Goal: Answer question/provide support

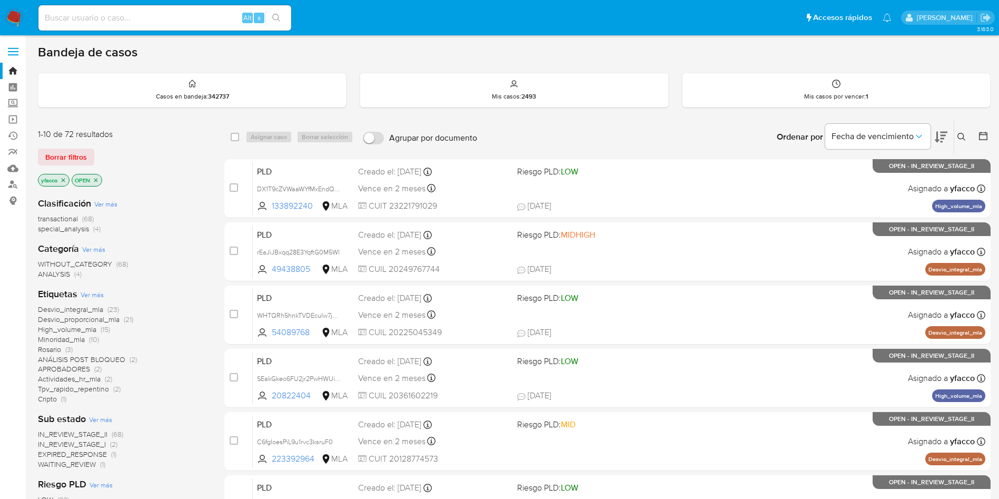
click at [70, 219] on span "transactional" at bounding box center [58, 218] width 40 height 11
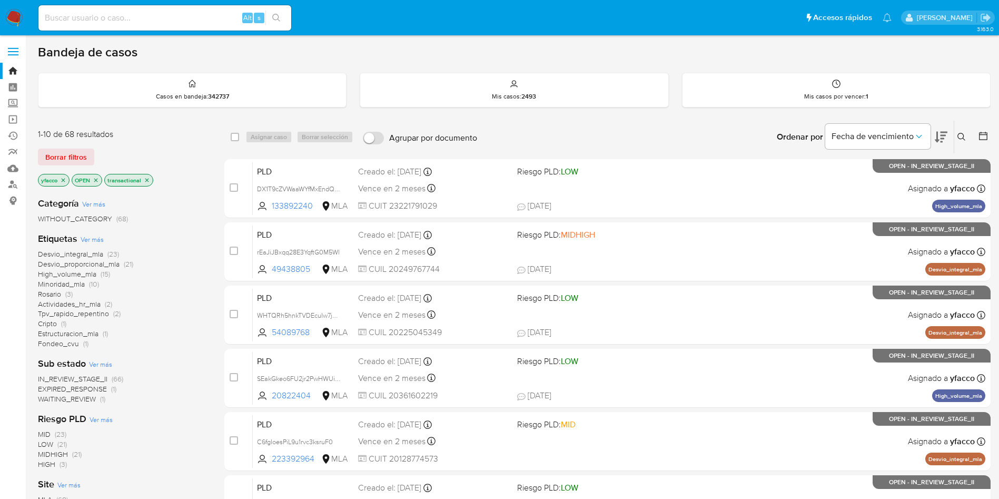
click at [64, 181] on icon "close-filter" at bounding box center [63, 180] width 6 height 6
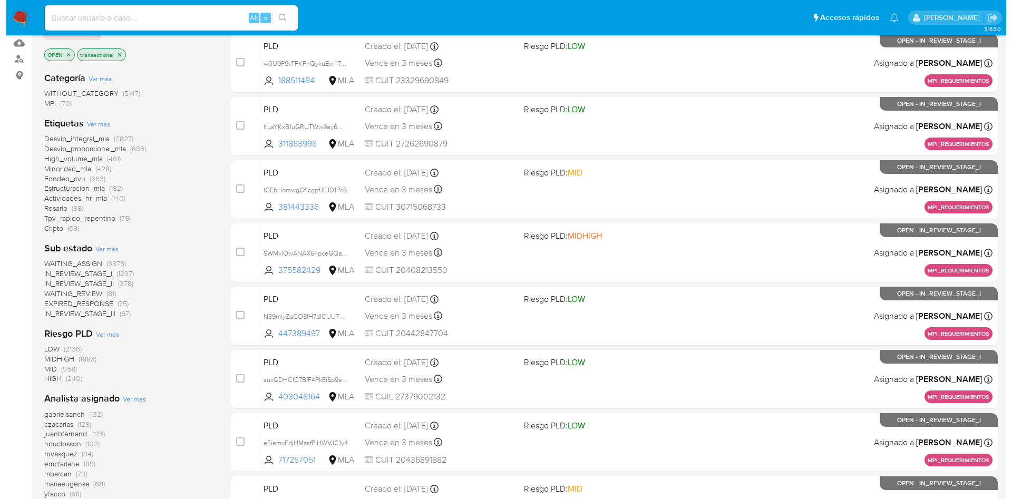
scroll to position [158, 0]
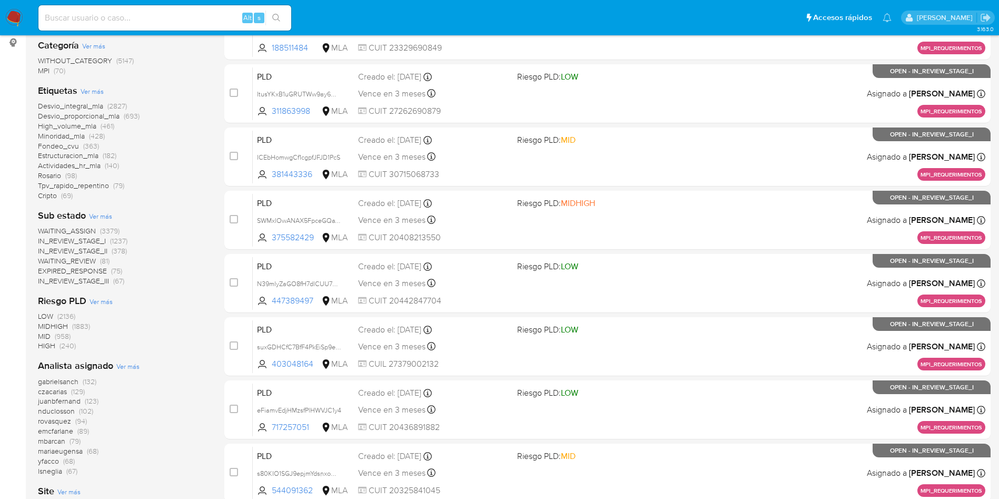
click at [130, 332] on span "Ver más" at bounding box center [127, 365] width 23 height 9
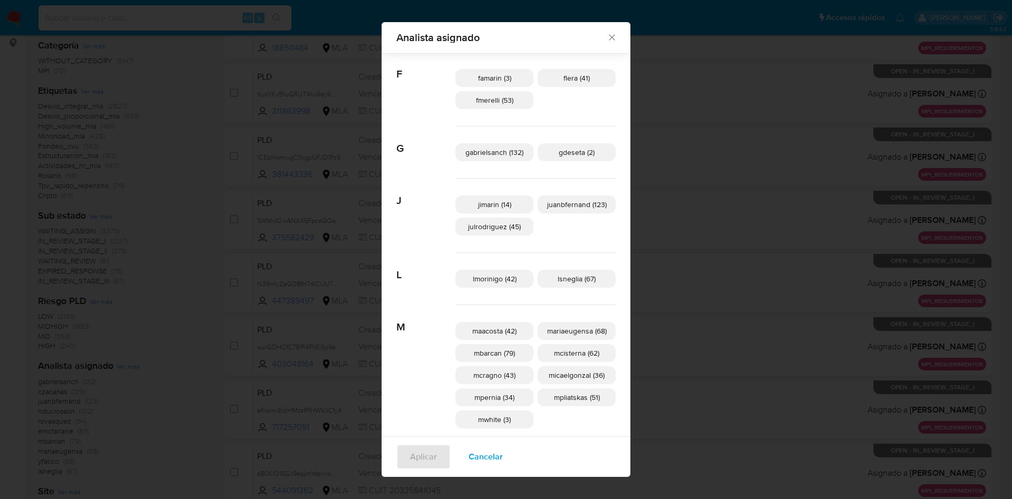
scroll to position [309, 0]
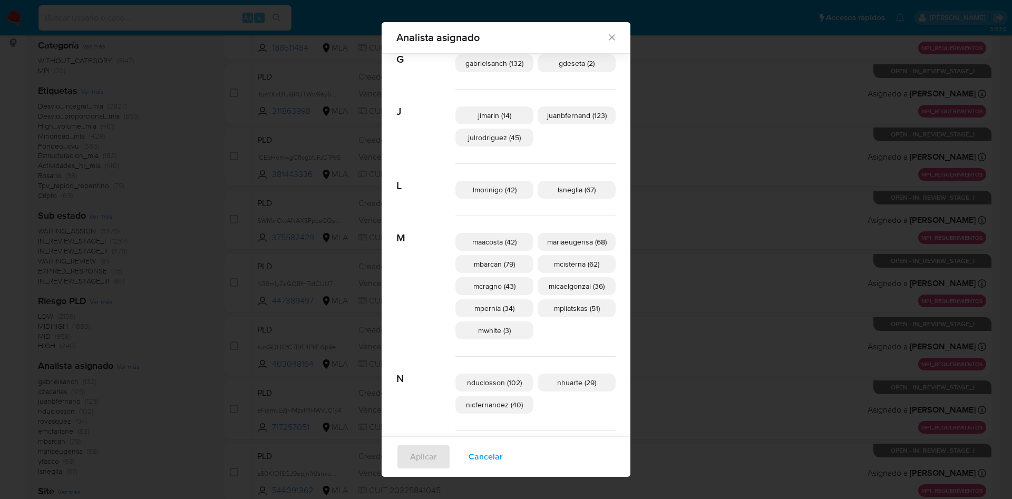
click at [480, 332] on span "Cancelar" at bounding box center [485, 456] width 34 height 23
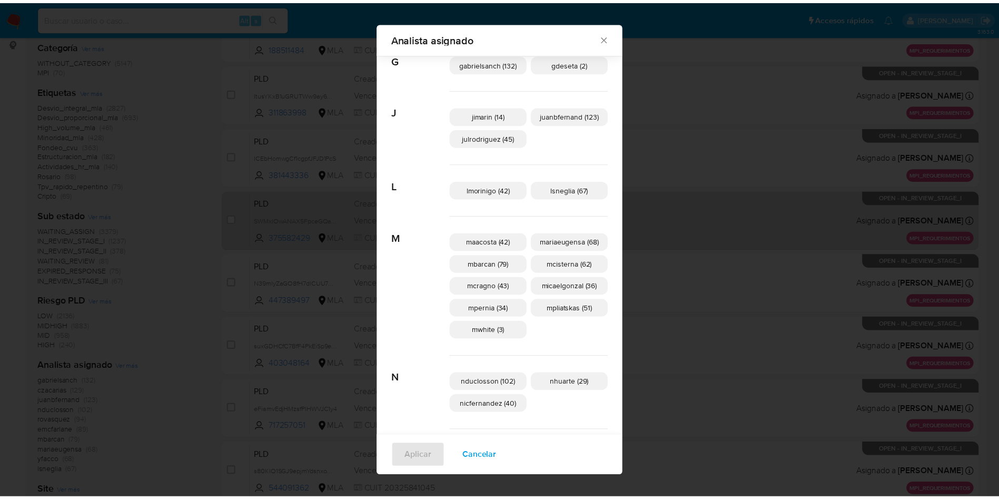
scroll to position [0, 0]
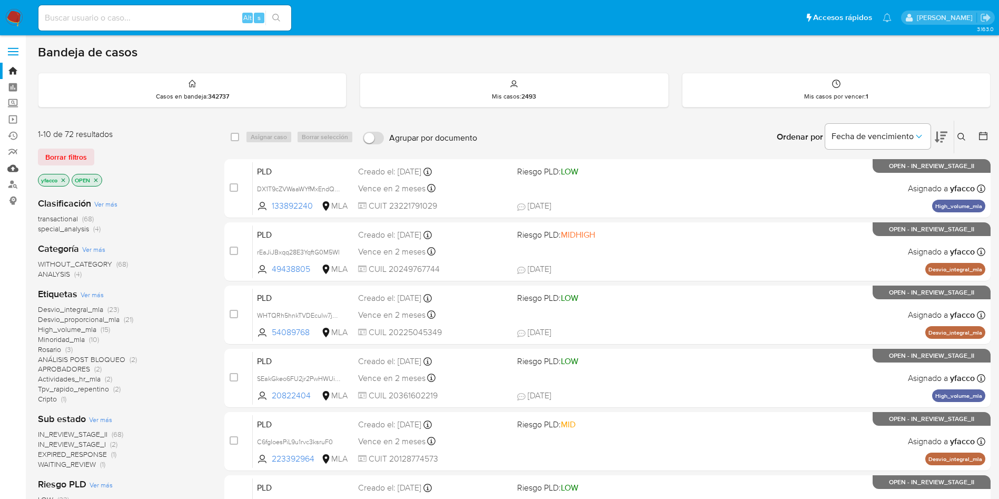
click at [12, 166] on link "Mulan" at bounding box center [62, 168] width 125 height 16
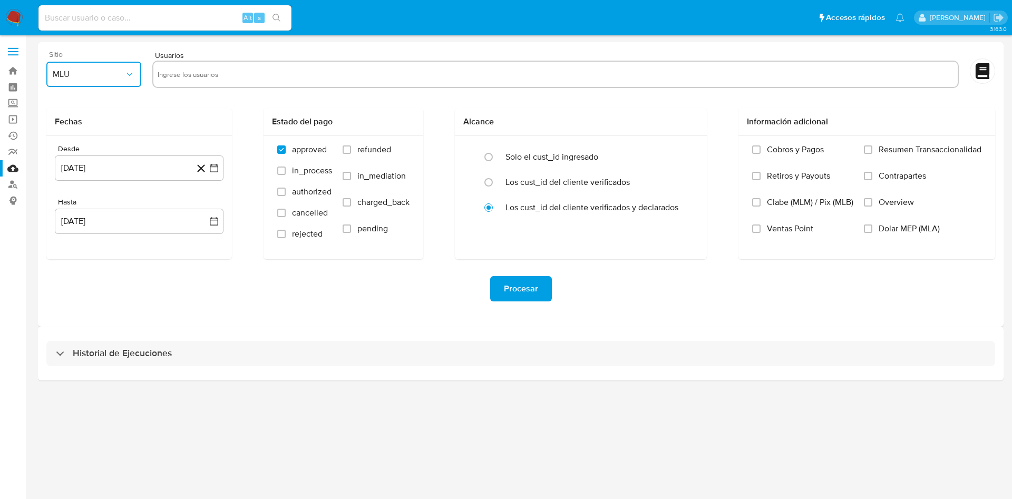
click at [121, 81] on button "MLU" at bounding box center [93, 74] width 95 height 25
click at [107, 99] on div "MLA" at bounding box center [91, 102] width 76 height 25
click at [217, 77] on input "text" at bounding box center [556, 74] width 796 height 17
paste input "661708298,2413600217,740424639,321272483,130876042,2403203999,585999483,1108300…"
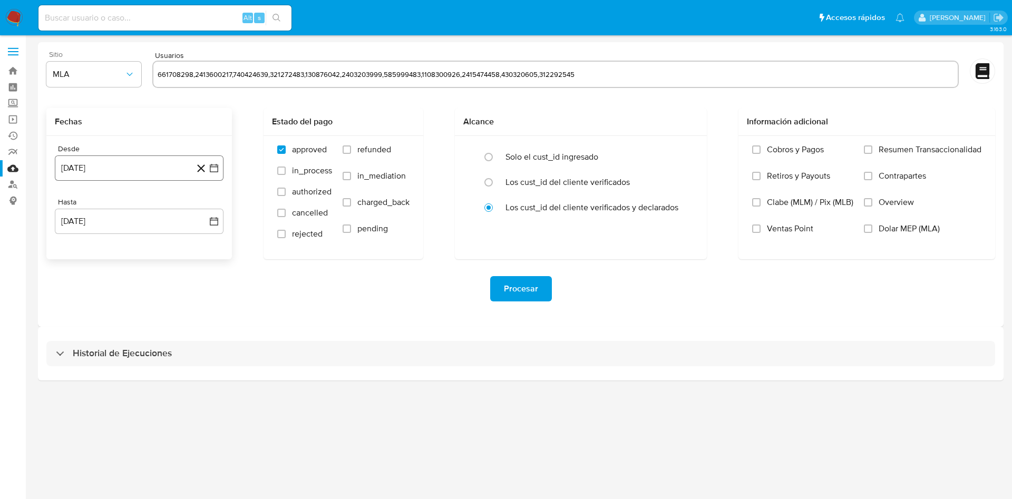
type input "661708298,2413600217,740424639,321272483,130876042,2403203999,585999483,1108300…"
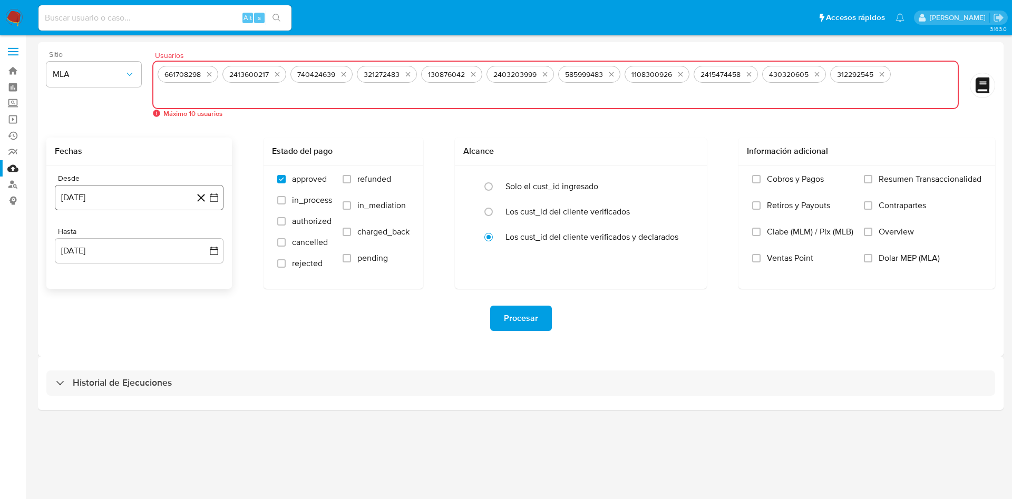
click at [163, 170] on div "Desde 13 de septiembre de 2024 13-09-2024 Hasta 13 de octubre de 2025 13-10-2025" at bounding box center [138, 226] width 185 height 123
drag, startPoint x: 900, startPoint y: 74, endPoint x: 725, endPoint y: 72, distance: 175.4
click at [780, 71] on div "661708298 2413600217 740424639 321272483 130876042 2403203999 585999483 1108300…" at bounding box center [555, 85] width 806 height 48
click at [347, 73] on icon "quitar 740424639" at bounding box center [343, 74] width 8 height 8
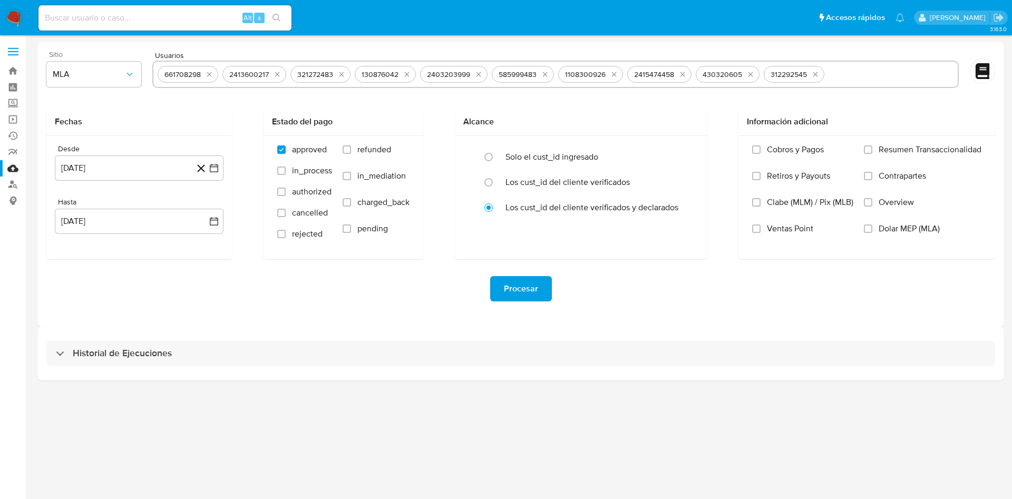
click at [347, 73] on button "quitar 321272483" at bounding box center [341, 74] width 13 height 13
click at [347, 73] on button "quitar 130876042" at bounding box center [342, 74] width 13 height 13
click at [347, 73] on icon "quitar 2403203999" at bounding box center [349, 74] width 8 height 8
click at [411, 73] on icon "quitar 585999483" at bounding box center [415, 74] width 8 height 8
click at [347, 73] on icon "quitar 1108300926" at bounding box center [346, 74] width 8 height 8
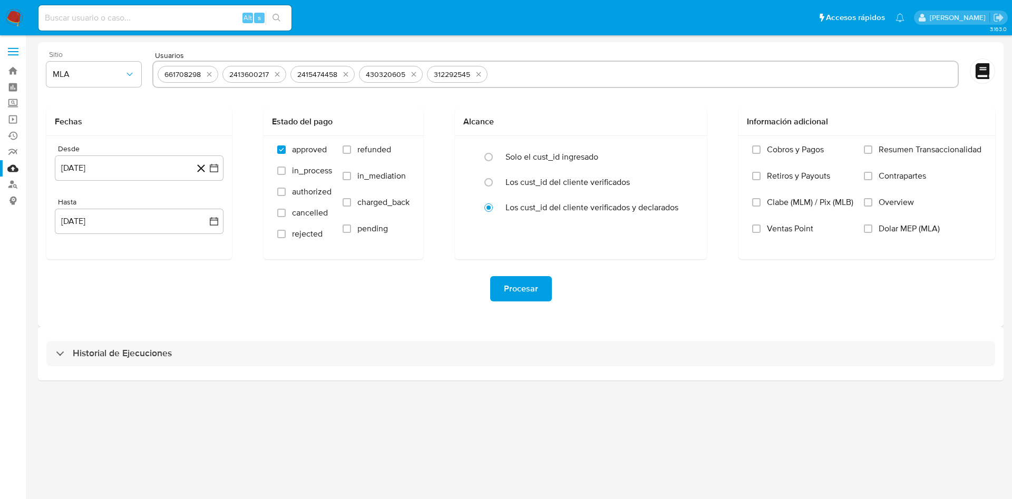
click at [347, 73] on icon "quitar 2415474458" at bounding box center [345, 74] width 8 height 8
click at [347, 73] on icon "quitar 430320605" at bounding box center [345, 74] width 8 height 8
click at [347, 73] on button "quitar 312292545" at bounding box center [342, 74] width 13 height 13
click at [273, 74] on icon "quitar 2413600217" at bounding box center [277, 74] width 8 height 8
click at [207, 76] on icon "quitar 661708298" at bounding box center [209, 74] width 8 height 8
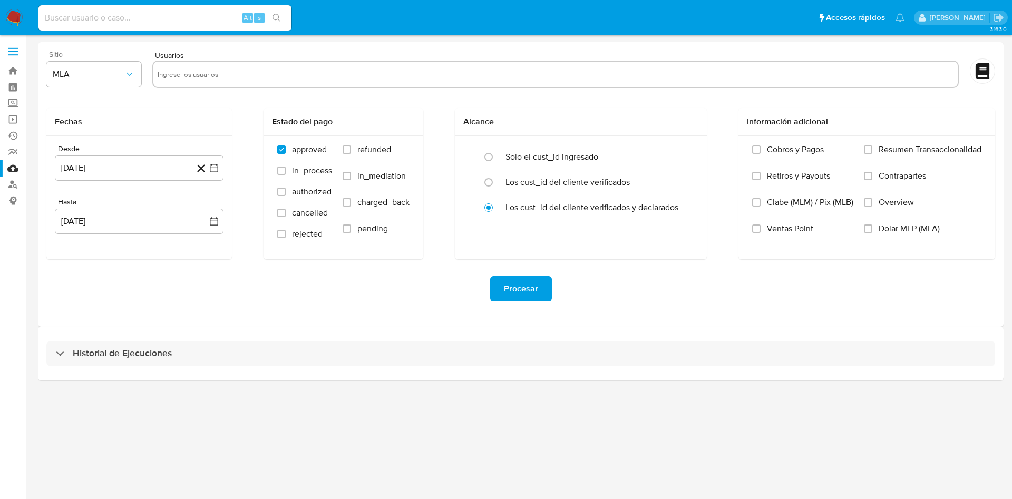
click at [214, 74] on input "text" at bounding box center [556, 74] width 796 height 17
paste input "661708298,740424639,321272483,130876042,2403203999,1108300926,2415474458,430320…"
type input "661708298,740424639,321272483,130876042,2403203999,1108300926,2415474458,430320…"
click at [231, 127] on div "Fechas" at bounding box center [138, 122] width 185 height 28
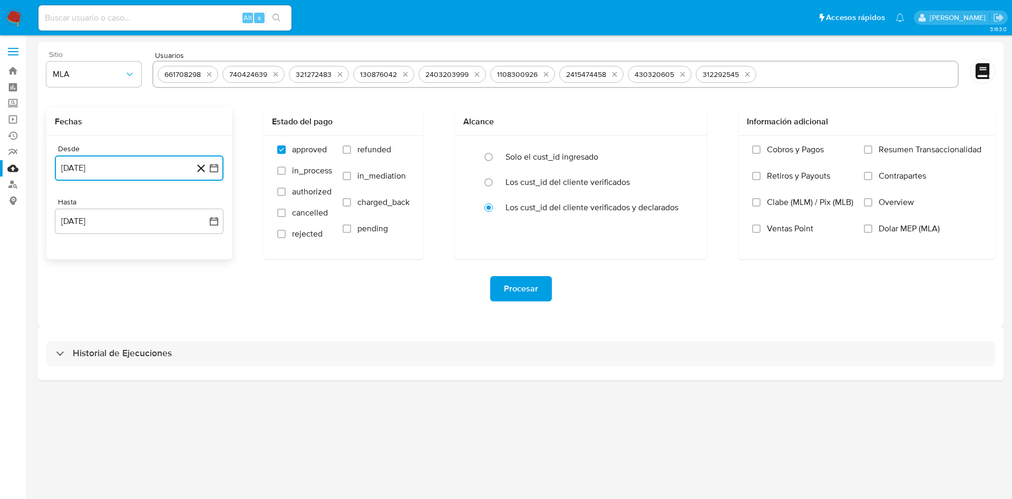
click at [131, 174] on button "13 de septiembre de 2024" at bounding box center [139, 167] width 169 height 25
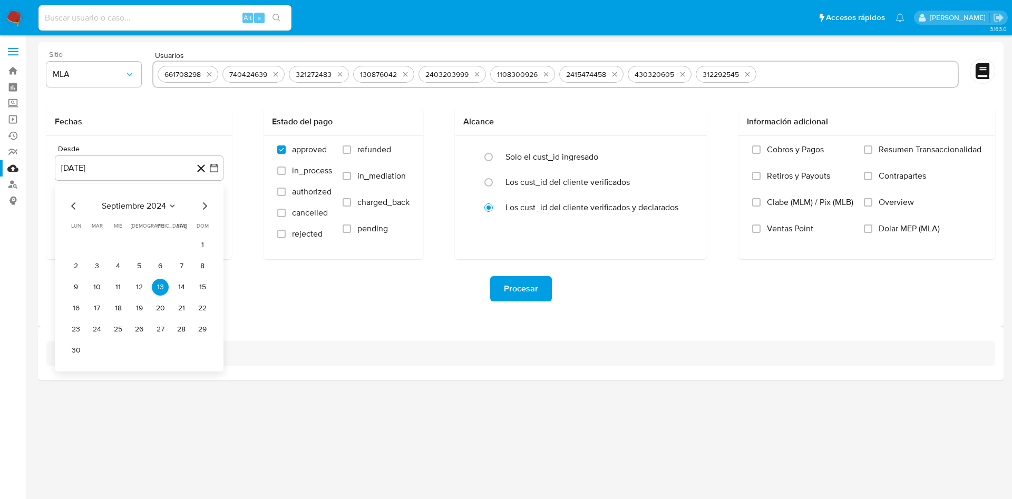
click at [273, 305] on div "Procesar" at bounding box center [520, 288] width 948 height 59
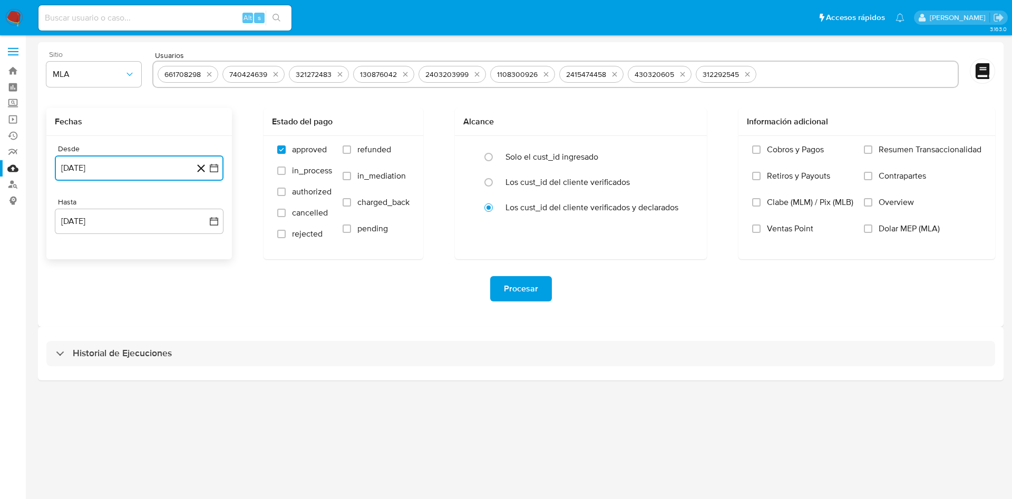
click at [172, 172] on button "13 de septiembre de 2024" at bounding box center [139, 167] width 169 height 25
click at [129, 208] on span "septiembre 2024" at bounding box center [134, 206] width 64 height 11
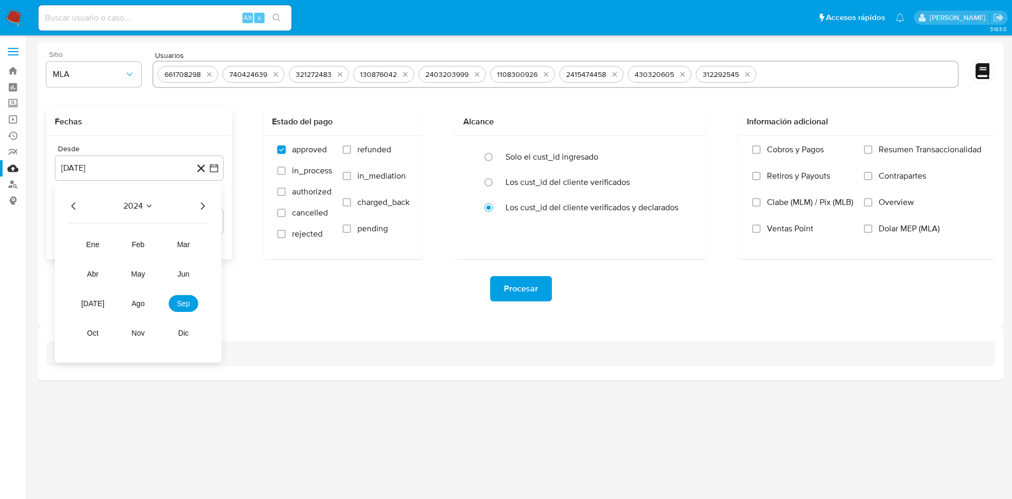
click at [205, 205] on icon "Año siguiente" at bounding box center [202, 206] width 13 height 13
click at [186, 276] on span "jun" at bounding box center [184, 274] width 12 height 8
click at [198, 248] on button "1" at bounding box center [202, 245] width 17 height 17
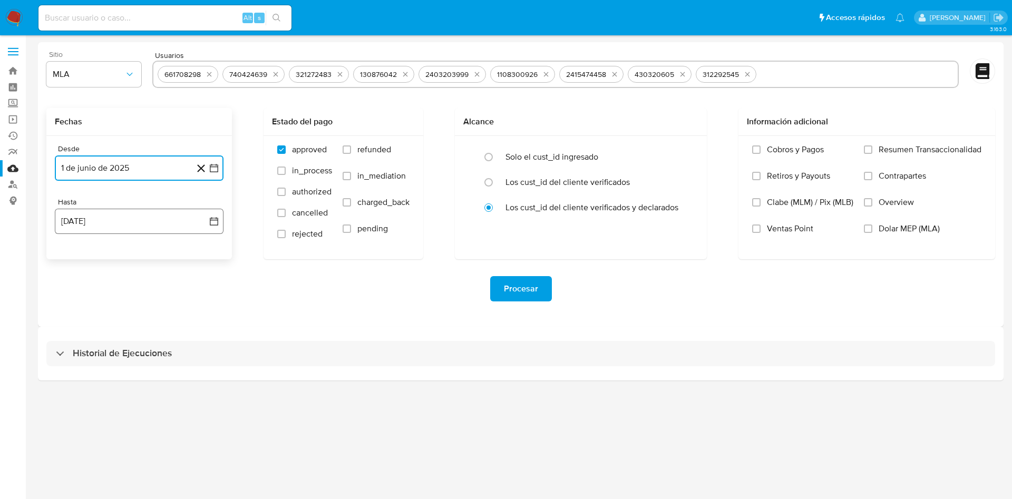
click at [130, 229] on button "13 de octubre de 2025" at bounding box center [139, 221] width 169 height 25
click at [73, 258] on icon "Mes anterior" at bounding box center [73, 259] width 13 height 13
click at [94, 385] on button "30" at bounding box center [97, 382] width 17 height 17
click at [371, 155] on label "refunded" at bounding box center [375, 157] width 67 height 26
click at [351, 154] on input "refunded" at bounding box center [346, 149] width 8 height 8
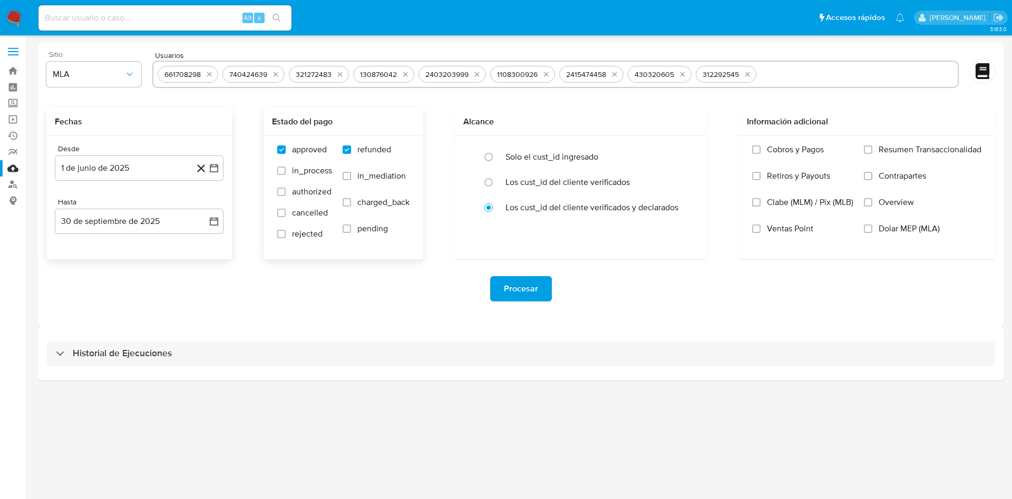
checkbox input "true"
click at [889, 223] on span "Dolar MEP (MLA)" at bounding box center [908, 228] width 61 height 11
click at [872, 224] on input "Dolar MEP (MLA)" at bounding box center [867, 228] width 8 height 8
click at [526, 296] on span "Procesar" at bounding box center [521, 288] width 34 height 23
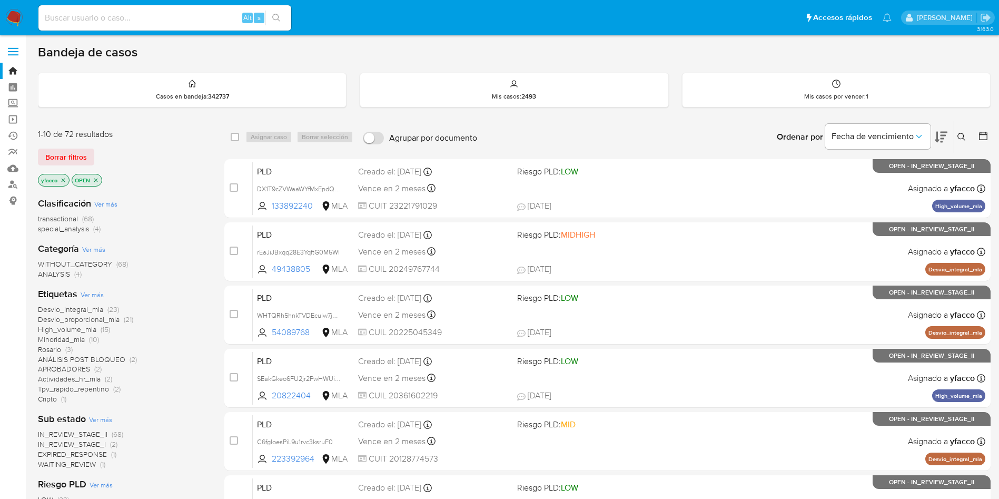
click at [93, 21] on input at bounding box center [164, 18] width 253 height 14
paste input "60qa8vagBxRrx2S99LhvoKwz"
type input "60qa8vagBxRrx2S99LhvoKwz"
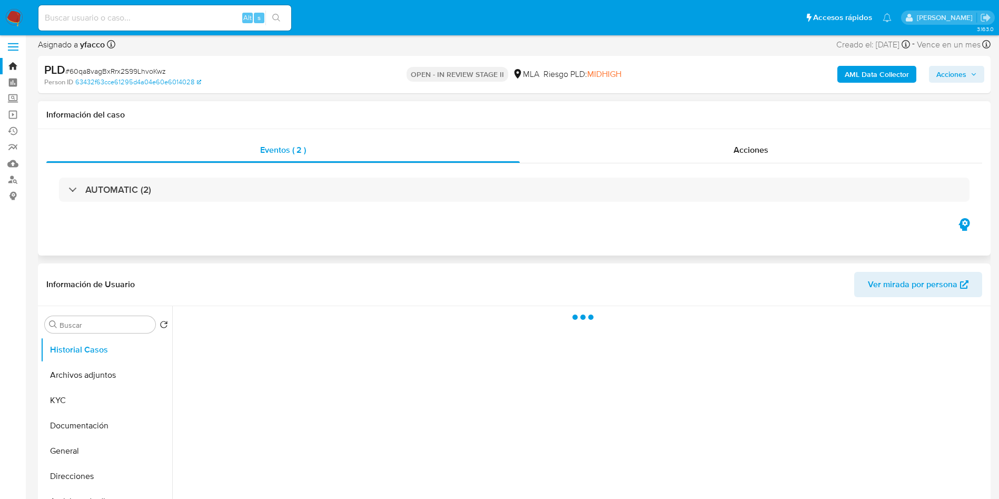
scroll to position [79, 0]
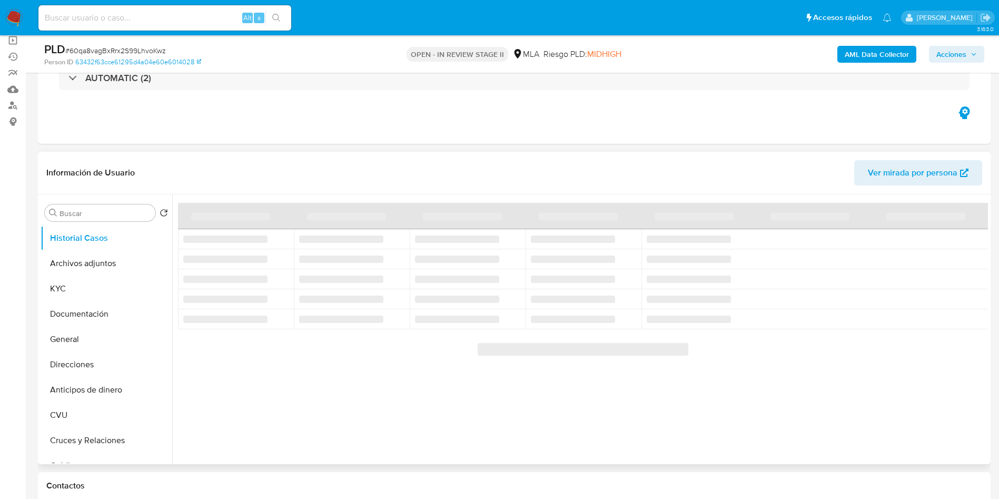
select select "10"
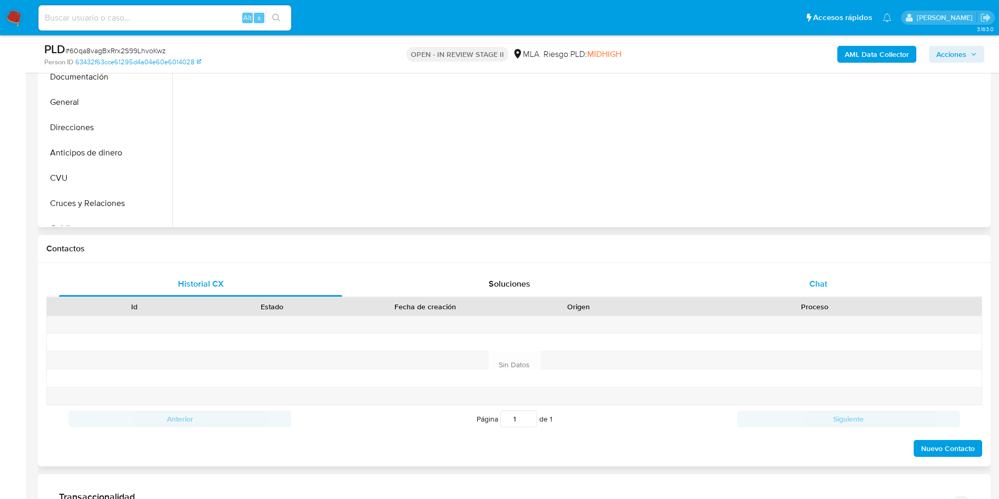
click at [815, 278] on span "Chat" at bounding box center [819, 284] width 18 height 12
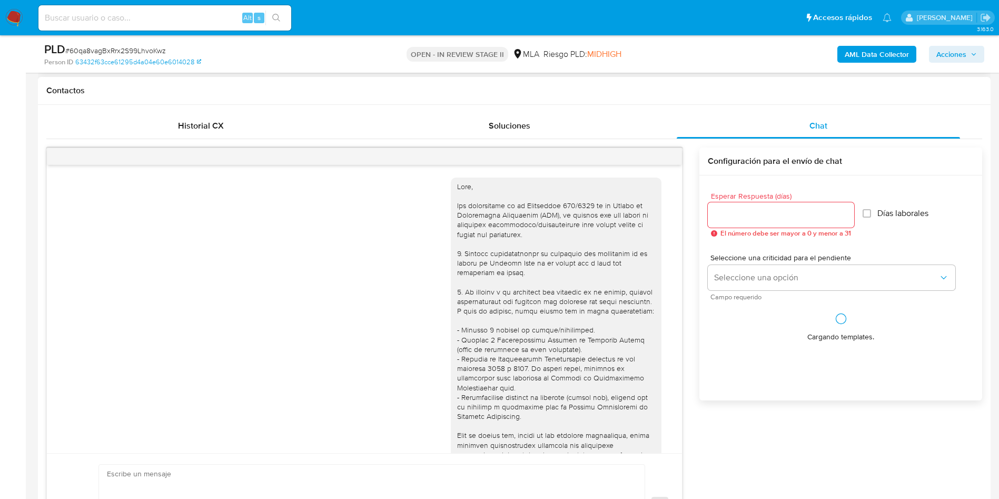
scroll to position [535, 0]
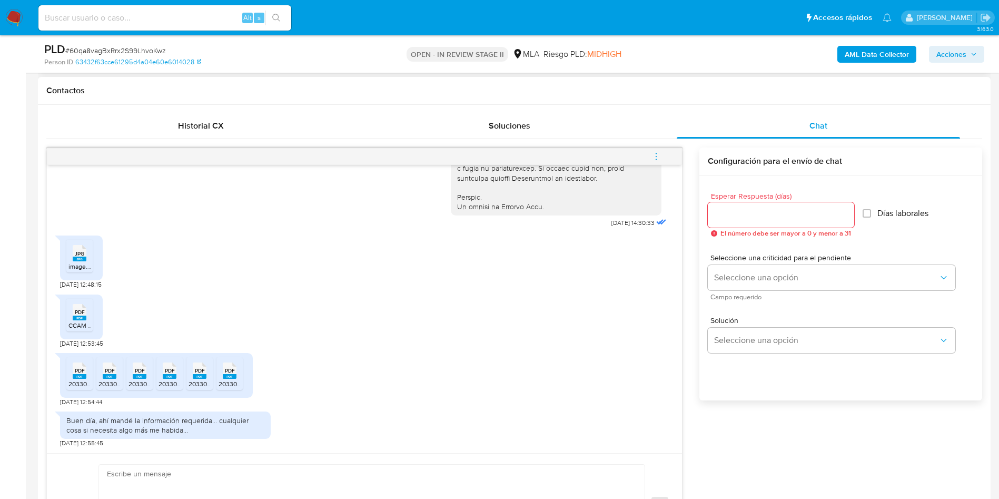
click at [73, 266] on span "image.jpg" at bounding box center [82, 266] width 28 height 9
click at [71, 320] on div "PDF PDF" at bounding box center [79, 311] width 22 height 21
click at [72, 372] on div "PDF PDF" at bounding box center [79, 369] width 22 height 21
click at [102, 380] on span "20330210657_011_00002_00000126.pdf" at bounding box center [156, 383] width 114 height 9
click at [150, 378] on div "PDF PDF" at bounding box center [140, 369] width 22 height 21
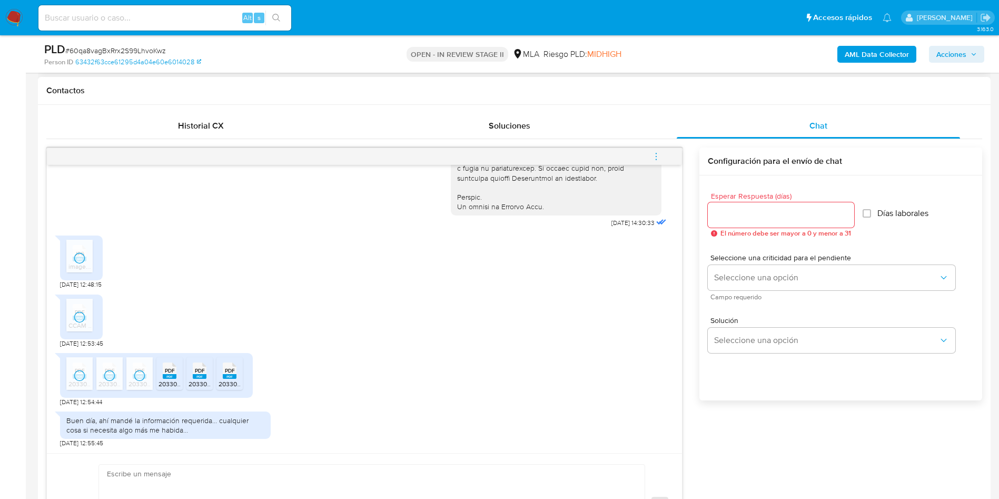
click at [160, 378] on div "PDF PDF" at bounding box center [170, 369] width 22 height 21
click at [202, 378] on rect at bounding box center [200, 376] width 14 height 5
click at [221, 375] on div "PDF PDF" at bounding box center [230, 369] width 22 height 21
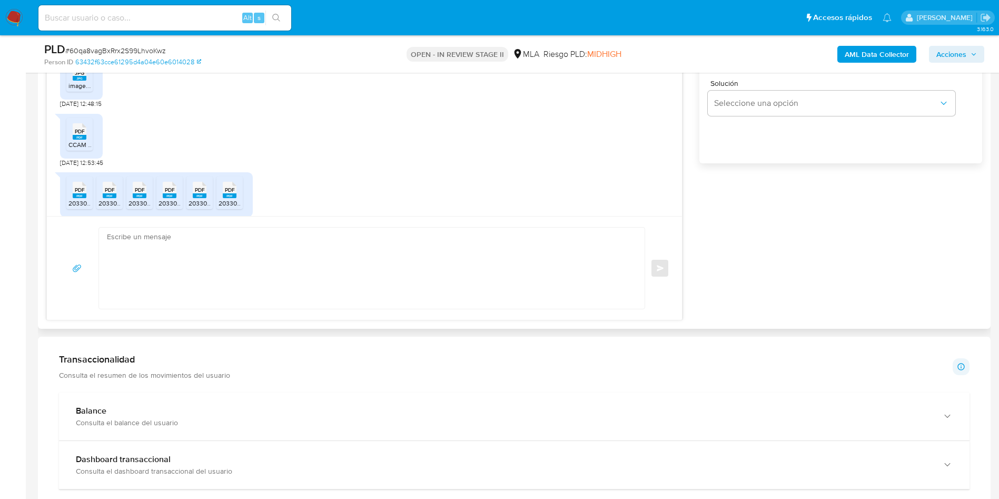
scroll to position [377, 0]
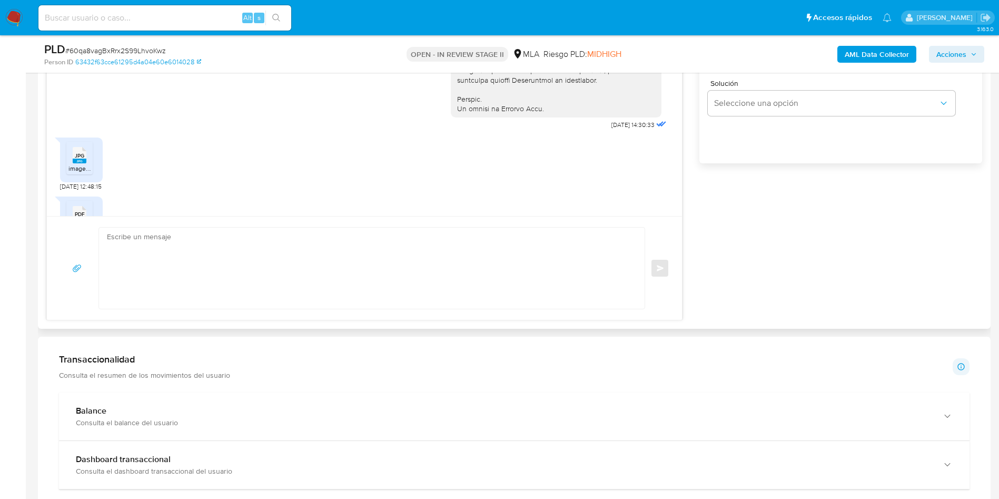
click at [280, 279] on textarea at bounding box center [369, 268] width 525 height 81
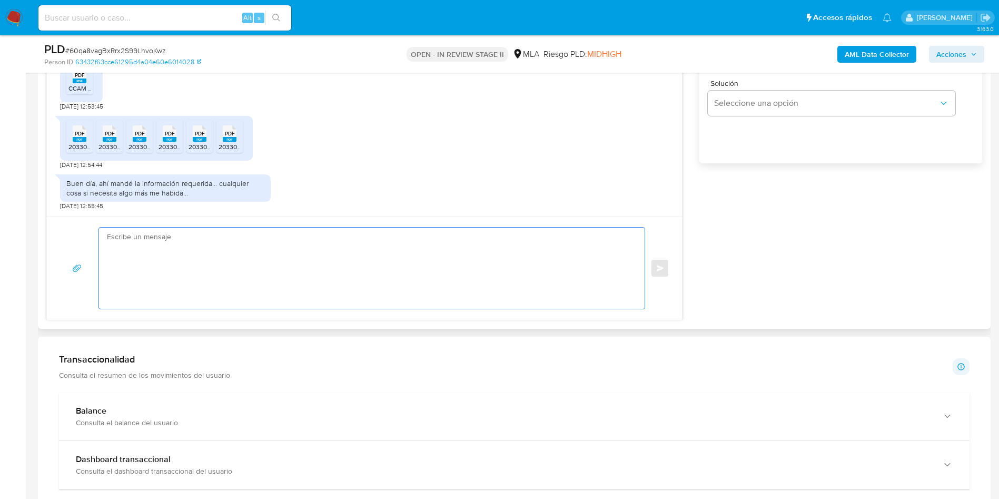
paste textarea "Hola, Muchas gracias por la respuesta. Analizamos tu caso y verificamos que la …"
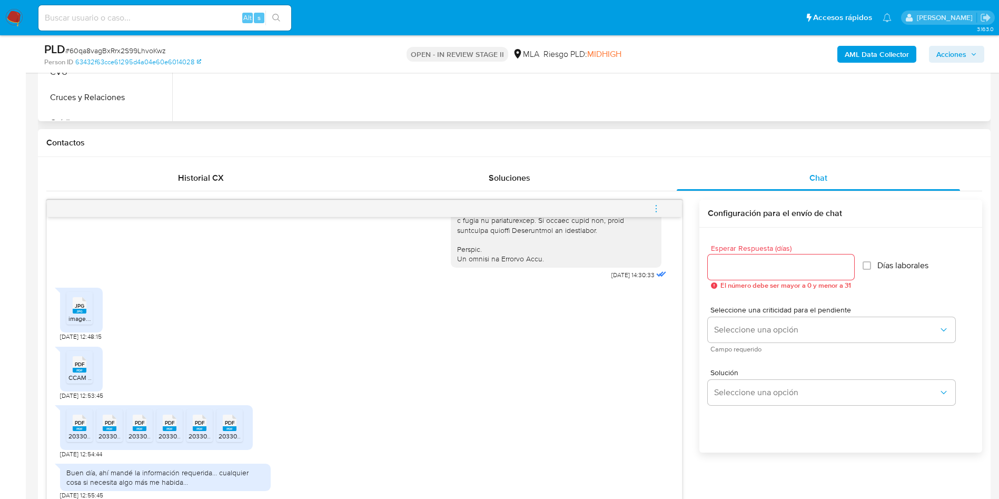
scroll to position [395, 0]
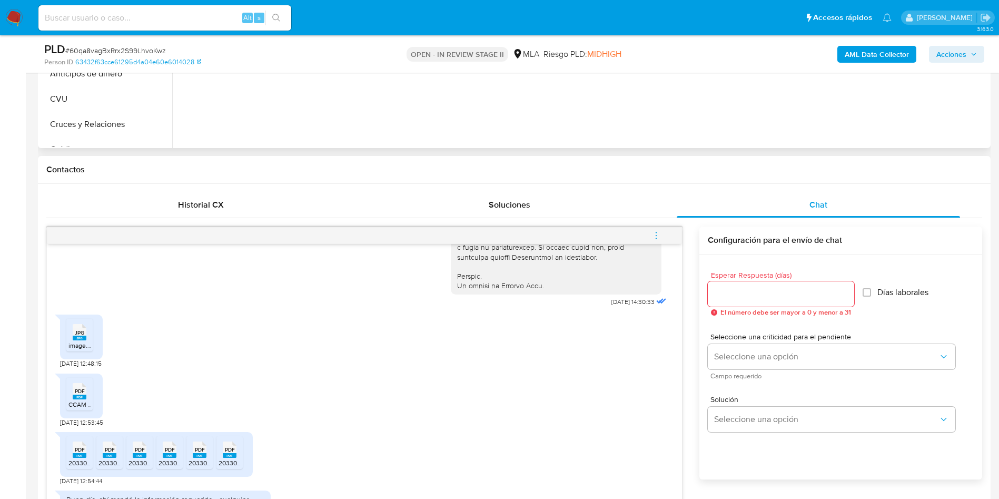
type textarea "Hola, Muchas gracias por la respuesta. Analizamos tu caso y verificamos que la …"
click at [752, 285] on div at bounding box center [781, 293] width 146 height 25
click at [752, 292] on input "Esperar Respuesta (días)" at bounding box center [781, 294] width 146 height 14
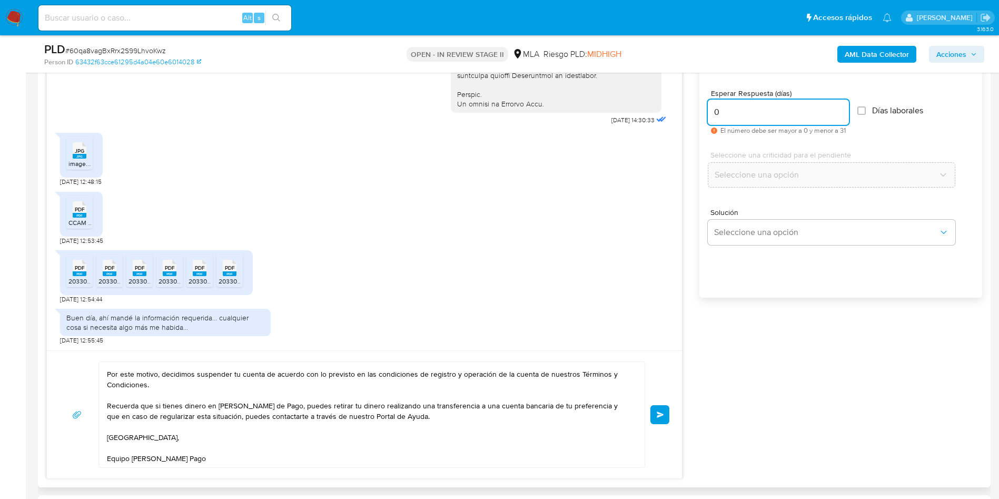
scroll to position [553, 0]
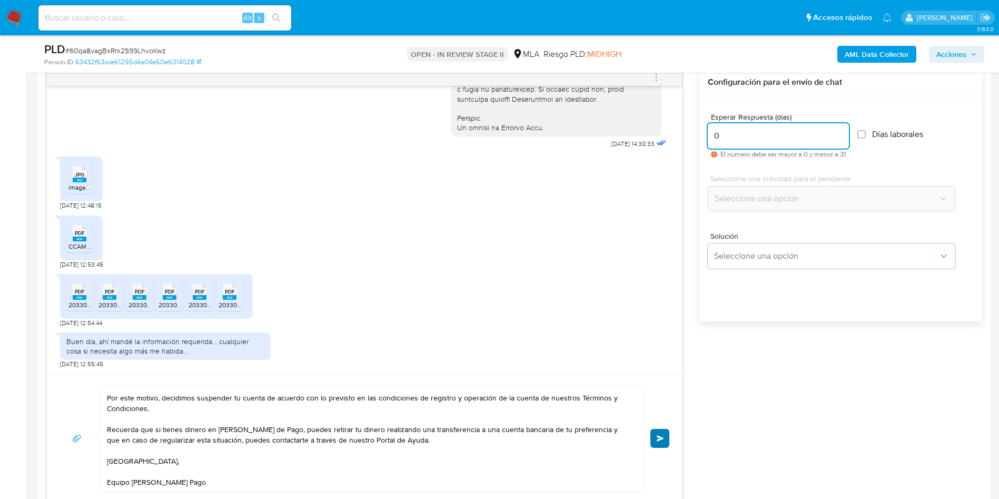
type input "0"
click at [660, 439] on span "Enviar" at bounding box center [660, 438] width 7 height 6
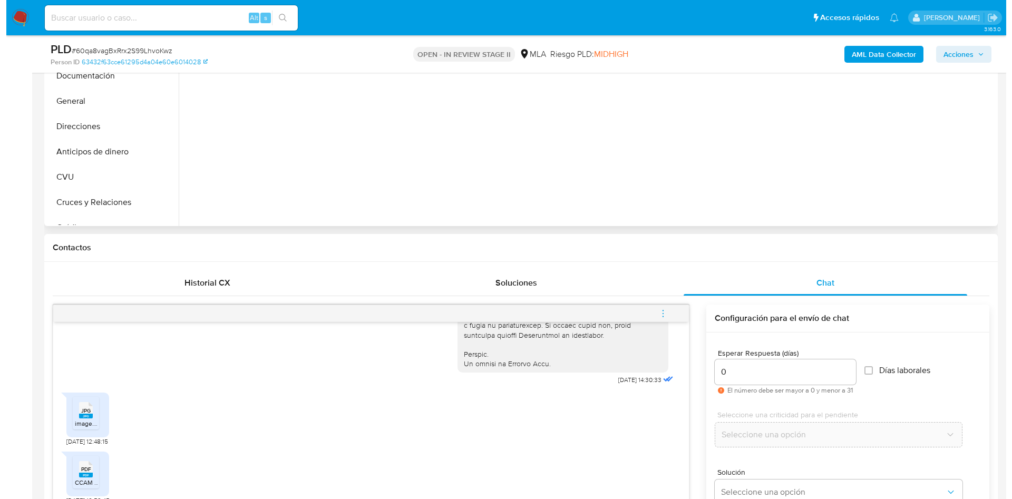
scroll to position [316, 0]
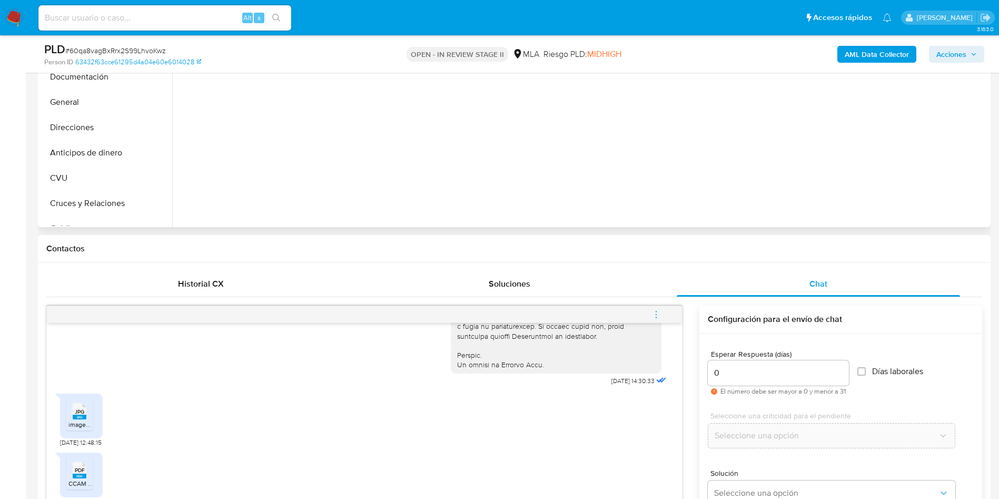
click at [660, 315] on icon "menu-action" at bounding box center [656, 314] width 9 height 9
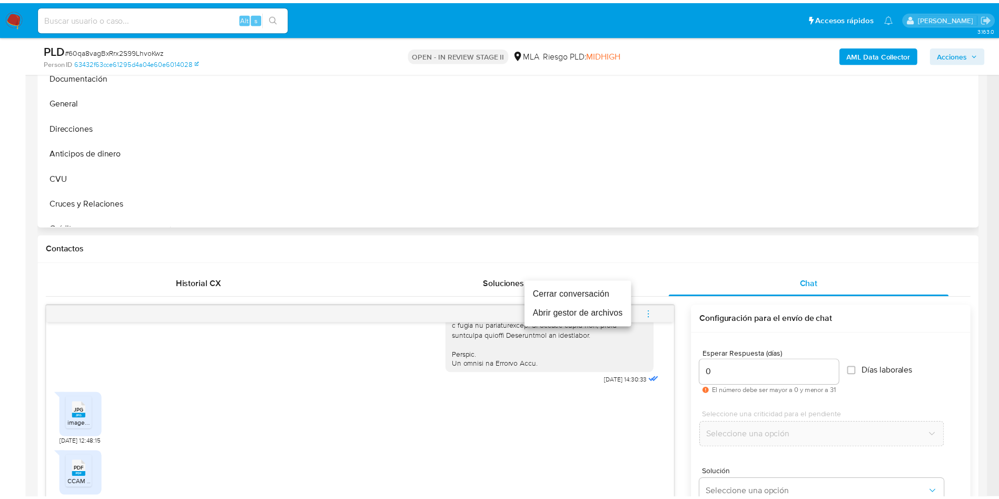
scroll to position [0, 0]
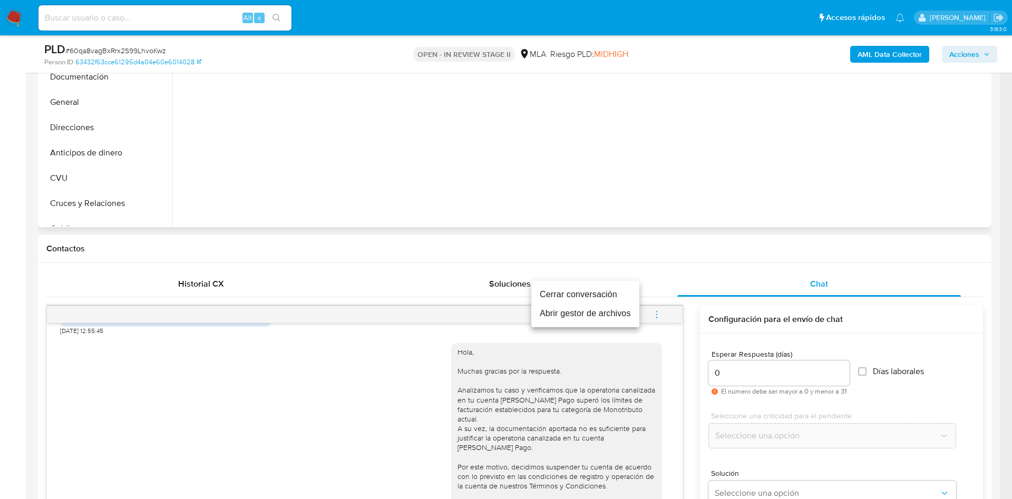
click at [567, 292] on li "Cerrar conversación" at bounding box center [585, 294] width 108 height 19
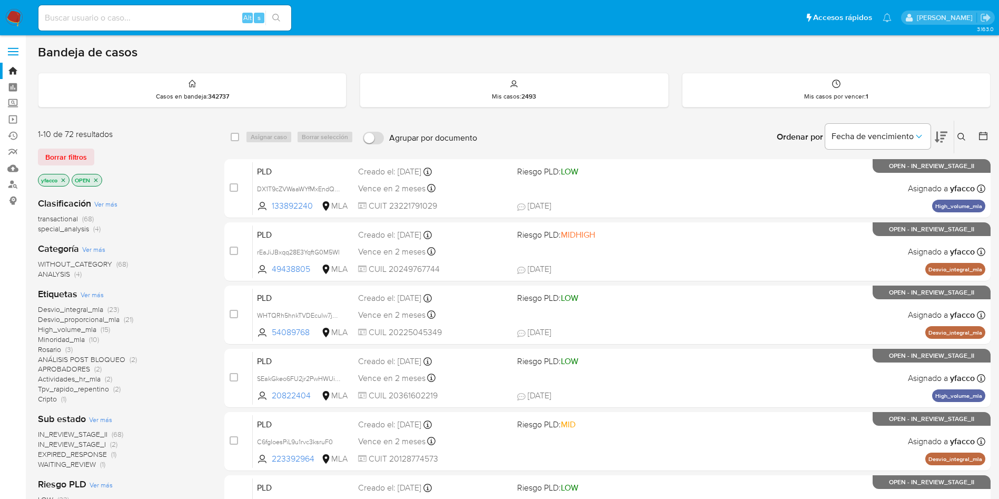
click at [961, 141] on button at bounding box center [963, 137] width 17 height 13
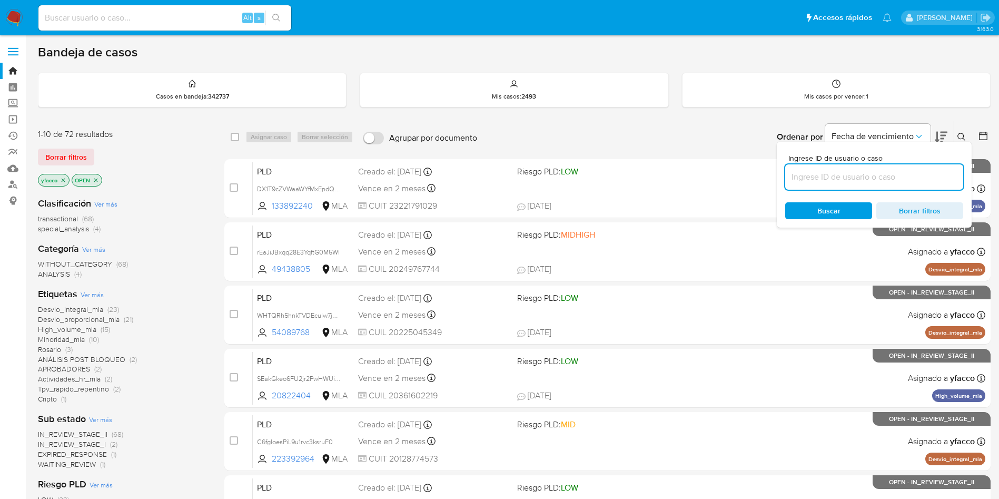
click at [927, 181] on input at bounding box center [875, 177] width 178 height 14
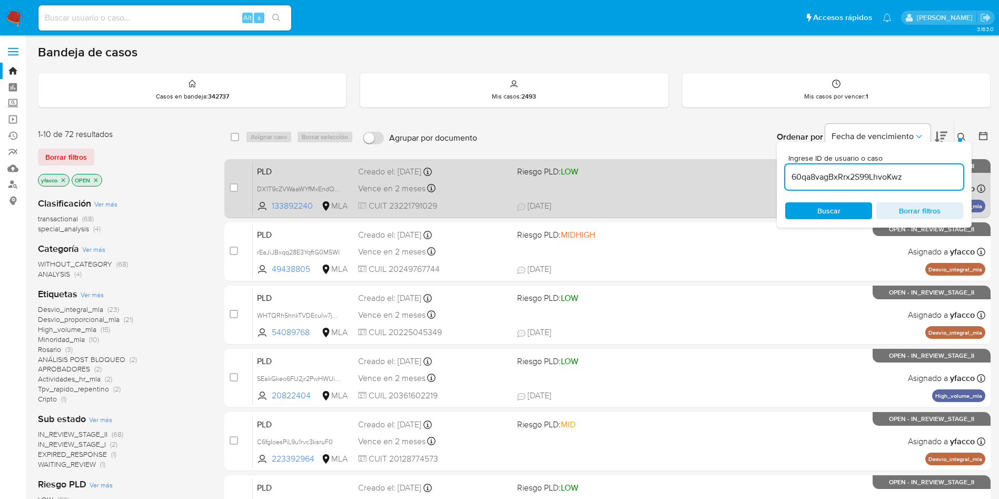
type input "60qa8vagBxRrx2S99LhvoKwz"
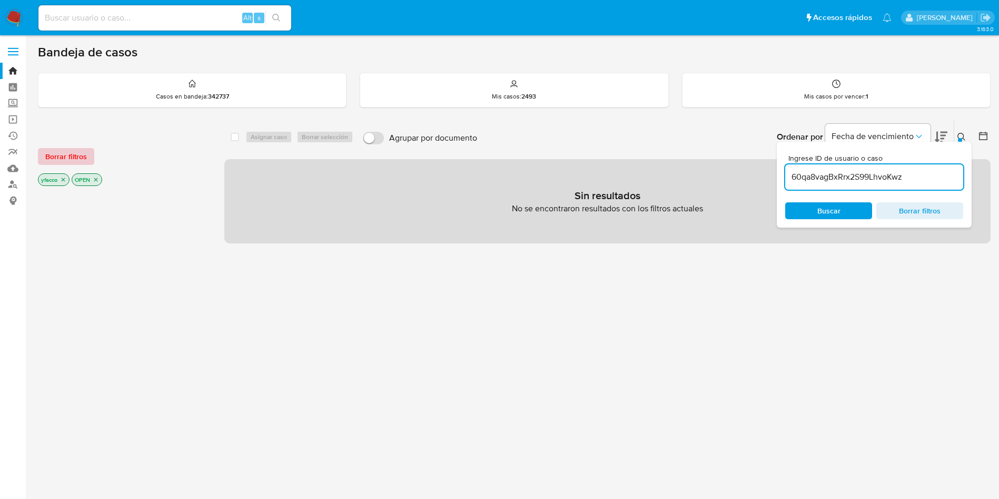
click at [78, 155] on span "Borrar filtros" at bounding box center [66, 156] width 42 height 15
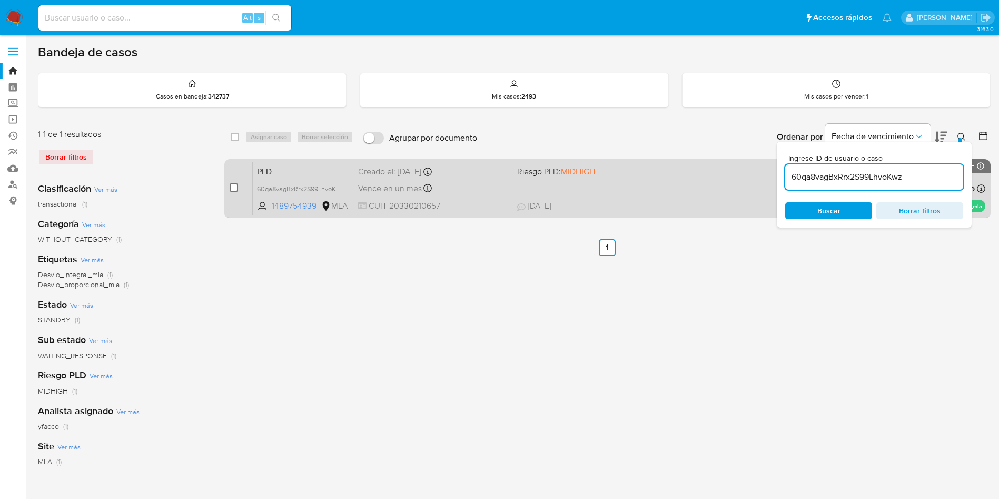
click at [231, 189] on input "checkbox" at bounding box center [234, 187] width 8 height 8
checkbox input "true"
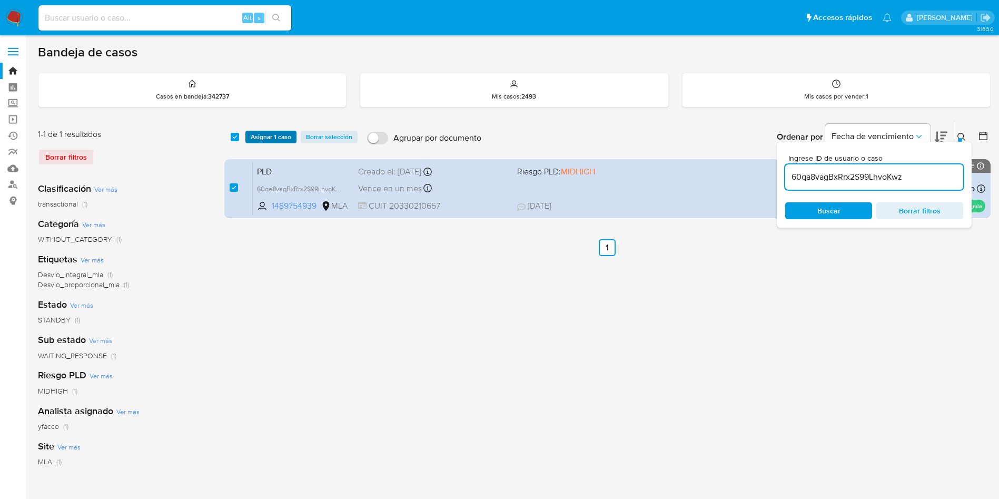
click at [272, 139] on span "Asignar 1 caso" at bounding box center [271, 137] width 41 height 11
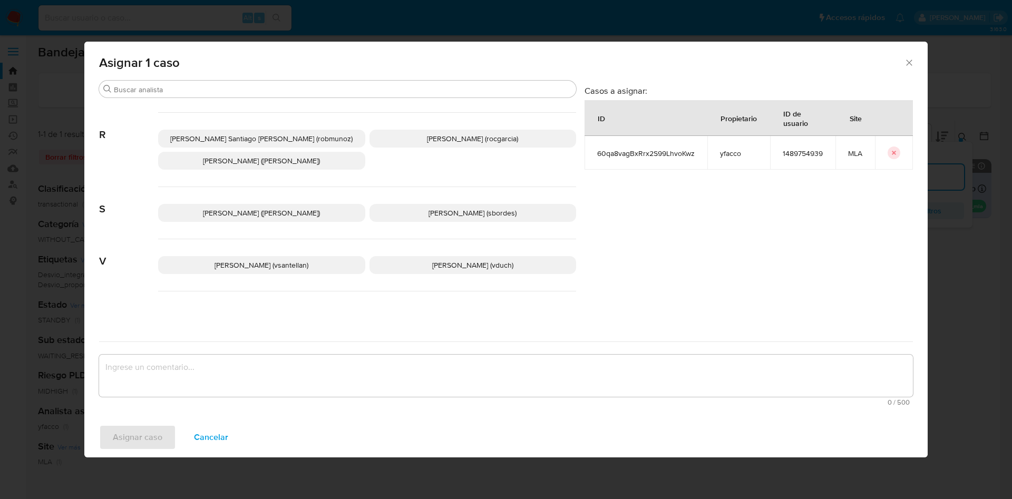
scroll to position [919, 0]
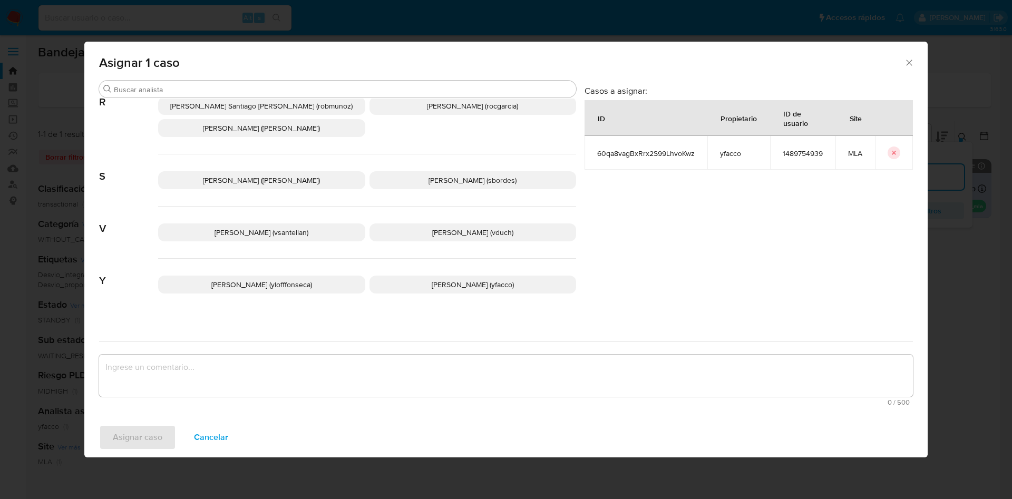
click at [413, 276] on p "[PERSON_NAME] (yfacco)" at bounding box center [472, 285] width 207 height 18
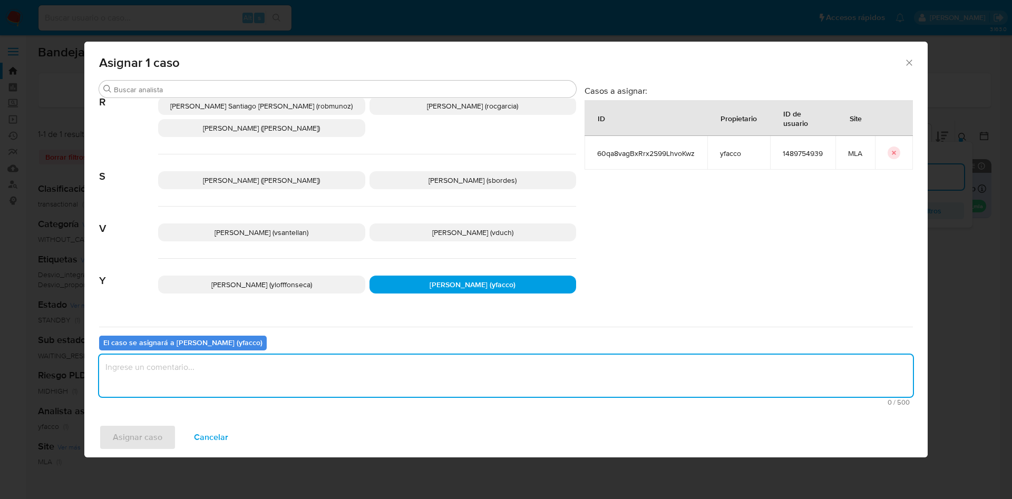
drag, startPoint x: 327, startPoint y: 360, endPoint x: 315, endPoint y: 376, distance: 20.0
click at [325, 361] on textarea "assign-modal" at bounding box center [505, 376] width 813 height 42
click at [107, 431] on button "Asignar caso" at bounding box center [137, 437] width 77 height 25
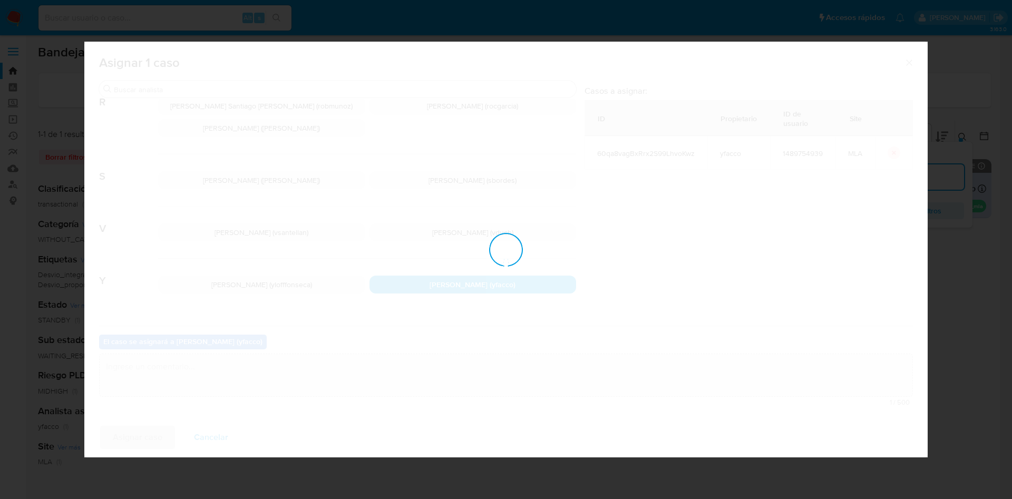
checkbox input "false"
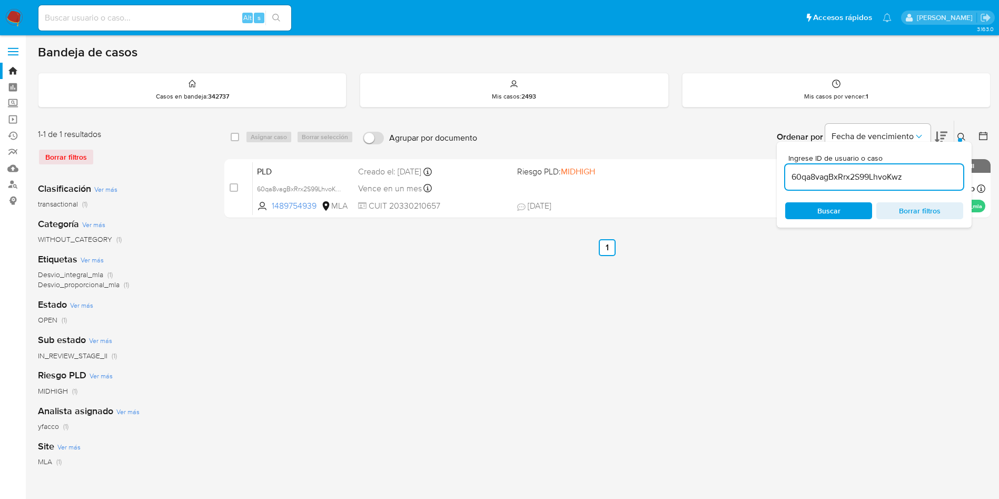
click at [913, 176] on input "60qa8vagBxRrx2S99LhvoKwz" at bounding box center [875, 177] width 178 height 14
paste input "lo0dtTWE5LDXxq81b8yaI6fc"
click at [913, 176] on input "lo0dtTWE5LDXxq81b8yaI6fc" at bounding box center [875, 177] width 178 height 14
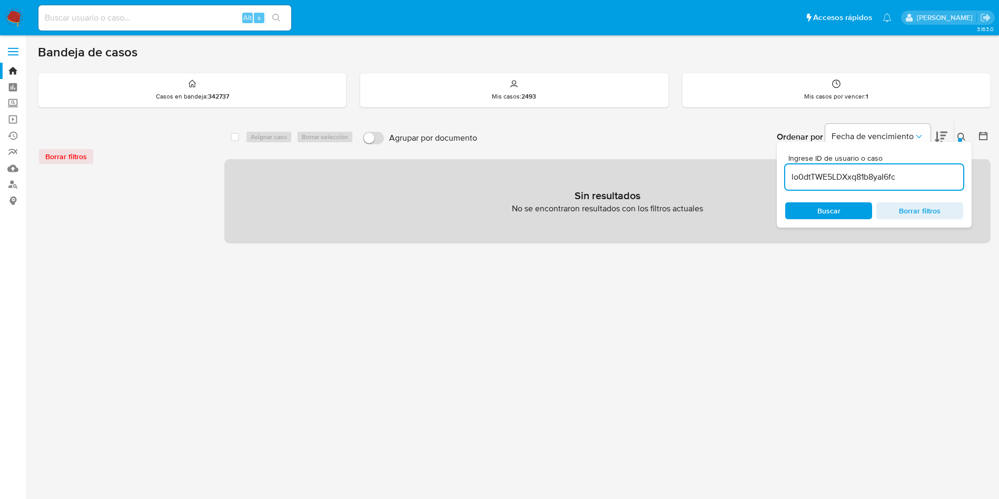
click at [913, 176] on input "lo0dtTWE5LDXxq81b8yaI6fc" at bounding box center [875, 177] width 178 height 14
type input "lo0dtTWE5LDXxq81b8yaI6fc"
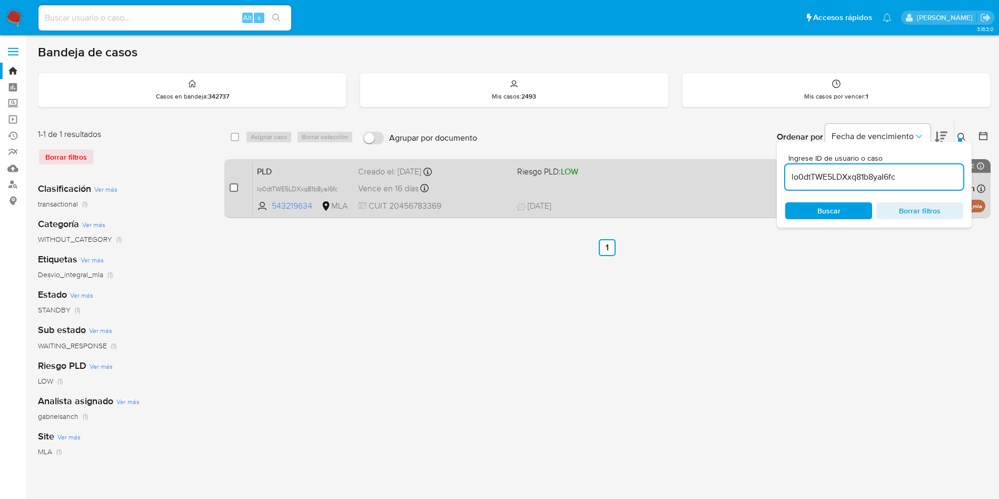
click at [233, 186] on input "checkbox" at bounding box center [234, 187] width 8 height 8
checkbox input "true"
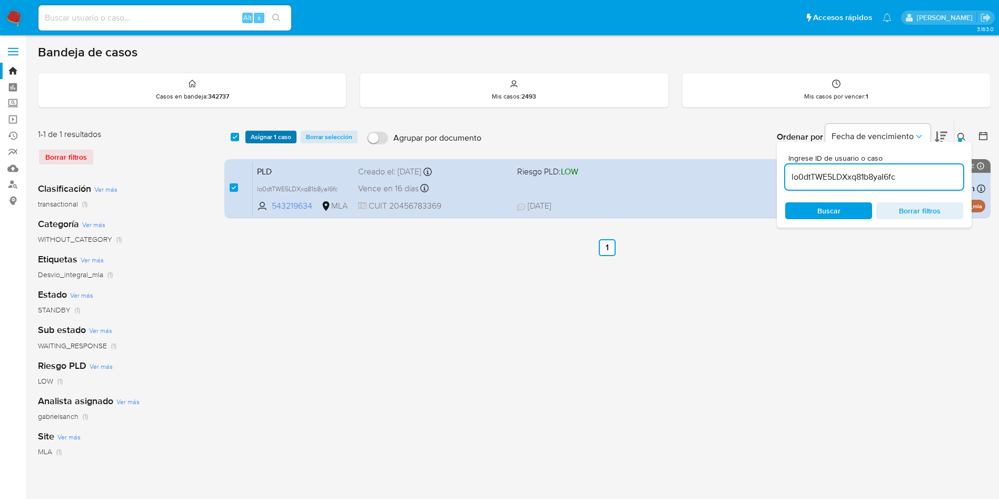
click at [263, 139] on span "Asignar 1 caso" at bounding box center [271, 137] width 41 height 11
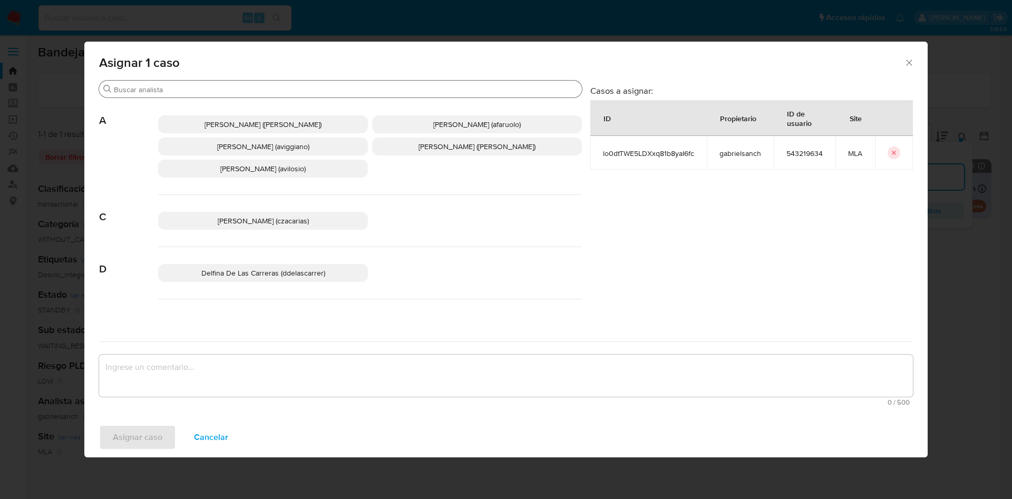
click at [223, 89] on input "Buscar" at bounding box center [346, 89] width 464 height 9
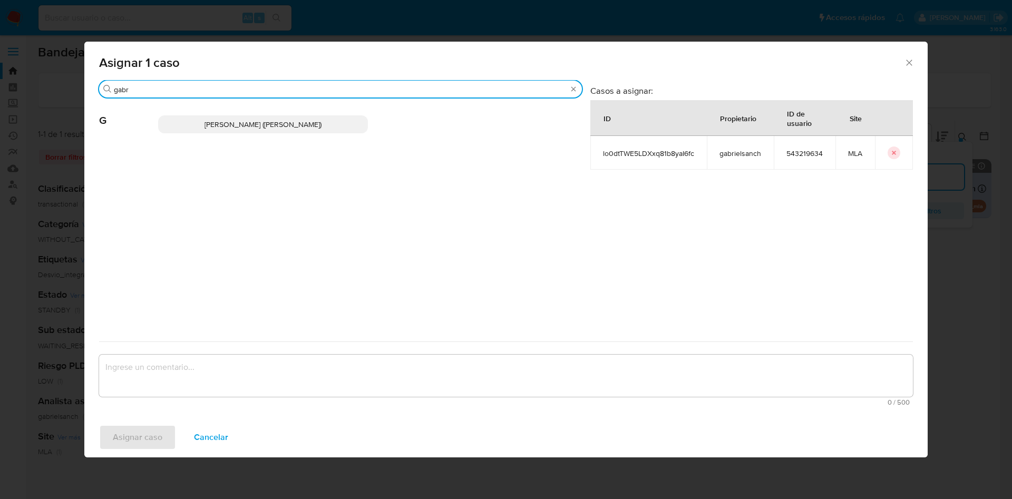
type input "gabr"
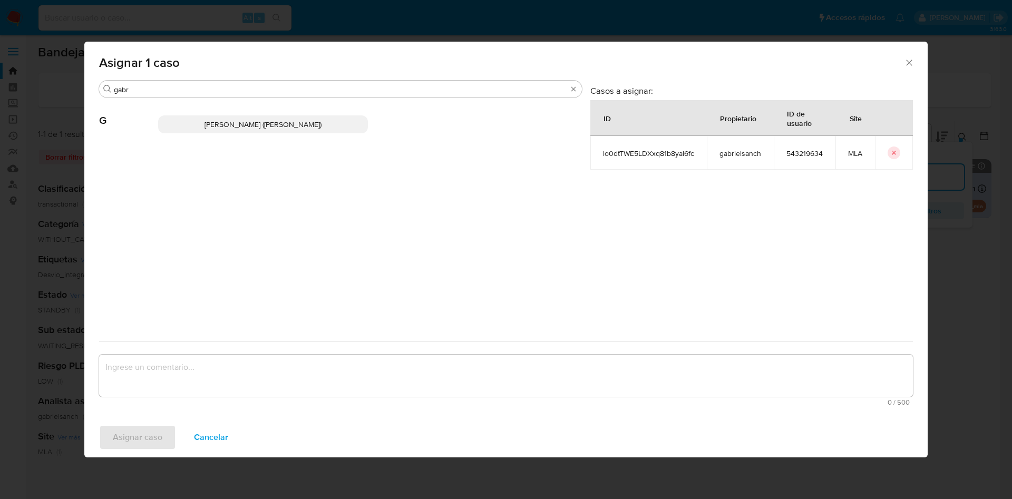
click at [230, 121] on span "[PERSON_NAME] ([PERSON_NAME])" at bounding box center [262, 124] width 117 height 11
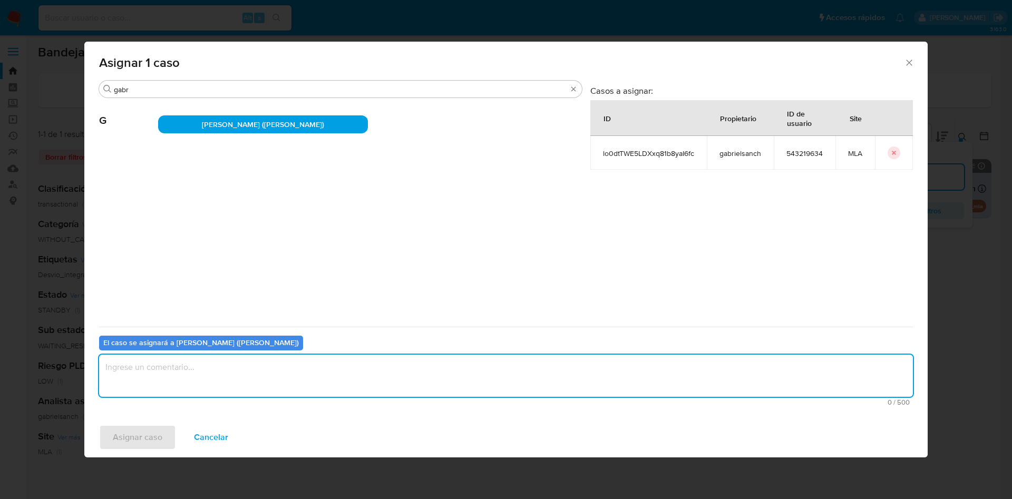
click at [209, 377] on textarea "assign-modal" at bounding box center [505, 376] width 813 height 42
click at [159, 433] on span "Asignar caso" at bounding box center [138, 437] width 50 height 23
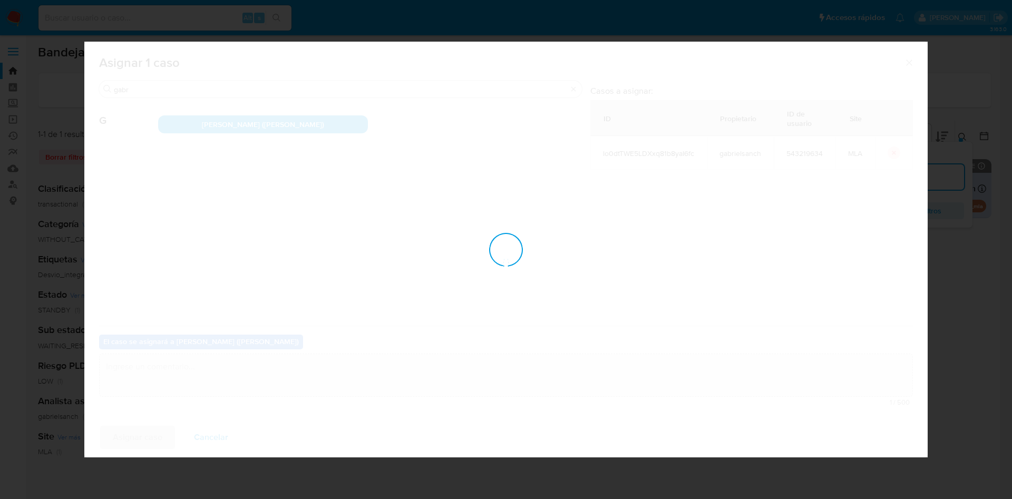
checkbox input "false"
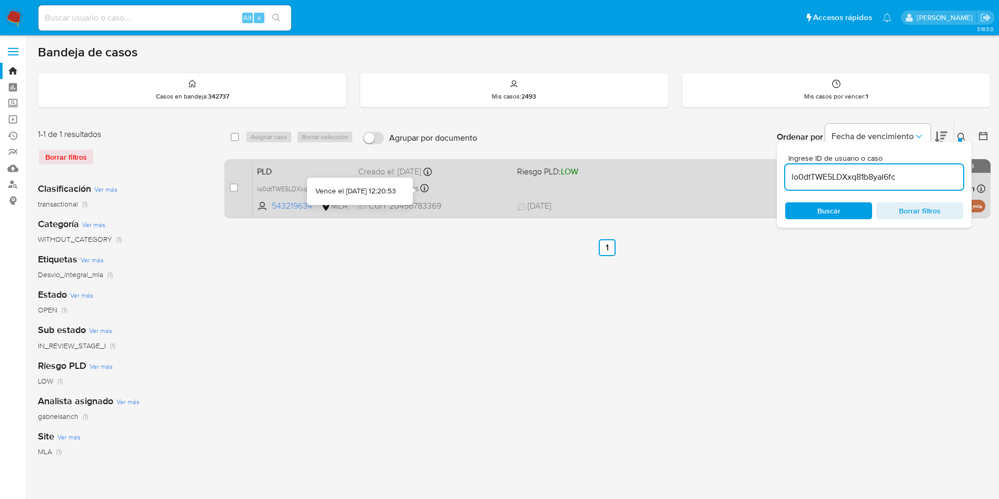
click at [425, 185] on icon at bounding box center [424, 188] width 8 height 8
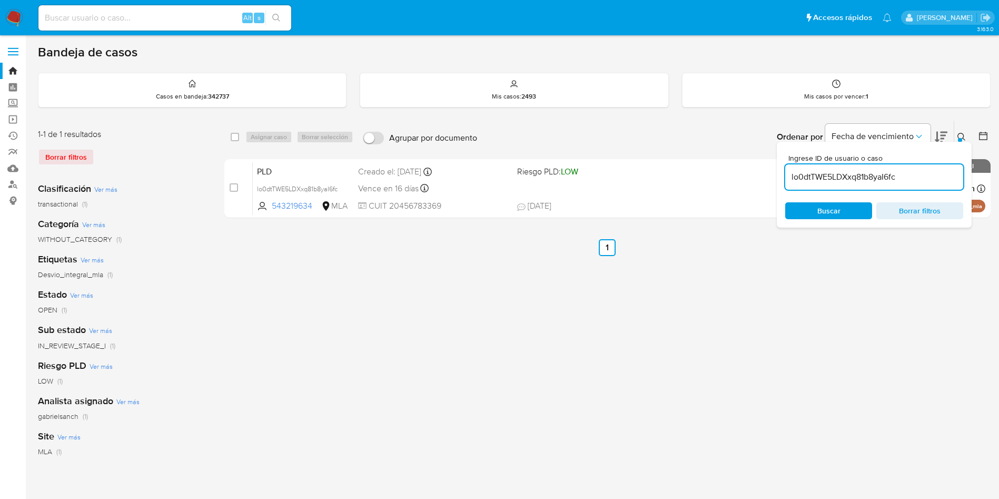
click at [911, 178] on input "lo0dtTWE5LDXxq81b8yaI6fc" at bounding box center [875, 177] width 178 height 14
click at [910, 178] on input "lo0dtTWE5LDXxq81b8yaI6fc" at bounding box center [875, 177] width 178 height 14
paste input "06YW10aQhYhOvX285A3E9XJM"
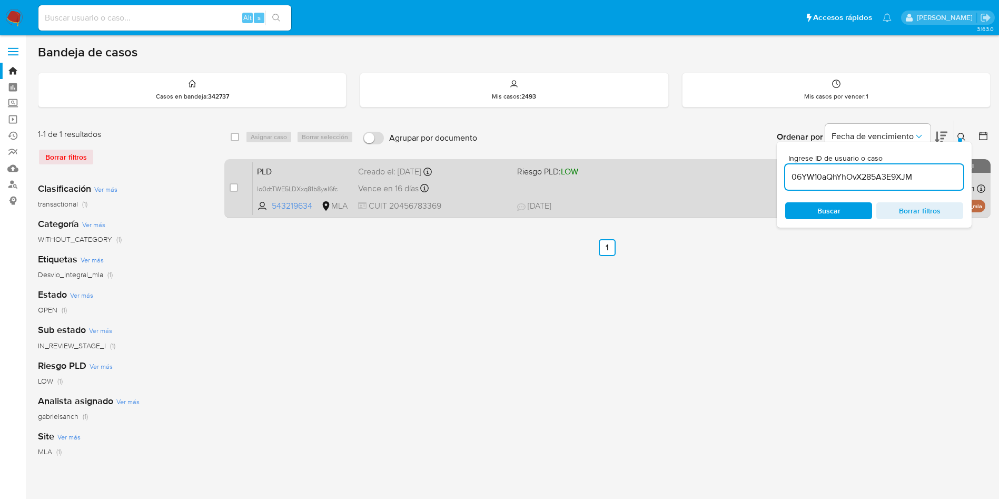
type input "06YW10aQhYhOvX285A3E9XJM"
click at [237, 182] on div "case-item-checkbox" at bounding box center [234, 187] width 8 height 11
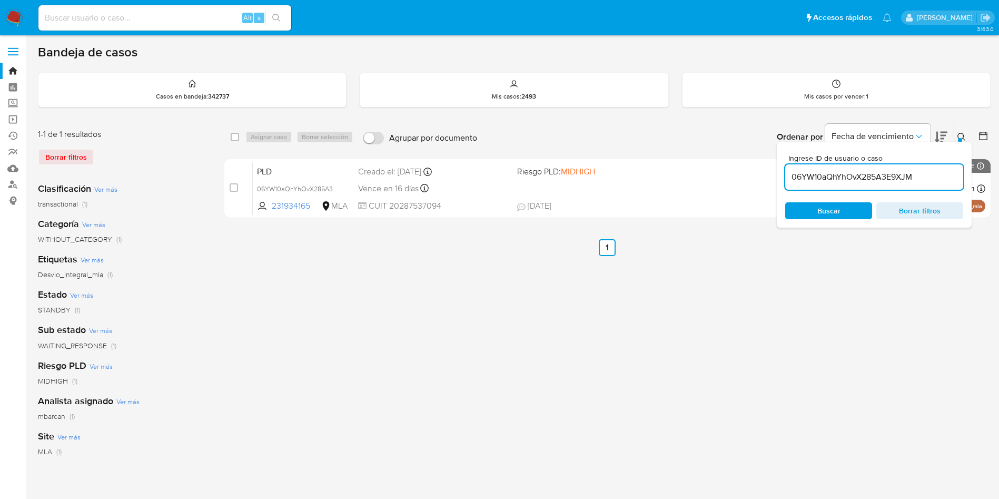
click at [263, 134] on div "Asignar caso Borrar selección" at bounding box center [302, 137] width 112 height 13
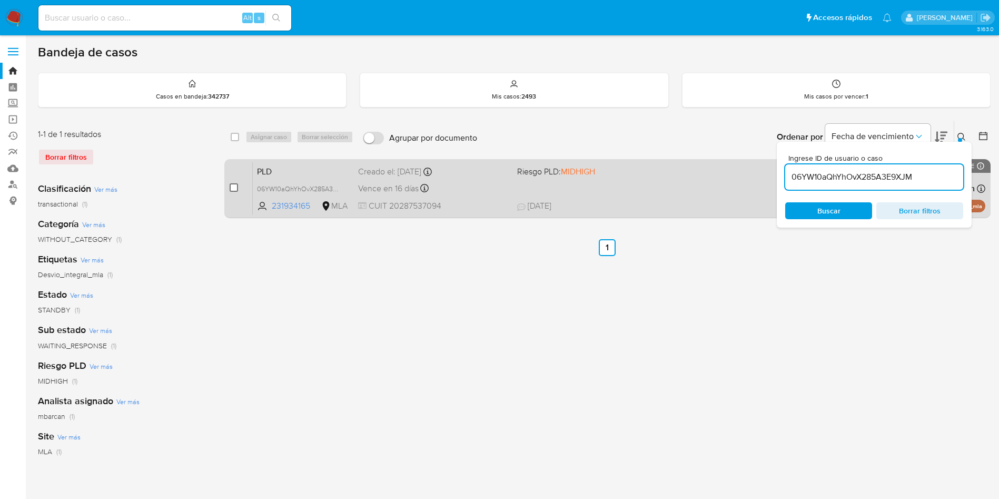
click at [235, 190] on input "checkbox" at bounding box center [234, 187] width 8 height 8
checkbox input "true"
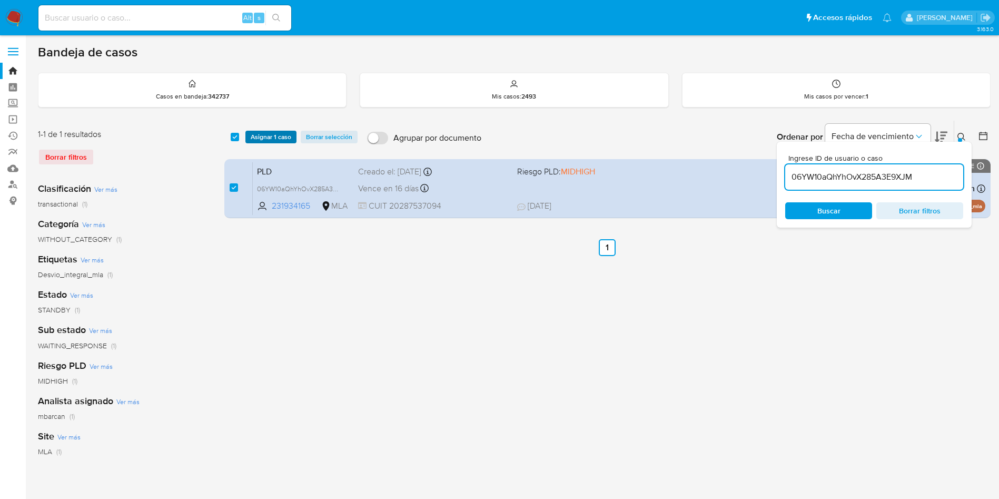
click at [264, 139] on span "Asignar 1 caso" at bounding box center [271, 137] width 41 height 11
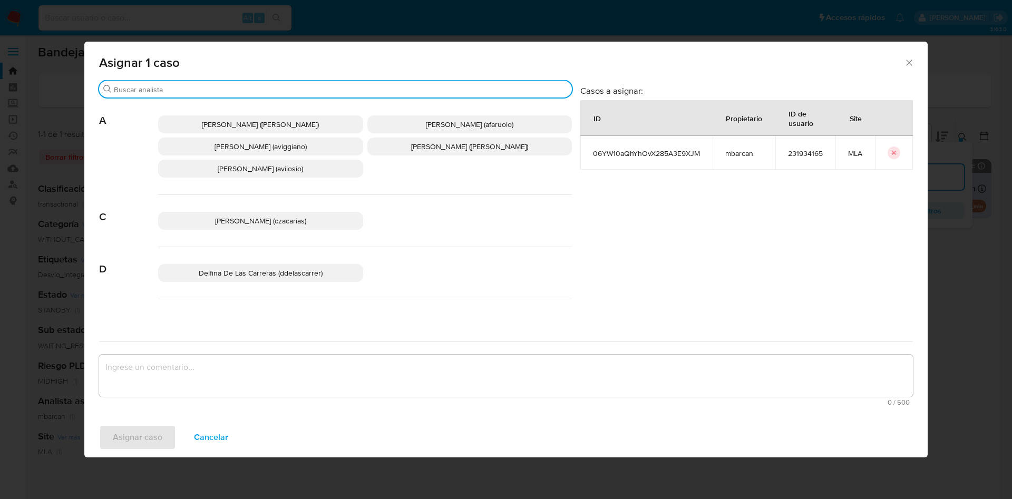
click at [198, 92] on input "Buscar" at bounding box center [341, 89] width 454 height 9
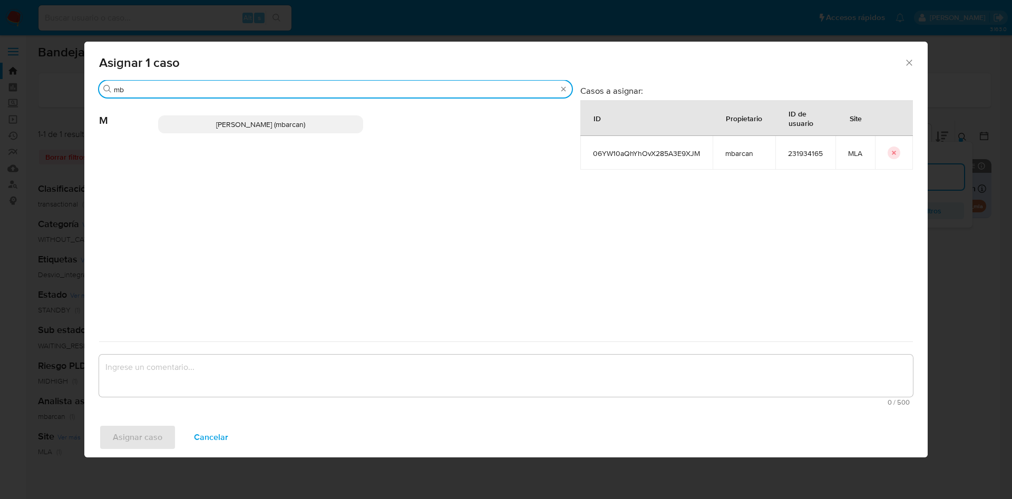
type input "mb"
click at [216, 120] on span "[PERSON_NAME] (mbarcan)" at bounding box center [260, 124] width 89 height 11
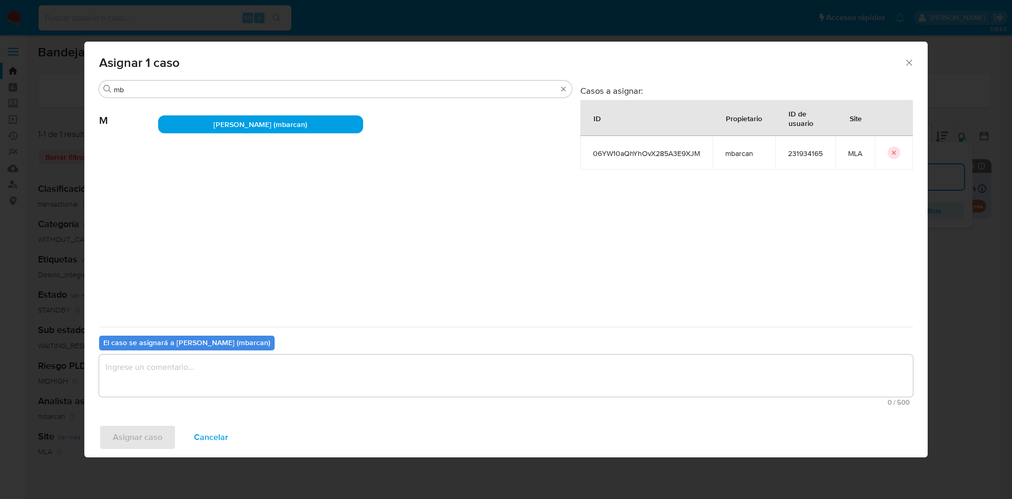
click at [190, 383] on textarea "assign-modal" at bounding box center [505, 376] width 813 height 42
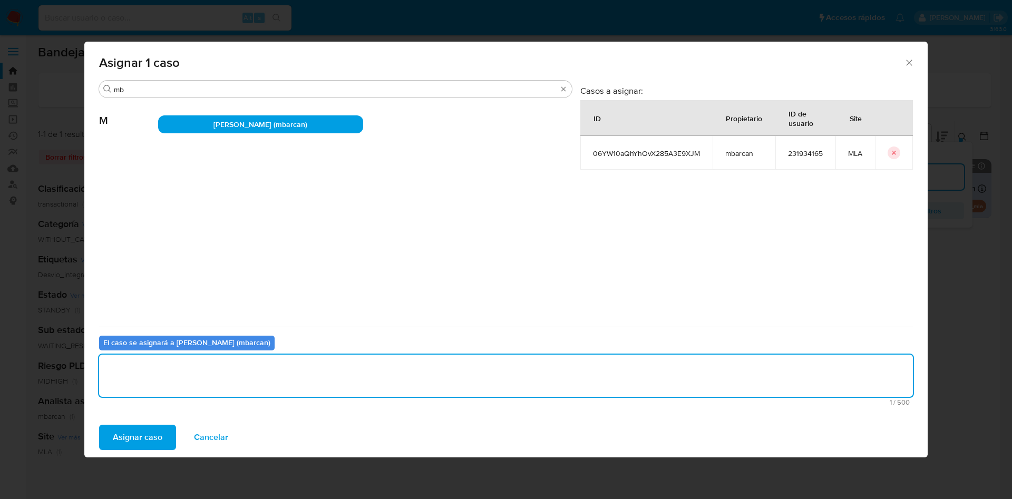
click at [123, 433] on span "Asignar caso" at bounding box center [138, 437] width 50 height 23
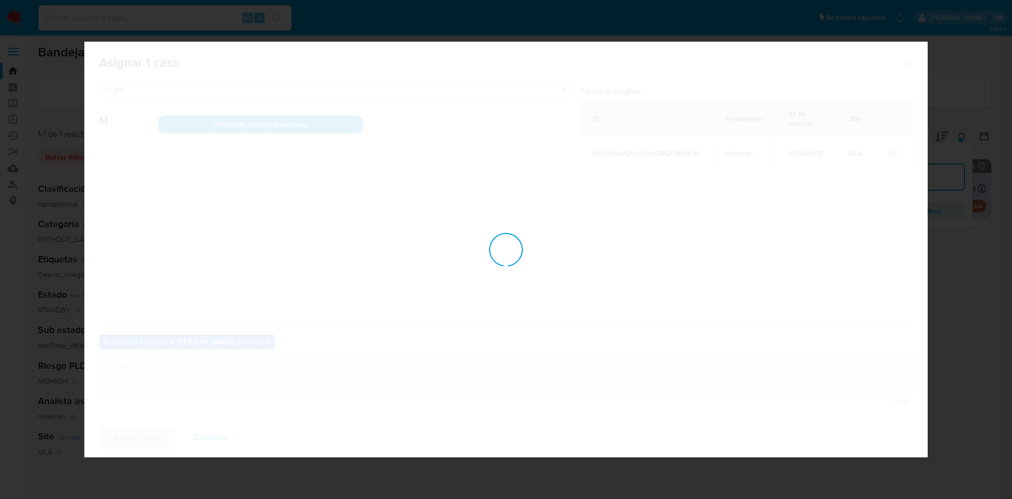
checkbox input "false"
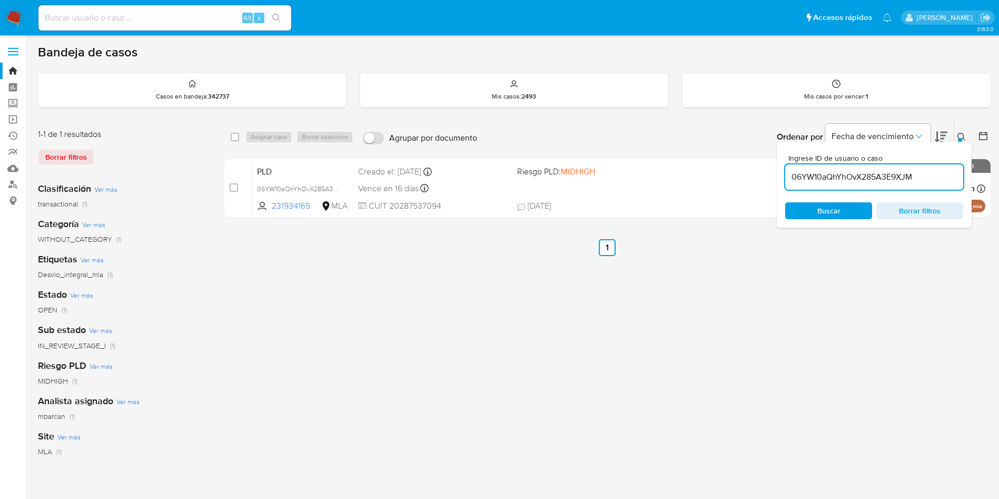
click at [920, 172] on input "06YW10aQhYhOvX285A3E9XJM" at bounding box center [875, 177] width 178 height 14
paste input "ux3YJ9lzRPtR0PXu4I9NJNzs"
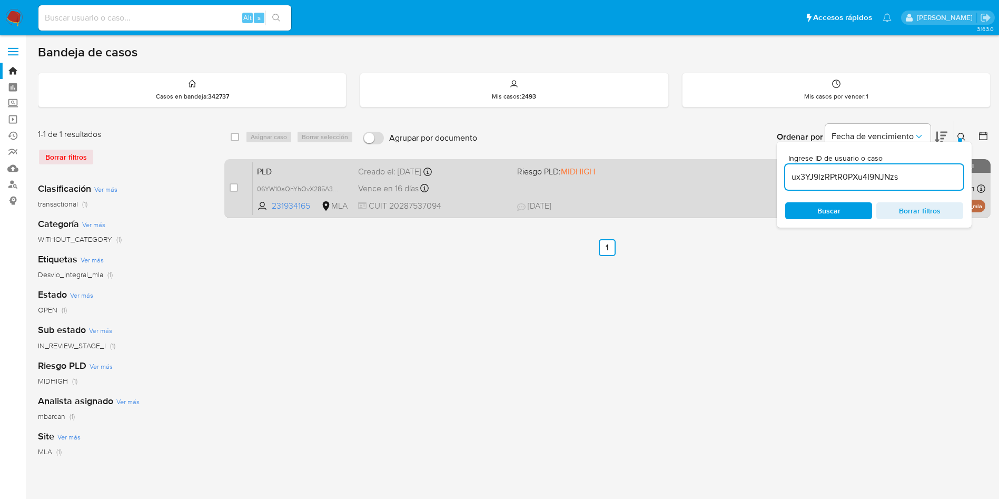
type input "ux3YJ9lzRPtR0PXu4I9NJNzs"
click at [234, 191] on input "checkbox" at bounding box center [234, 187] width 8 height 8
checkbox input "true"
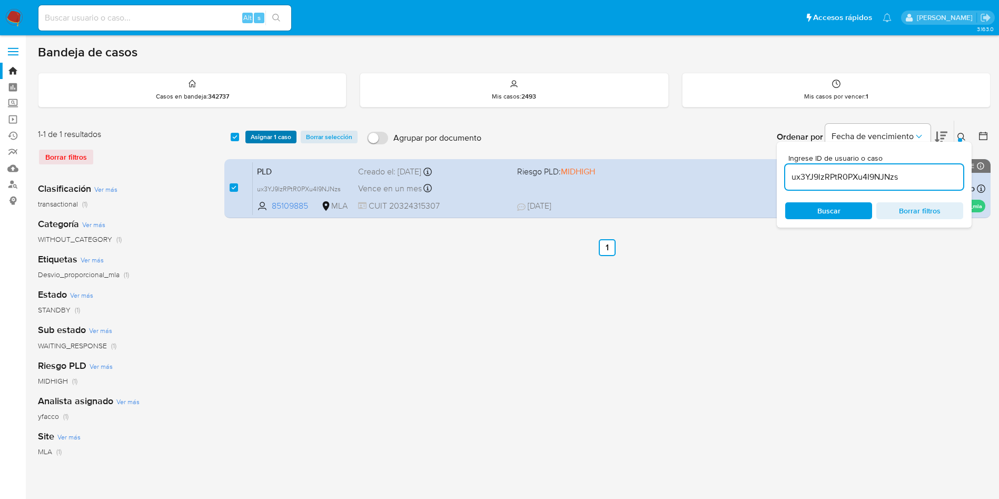
click at [264, 142] on span "Asignar 1 caso" at bounding box center [271, 137] width 41 height 11
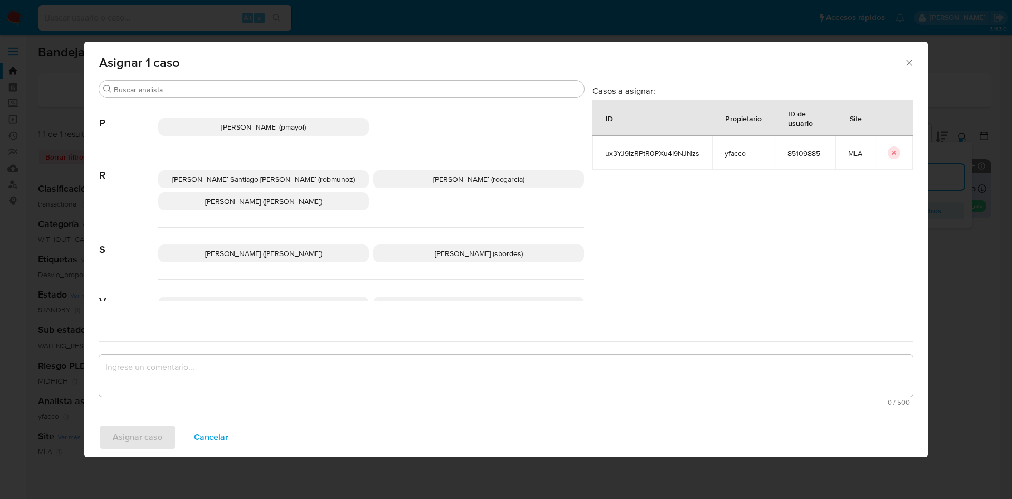
scroll to position [919, 0]
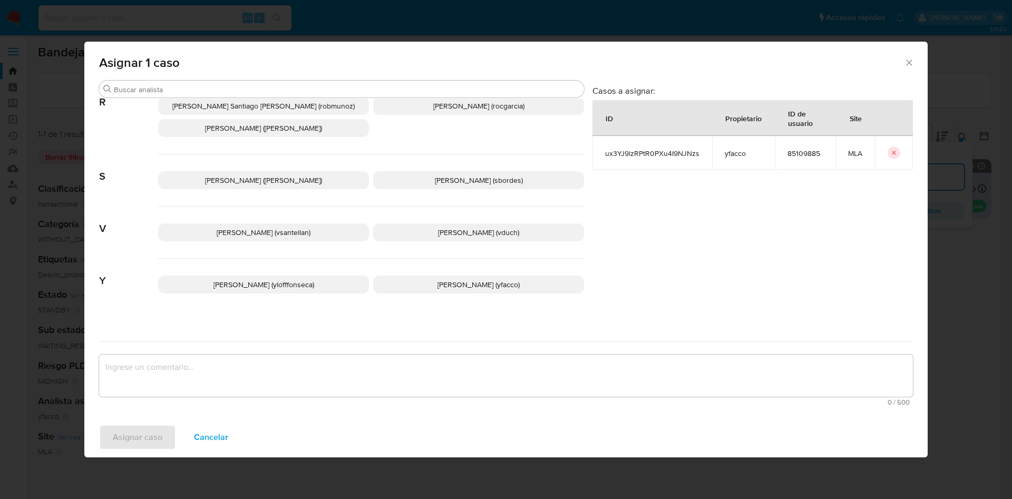
click at [437, 279] on span "[PERSON_NAME] (yfacco)" at bounding box center [478, 284] width 82 height 11
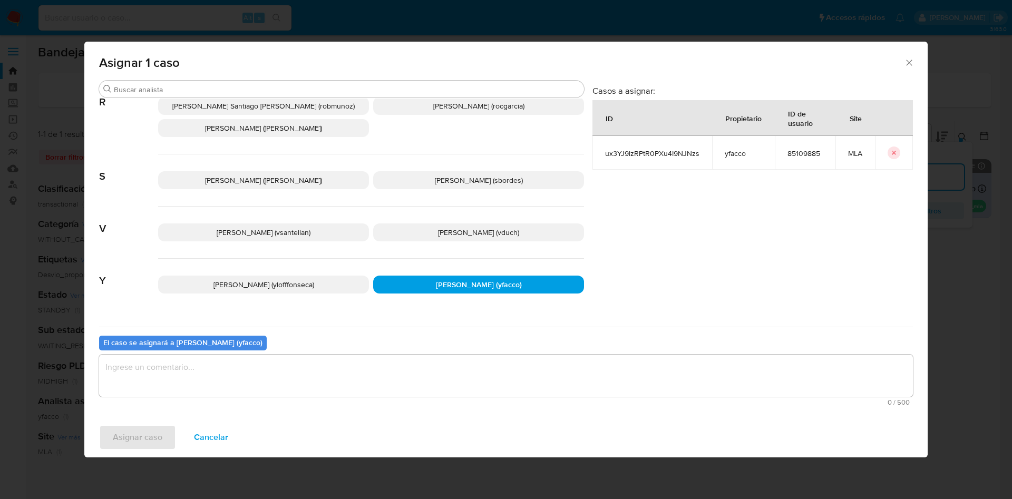
click at [335, 373] on textarea "assign-modal" at bounding box center [505, 376] width 813 height 42
click at [134, 449] on span "Asignar caso" at bounding box center [138, 437] width 50 height 23
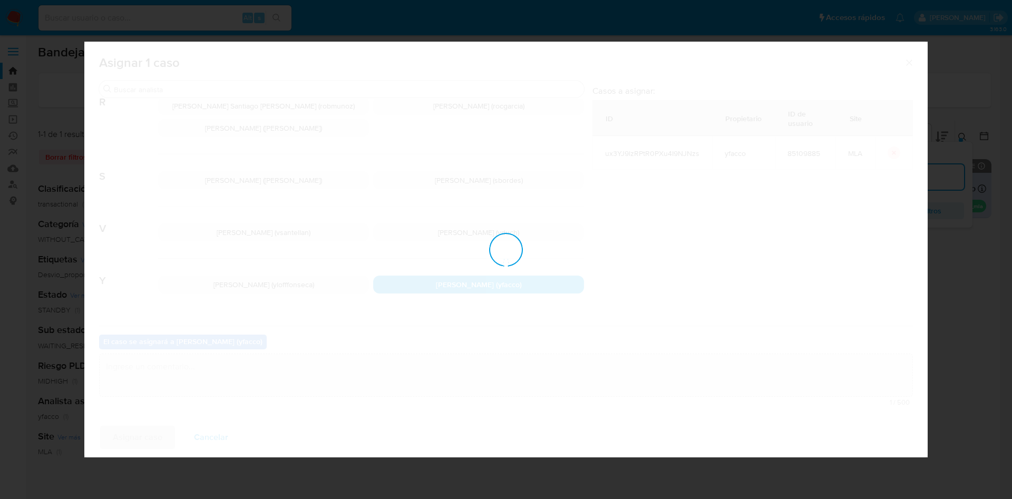
checkbox input "false"
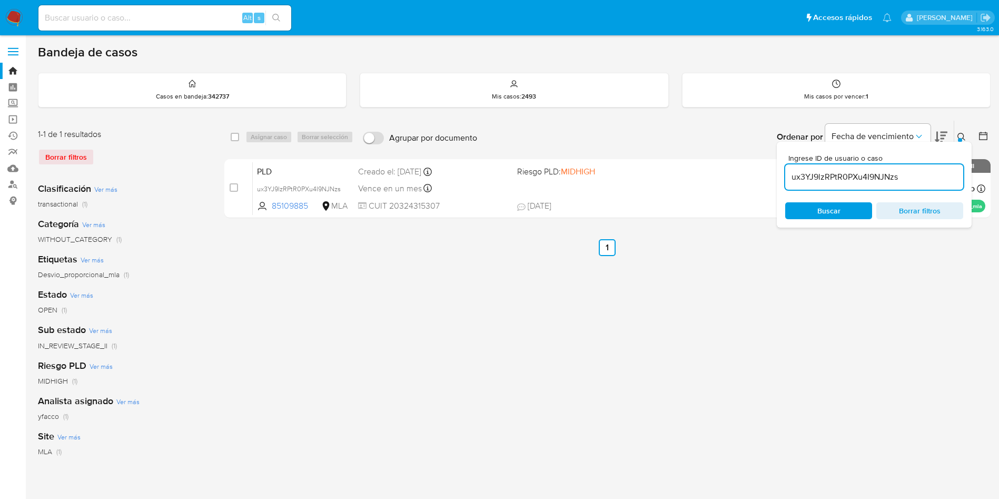
click at [906, 180] on input "ux3YJ9lzRPtR0PXu4I9NJNzs" at bounding box center [875, 177] width 178 height 14
paste input "ux3YJ9lzRPtR0PXu4I9NJNzs"
type input "ux3YJ9lzRPtR0PXu4I9NJNzs"
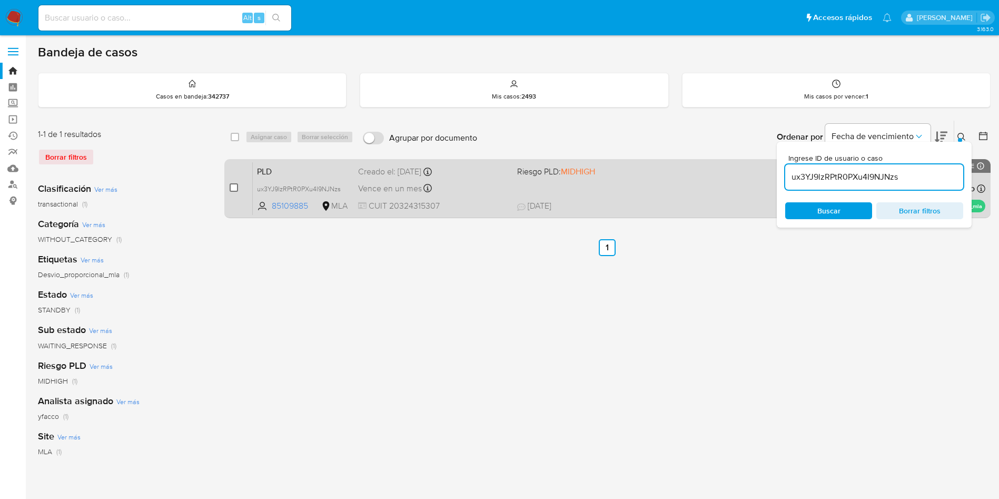
click at [234, 188] on input "checkbox" at bounding box center [234, 187] width 8 height 8
checkbox input "true"
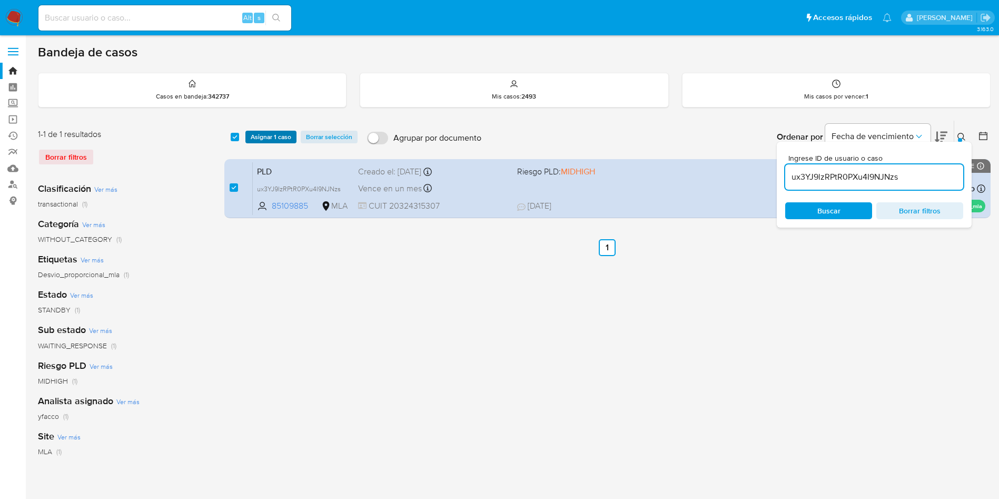
click at [268, 136] on span "Asignar 1 caso" at bounding box center [271, 137] width 41 height 11
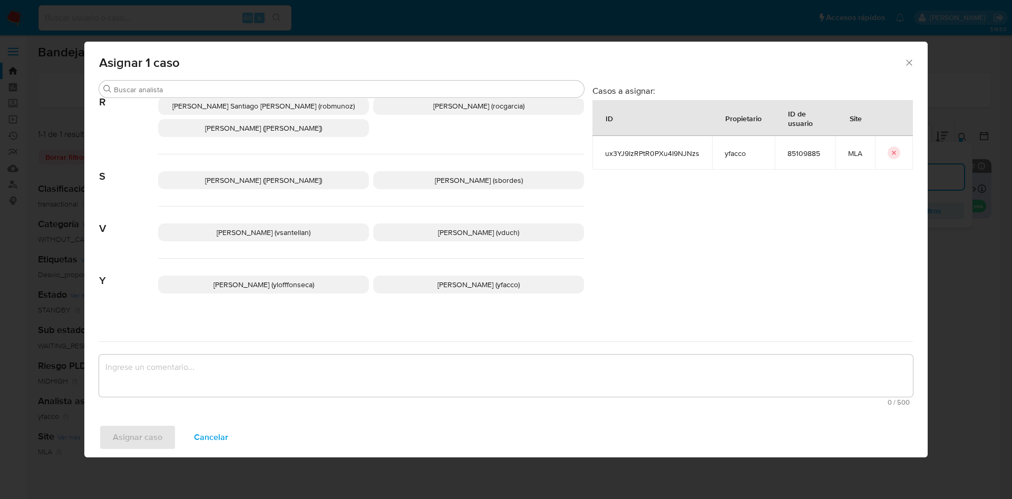
click at [411, 281] on p "Yesica Paola Facco (yfacco)" at bounding box center [478, 285] width 211 height 18
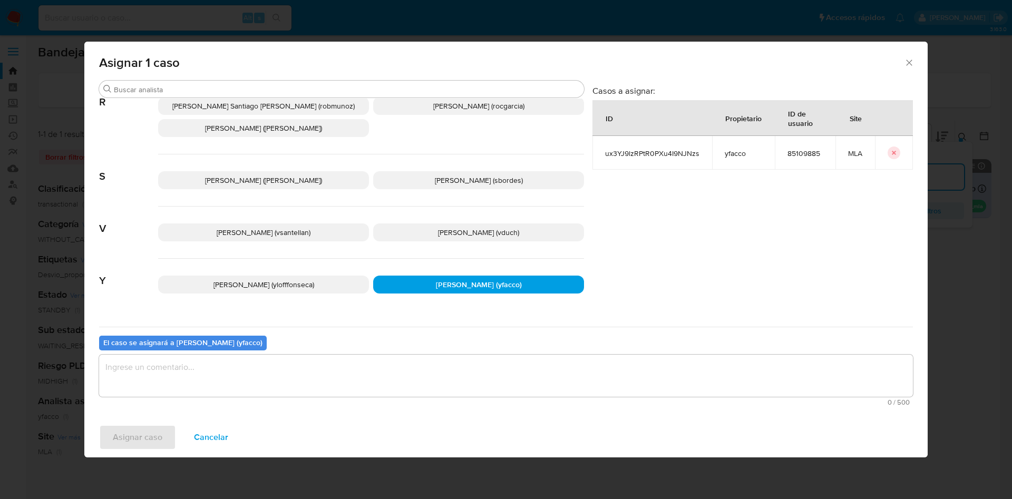
click at [311, 371] on textarea "assign-modal" at bounding box center [505, 376] width 813 height 42
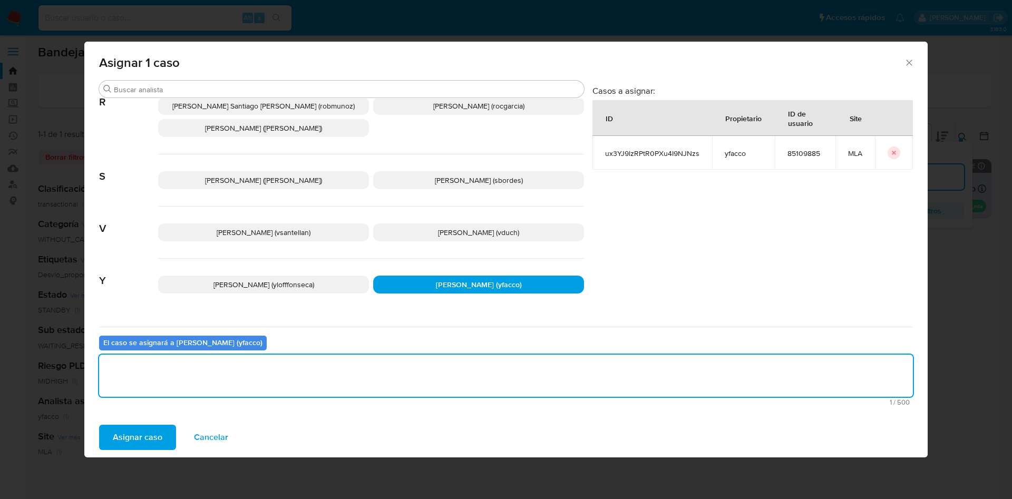
click at [137, 444] on span "Asignar caso" at bounding box center [138, 437] width 50 height 23
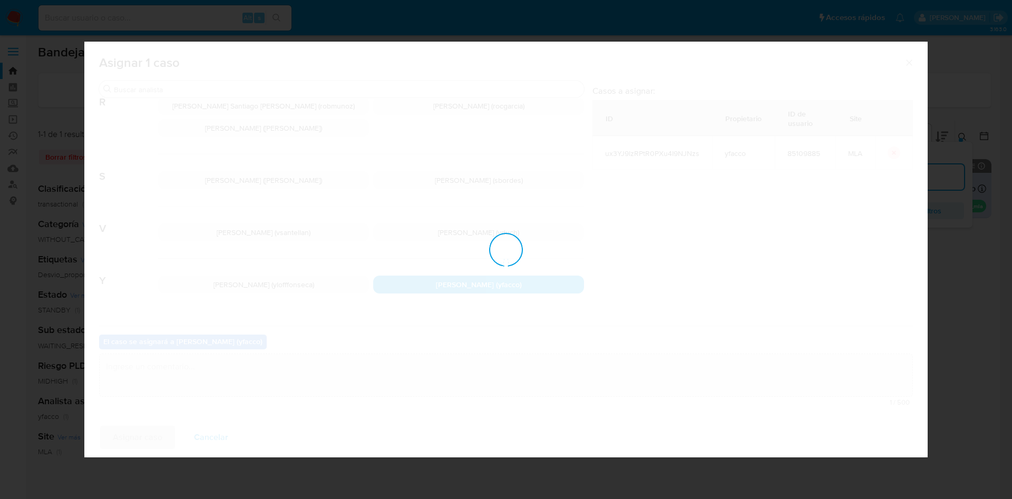
checkbox input "false"
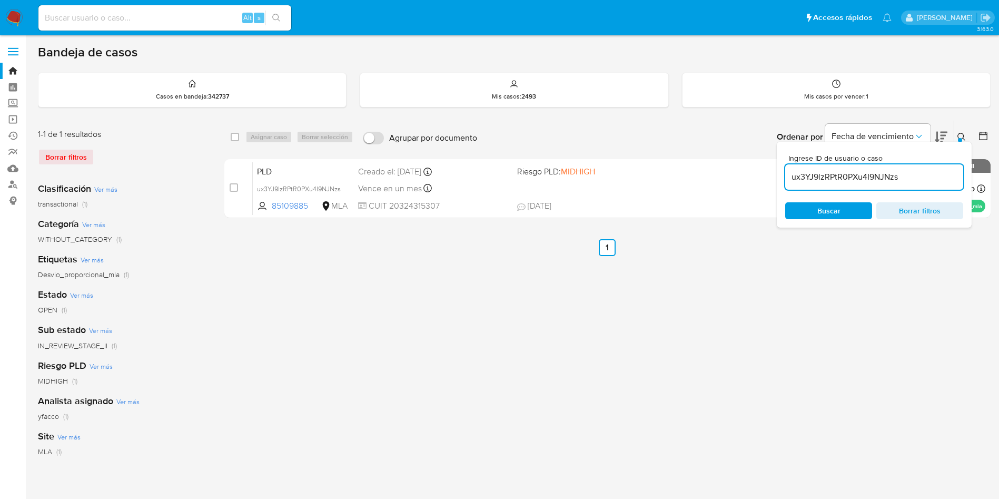
click at [920, 176] on input "ux3YJ9lzRPtR0PXu4I9NJNzs" at bounding box center [875, 177] width 178 height 14
paste input "ux3YJ9lzRPtR0PXu4I9NJNzs"
type input "ux3YJ9lzRPtR0PXu4I9NJNzs"
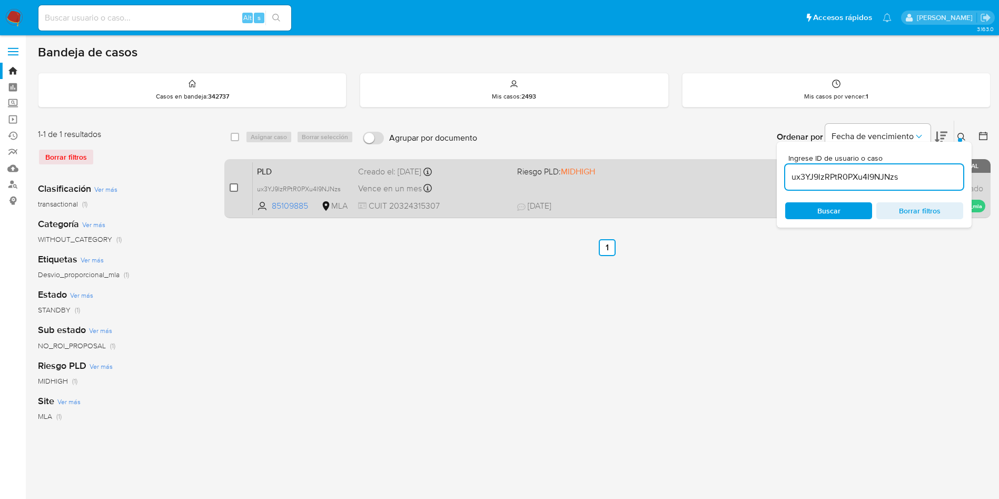
click at [232, 190] on input "checkbox" at bounding box center [234, 187] width 8 height 8
checkbox input "true"
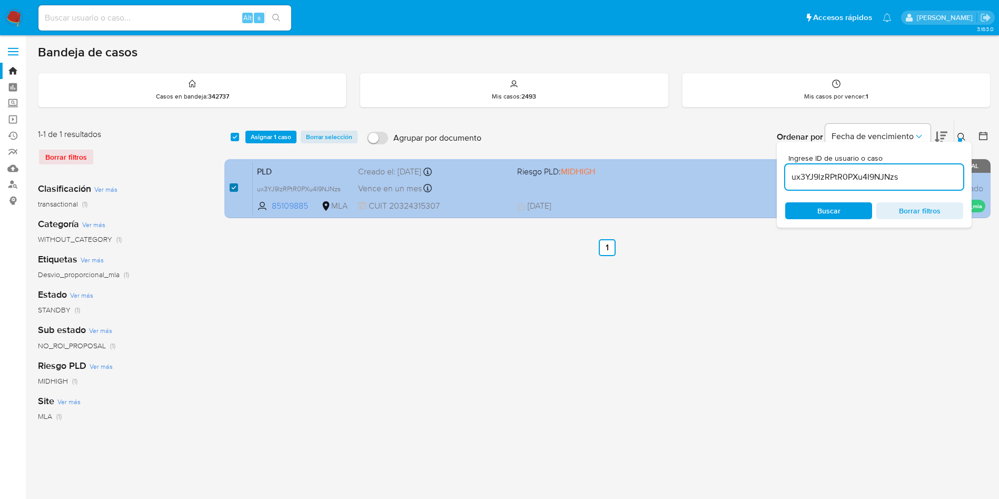
checkbox input "true"
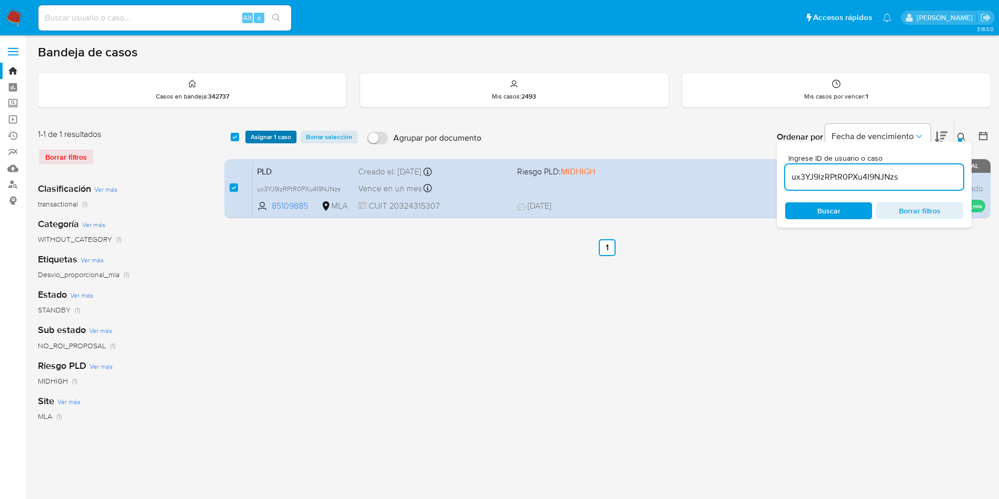
click at [256, 138] on span "Asignar 1 caso" at bounding box center [271, 137] width 41 height 11
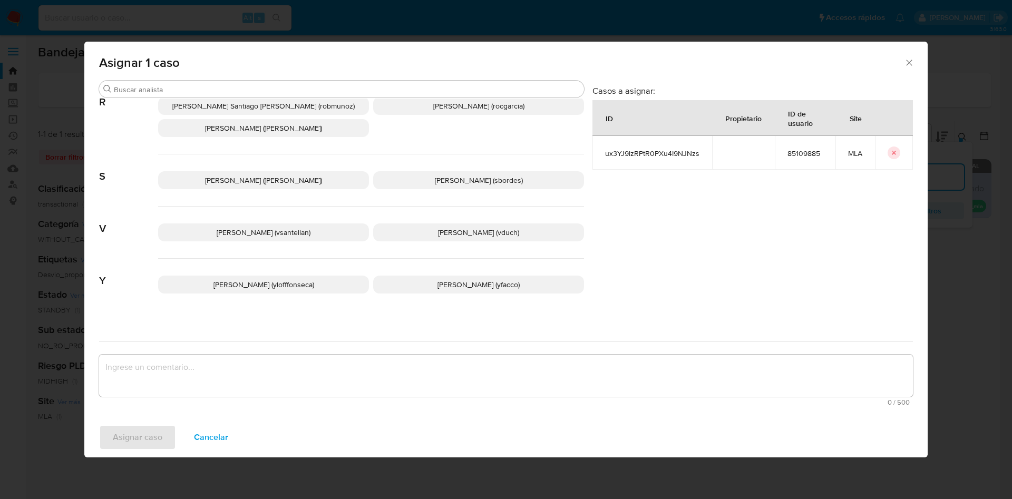
click at [417, 277] on p "Yesica Paola Facco (yfacco)" at bounding box center [478, 285] width 211 height 18
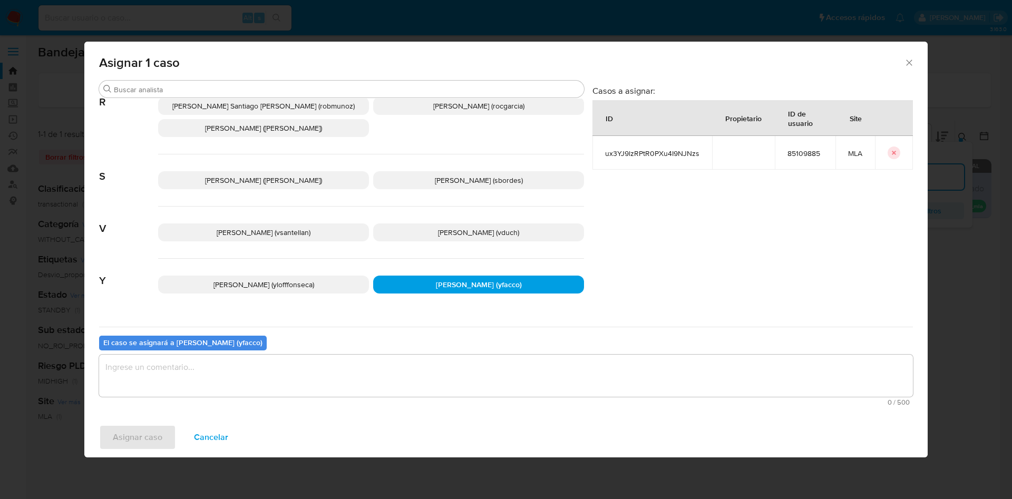
drag, startPoint x: 376, startPoint y: 377, endPoint x: 356, endPoint y: 391, distance: 24.3
click at [369, 386] on textarea "assign-modal" at bounding box center [505, 376] width 813 height 42
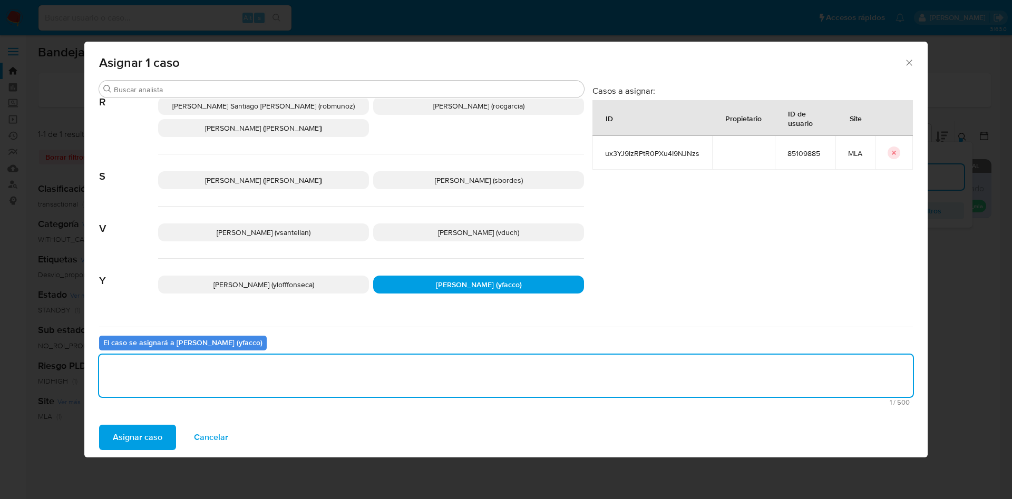
click at [104, 436] on button "Asignar caso" at bounding box center [137, 437] width 77 height 25
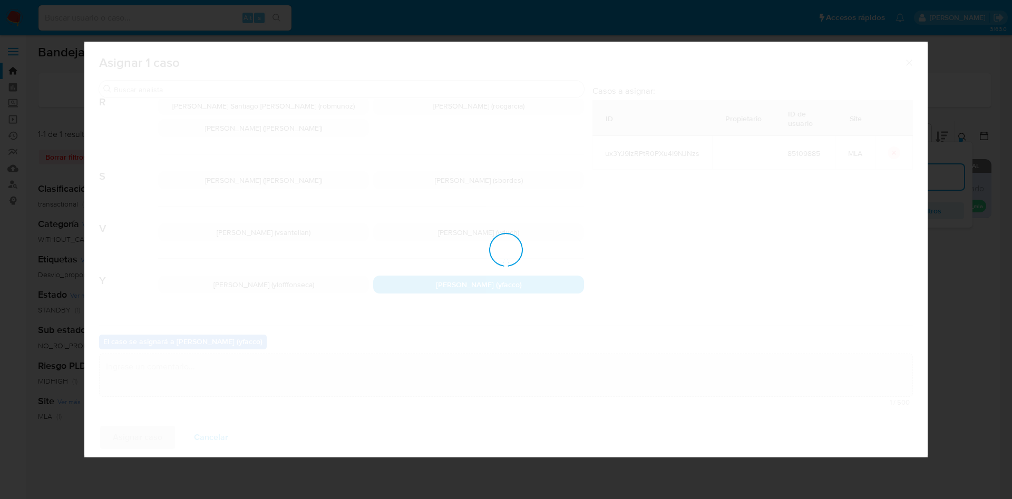
checkbox input "false"
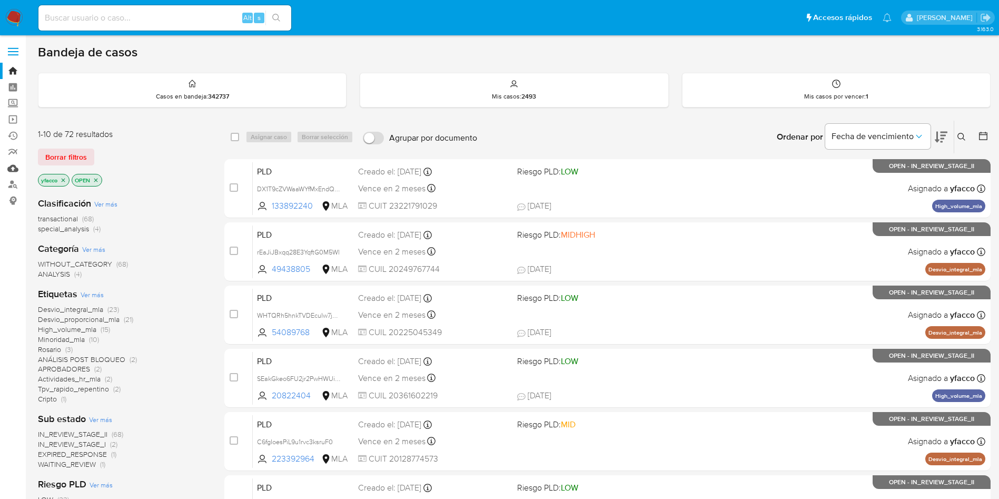
click at [14, 165] on link "Mulan" at bounding box center [62, 168] width 125 height 16
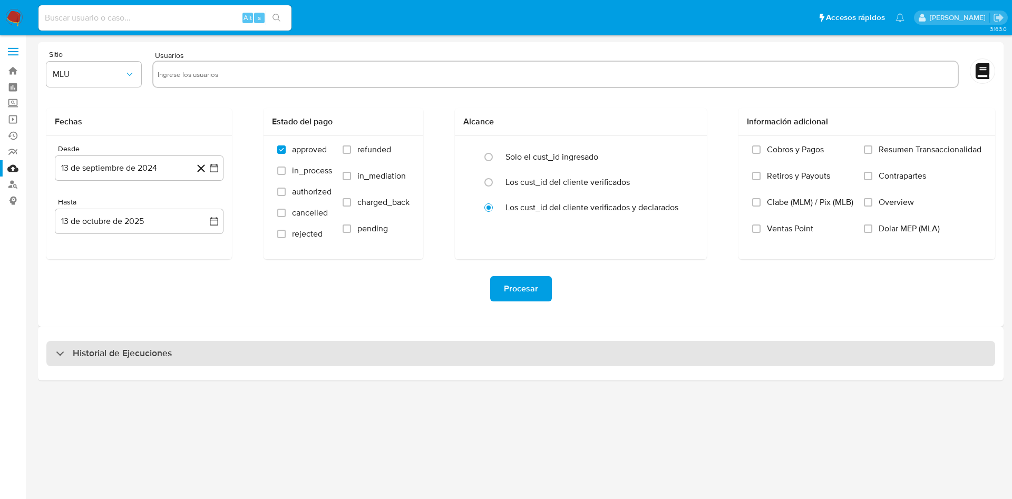
click at [160, 357] on h3 "Historial de Ejecuciones" at bounding box center [122, 353] width 99 height 13
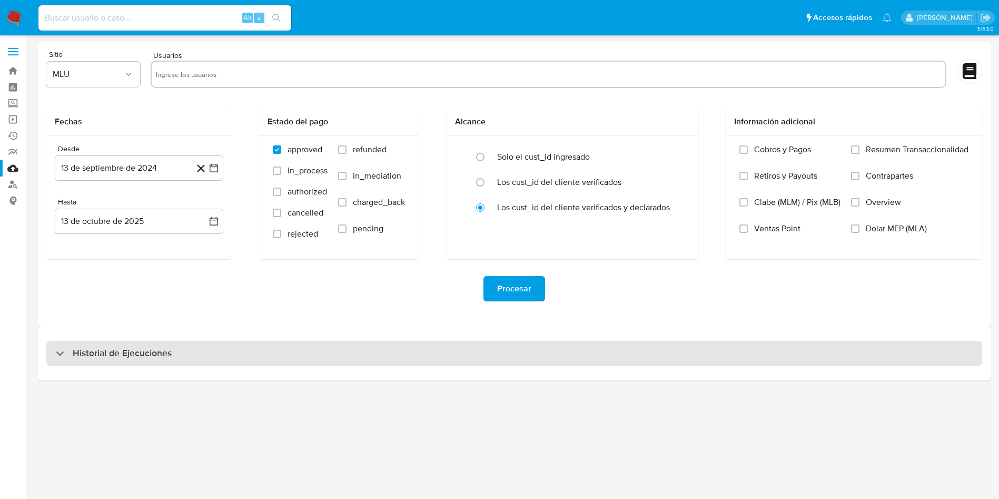
select select "10"
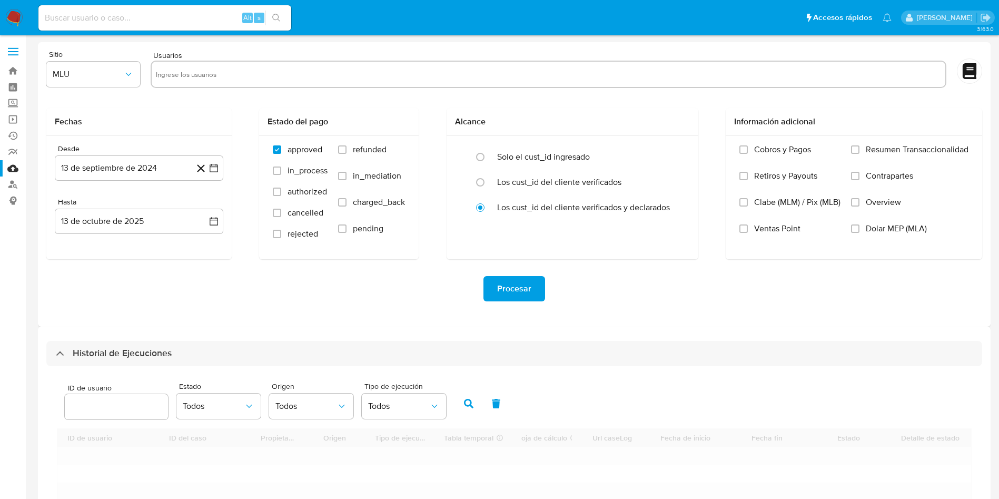
click at [143, 416] on div at bounding box center [116, 406] width 103 height 25
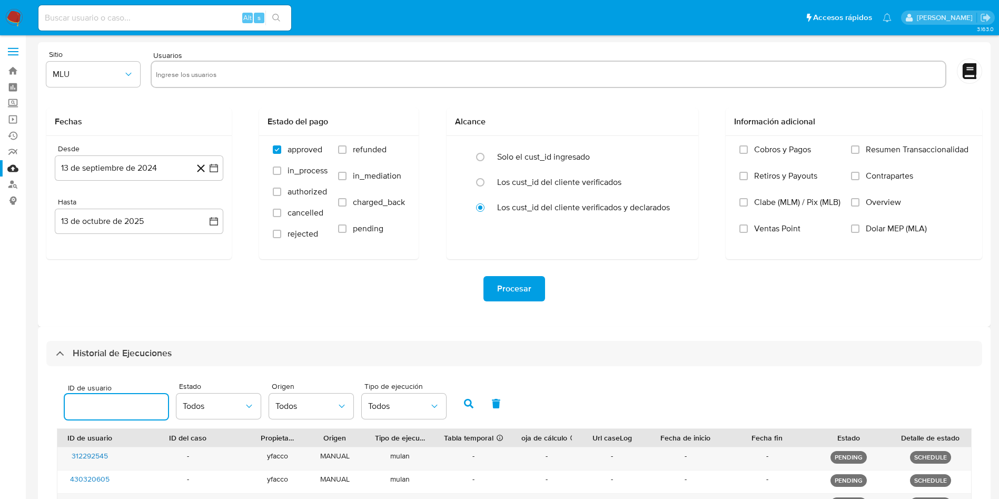
click at [136, 413] on input "number" at bounding box center [116, 407] width 103 height 14
paste input "1489754939"
type input "1489754939"
click at [468, 408] on icon "button" at bounding box center [468, 403] width 9 height 9
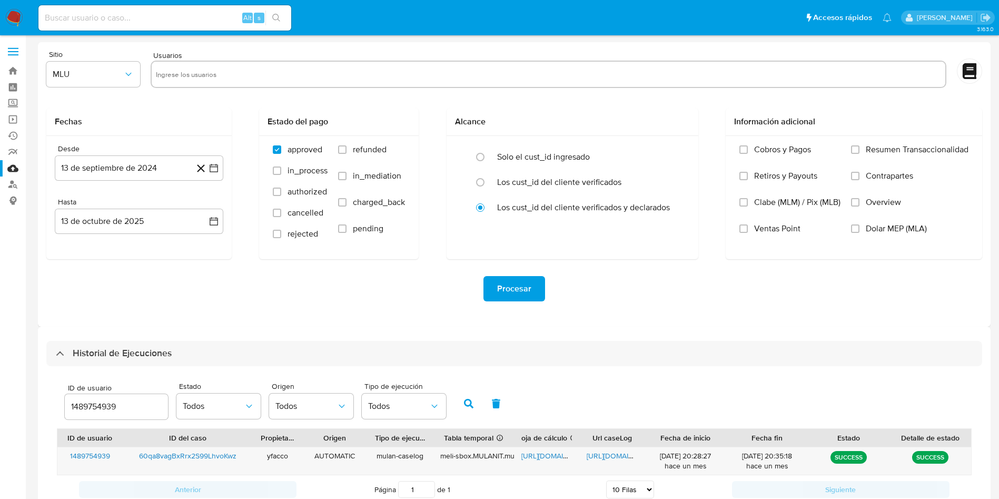
scroll to position [74, 0]
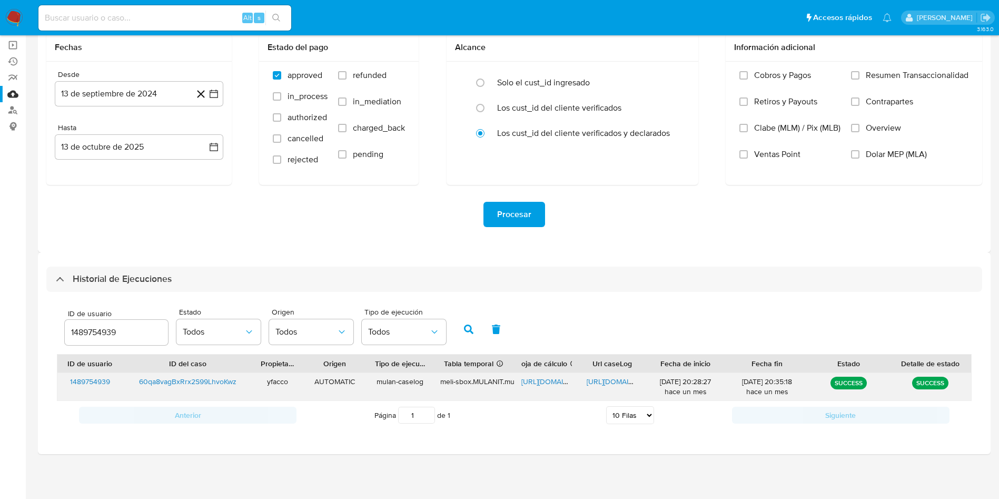
click at [531, 378] on span "https://docs.google.com/spreadsheets/d/1r7W2qBRy4HhUzCdWB_9kWSaK0wy05n4HNBr_FCT…" at bounding box center [558, 381] width 73 height 11
click at [629, 376] on span "https://docs.google.com/document/d/1hXEkfuO07pou50VOTEEhw20uMmJ4p0ZT6mH7k22oLEc…" at bounding box center [623, 381] width 73 height 11
drag, startPoint x: 127, startPoint y: 329, endPoint x: 0, endPoint y: 304, distance: 129.9
click at [0, 304] on section "Bandeja Tablero Screening Búsqueda en Listas Watchlist Herramientas Operaciones…" at bounding box center [499, 212] width 999 height 573
type input "85109885"
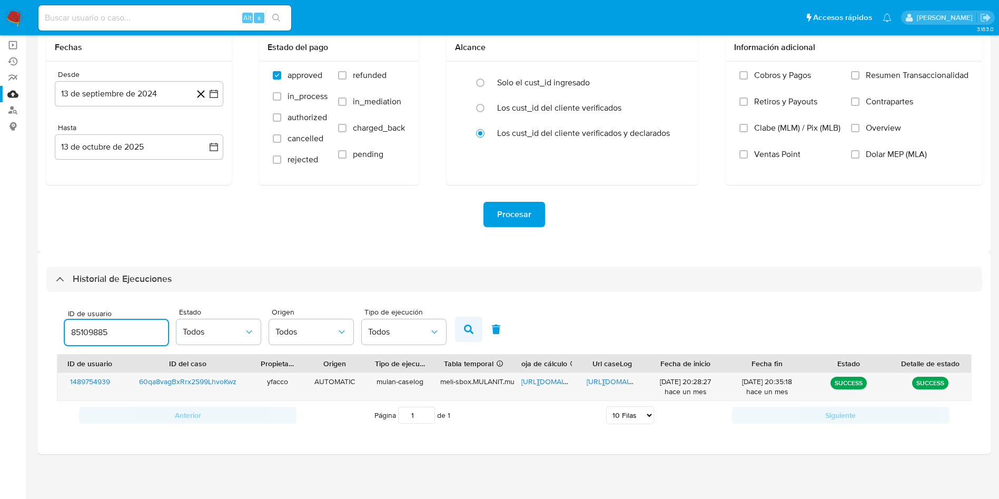
click at [460, 333] on button "button" at bounding box center [468, 329] width 27 height 25
click at [535, 385] on span "https://docs.google.com/spreadsheets/d/1C8yJiJtUFGV0SQLcJDoi0XxKKJGP9TB6JjkSEFe…" at bounding box center [558, 381] width 73 height 11
click at [604, 379] on span "https://docs.google.com/document/d/1S7stG0MFTf4vRJ64hNN_88BB6vPJyjgQQPnqnliItuI…" at bounding box center [623, 381] width 73 height 11
click at [605, 378] on span "https://docs.google.com/document/d/1S7stG0MFTf4vRJ64hNN_88BB6vPJyjgQQPnqnliItuI…" at bounding box center [623, 381] width 73 height 11
drag, startPoint x: 112, startPoint y: 332, endPoint x: 0, endPoint y: 301, distance: 116.4
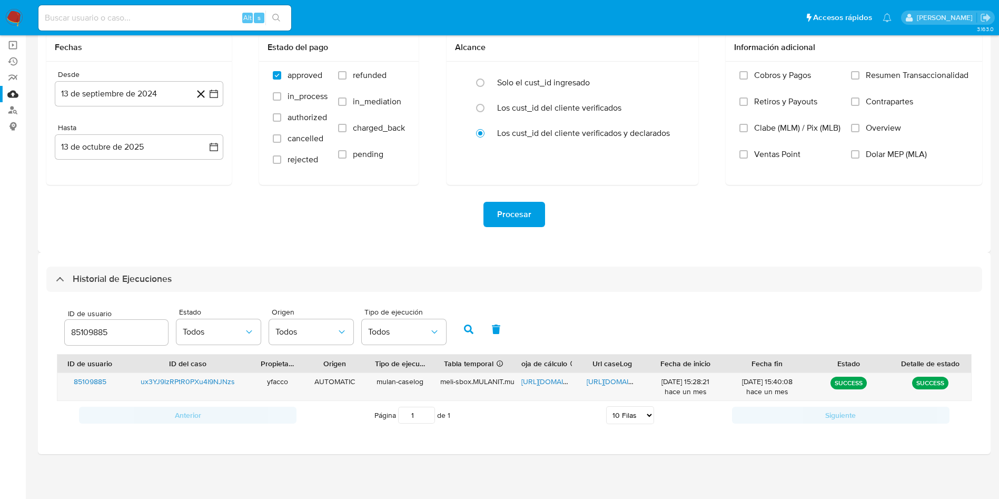
click at [0, 301] on section "Bandeja Tablero Screening Búsqueda en Listas Watchlist Herramientas Operaciones…" at bounding box center [499, 212] width 999 height 573
type input "1535687729"
click at [471, 326] on icon "button" at bounding box center [468, 329] width 9 height 9
click at [533, 383] on span "https://docs.google.com/spreadsheets/d/1dTT0UfFmFoaCLV8LsRt7B0FQqBmorVoH8Y-Lnnc…" at bounding box center [558, 381] width 73 height 11
click at [599, 381] on span "https://docs.google.com/document/d/15orPd-dev1I5rvzdz973prUbs4KPROxiK3njcay_YXY…" at bounding box center [623, 381] width 73 height 11
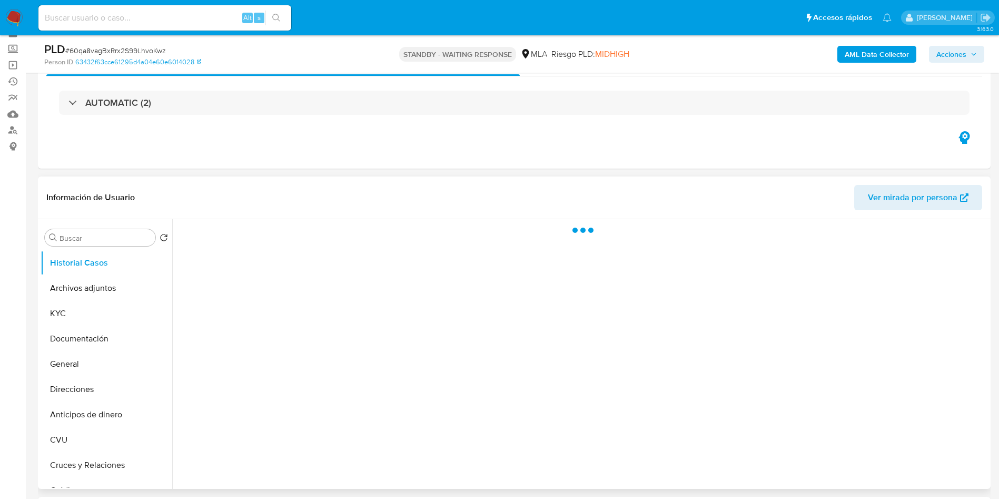
scroll to position [79, 0]
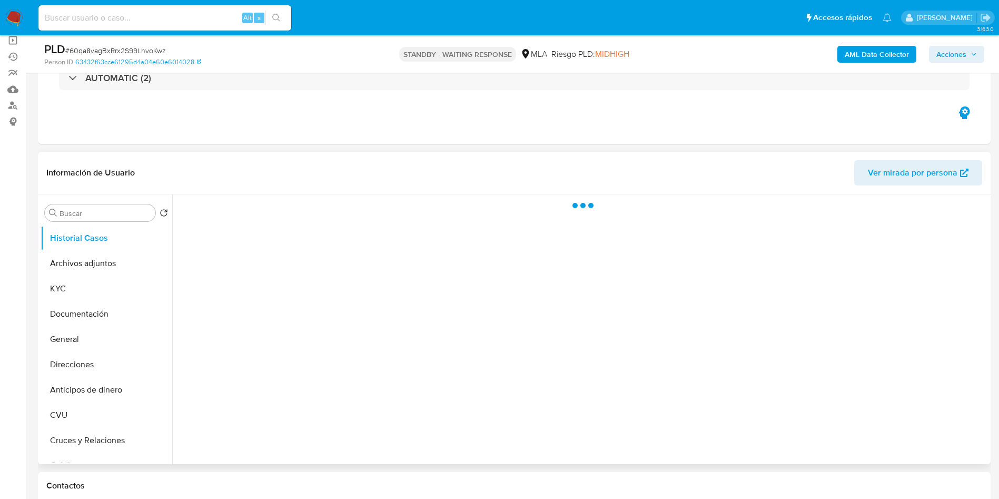
select select "10"
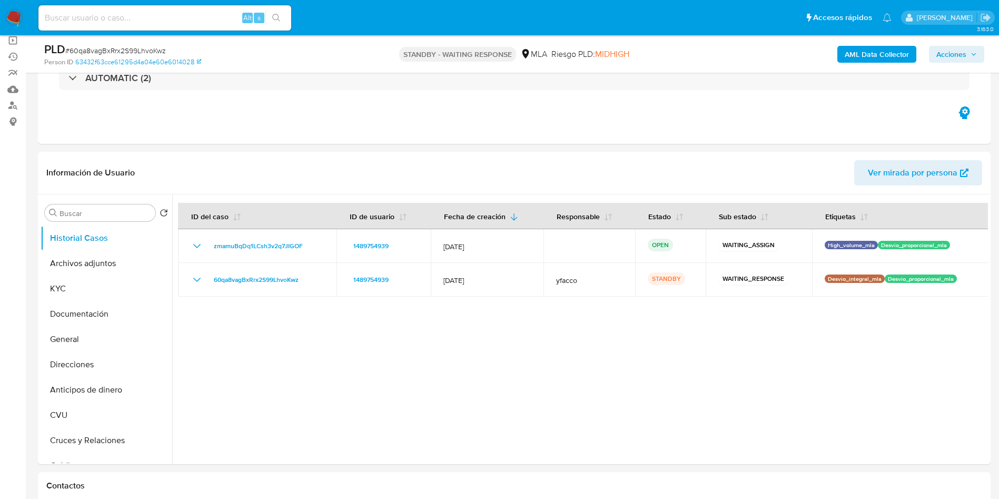
scroll to position [0, 0]
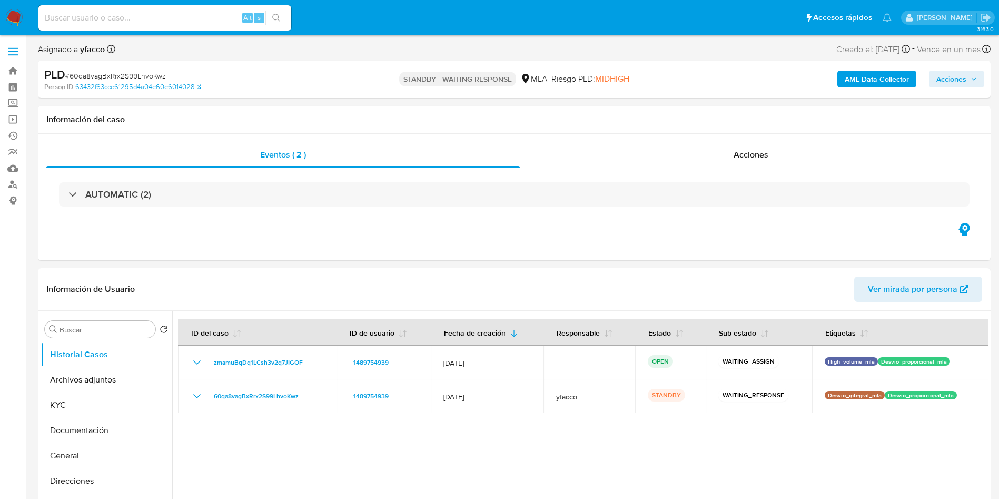
click at [871, 81] on b "AML Data Collector" at bounding box center [877, 79] width 64 height 17
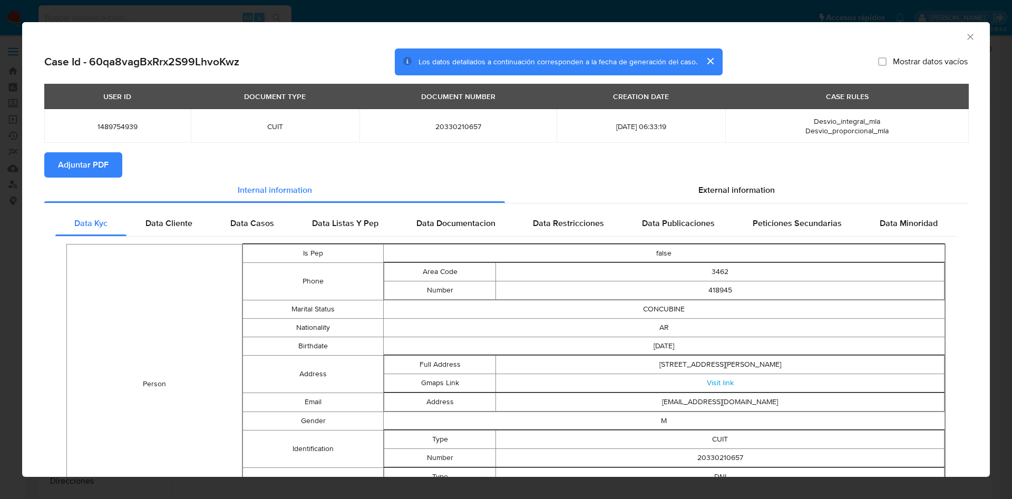
click at [86, 163] on span "Adjuntar PDF" at bounding box center [83, 164] width 51 height 23
click at [965, 35] on icon "Cerrar ventana" at bounding box center [970, 37] width 11 height 11
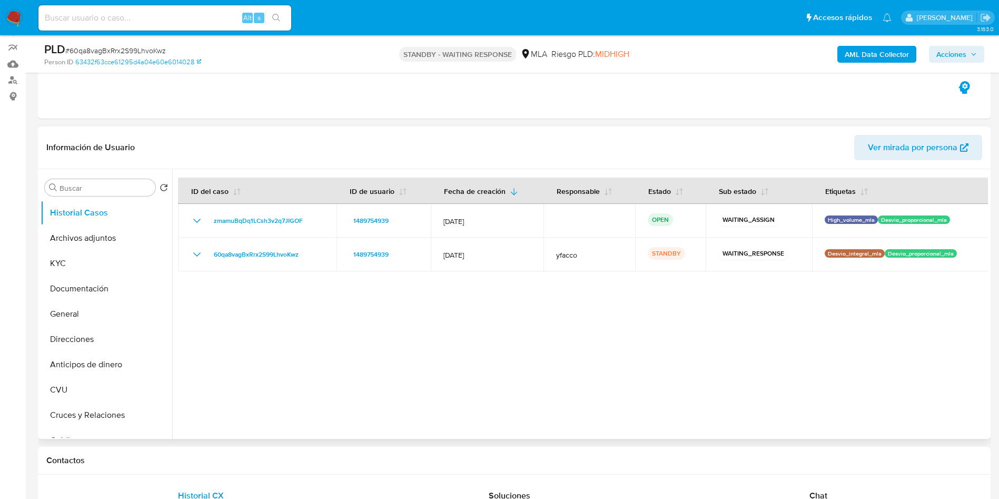
scroll to position [158, 0]
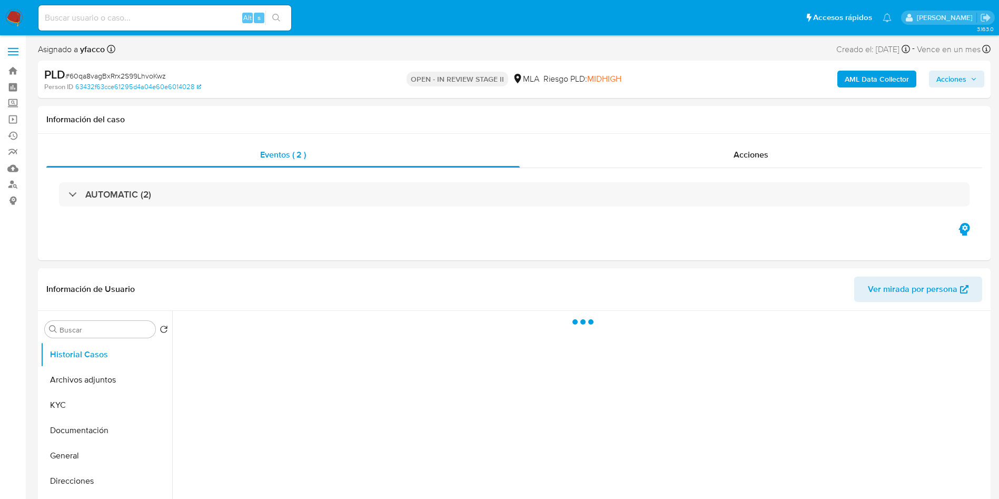
select select "10"
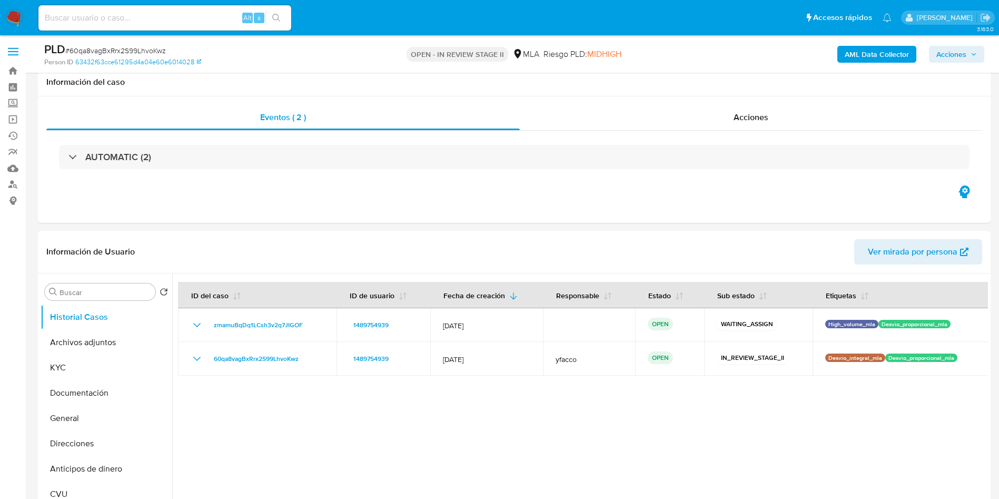
scroll to position [316, 0]
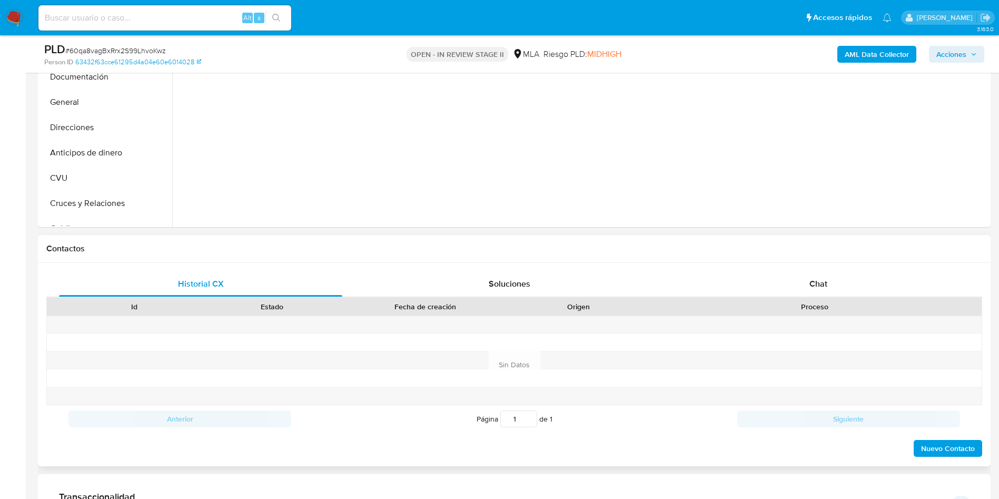
click at [818, 267] on div "Historial CX Soluciones Chat Id Estado Fecha de creación Origen Proceso Anterio…" at bounding box center [514, 364] width 953 height 203
click at [810, 281] on span "Chat" at bounding box center [819, 284] width 18 height 12
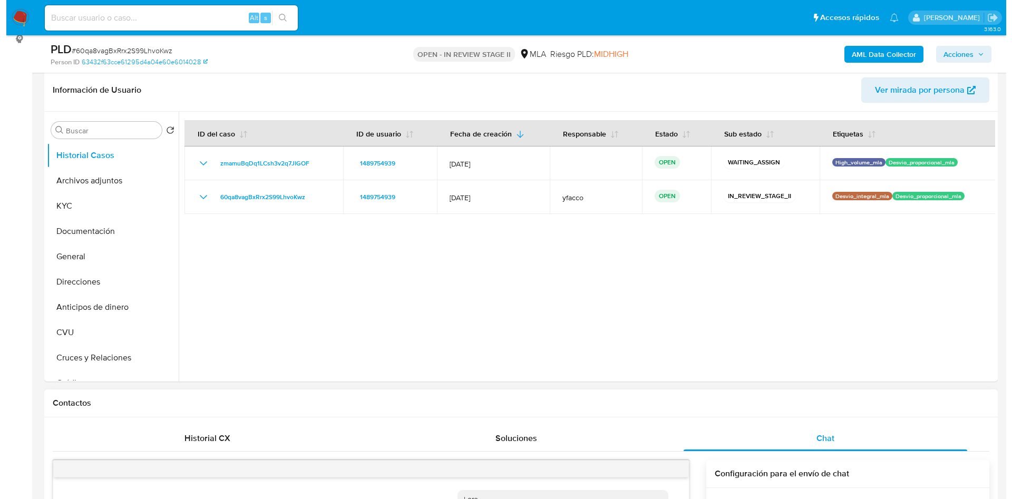
scroll to position [158, 0]
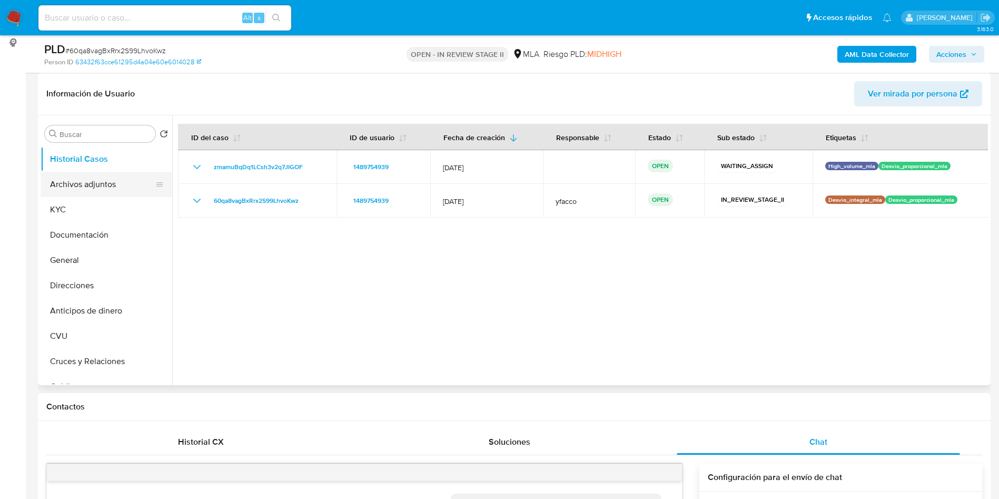
click at [93, 181] on button "Archivos adjuntos" at bounding box center [102, 184] width 123 height 25
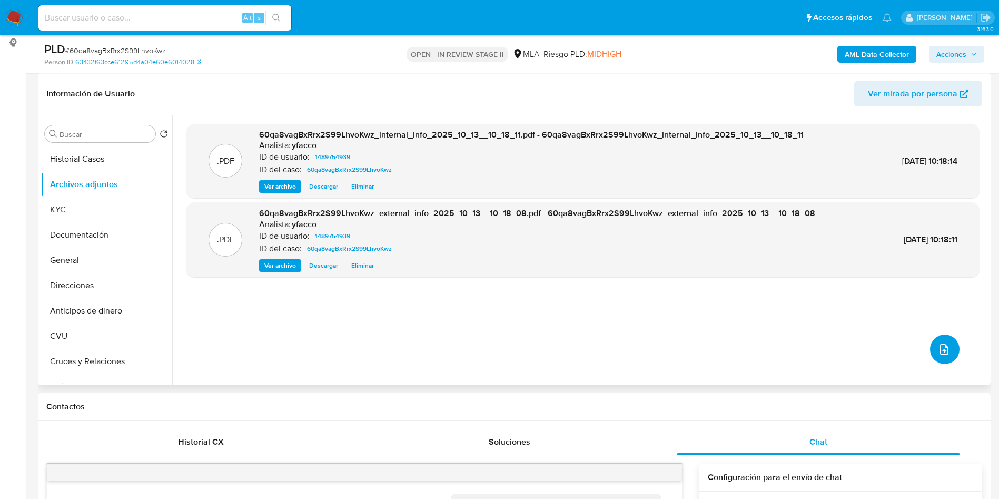
click at [938, 348] on icon "upload-file" at bounding box center [944, 349] width 13 height 13
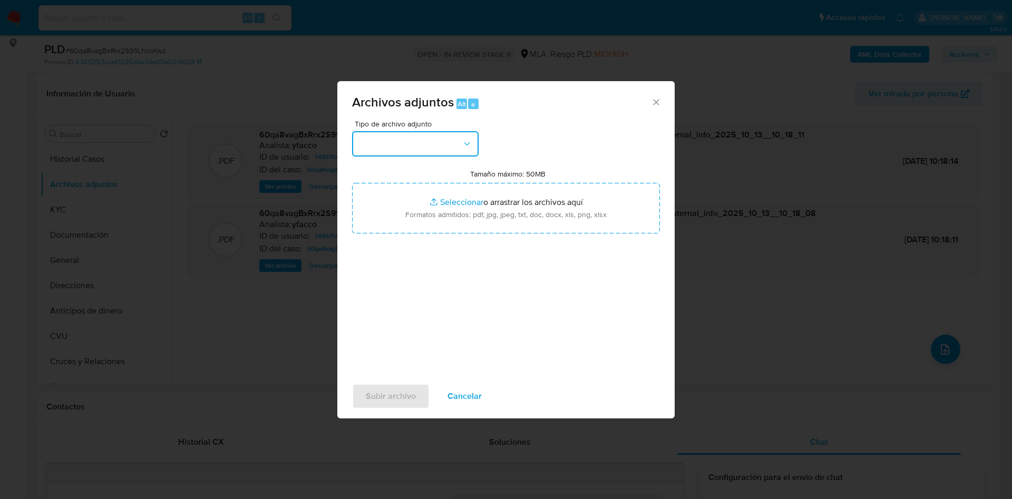
click at [444, 148] on button "button" at bounding box center [415, 143] width 126 height 25
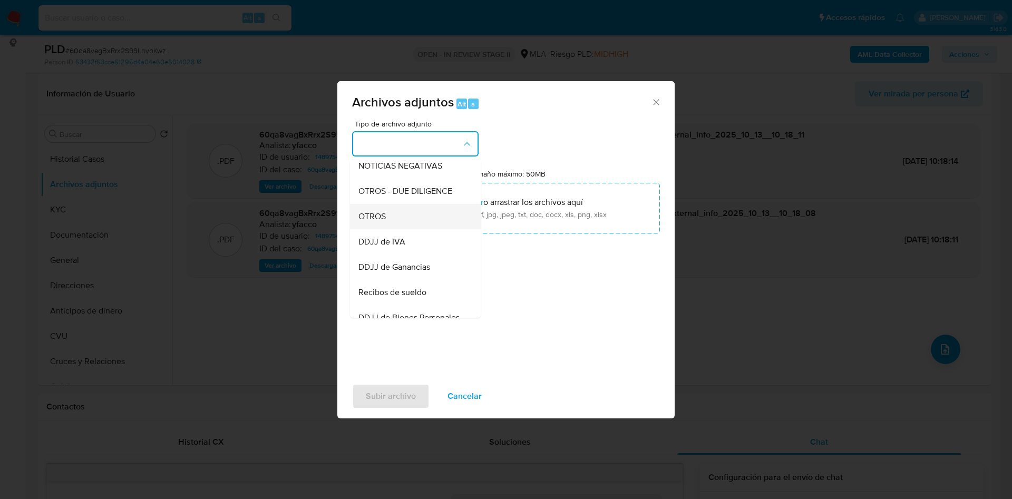
click at [367, 222] on span "OTROS" at bounding box center [371, 216] width 27 height 11
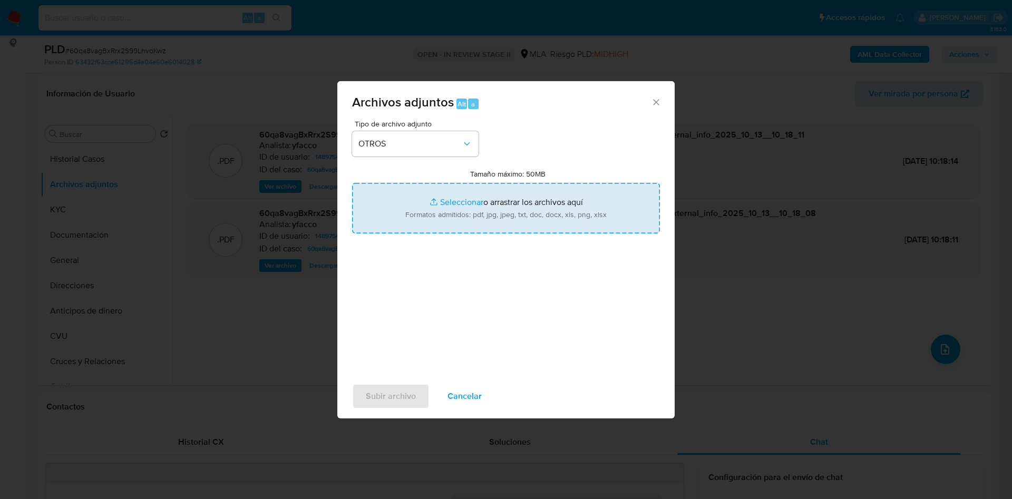
click at [447, 200] on input "Tamaño máximo: 50MB Seleccionar archivos" at bounding box center [506, 208] width 308 height 51
type input "C:\fakepath\Movimientos 1489754939.xlsx"
click at [461, 203] on input "Tamaño máximo: 50MB Seleccionar archivos" at bounding box center [506, 208] width 308 height 51
type input "C:\fakepath\Caselog 60qa8vagBxRrx2S99LhvoKwz_2025_09_17_19_34_20.docx"
click at [441, 199] on input "Tamaño máximo: 50MB Seleccionar archivos" at bounding box center [506, 208] width 308 height 51
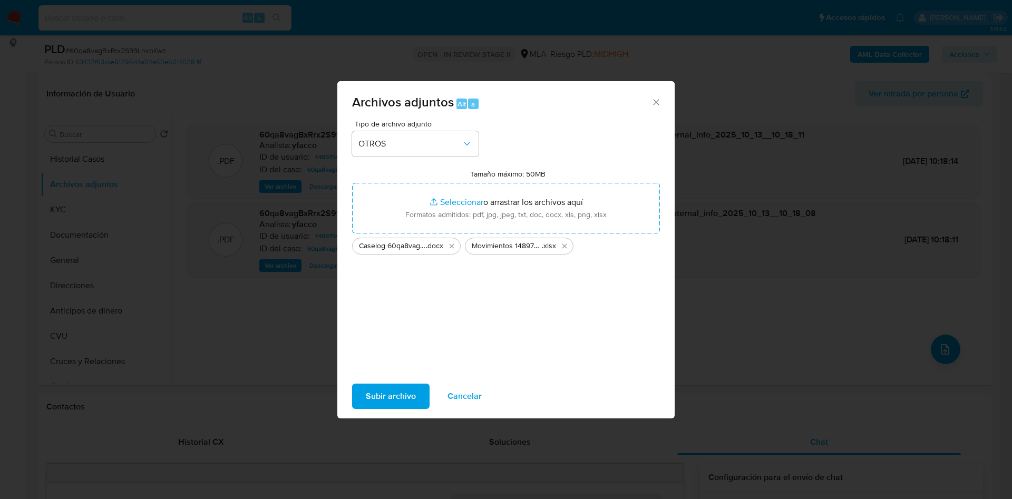
click at [394, 392] on span "Subir archivo" at bounding box center [391, 396] width 50 height 23
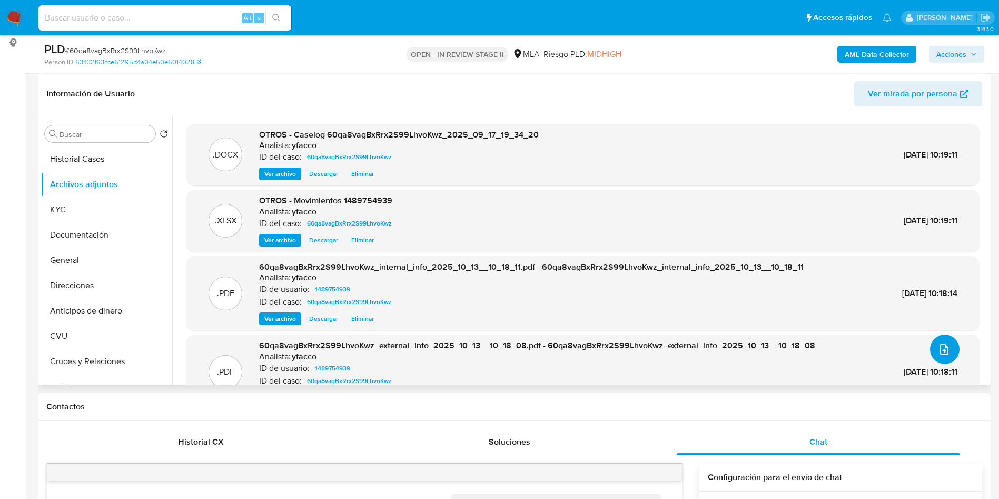
click at [951, 350] on button "upload-file" at bounding box center [945, 350] width 30 height 30
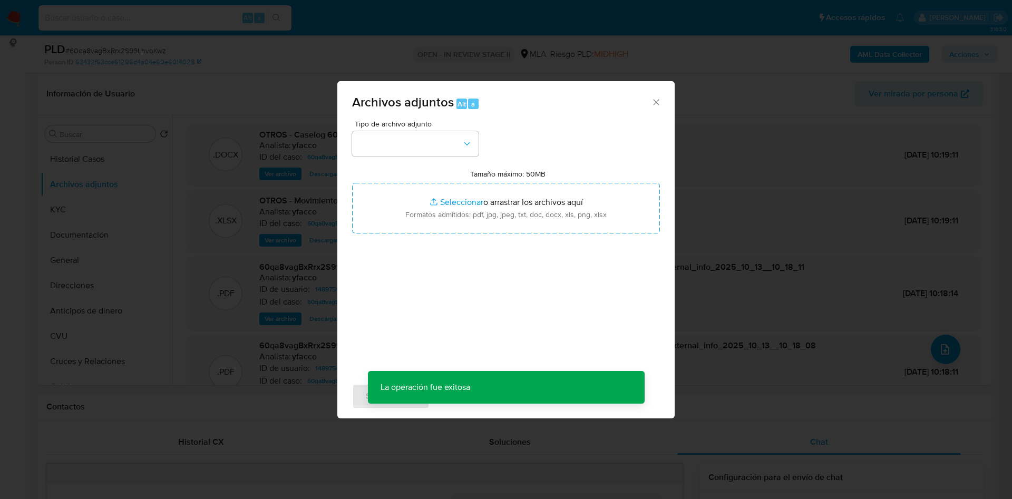
click at [453, 158] on div "Tipo de archivo adjunto Tamaño máximo: 50MB Seleccionar archivos Seleccionar o …" at bounding box center [506, 244] width 308 height 249
click at [435, 149] on button "button" at bounding box center [415, 143] width 126 height 25
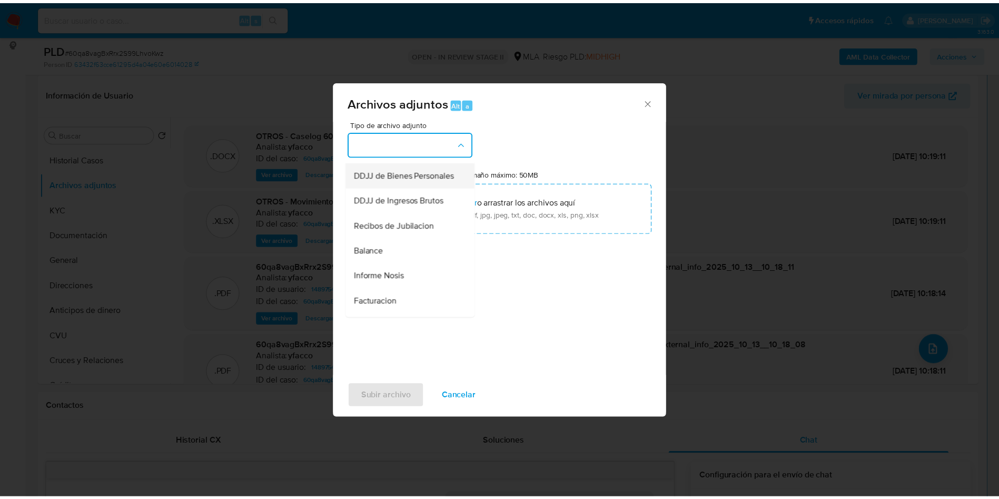
scroll to position [395, 0]
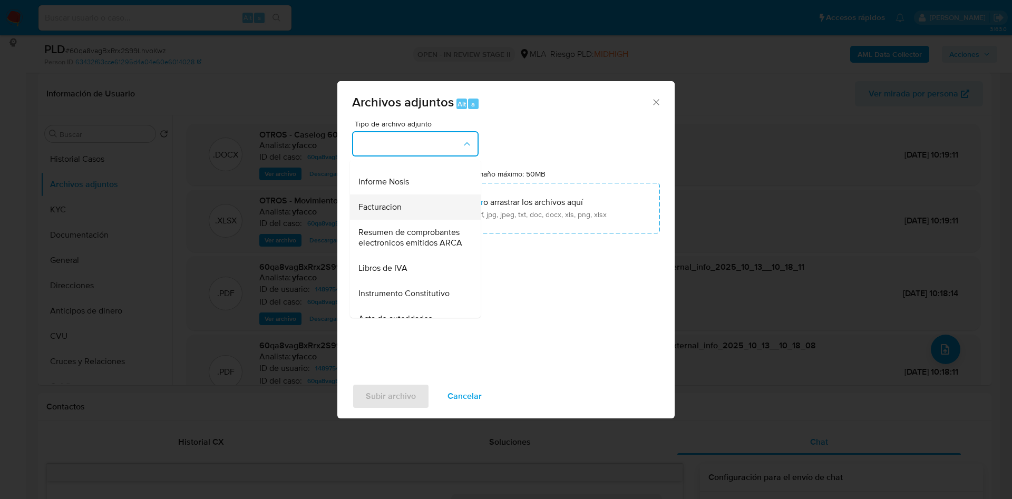
click at [395, 212] on span "Facturacion" at bounding box center [379, 207] width 43 height 11
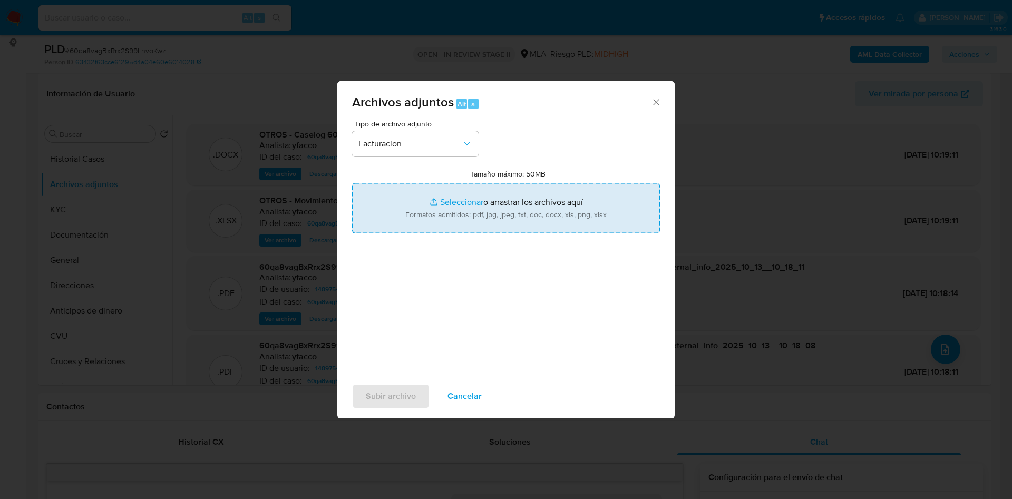
click at [455, 200] on input "Tamaño máximo: 50MB Seleccionar archivos" at bounding box center [506, 208] width 308 height 51
type input "C:\fakepath\Marcos Sebastian Tazzioli.pdf"
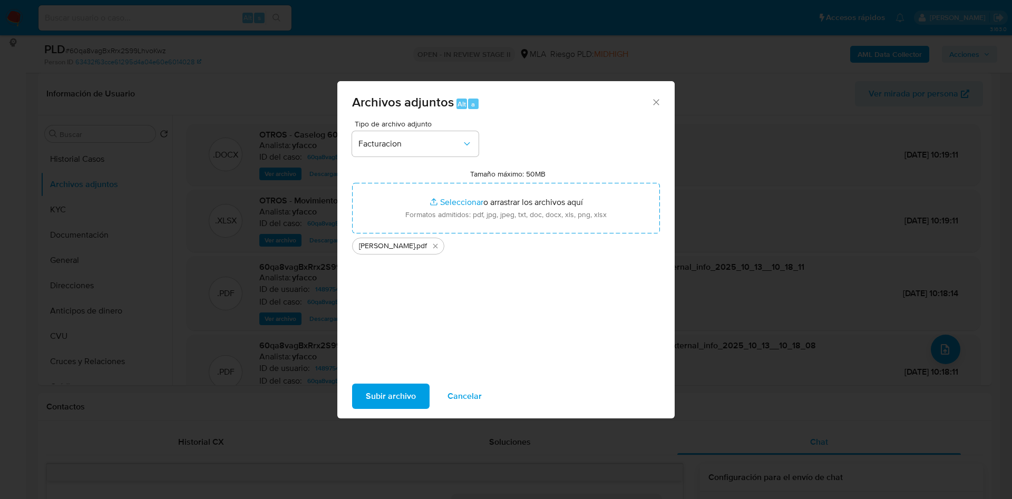
click at [371, 395] on span "Subir archivo" at bounding box center [391, 396] width 50 height 23
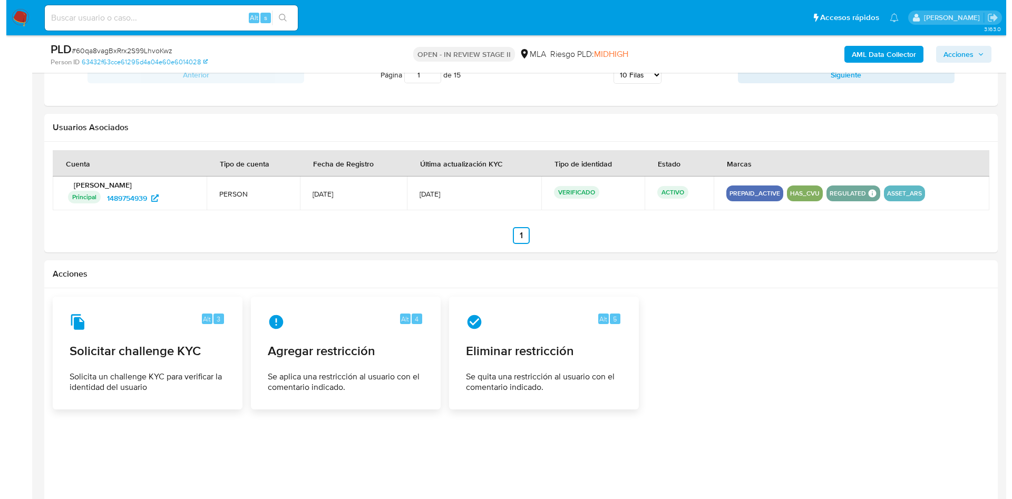
scroll to position [1612, 0]
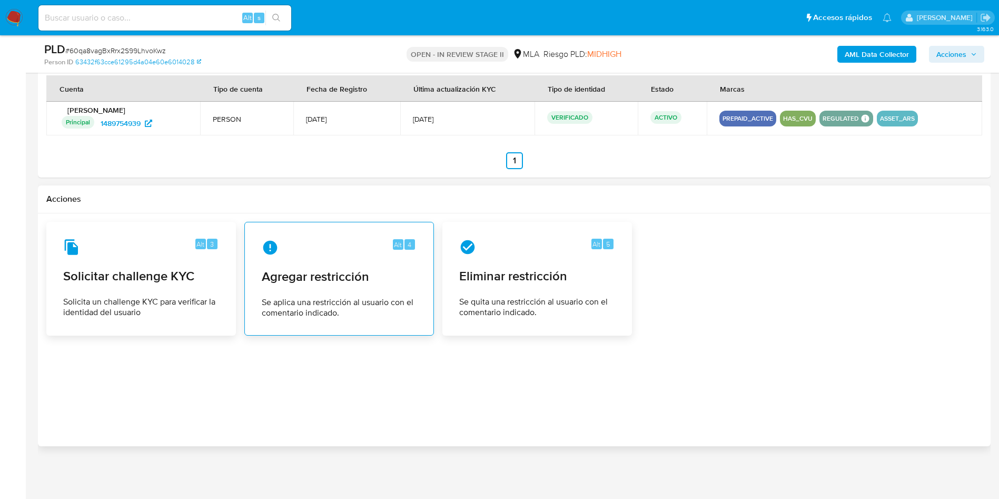
click at [314, 284] on span "Agregar restricción" at bounding box center [339, 277] width 155 height 16
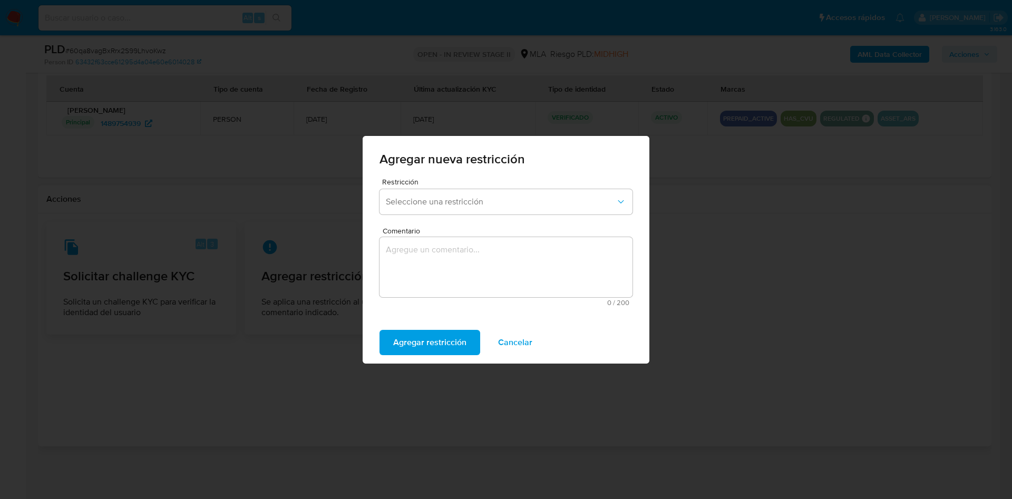
click at [453, 214] on div "Restricción Seleccione una restricción" at bounding box center [505, 198] width 253 height 41
click at [456, 207] on button "Seleccione una restricción" at bounding box center [505, 201] width 253 height 25
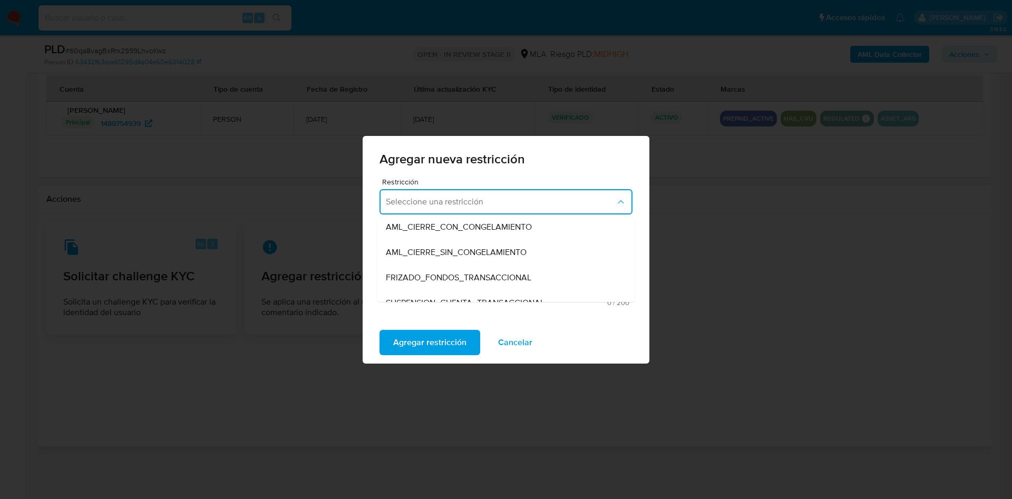
scroll to position [158, 0]
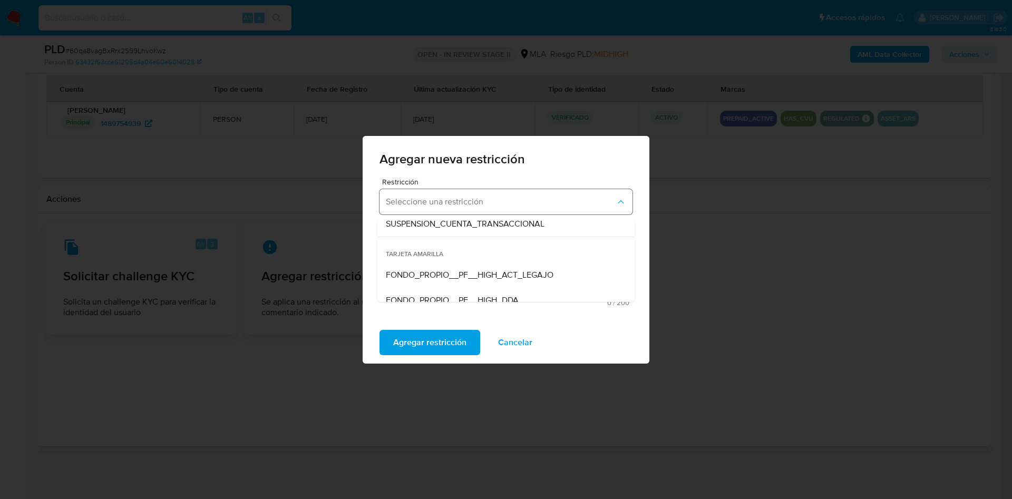
click at [494, 213] on button "Seleccione una restricción" at bounding box center [505, 201] width 253 height 25
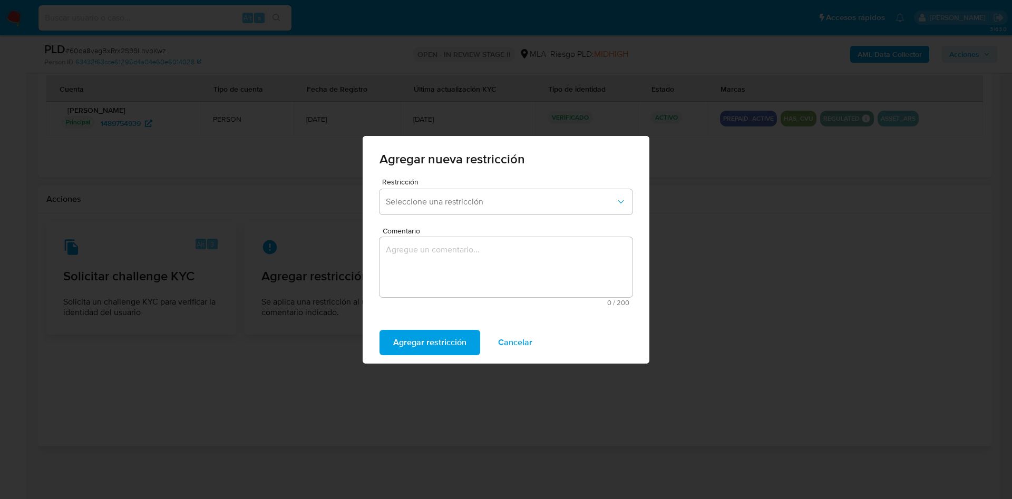
click at [487, 214] on div "Restricción Seleccione una restricción" at bounding box center [505, 198] width 253 height 41
click at [484, 201] on span "Seleccione una restricción" at bounding box center [501, 202] width 230 height 11
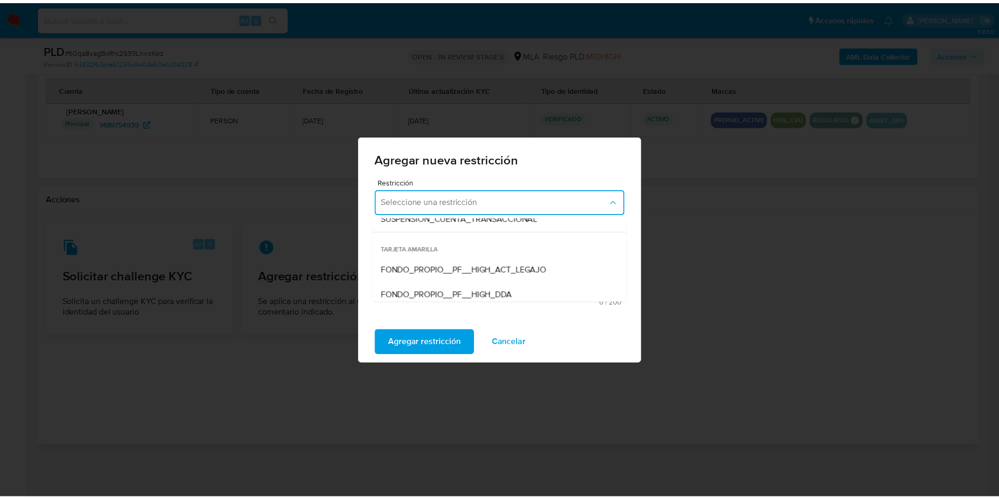
scroll to position [84, 0]
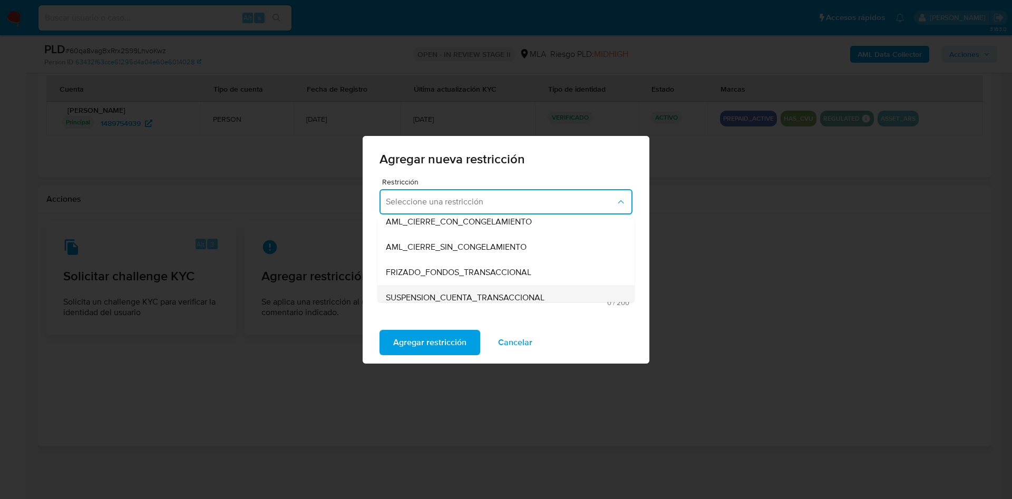
click at [469, 289] on div "SUSPENSION_CUENTA_TRANSACCIONAL" at bounding box center [503, 297] width 234 height 25
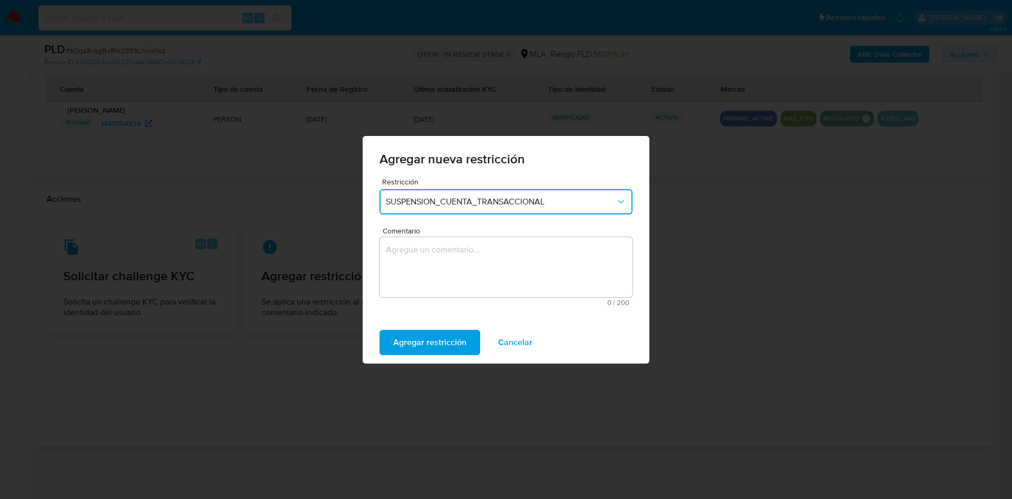
click at [463, 281] on textarea "Comentario" at bounding box center [505, 267] width 253 height 60
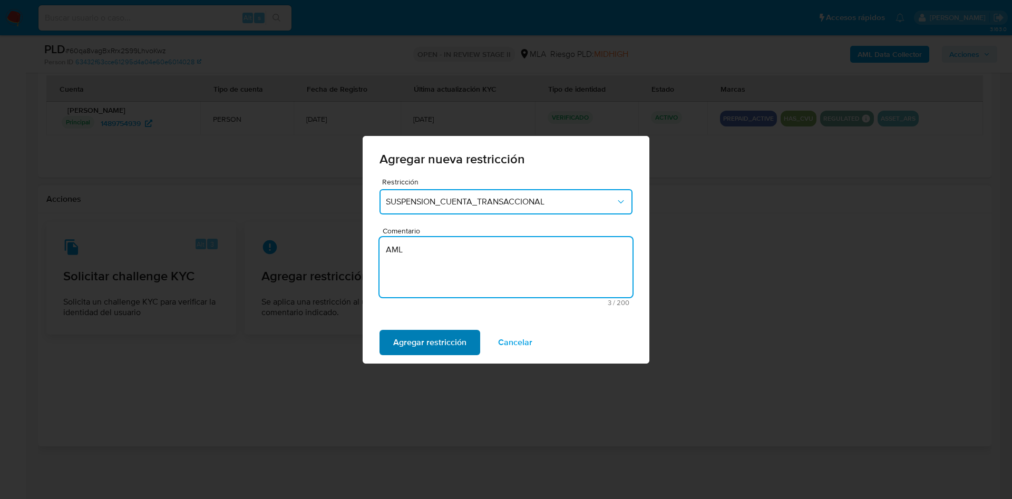
type textarea "AML"
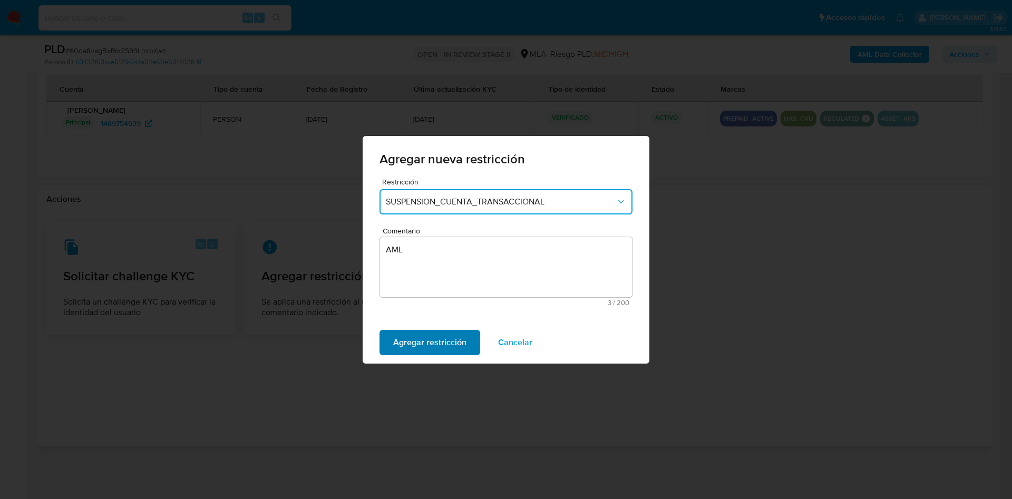
click at [436, 337] on span "Agregar restricción" at bounding box center [429, 342] width 73 height 23
click at [419, 339] on span "Confirmar" at bounding box center [412, 342] width 38 height 23
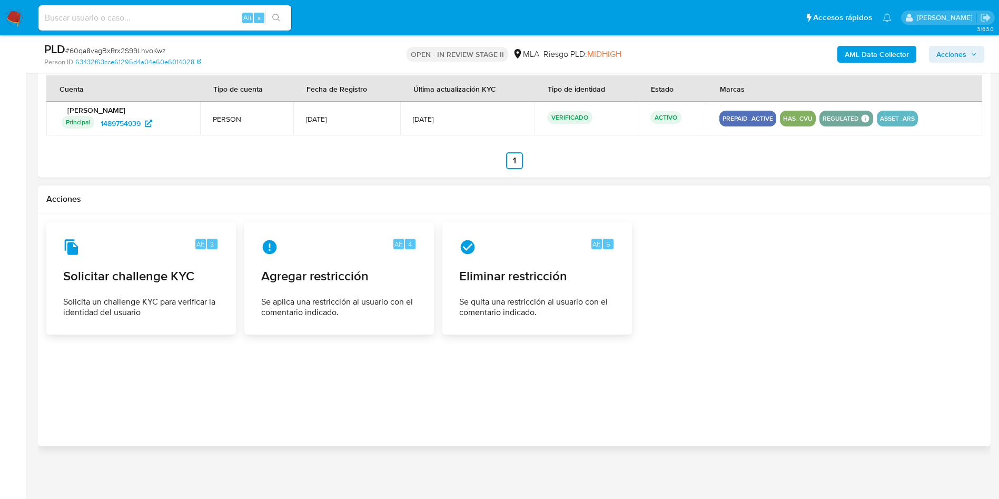
click at [953, 52] on span "Acciones" at bounding box center [952, 54] width 30 height 17
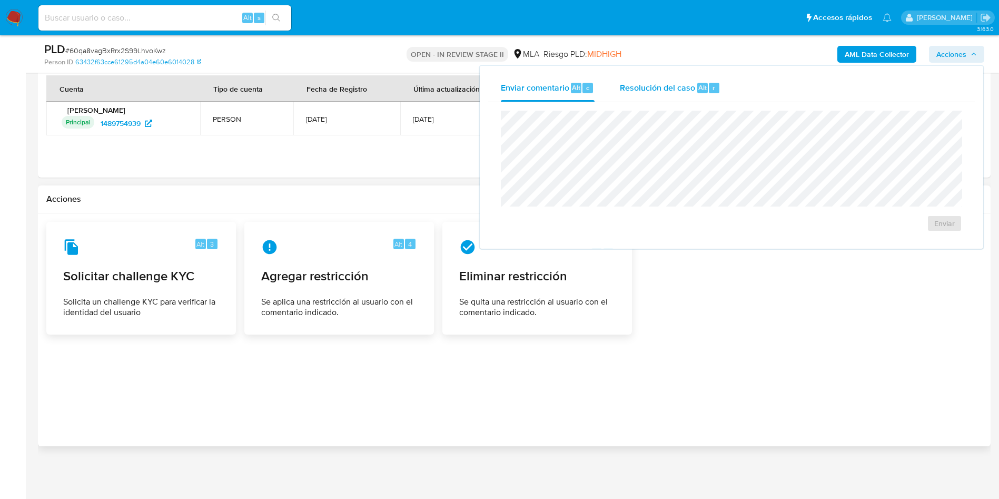
click at [690, 95] on div "Resolución del caso Alt r" at bounding box center [670, 87] width 101 height 27
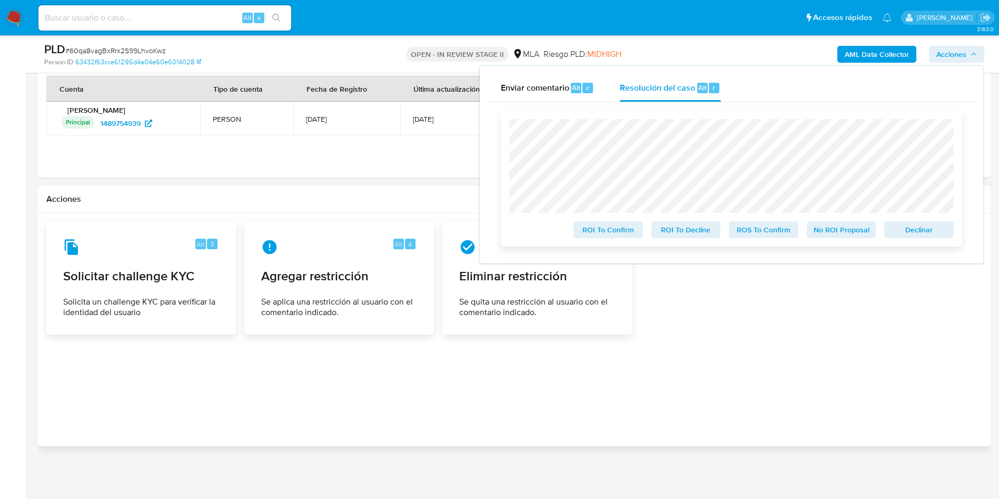
click at [763, 235] on span "ROS To Confirm" at bounding box center [764, 229] width 55 height 15
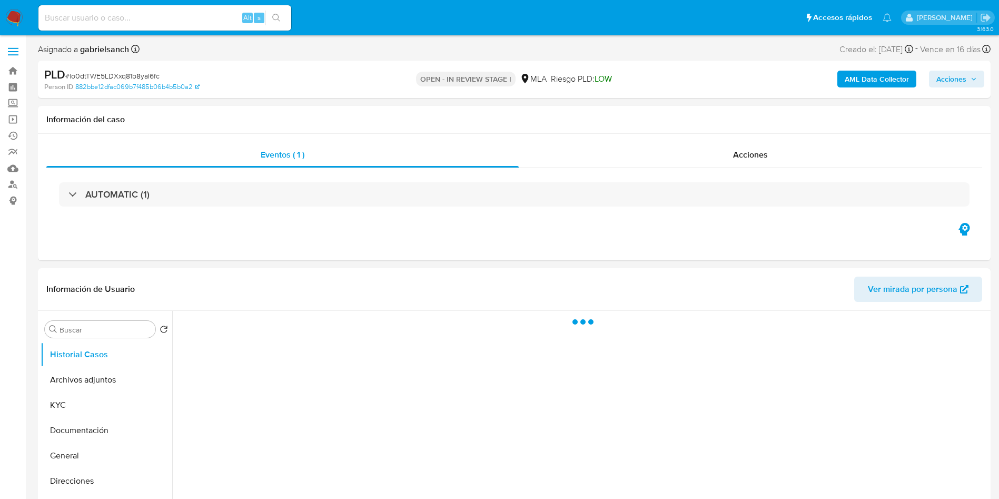
select select "10"
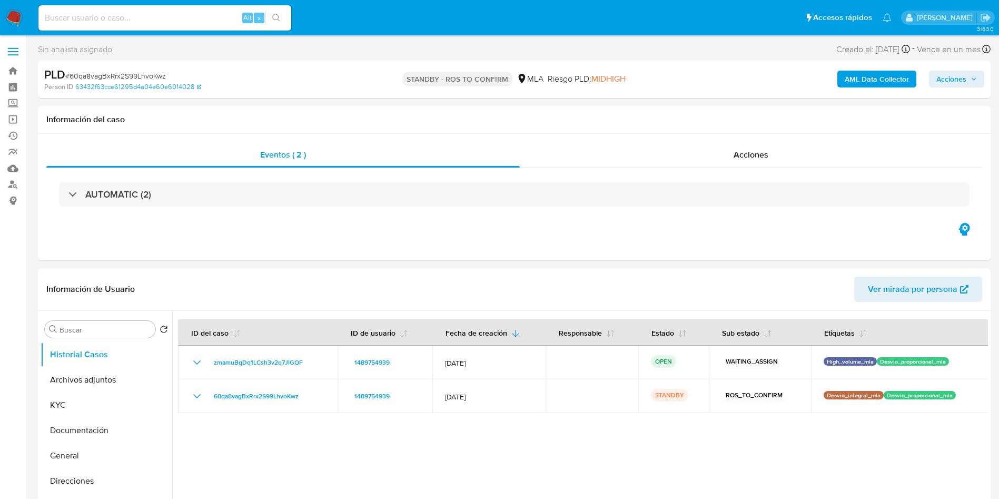
click at [237, 24] on input at bounding box center [164, 18] width 253 height 14
paste input "ux3YJ9lzRPtR0PXu4I9NJNzs"
type input "ux3YJ9lzRPtR0PXu4I9NJNzs"
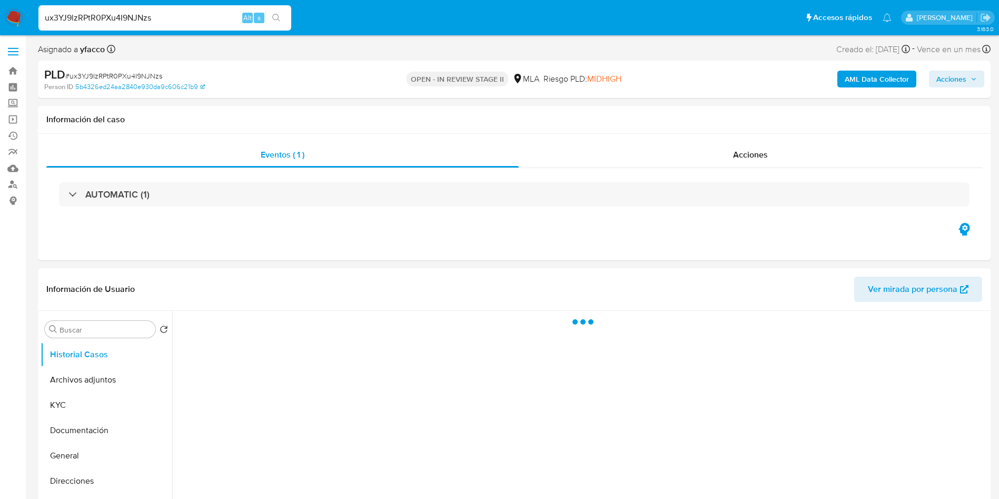
select select "10"
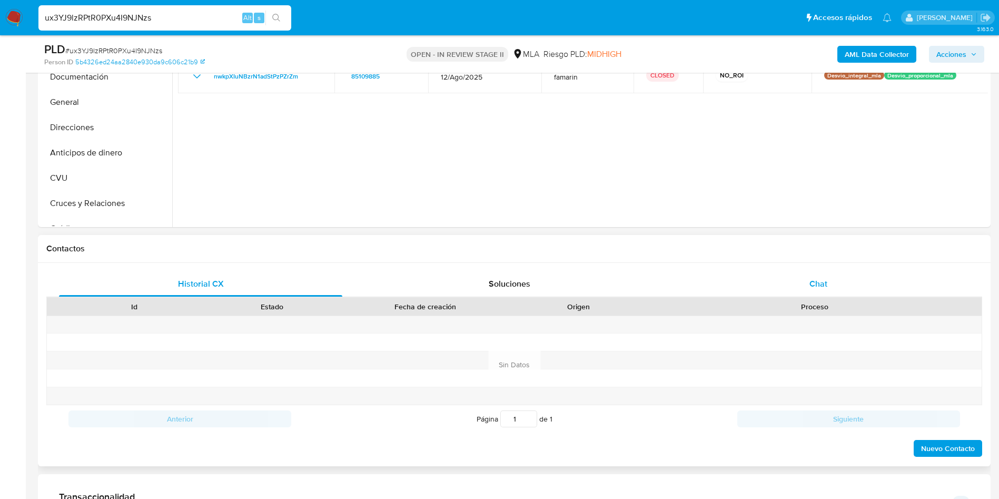
click at [812, 278] on span "Chat" at bounding box center [819, 284] width 18 height 12
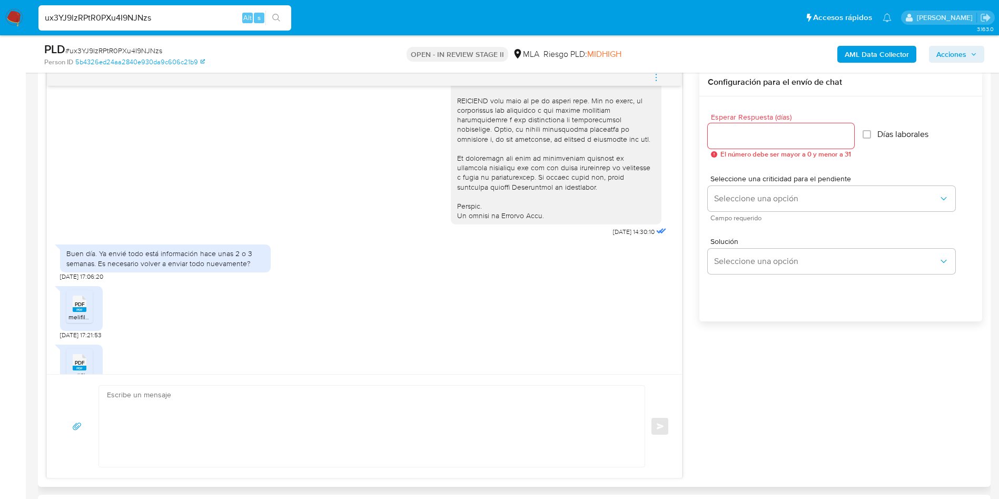
scroll to position [507, 0]
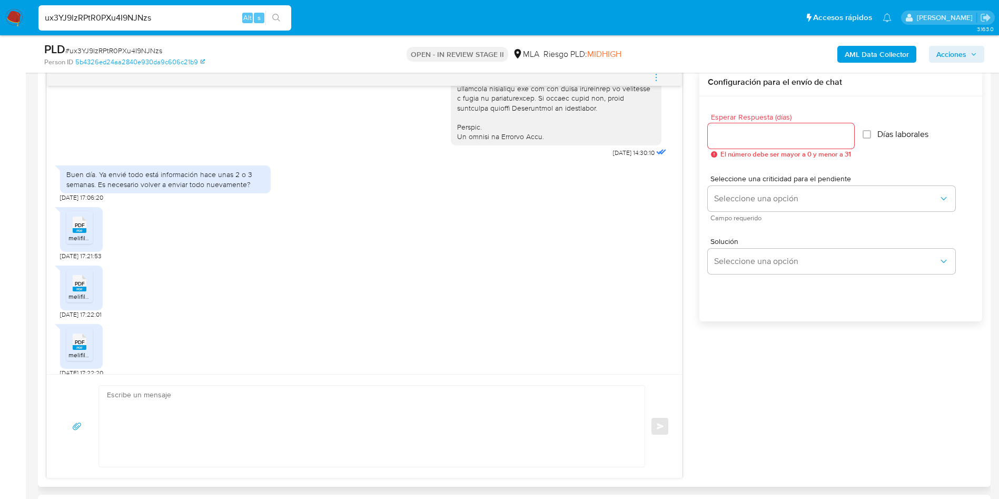
click at [78, 229] on span "PDF" at bounding box center [80, 225] width 10 height 7
click at [89, 301] on span "melifile6725533949960292640.pdf" at bounding box center [118, 296] width 101 height 9
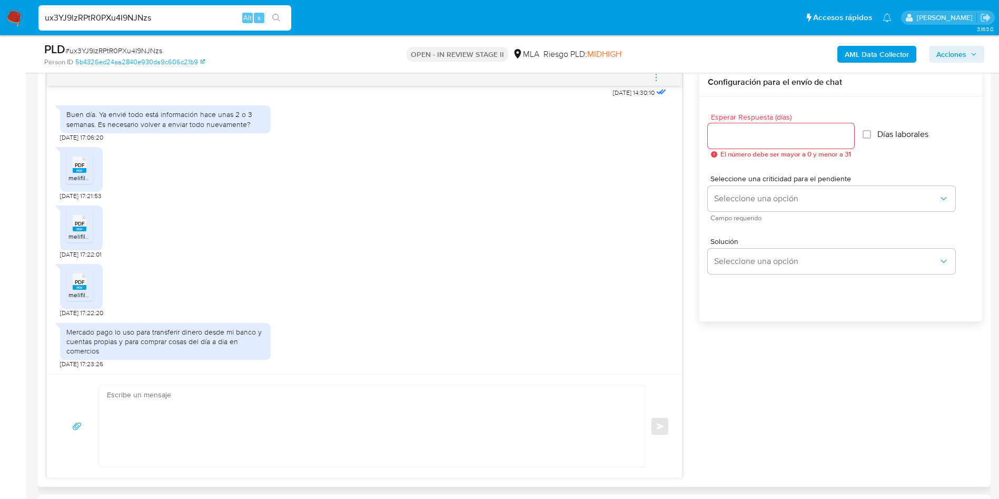
click at [73, 289] on rect at bounding box center [80, 287] width 14 height 5
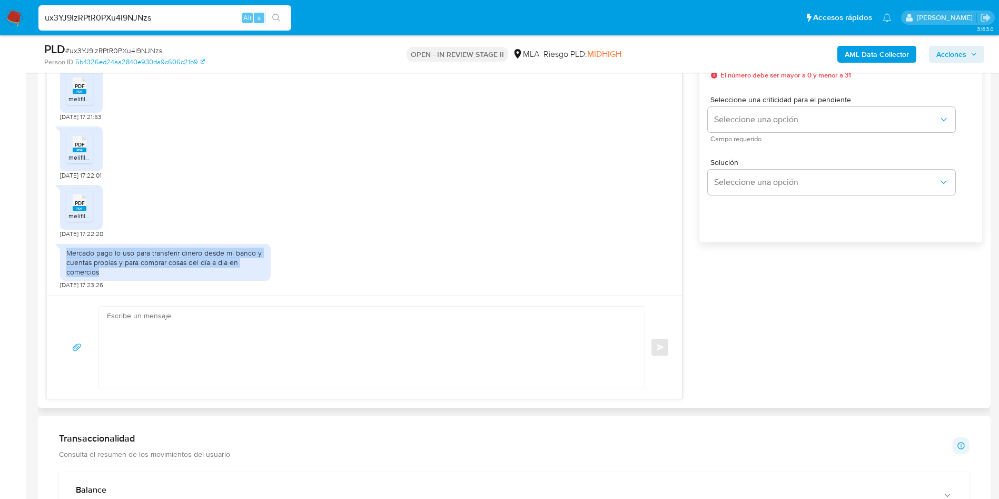
drag, startPoint x: 67, startPoint y: 253, endPoint x: 111, endPoint y: 273, distance: 47.4
click at [111, 273] on div "Mercado pago lo uso para transferir dinero desde mi banco y cuentas propias y p…" at bounding box center [165, 262] width 198 height 29
copy div "Mercado pago lo uso para transferir dinero desde mi banco y cuentas propias y p…"
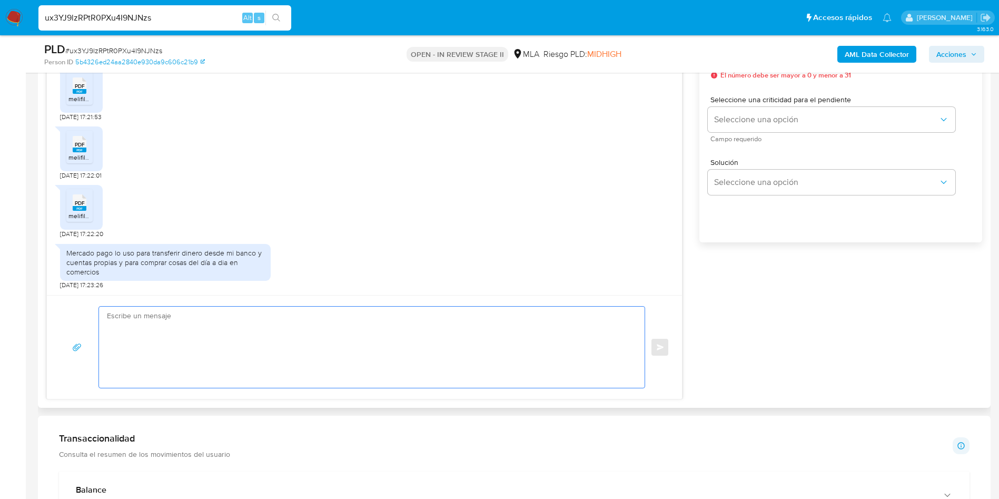
paste textarea "De acuerdo con el análisis realizado, se concluye que la operatoria canalizada …"
type textarea "De acuerdo con el análisis realizado, se concluye que la operatoria canalizada …"
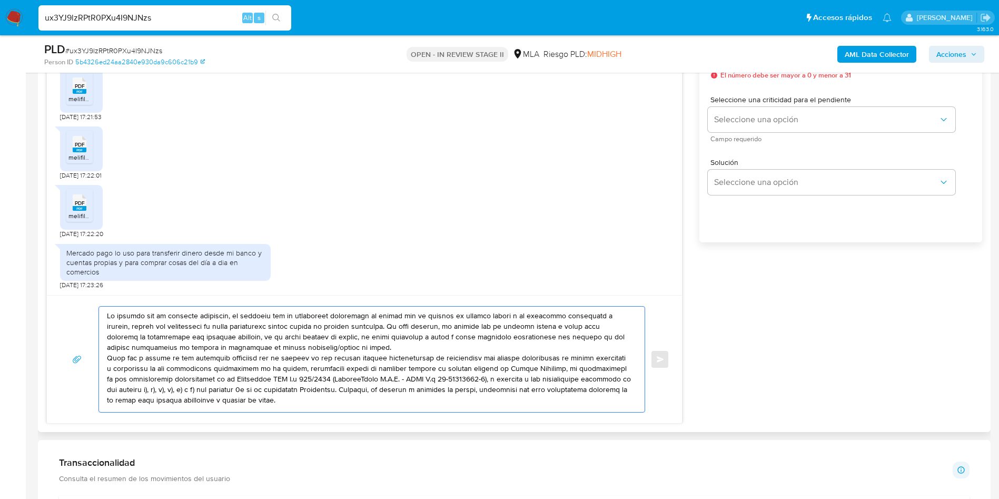
scroll to position [0, 0]
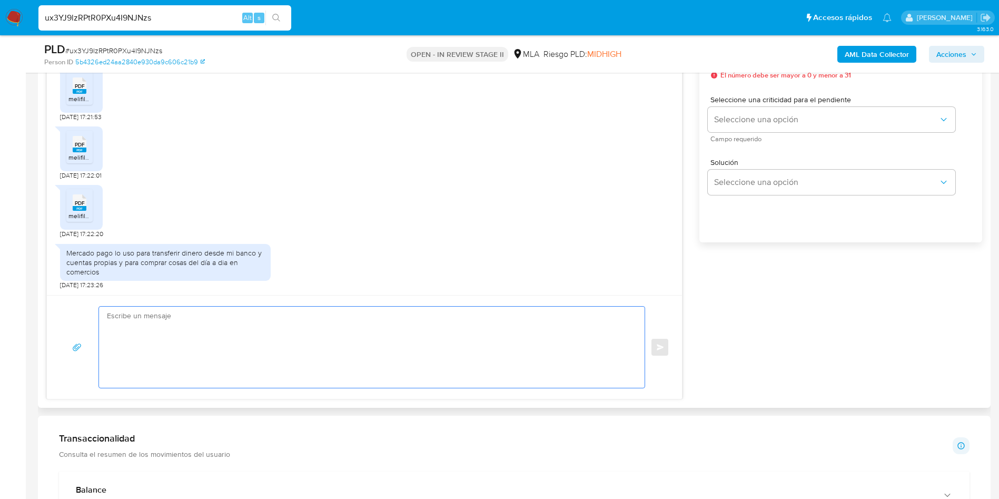
paste textarea "Hola, Muchas gracias por la respuesta. Analizamos tu caso y verificamos que la …"
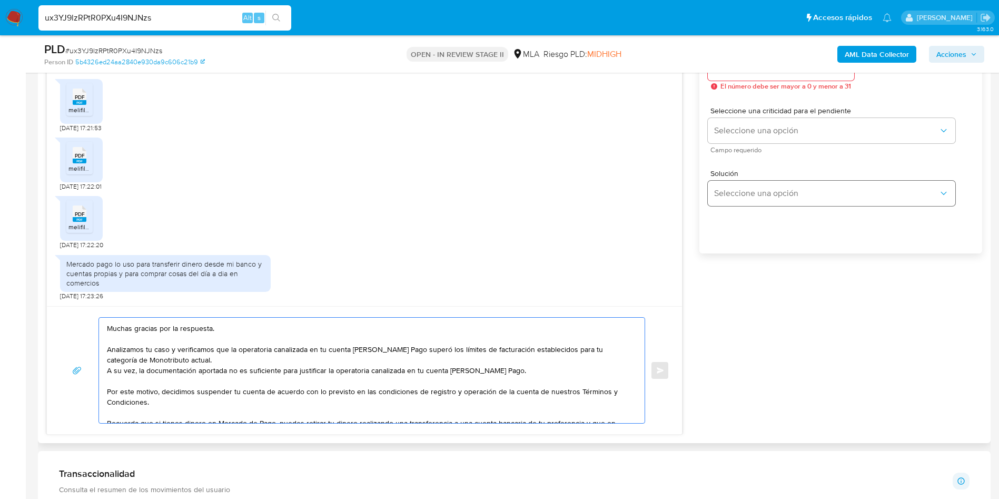
scroll to position [553, 0]
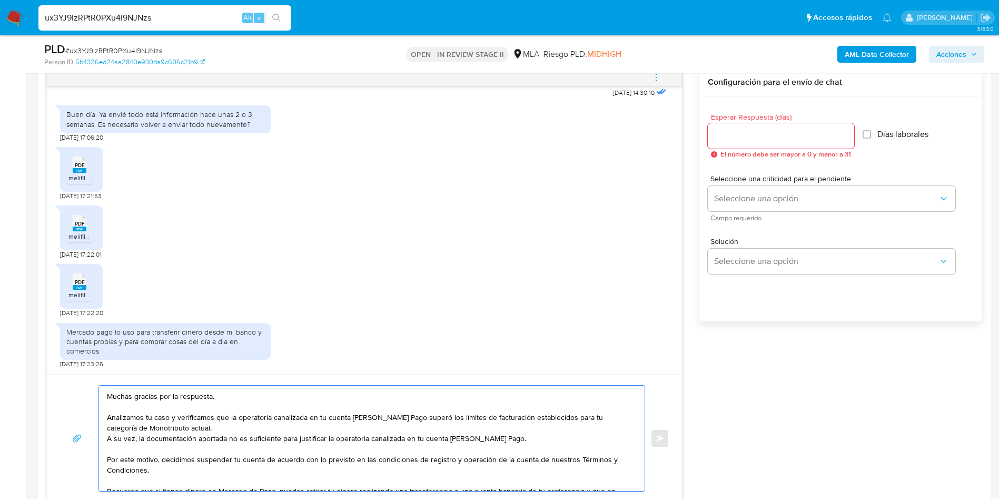
type textarea "Hola, Muchas gracias por la respuesta. Analizamos tu caso y verificamos que la …"
click at [752, 129] on input "Esperar Respuesta (días)" at bounding box center [781, 136] width 146 height 14
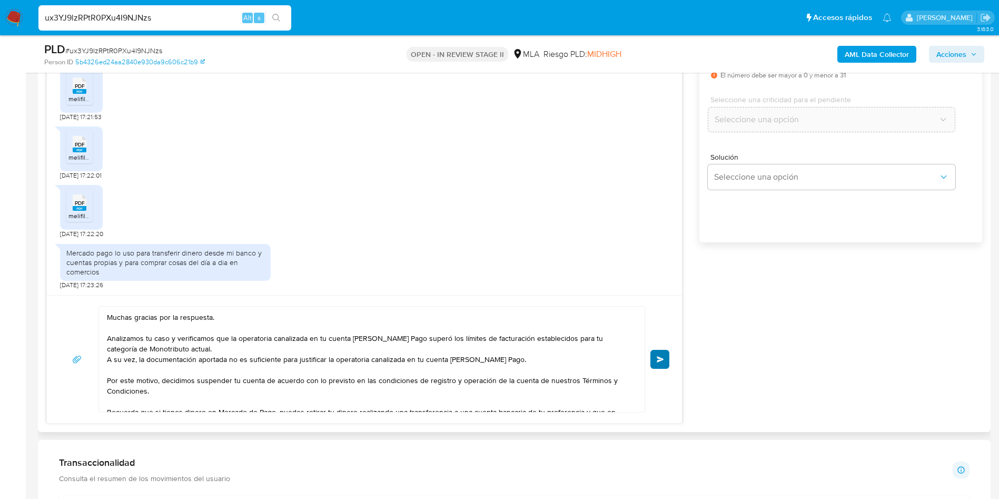
type input "0"
click at [656, 359] on button "Enviar" at bounding box center [660, 359] width 19 height 19
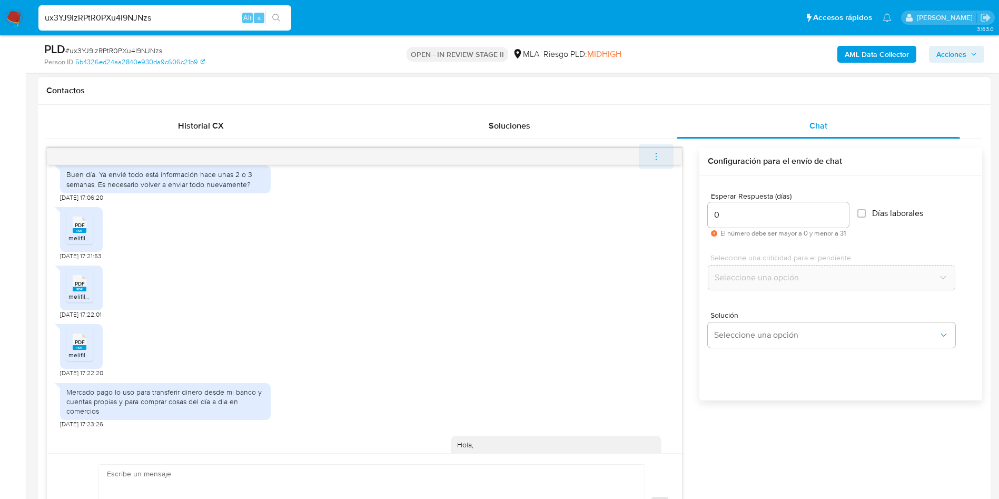
scroll to position [866, 0]
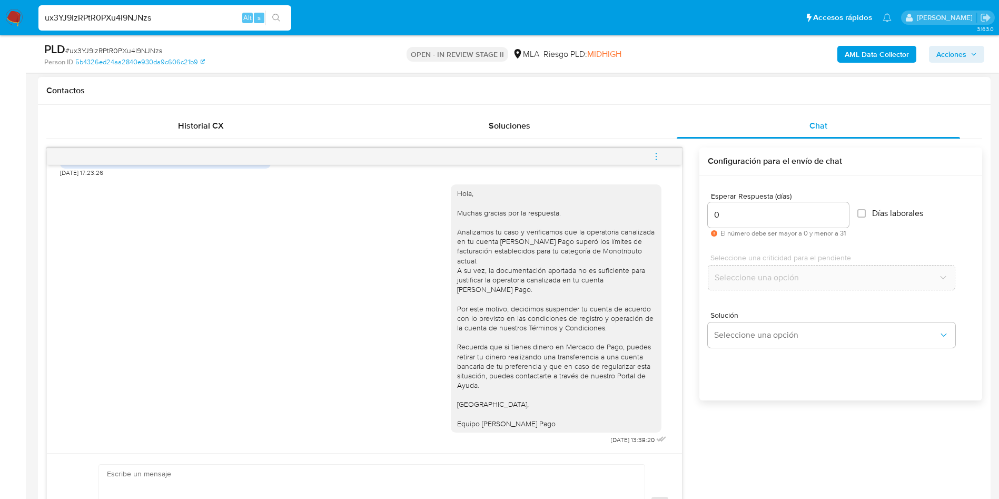
click at [659, 156] on icon "menu-action" at bounding box center [656, 156] width 9 height 9
click at [653, 156] on icon "menu-action" at bounding box center [656, 156] width 9 height 9
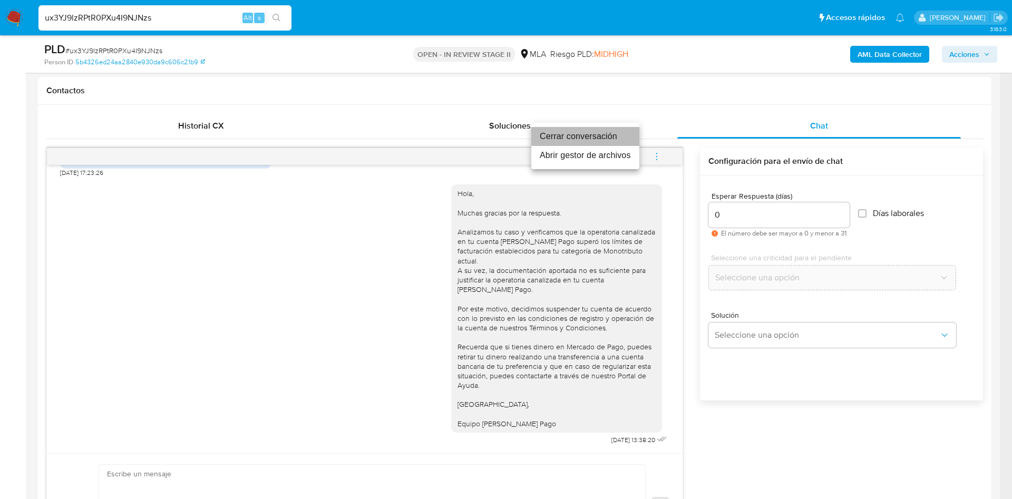
click at [605, 137] on li "Cerrar conversación" at bounding box center [585, 136] width 108 height 19
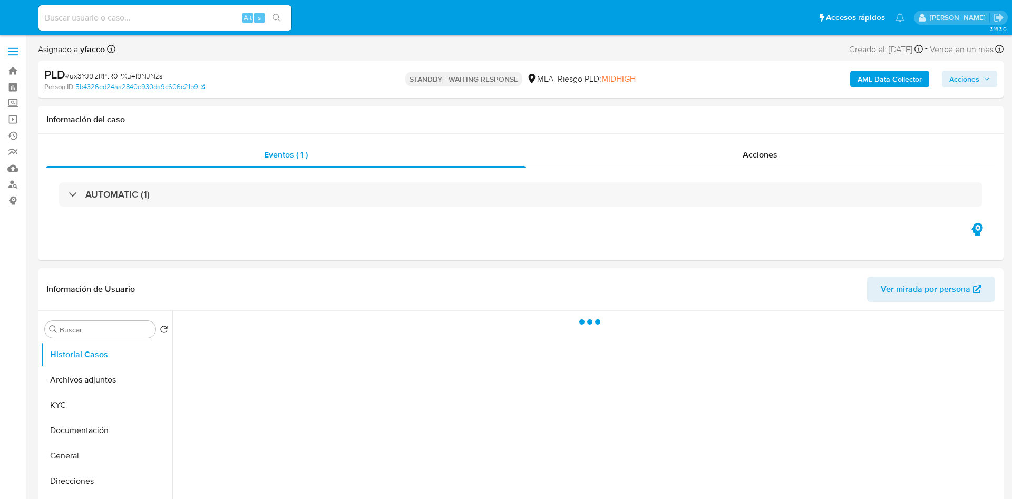
select select "10"
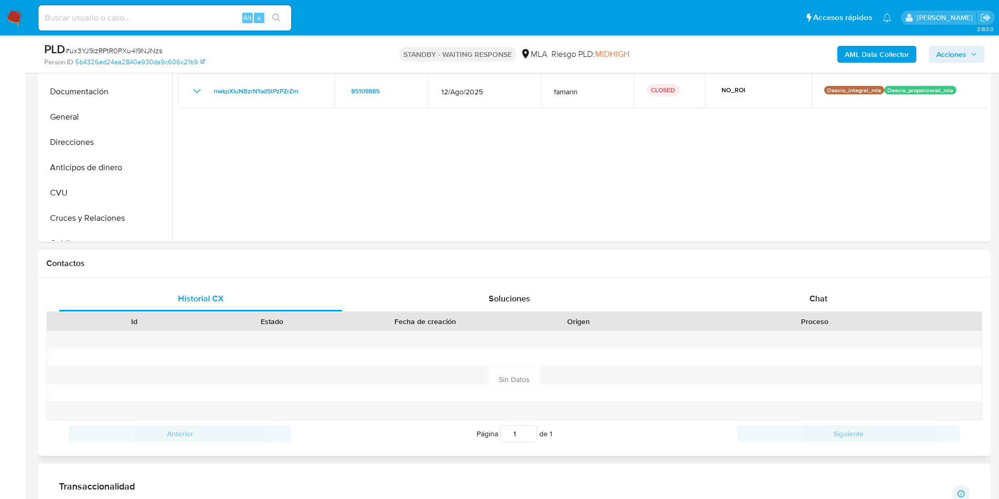
scroll to position [316, 0]
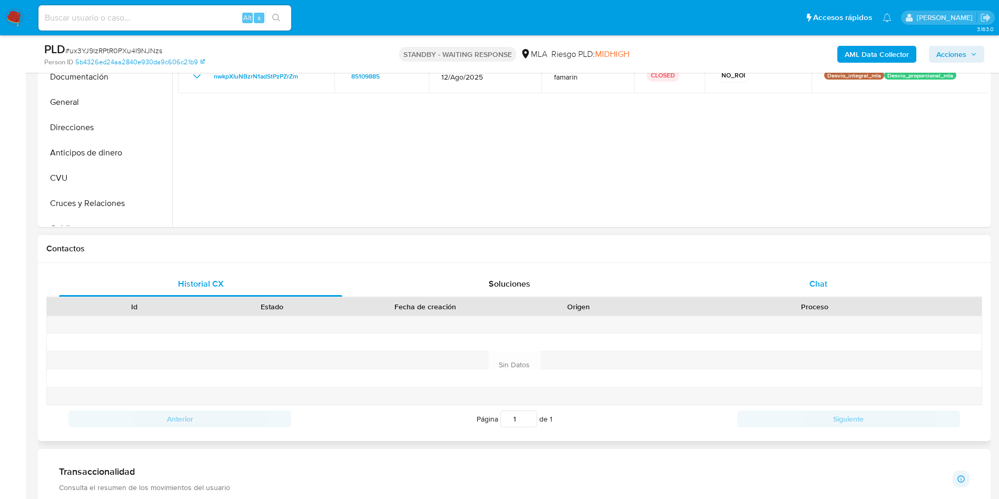
click at [811, 287] on span "Chat" at bounding box center [819, 284] width 18 height 12
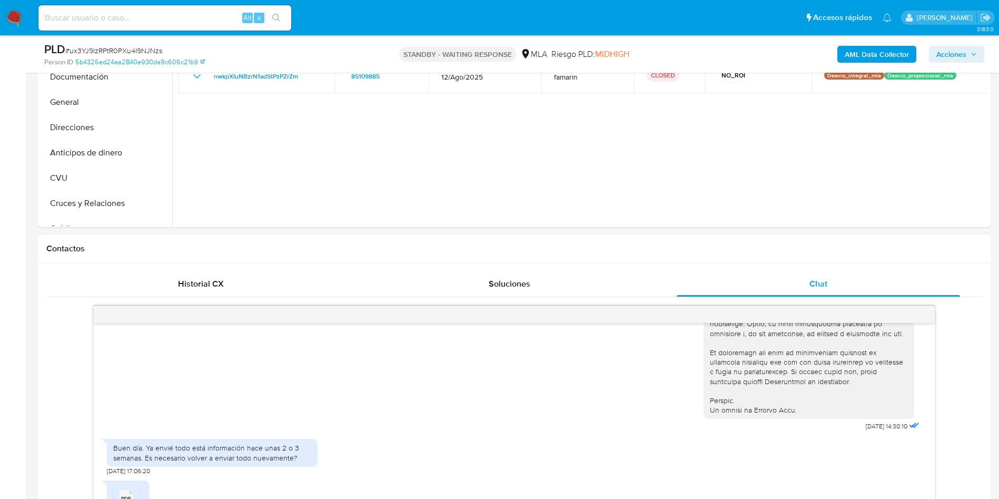
scroll to position [158, 0]
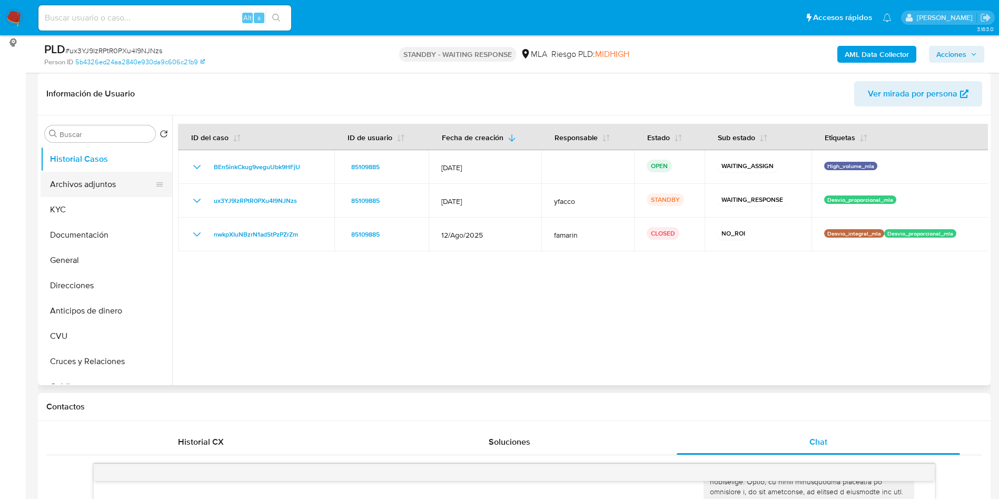
click at [112, 188] on button "Archivos adjuntos" at bounding box center [102, 184] width 123 height 25
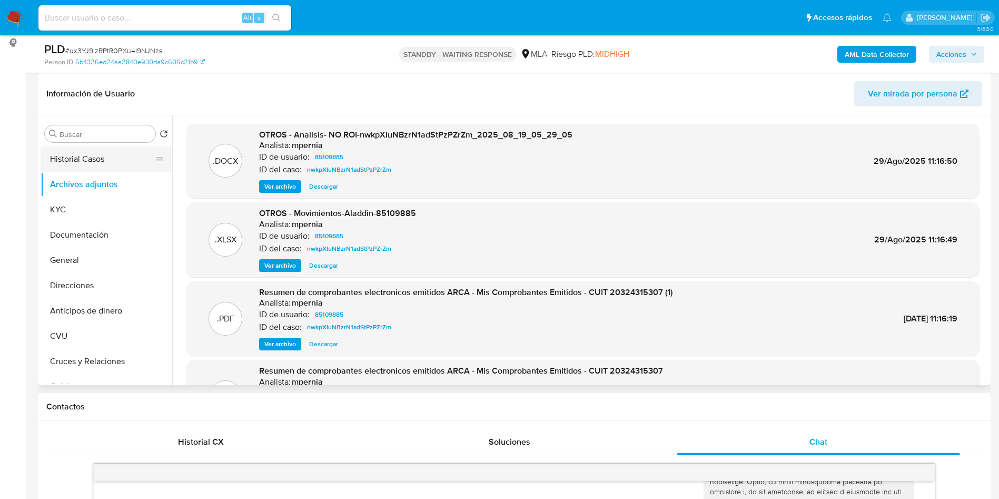
click at [104, 160] on button "Historial Casos" at bounding box center [102, 158] width 123 height 25
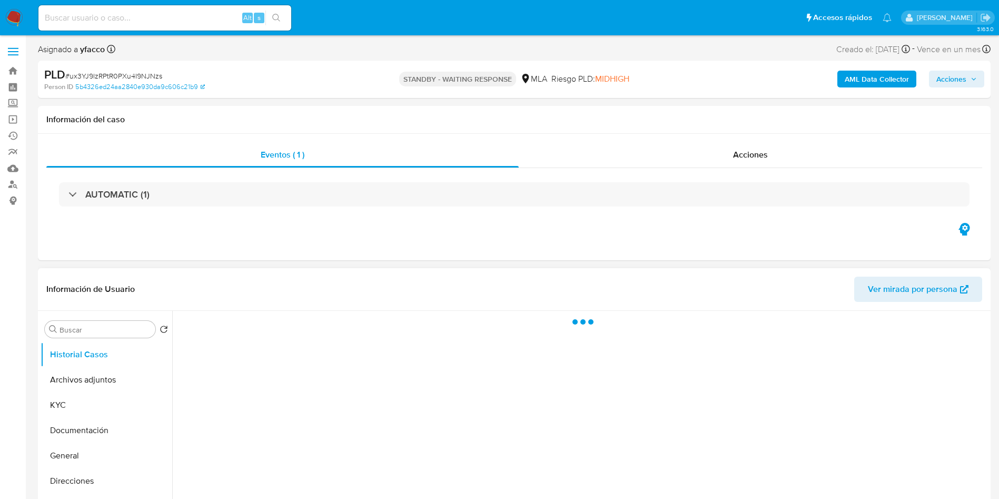
select select "10"
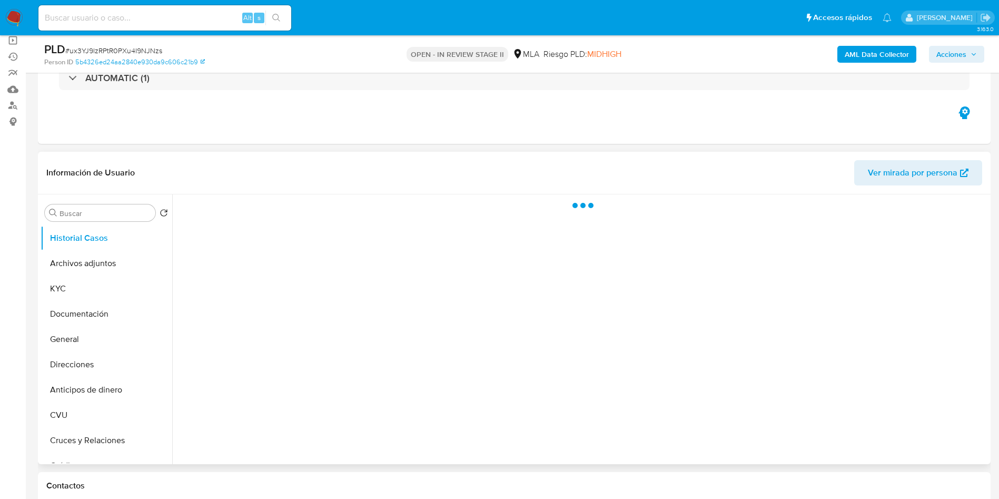
select select "10"
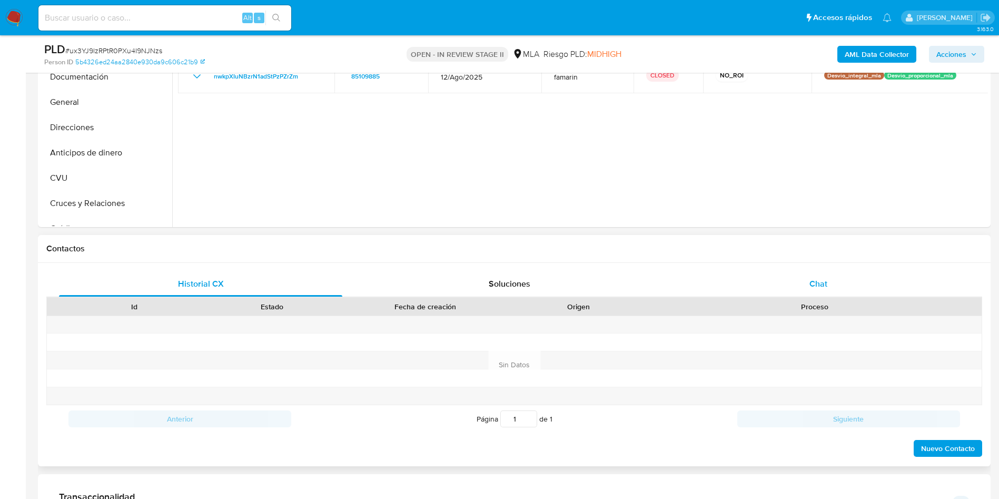
click at [820, 288] on span "Chat" at bounding box center [819, 284] width 18 height 12
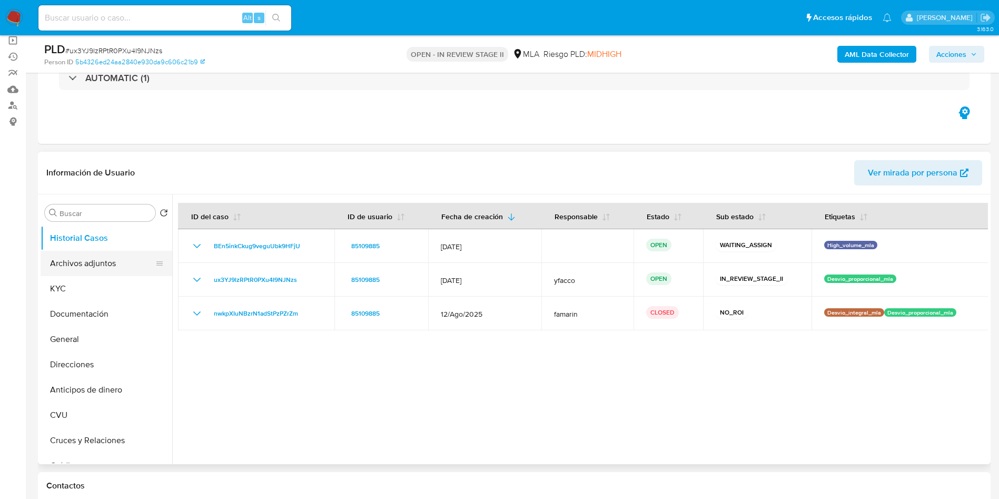
click at [73, 261] on button "Archivos adjuntos" at bounding box center [102, 263] width 123 height 25
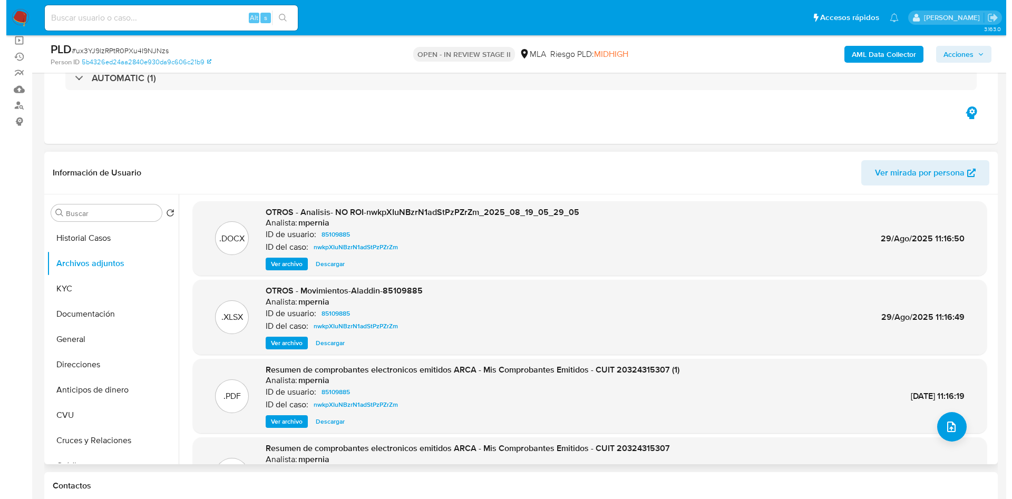
scroll to position [0, 0]
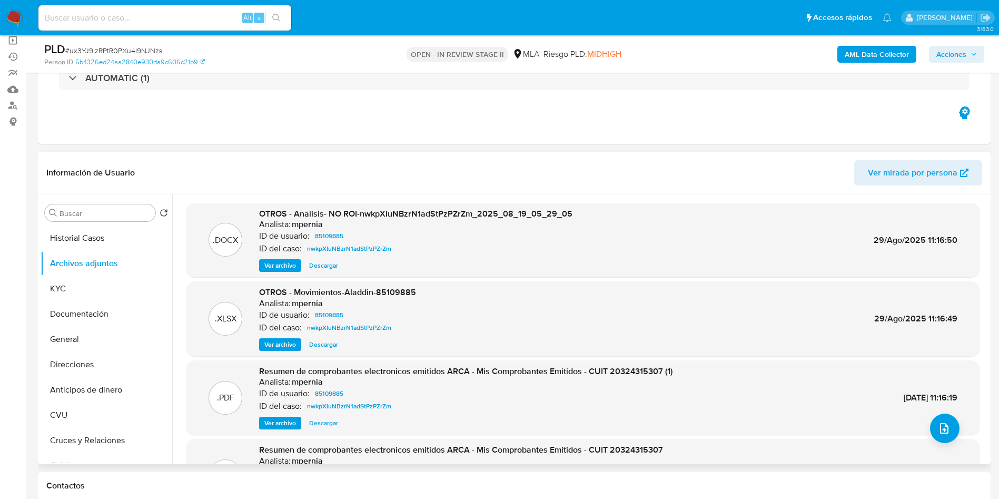
click at [269, 266] on span "Ver archivo" at bounding box center [280, 265] width 32 height 11
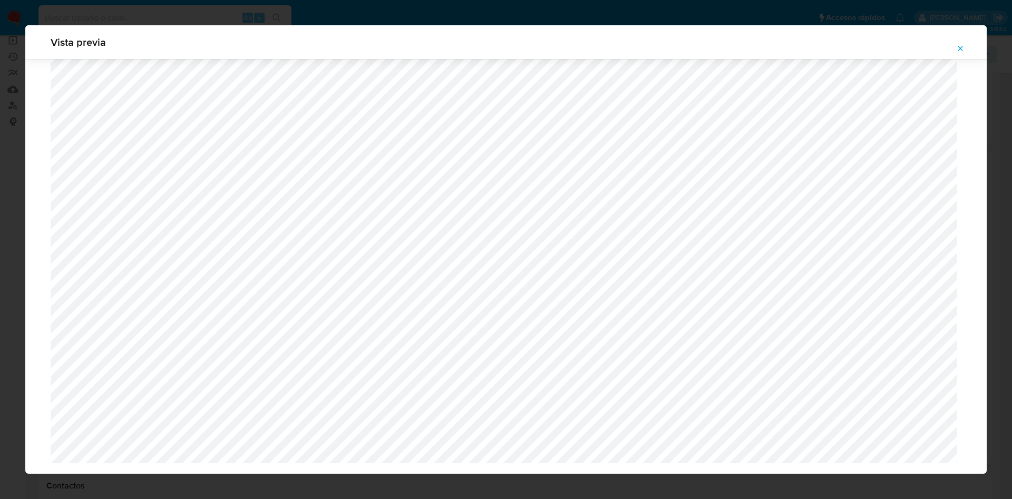
scroll to position [758, 0]
click at [958, 47] on icon "Attachment preview" at bounding box center [960, 48] width 8 height 8
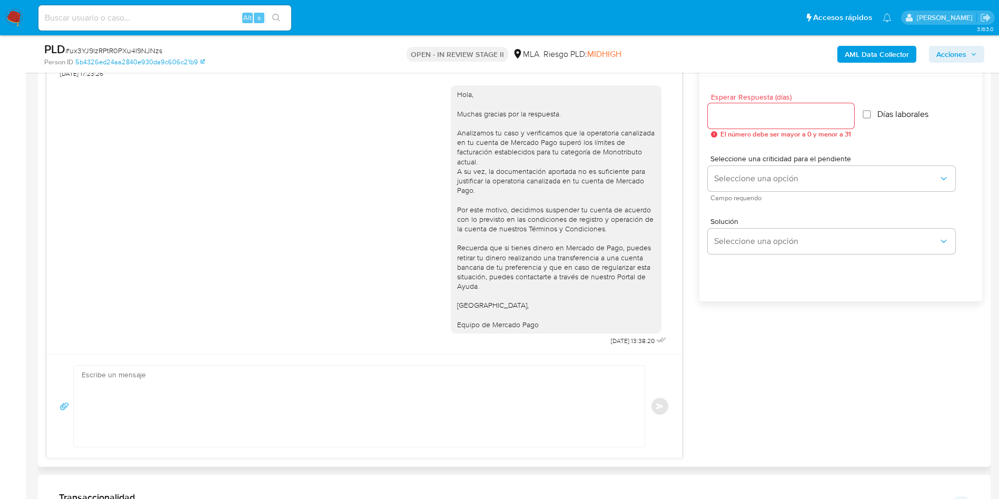
scroll to position [553, 0]
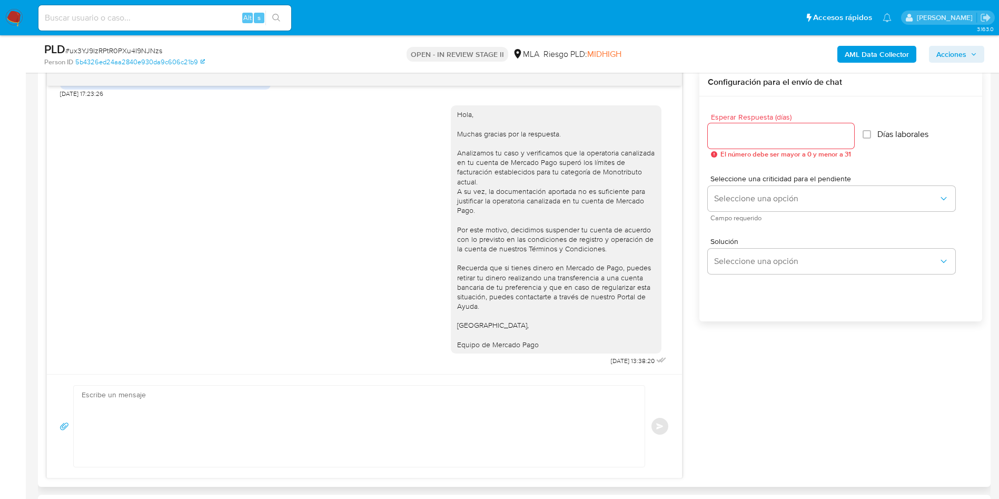
click at [218, 424] on textarea at bounding box center [357, 426] width 550 height 81
click at [218, 424] on textarea "[FE DE ERRATAS]" at bounding box center [357, 426] width 550 height 81
paste textarea "Hola Muchas gracias por la respuesta. Nos pondremos en contacto nuevamente en c…"
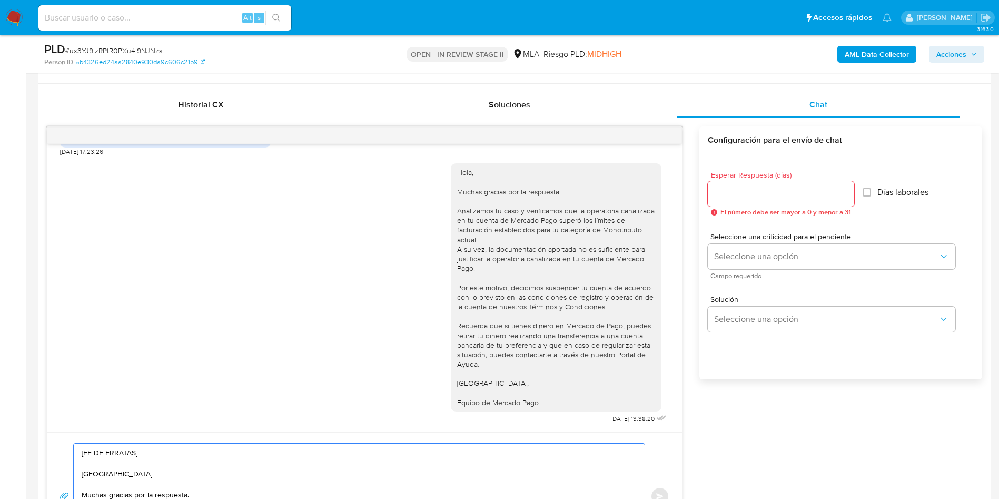
scroll to position [474, 0]
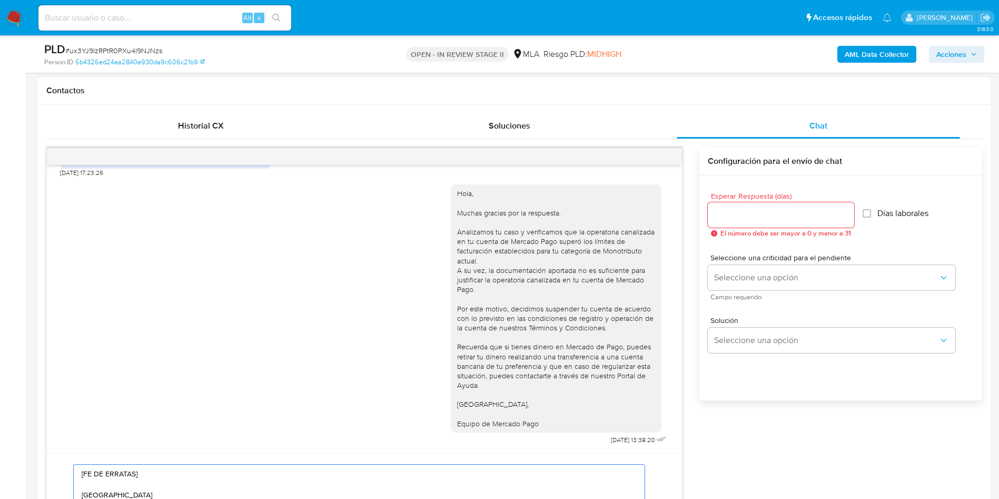
type textarea "[FE DE ERRATAS] Hola Muchas gracias por la respuesta. Nos pondremos en contacto…"
click at [764, 217] on input "Esperar Respuesta (días)" at bounding box center [781, 215] width 146 height 14
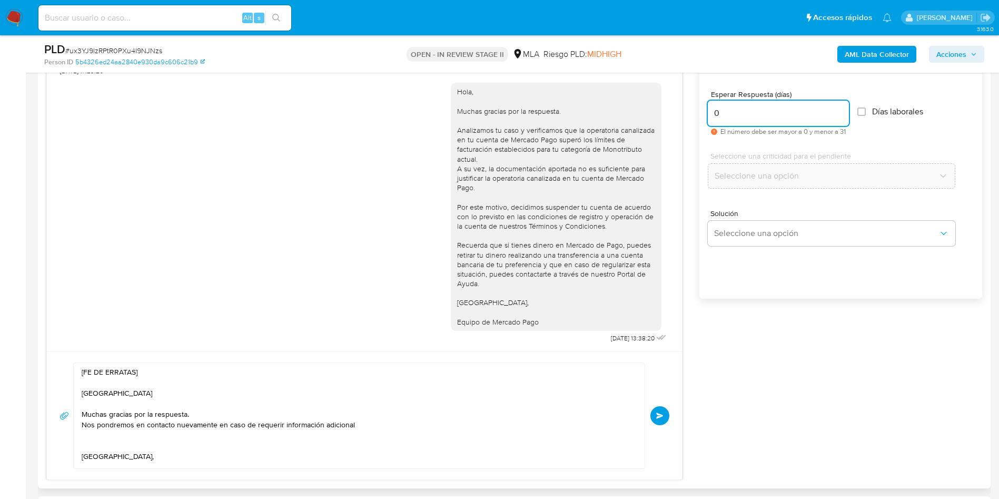
scroll to position [632, 0]
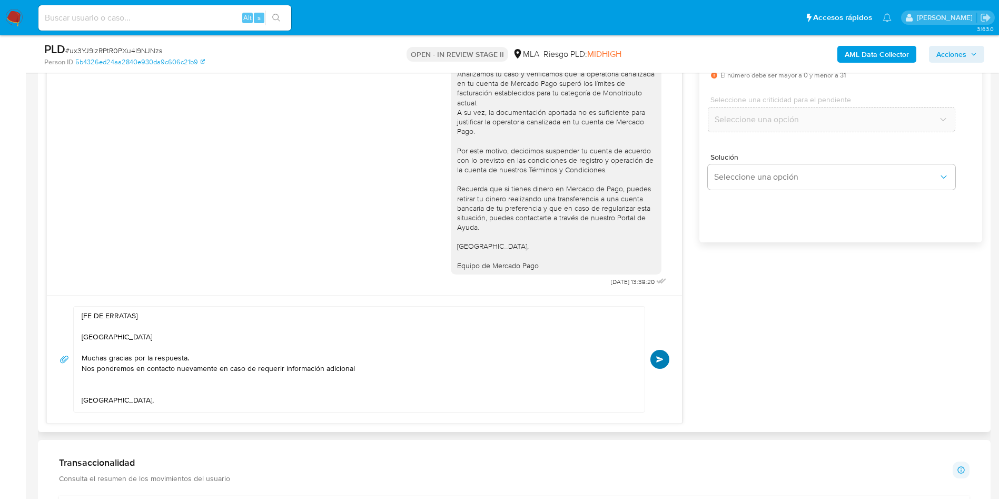
type input "0"
click at [665, 355] on button "Enviar" at bounding box center [660, 359] width 19 height 19
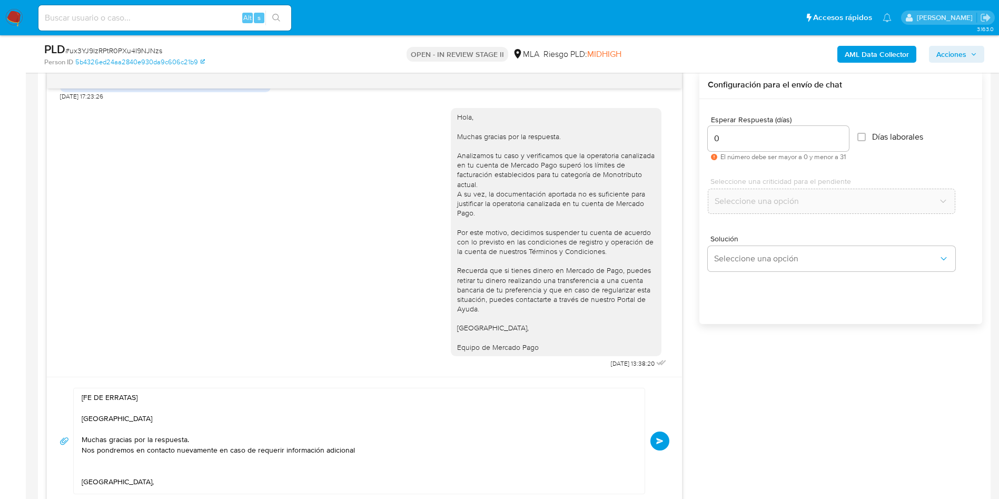
scroll to position [474, 0]
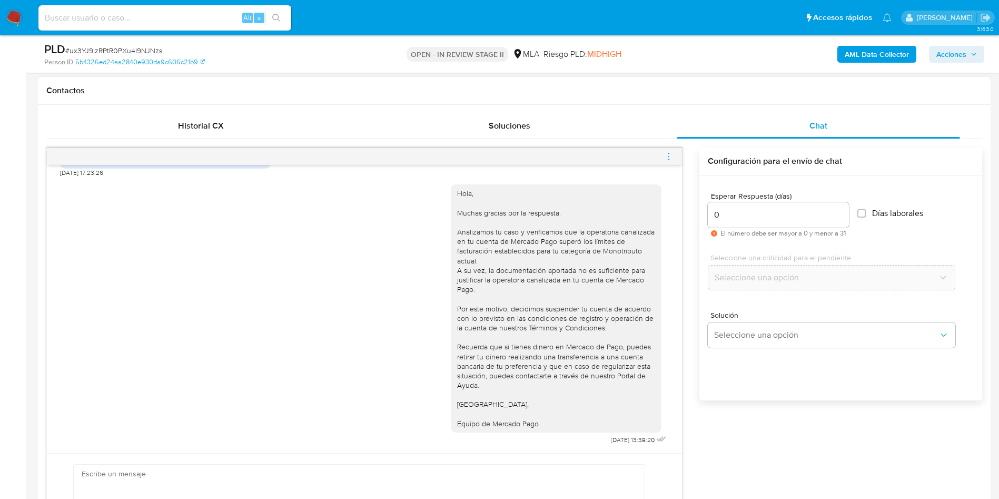
click at [669, 160] on icon "menu-action" at bounding box center [668, 156] width 9 height 9
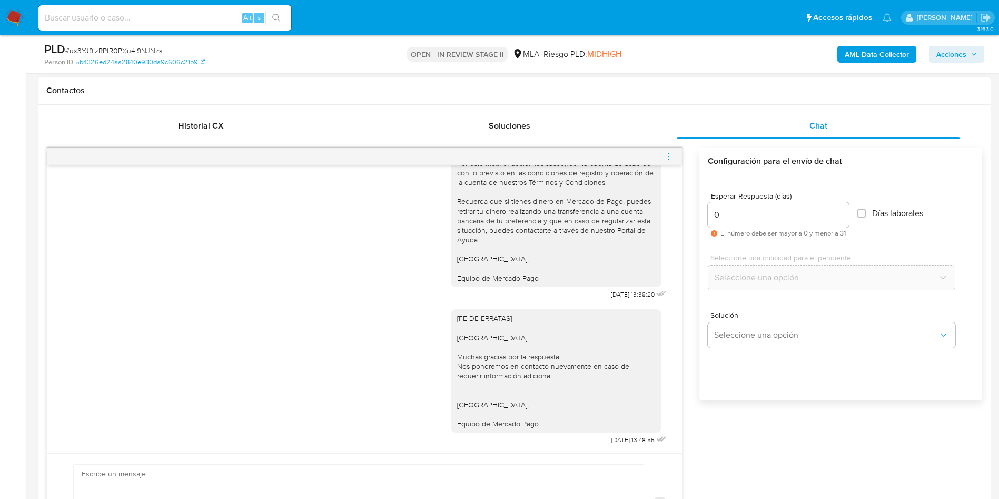
click at [669, 157] on icon "menu-action" at bounding box center [668, 156] width 9 height 9
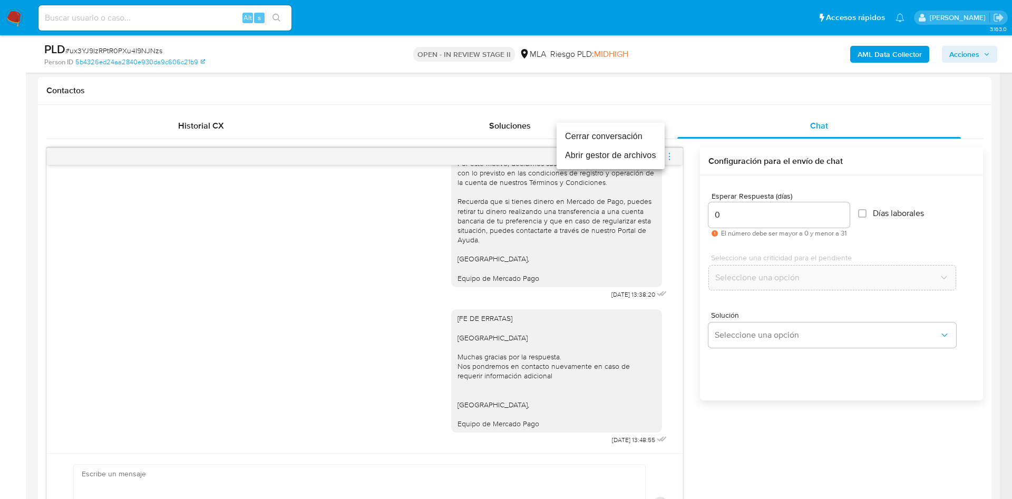
click at [581, 138] on li "Cerrar conversación" at bounding box center [610, 136] width 108 height 19
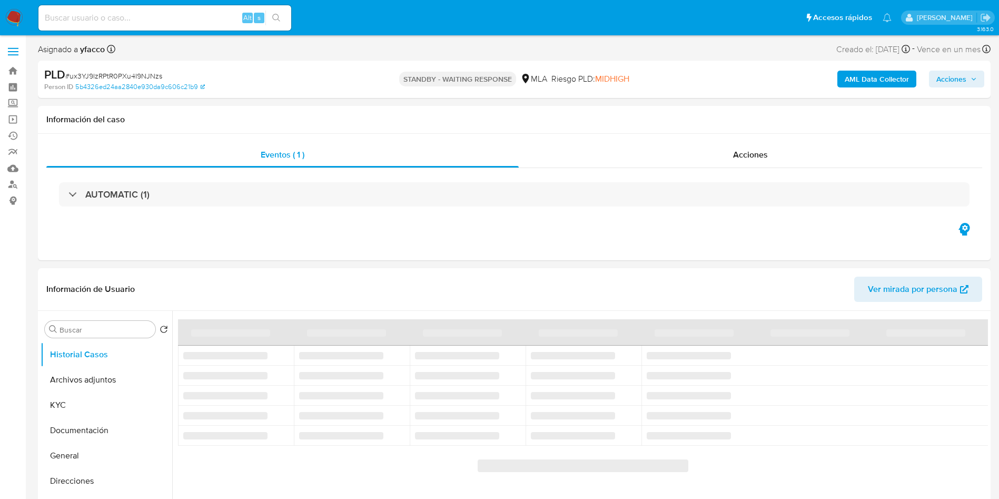
select select "10"
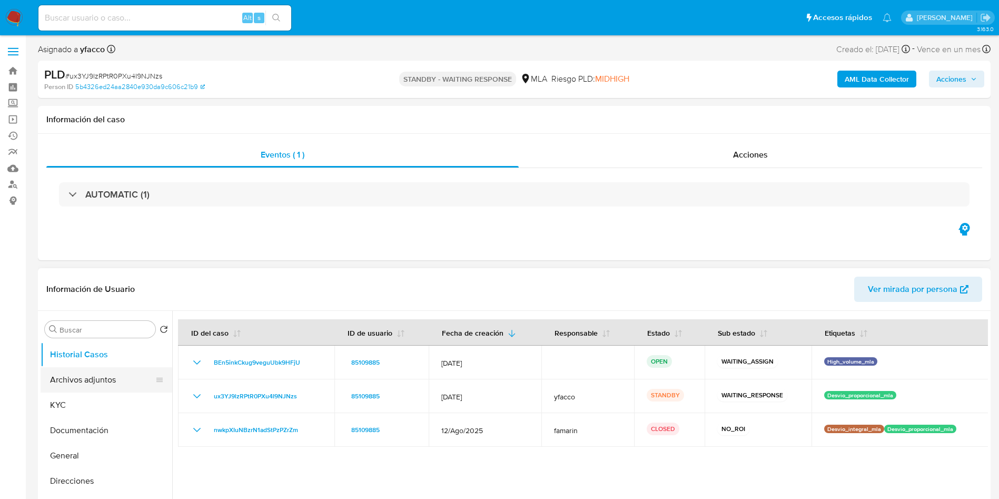
click at [92, 381] on button "Archivos adjuntos" at bounding box center [102, 379] width 123 height 25
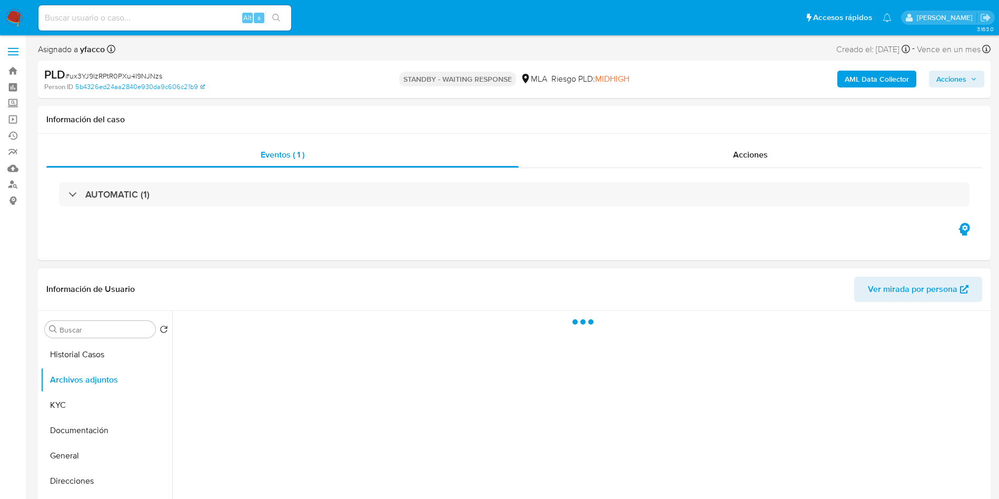
scroll to position [158, 0]
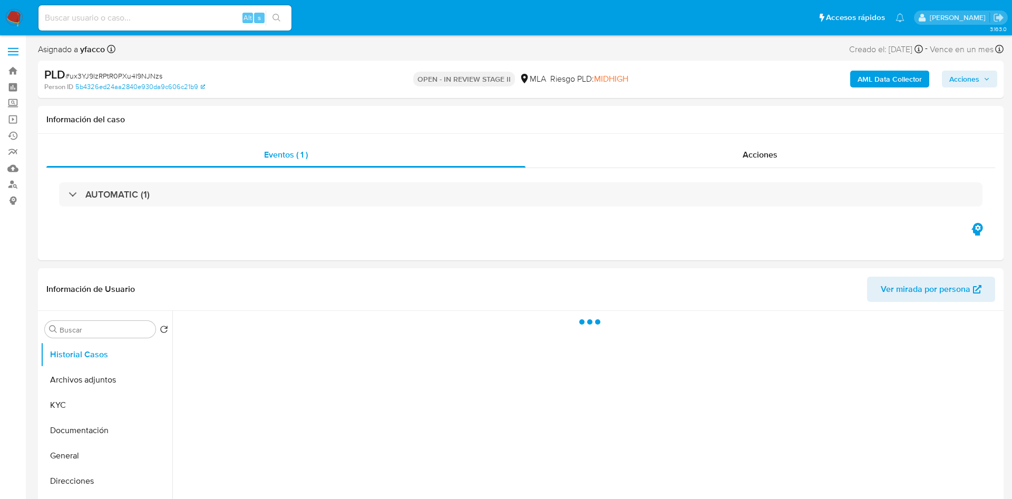
select select "10"
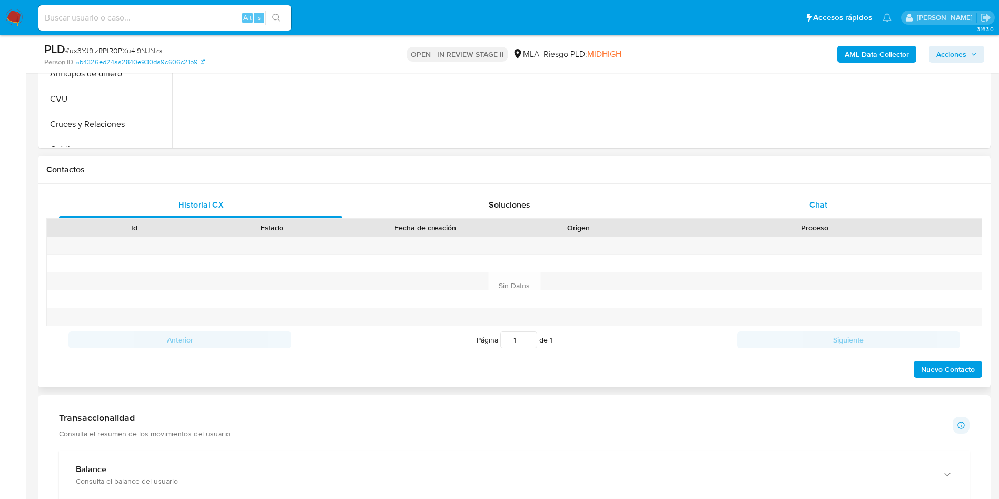
click at [823, 199] on span "Chat" at bounding box center [819, 205] width 18 height 12
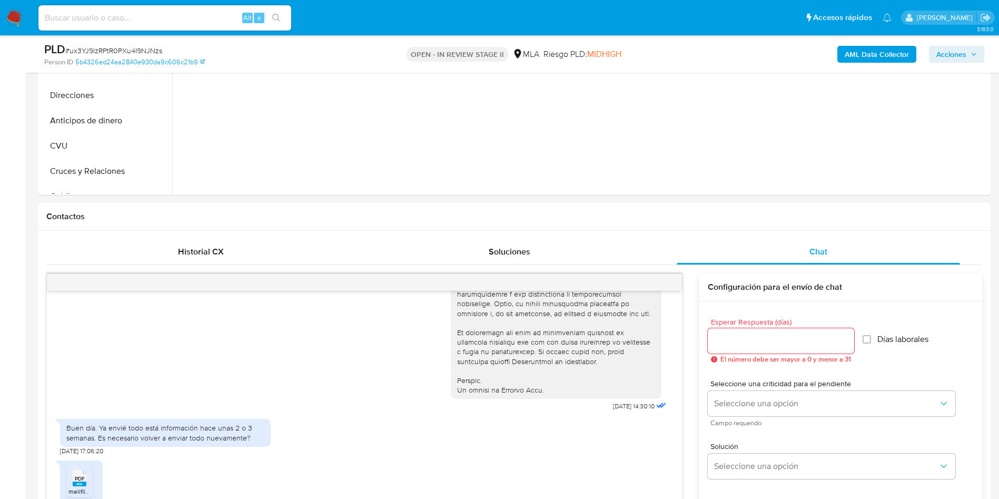
scroll to position [237, 0]
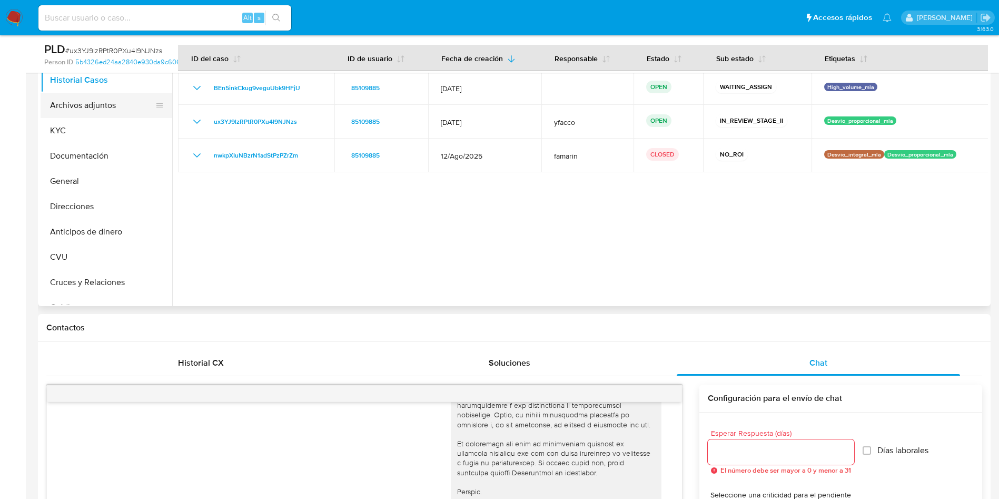
click at [65, 112] on button "Archivos adjuntos" at bounding box center [102, 105] width 123 height 25
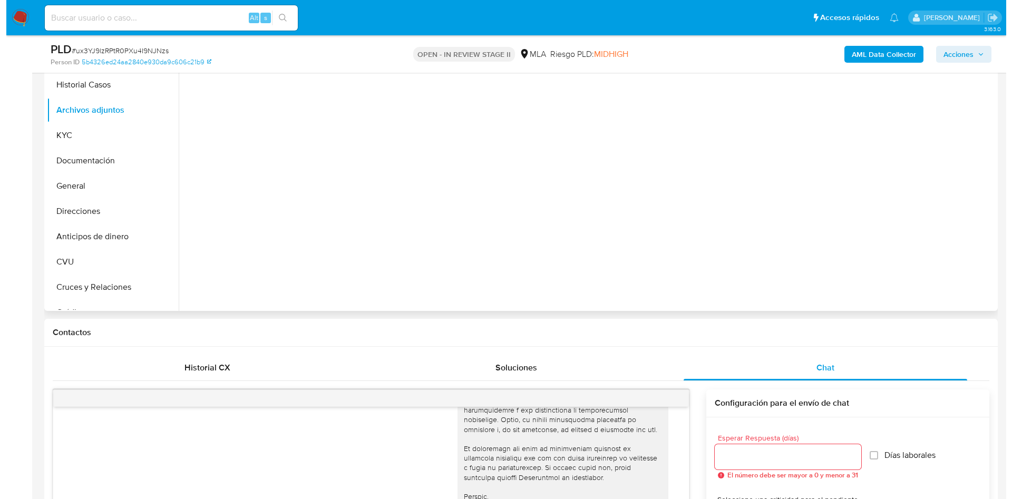
scroll to position [158, 0]
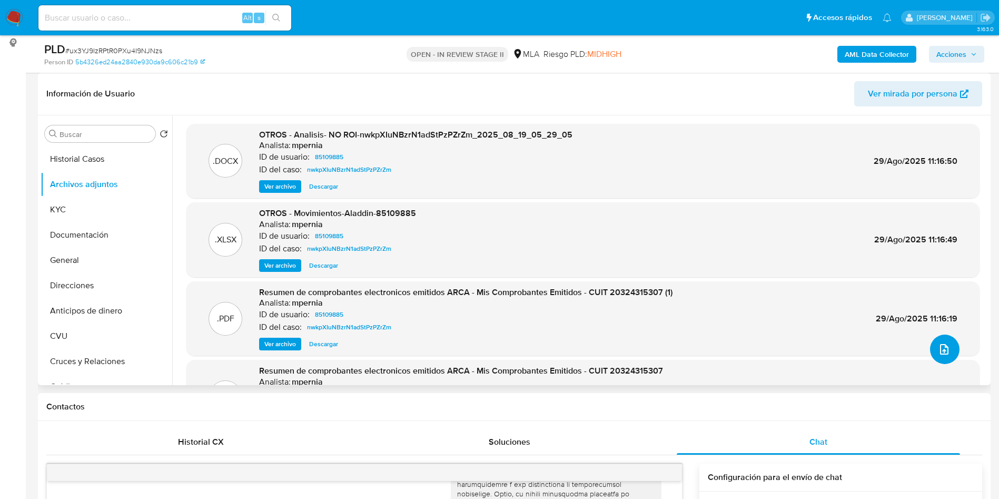
click at [938, 343] on span "upload-file" at bounding box center [944, 349] width 13 height 13
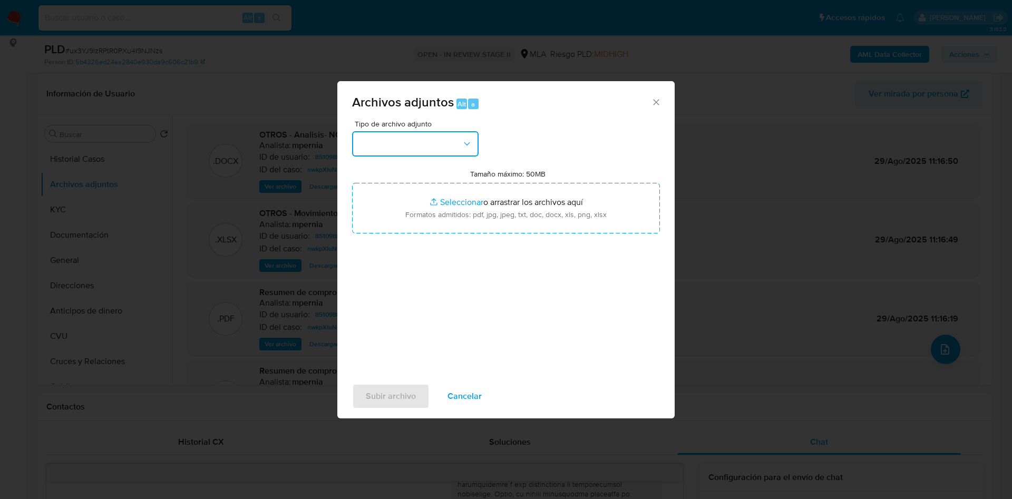
click at [445, 134] on button "button" at bounding box center [415, 143] width 126 height 25
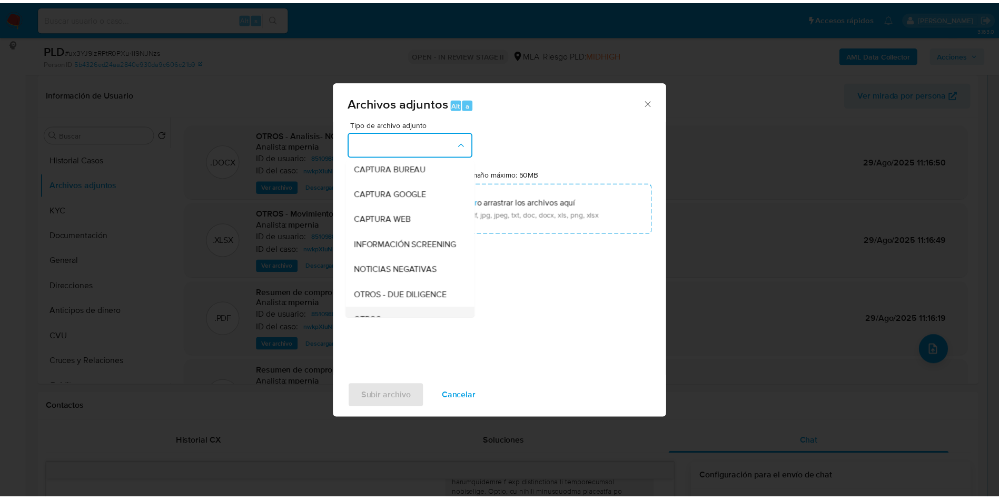
scroll to position [79, 0]
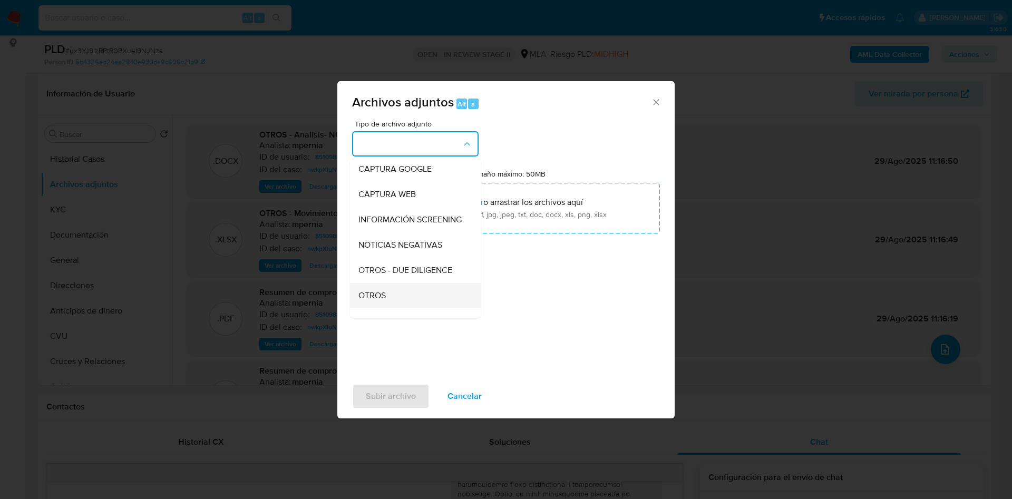
click at [375, 299] on span "OTROS" at bounding box center [371, 295] width 27 height 11
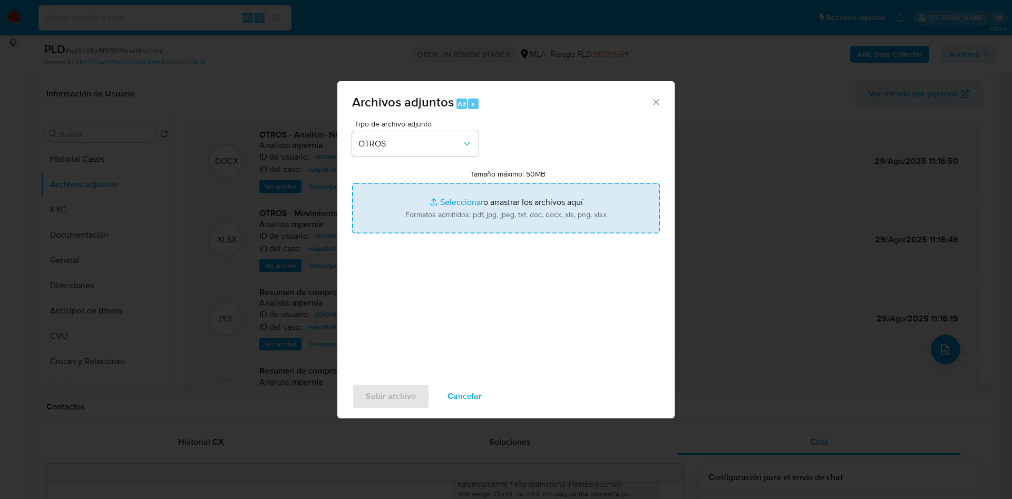
click at [454, 199] on input "Tamaño máximo: 50MB Seleccionar archivos" at bounding box center [506, 208] width 308 height 51
type input "C:\fakepath\Caselog ux3YJ9lzRPtR0PXu4I9NJNzs_2025_09_17_14_36_37 (1).docx"
click at [460, 198] on input "Tamaño máximo: 50MB Seleccionar archivos" at bounding box center [506, 208] width 308 height 51
type input "C:\fakepath\Movimientos 85109885.xlsx"
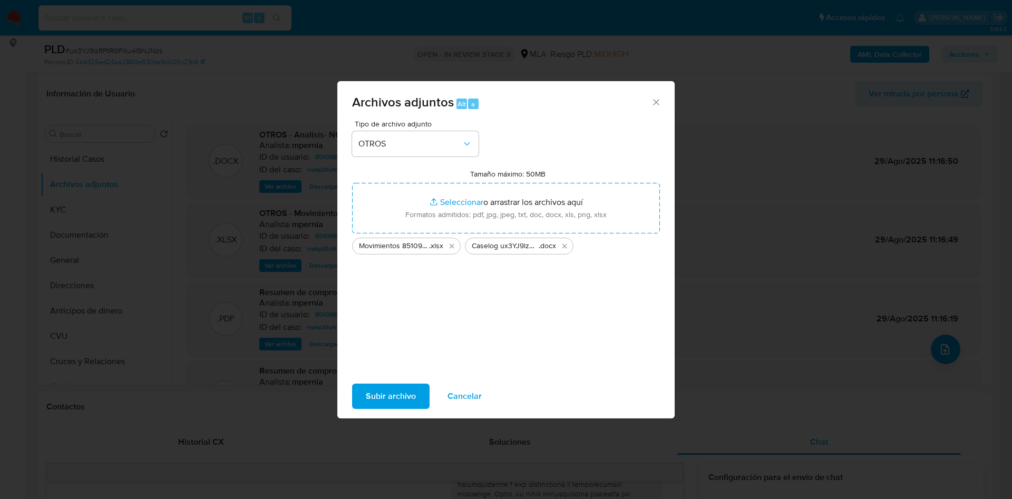
drag, startPoint x: 460, startPoint y: 198, endPoint x: 388, endPoint y: 395, distance: 209.5
click at [388, 395] on span "Subir archivo" at bounding box center [391, 396] width 50 height 23
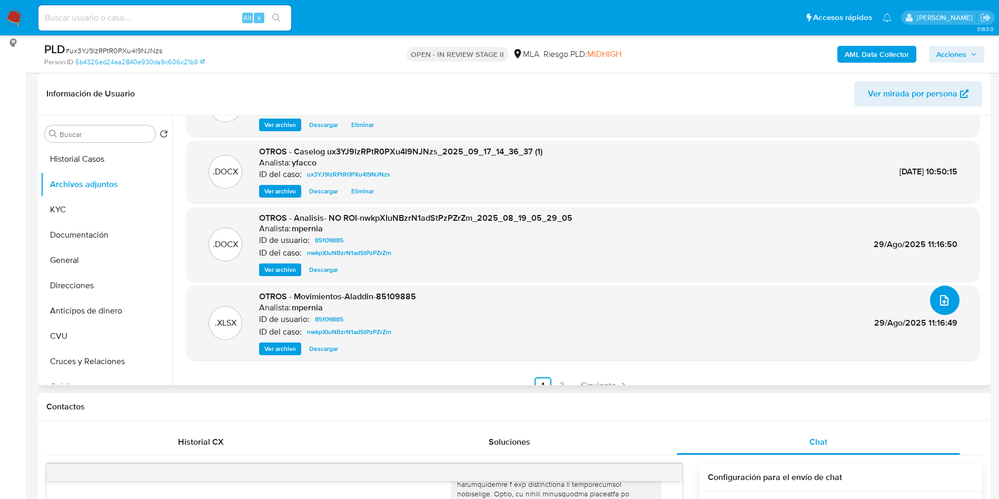
scroll to position [63, 0]
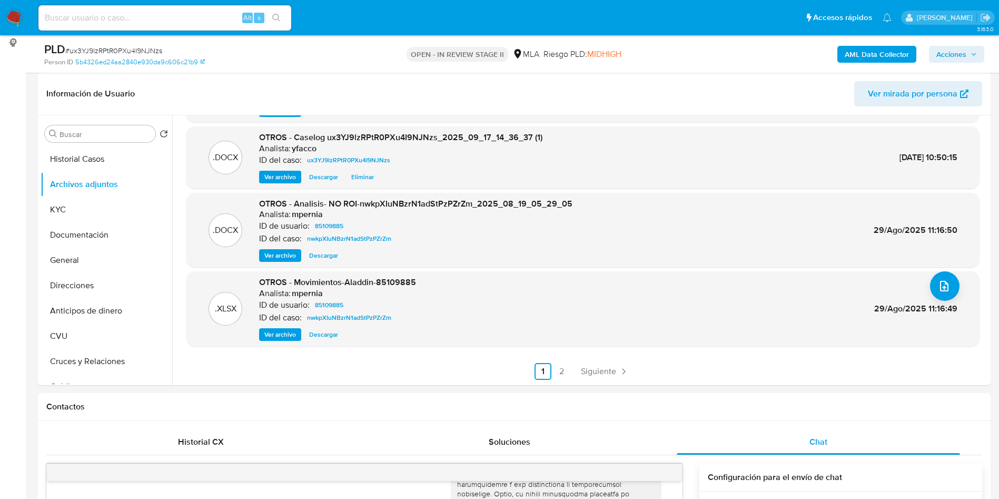
click at [853, 53] on b "AML Data Collector" at bounding box center [877, 54] width 64 height 17
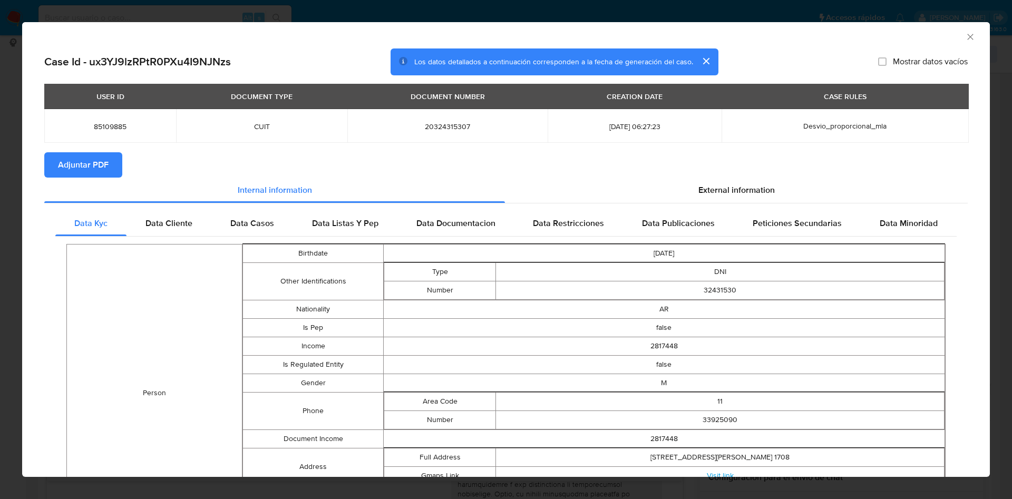
click at [73, 167] on span "Adjuntar PDF" at bounding box center [83, 164] width 51 height 23
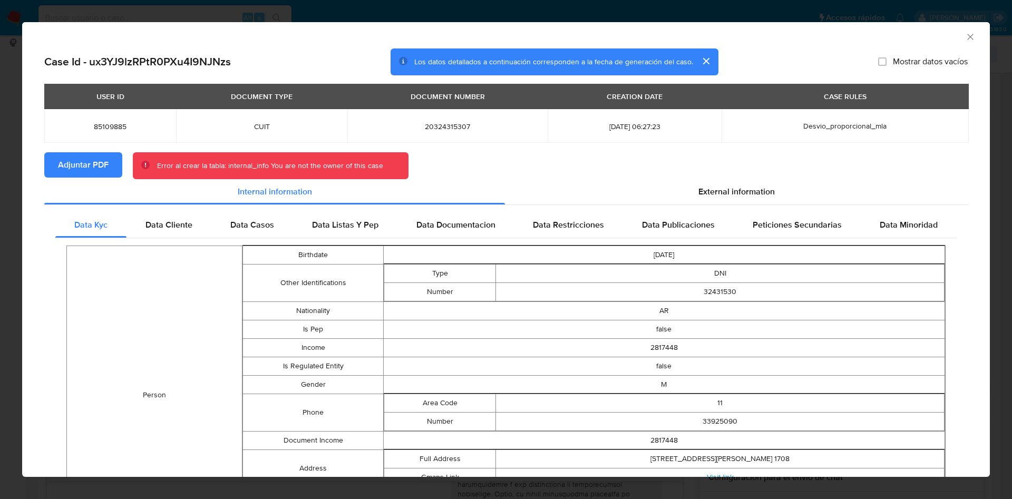
click at [67, 168] on span "Adjuntar PDF" at bounding box center [83, 164] width 51 height 23
click at [965, 35] on icon "Cerrar ventana" at bounding box center [970, 37] width 11 height 11
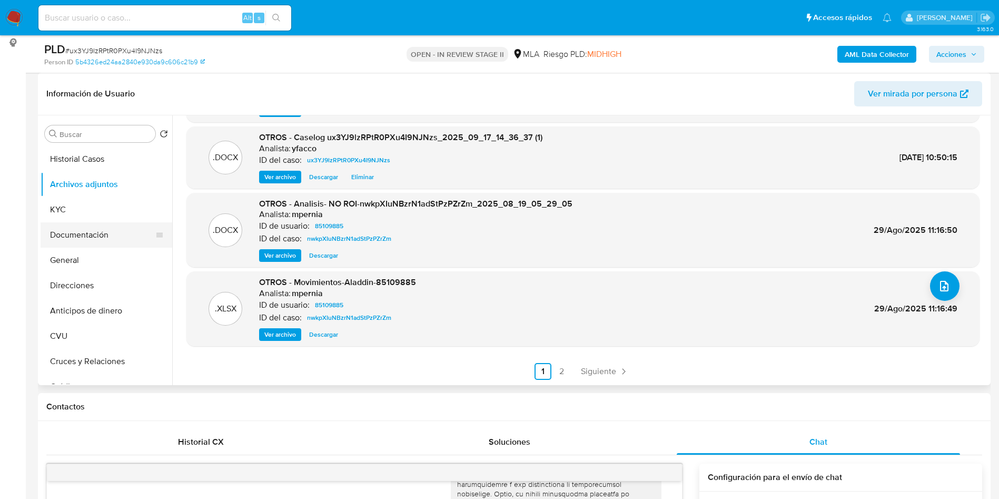
click at [86, 232] on button "Documentación" at bounding box center [102, 234] width 123 height 25
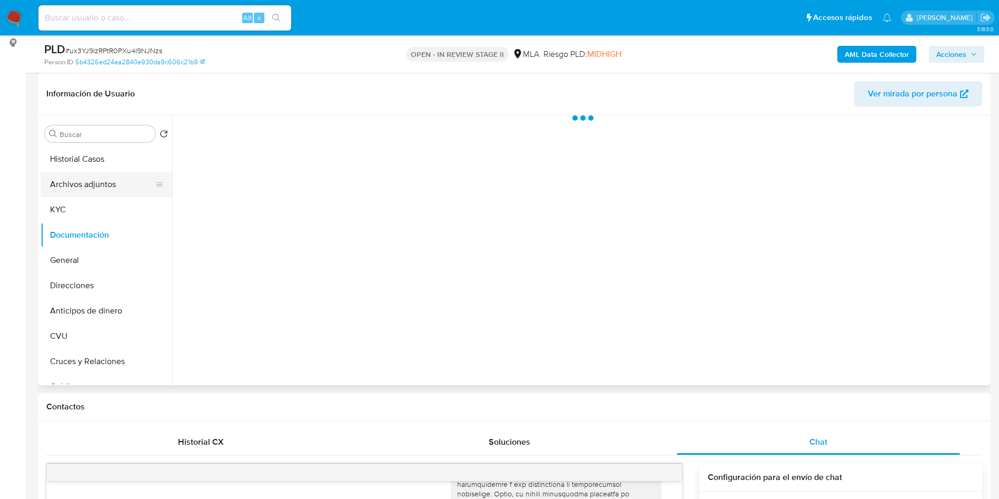
scroll to position [0, 0]
click at [105, 190] on button "Archivos adjuntos" at bounding box center [102, 184] width 123 height 25
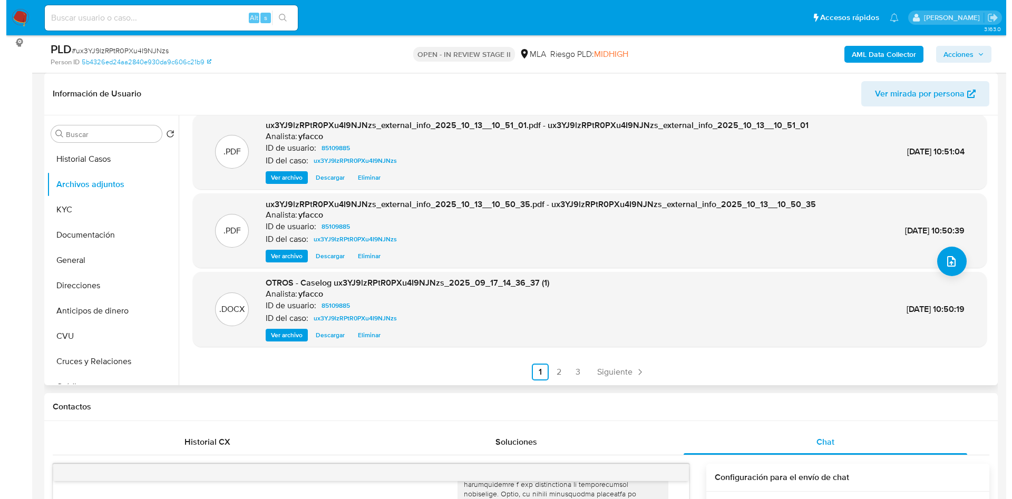
scroll to position [89, 0]
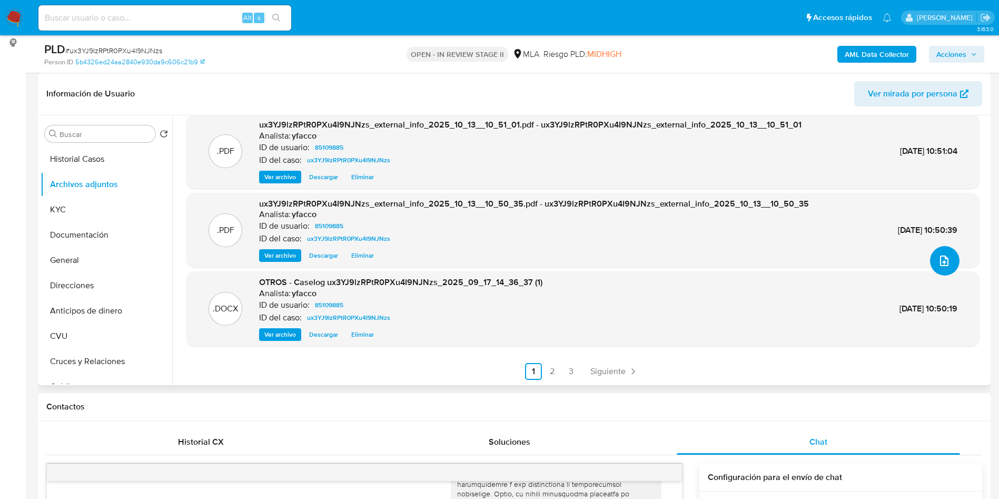
click at [930, 256] on button "upload-file" at bounding box center [945, 261] width 30 height 30
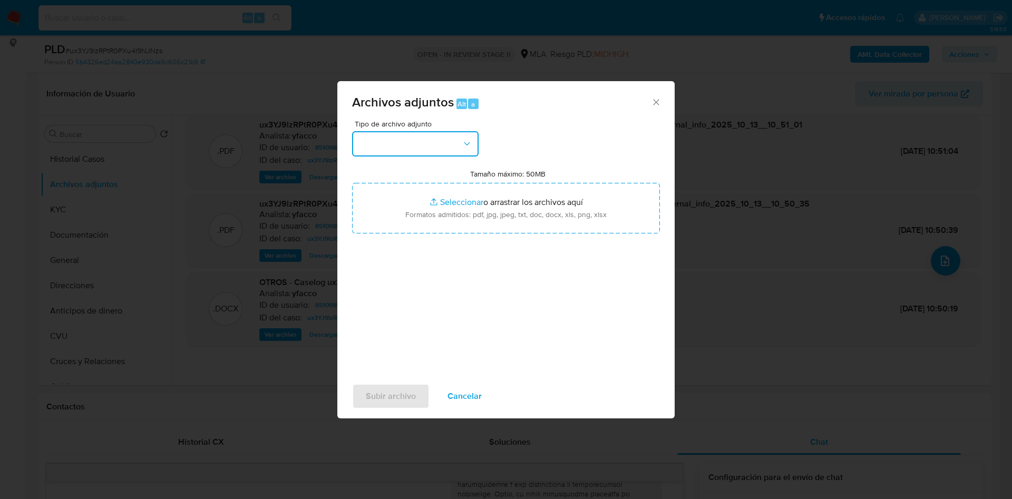
click at [431, 151] on button "button" at bounding box center [415, 143] width 126 height 25
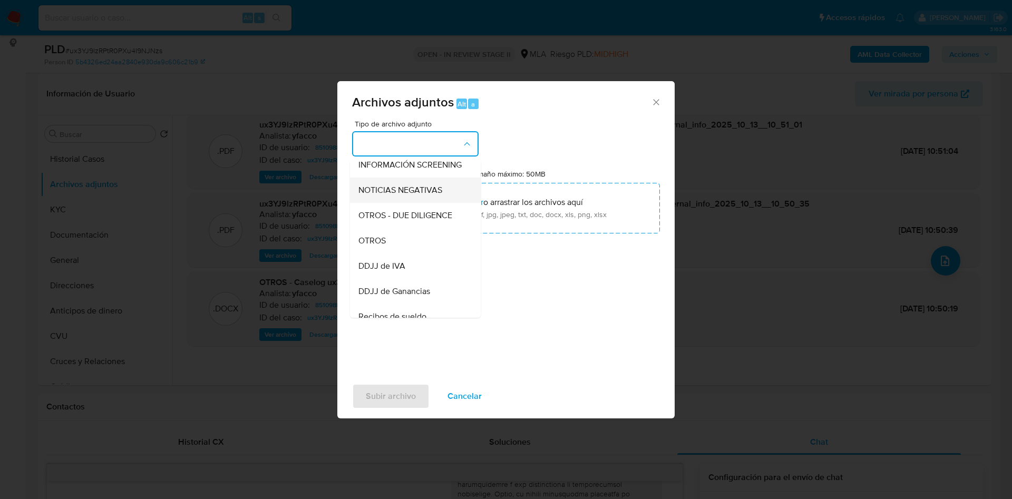
scroll to position [158, 0]
click at [364, 221] on span "OTROS" at bounding box center [371, 216] width 27 height 11
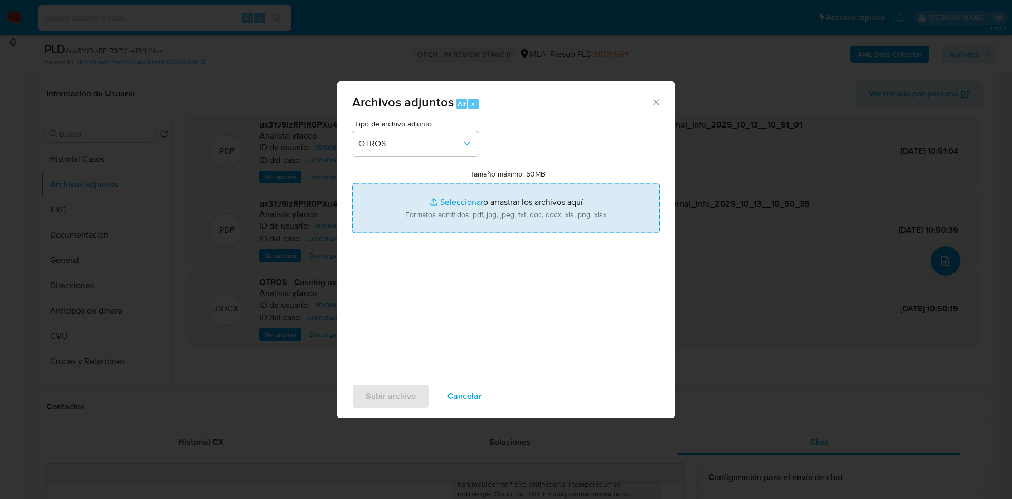
click at [438, 198] on input "Tamaño máximo: 50MB Seleccionar archivos" at bounding box center [506, 208] width 308 height 51
type input "C:\fakepath\Pablo Ezequiel Montero.pdf"
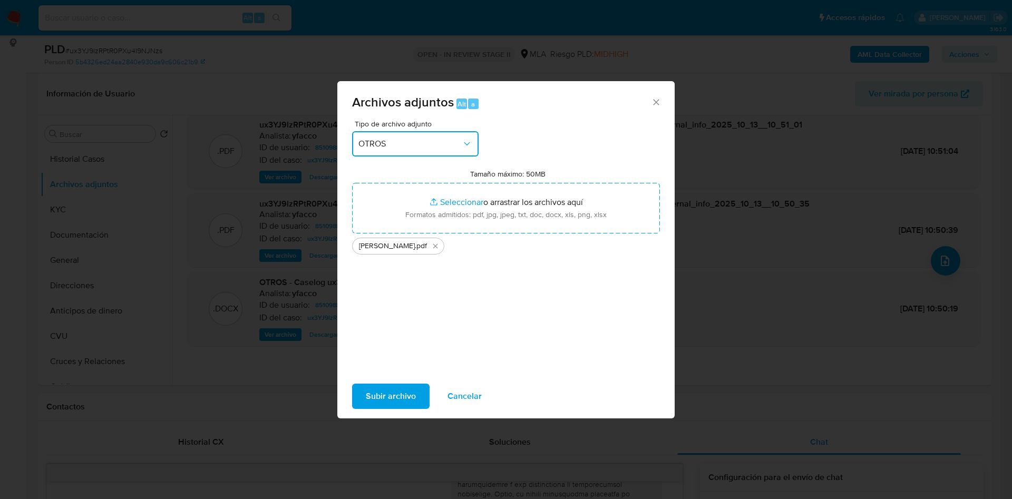
click at [426, 142] on span "OTROS" at bounding box center [409, 144] width 103 height 11
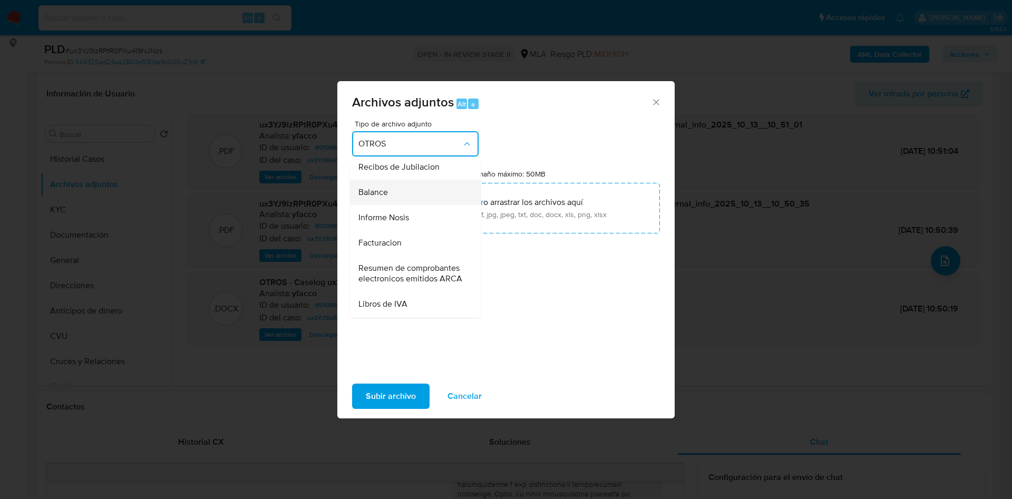
scroll to position [384, 0]
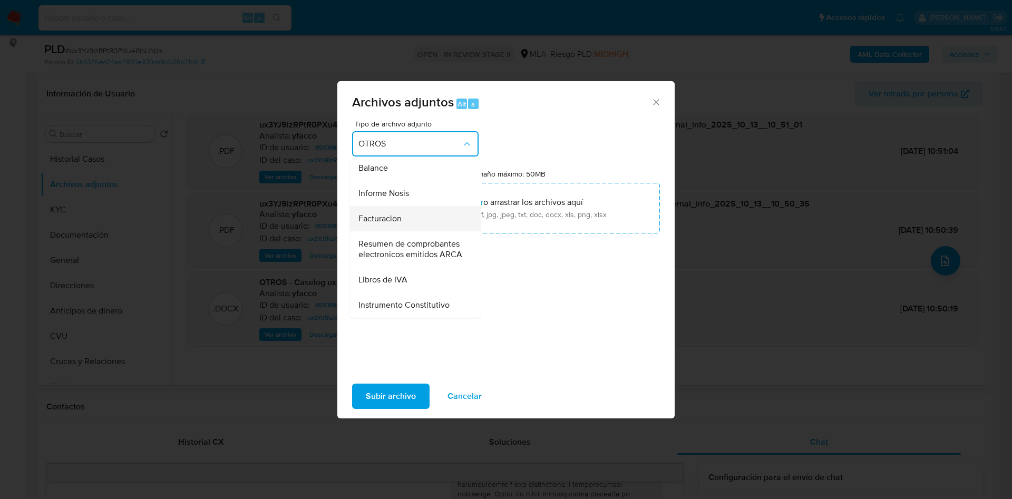
click at [405, 231] on div "Facturacion" at bounding box center [411, 218] width 107 height 25
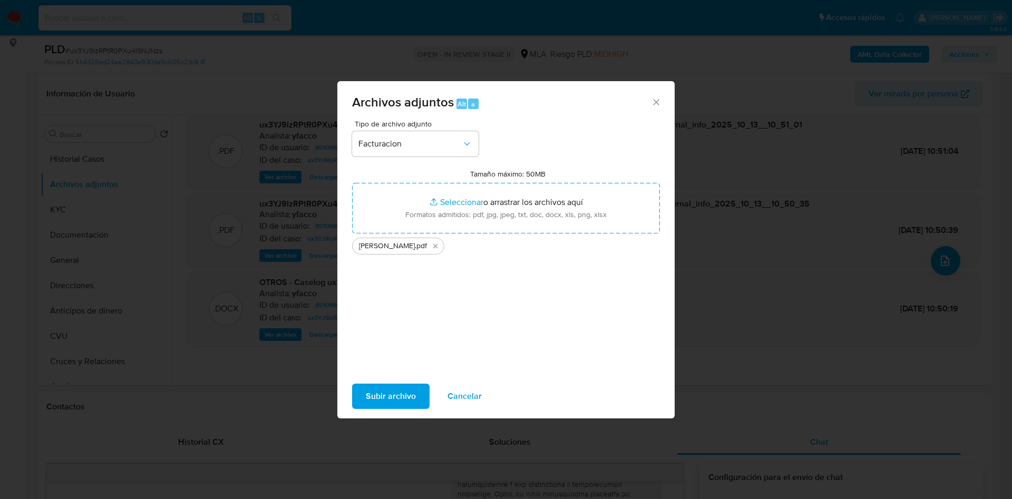
click at [387, 398] on span "Subir archivo" at bounding box center [391, 396] width 50 height 23
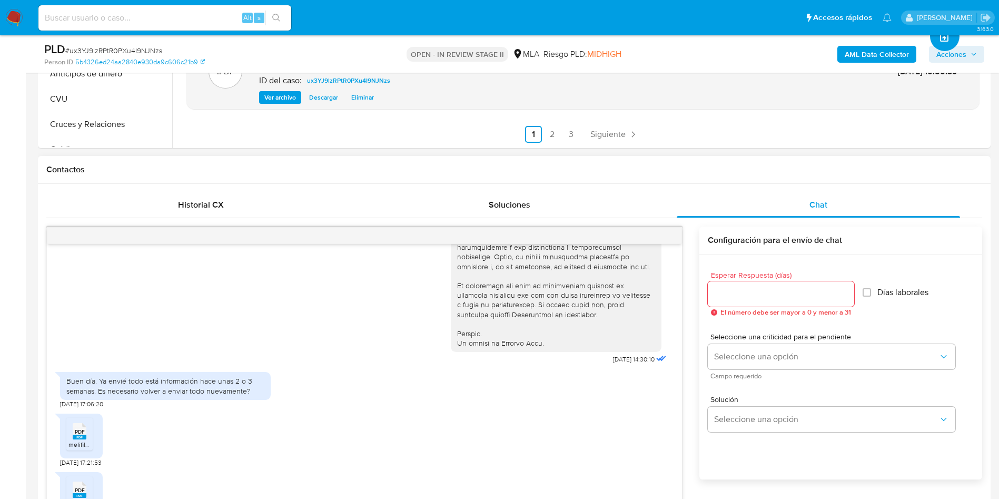
scroll to position [538, 0]
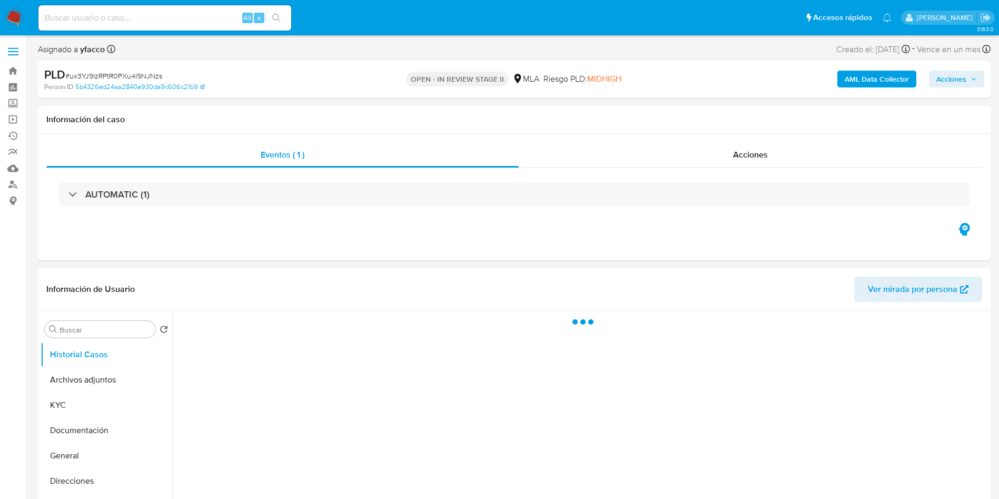
select select "10"
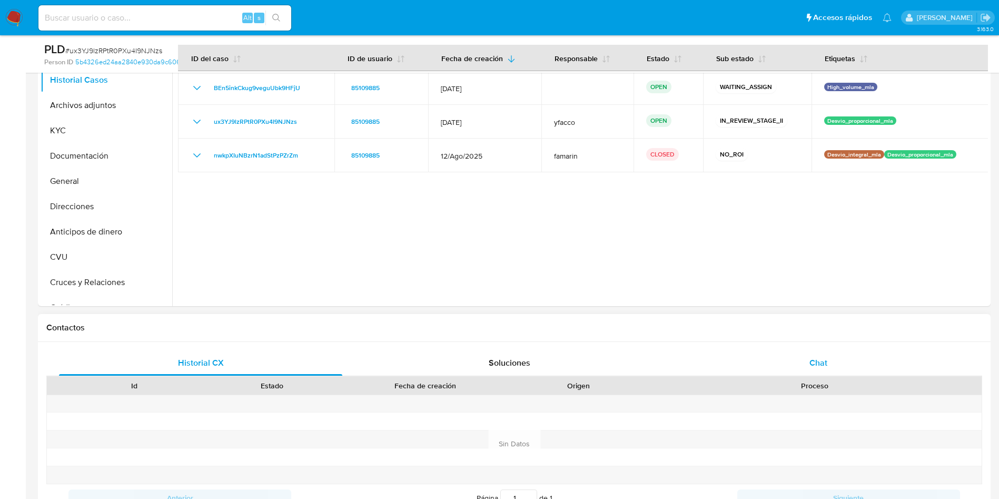
click at [827, 361] on span "Chat" at bounding box center [819, 363] width 18 height 12
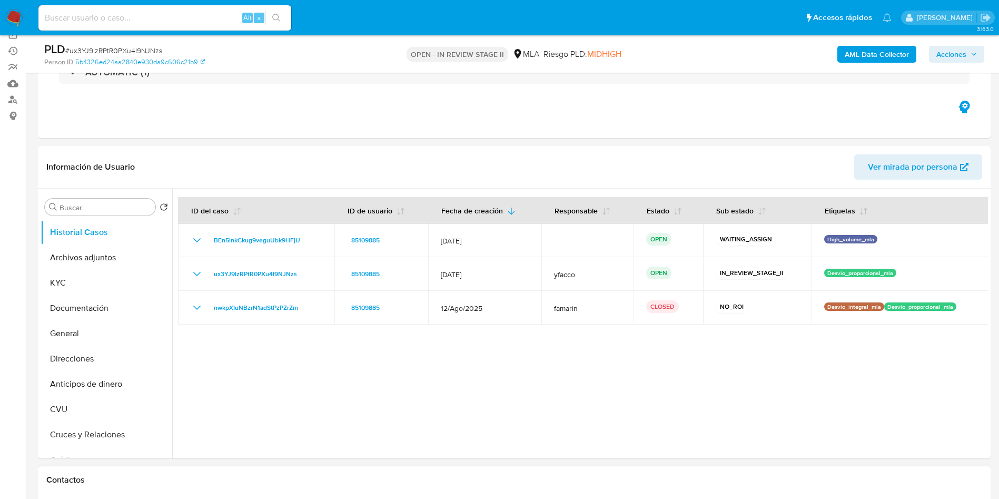
scroll to position [79, 0]
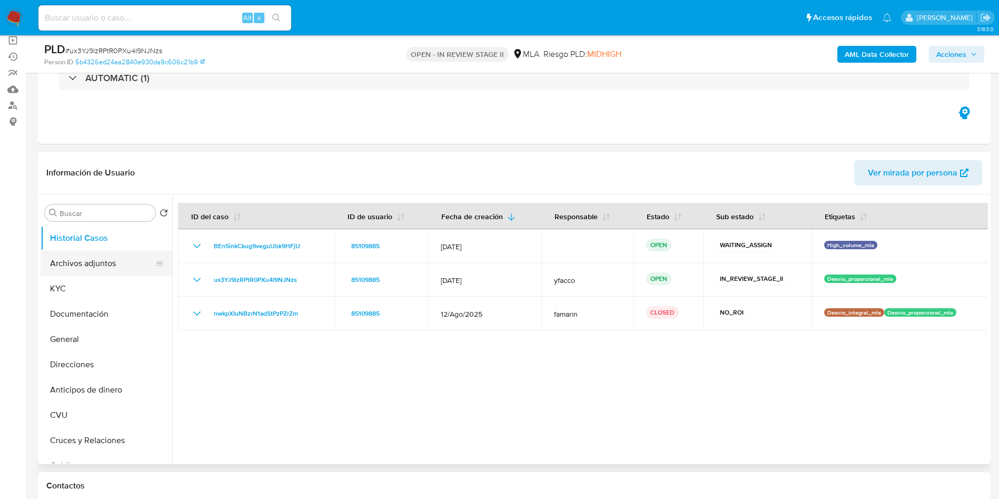
click at [81, 269] on button "Archivos adjuntos" at bounding box center [102, 263] width 123 height 25
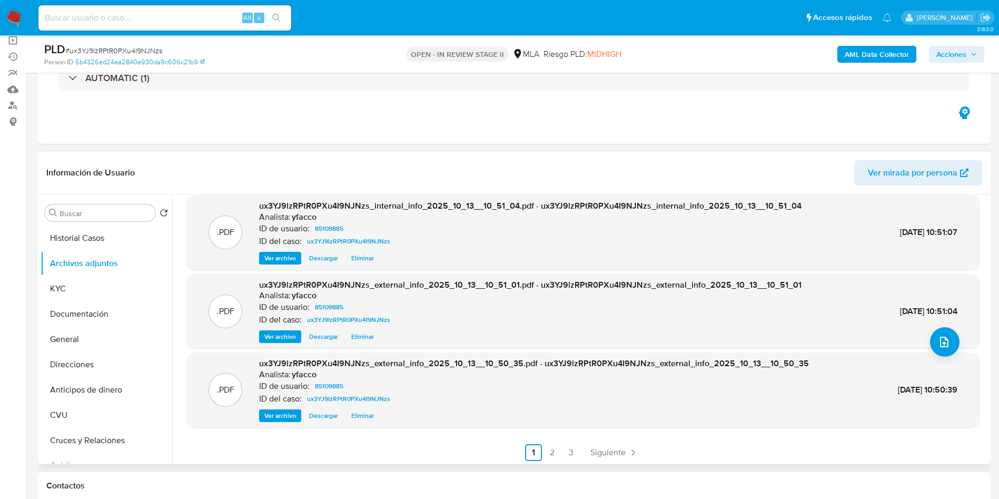
scroll to position [89, 0]
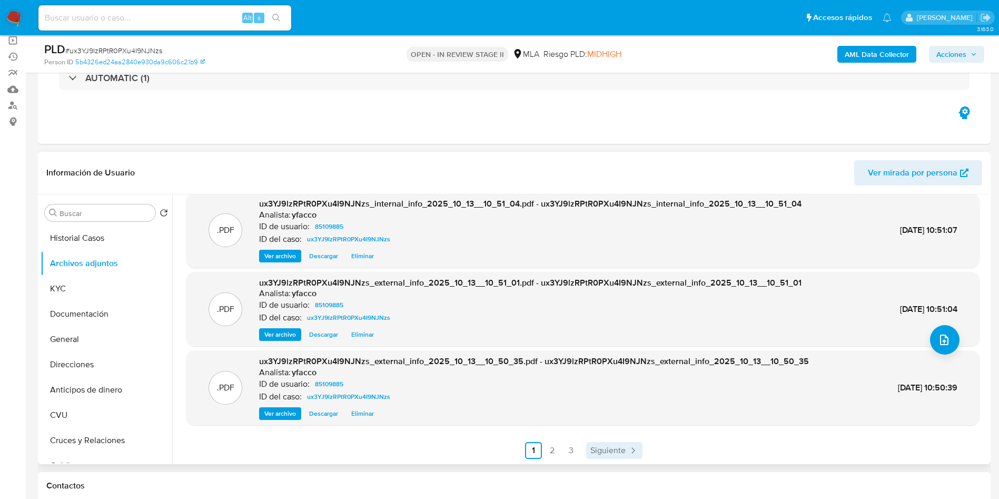
click at [605, 446] on span "Siguiente" at bounding box center [608, 450] width 35 height 8
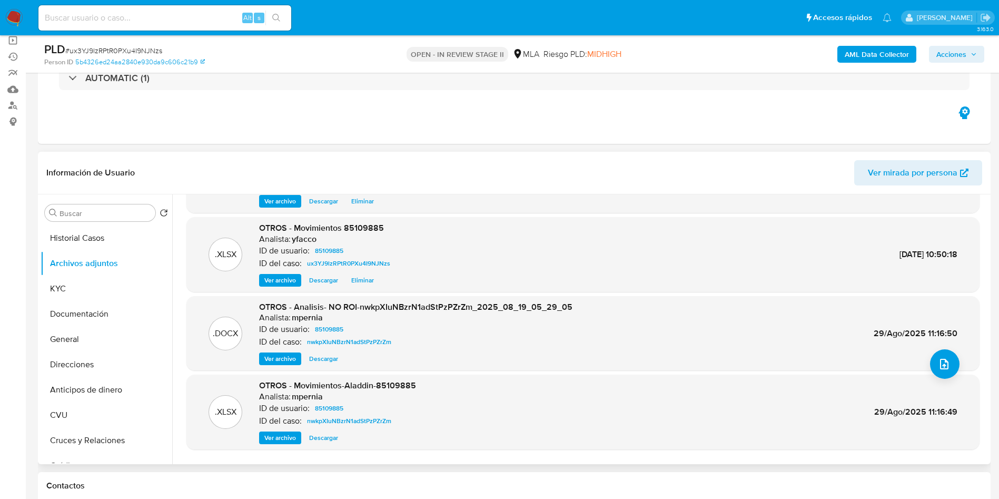
scroll to position [79, 0]
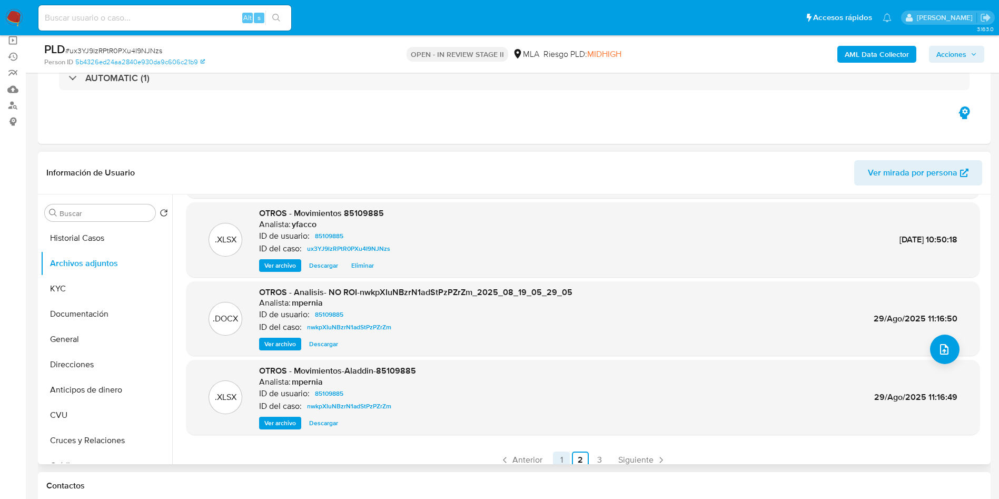
click at [562, 459] on link "1" at bounding box center [561, 459] width 17 height 17
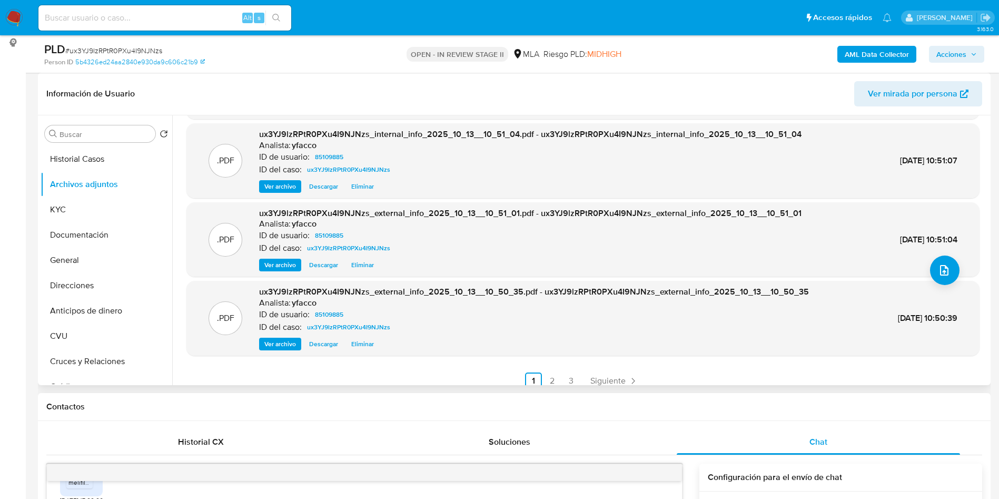
scroll to position [89, 0]
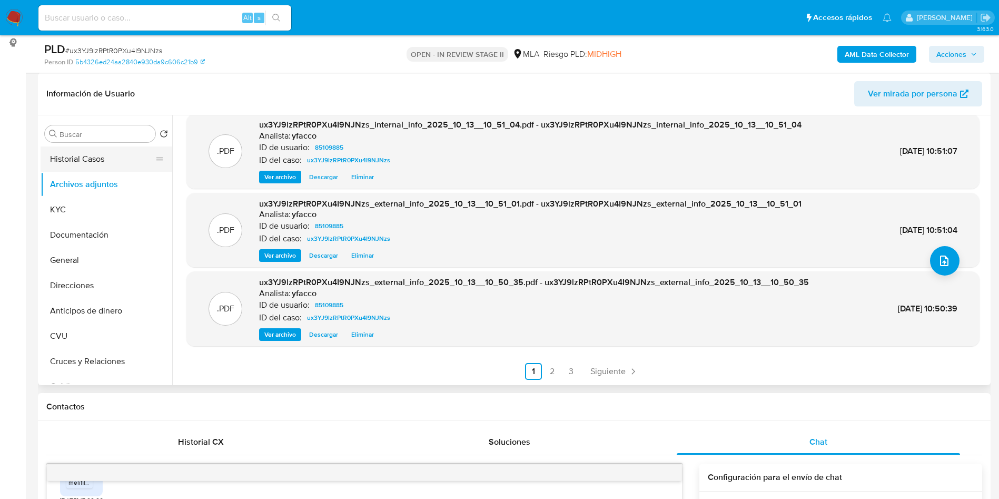
click at [51, 151] on button "Historial Casos" at bounding box center [102, 158] width 123 height 25
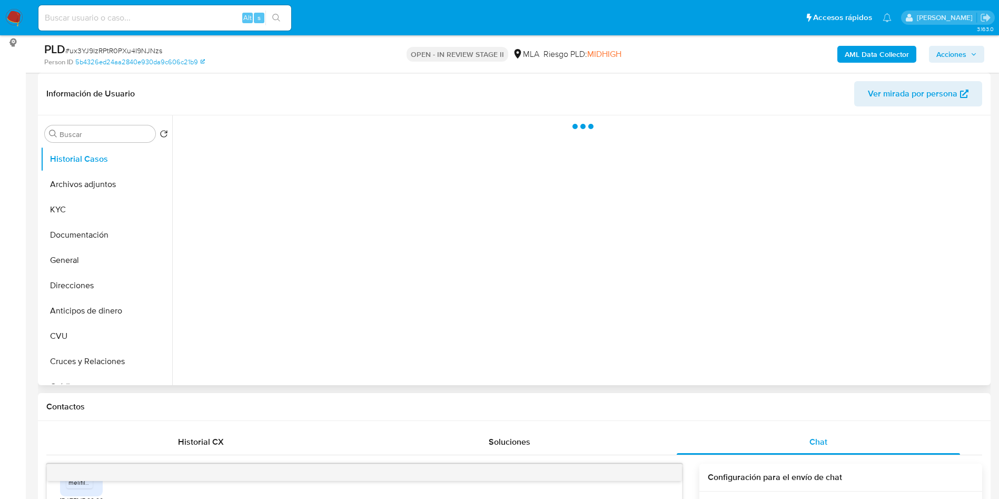
scroll to position [0, 0]
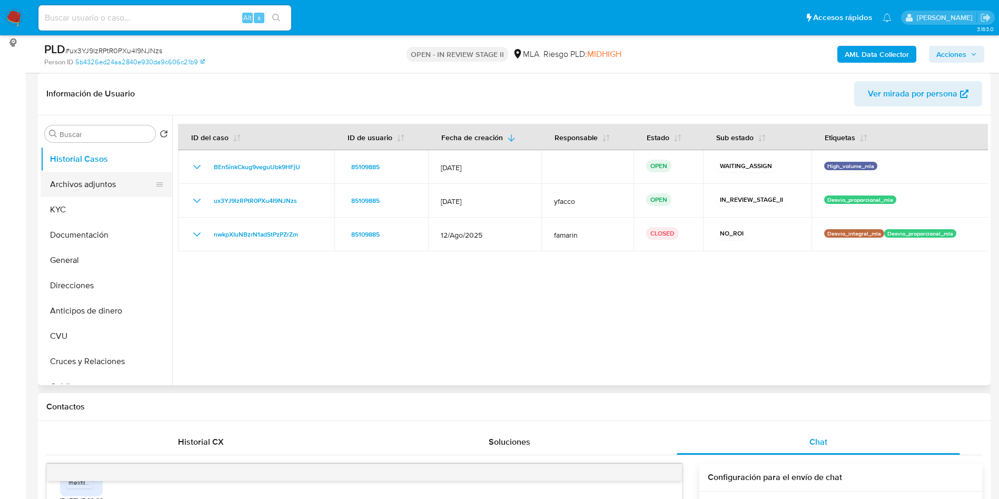
click at [97, 178] on button "Archivos adjuntos" at bounding box center [102, 184] width 123 height 25
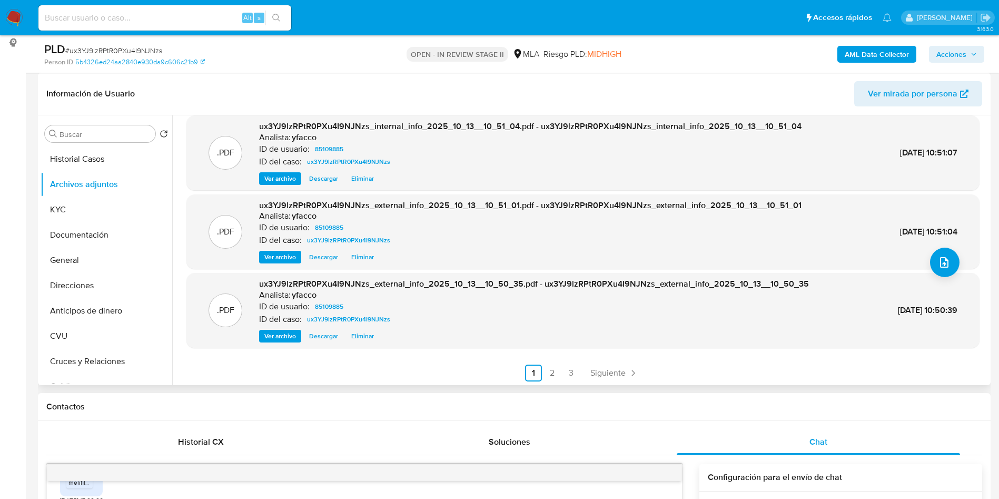
scroll to position [89, 0]
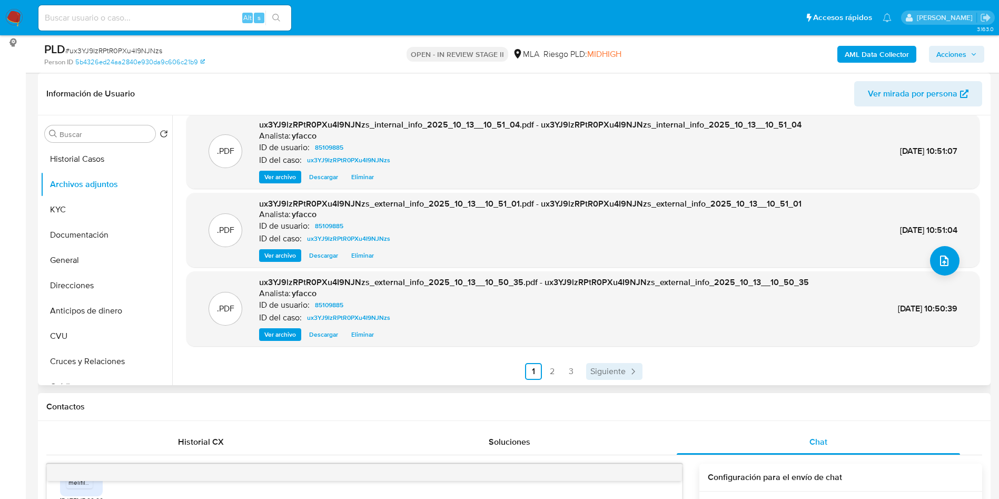
click at [613, 371] on span "Siguiente" at bounding box center [608, 371] width 35 height 8
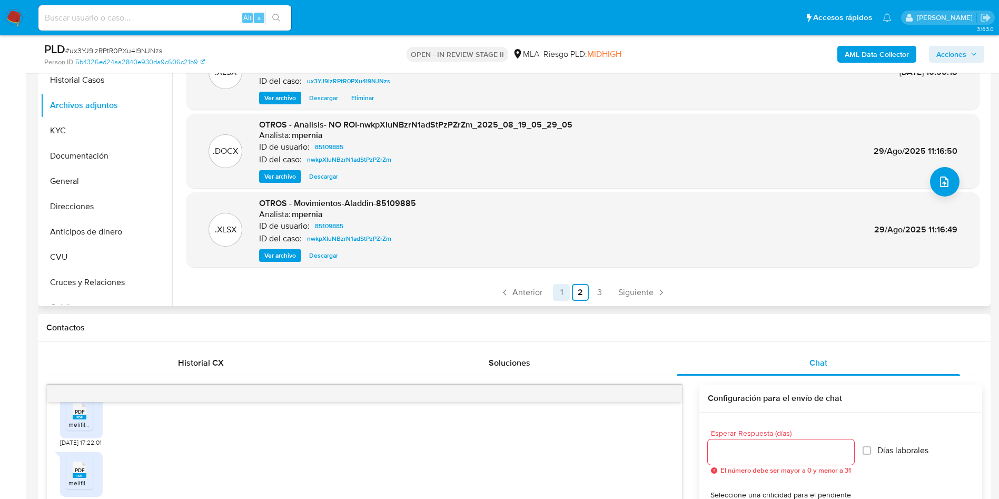
click at [557, 293] on link "1" at bounding box center [561, 292] width 17 height 17
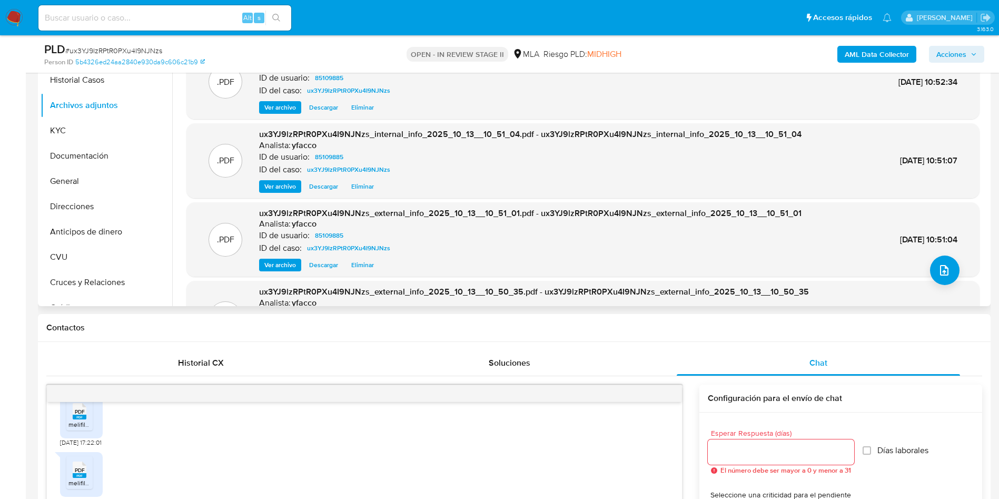
scroll to position [158, 0]
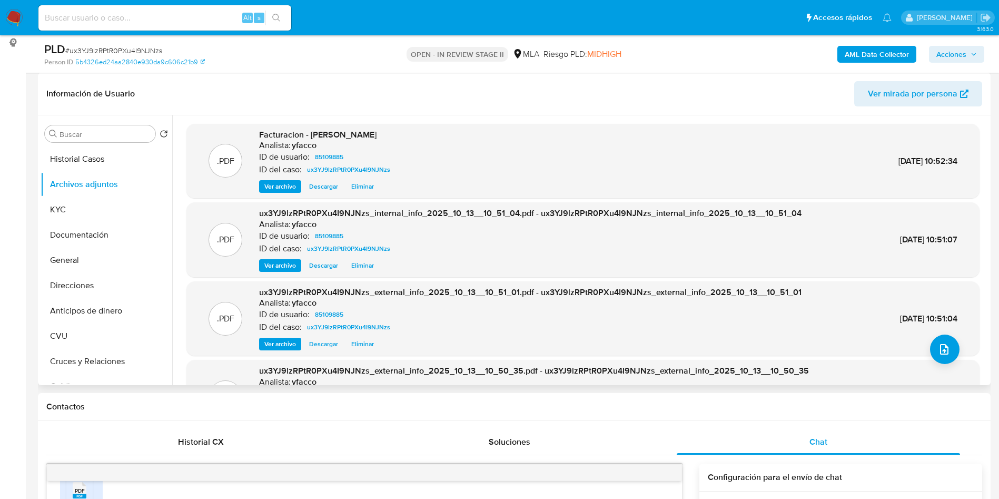
click at [944, 52] on span "Acciones" at bounding box center [952, 54] width 30 height 17
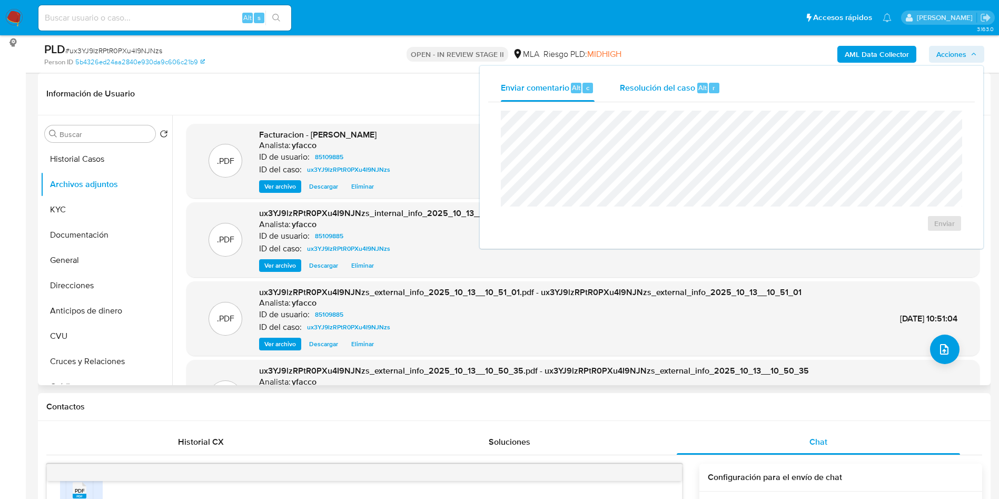
click at [672, 82] on span "Resolución del caso" at bounding box center [657, 87] width 75 height 12
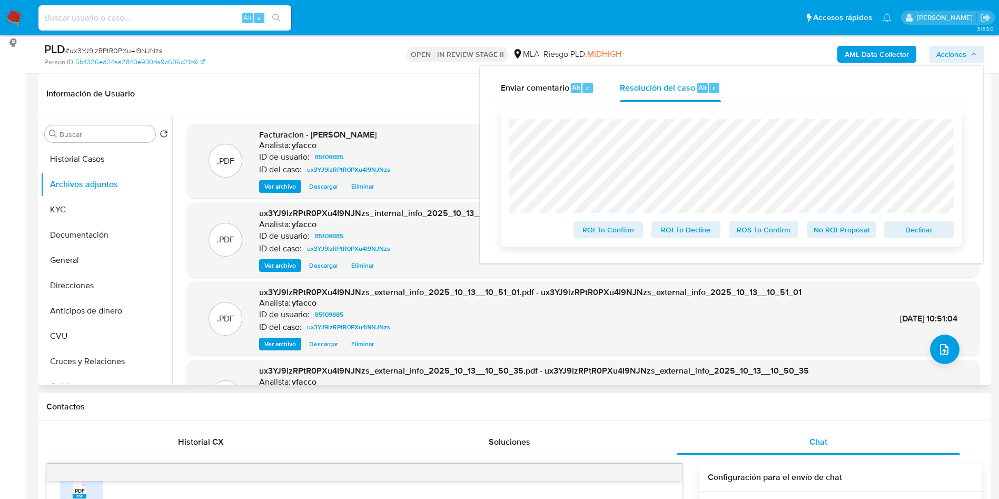
click at [840, 235] on span "No ROI Proposal" at bounding box center [841, 229] width 55 height 15
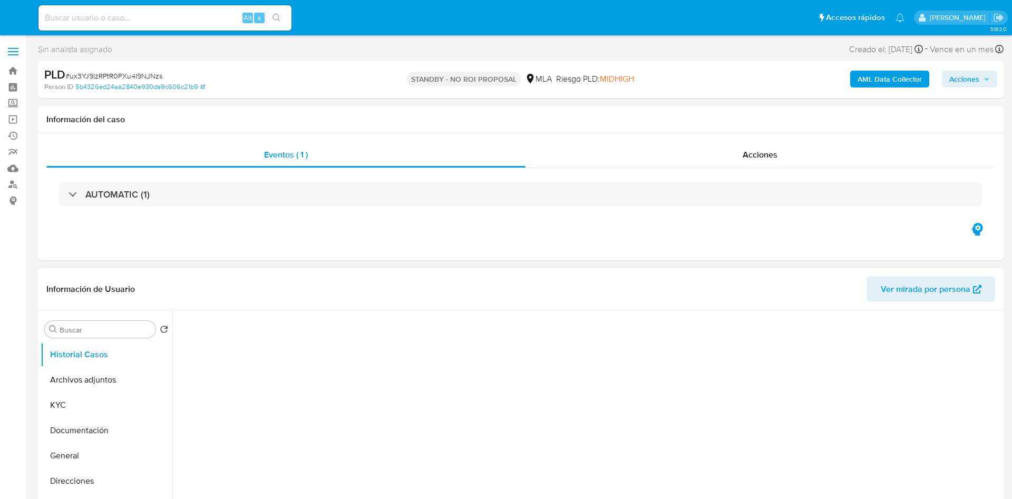
select select "10"
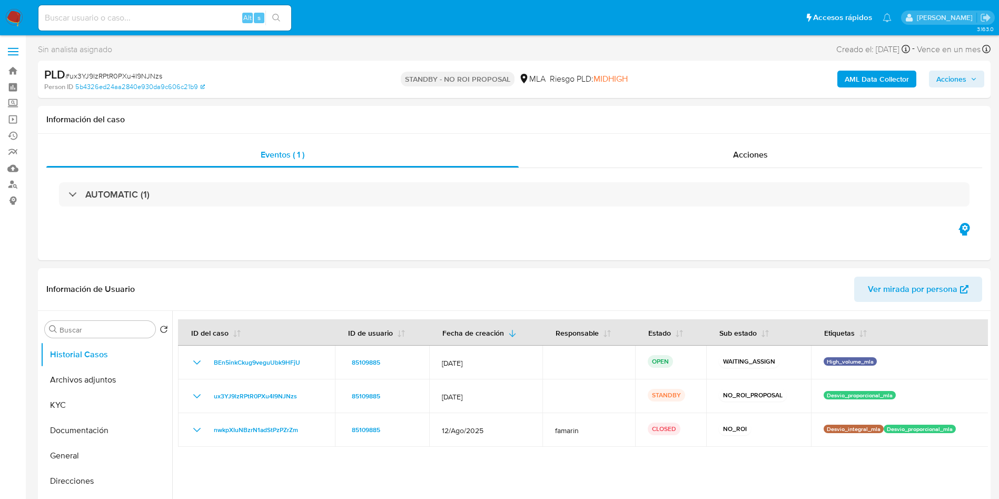
click at [213, 13] on input at bounding box center [164, 18] width 253 height 14
paste input "LmQCk2u0YPIMsuSkq5jpK0DC"
type input "LmQCk2u0YPIMsuSkq5jpK0DC"
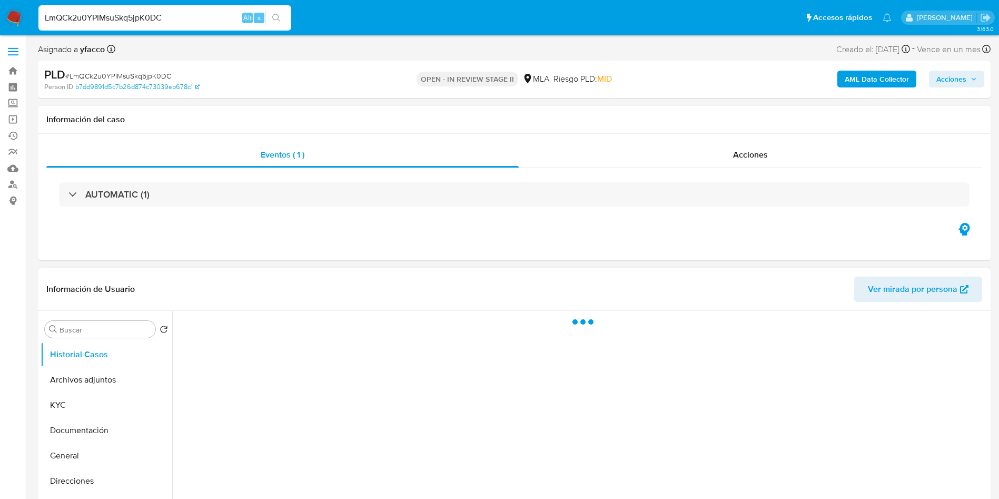
select select "10"
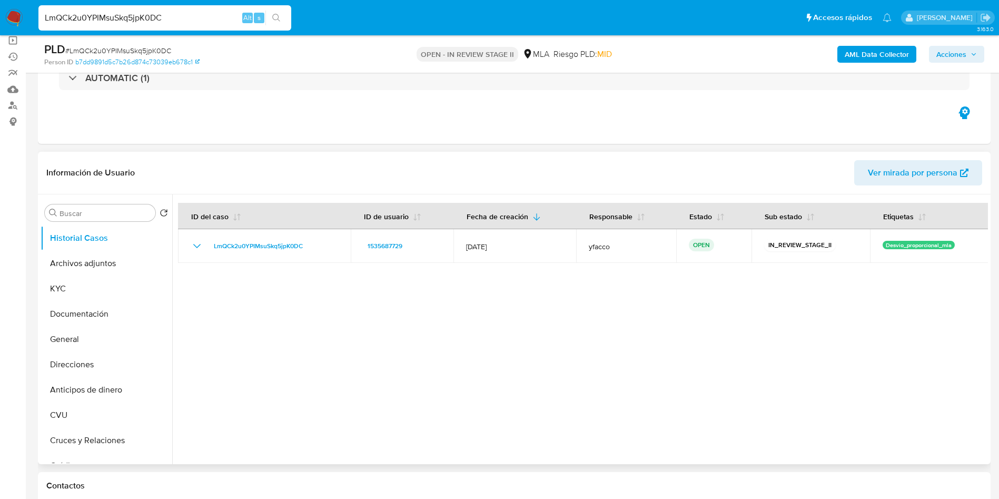
scroll to position [158, 0]
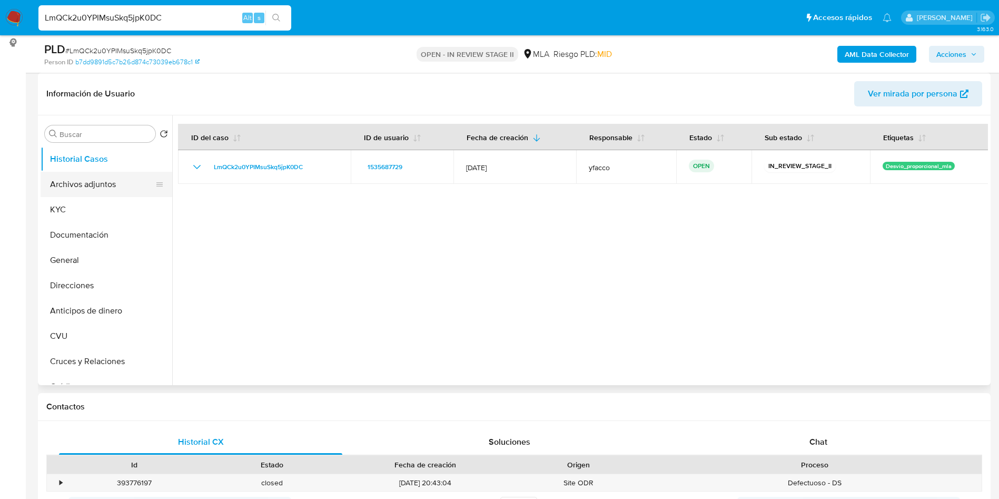
click at [111, 180] on button "Archivos adjuntos" at bounding box center [102, 184] width 123 height 25
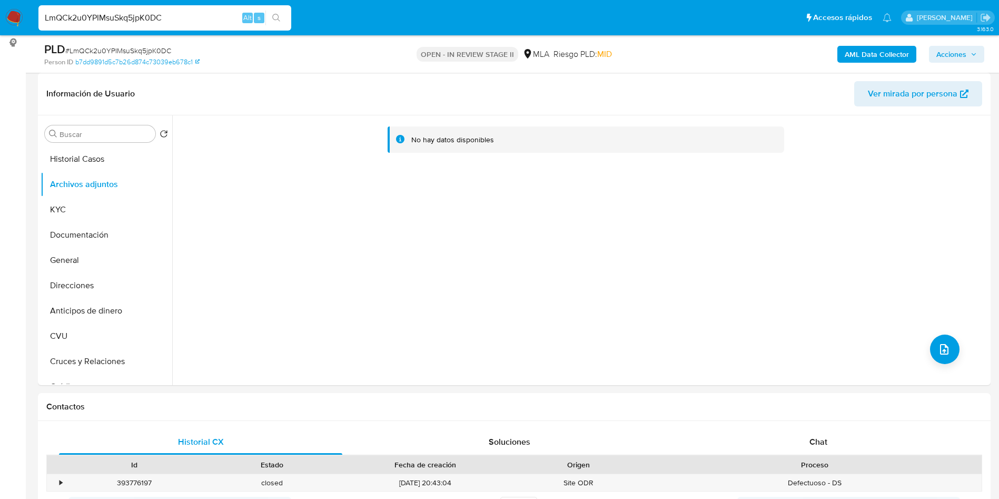
click at [164, 11] on input "LmQCk2u0YPIMsuSkq5jpK0DC" at bounding box center [164, 18] width 253 height 14
paste input "LmQCk2u0YPIMsuSkq5jpK0DC"
type input "LmQCk2u0YPIMsuSkq5jpK0DCLmQCk2u0YPIMsuSkq5jpK0DC"
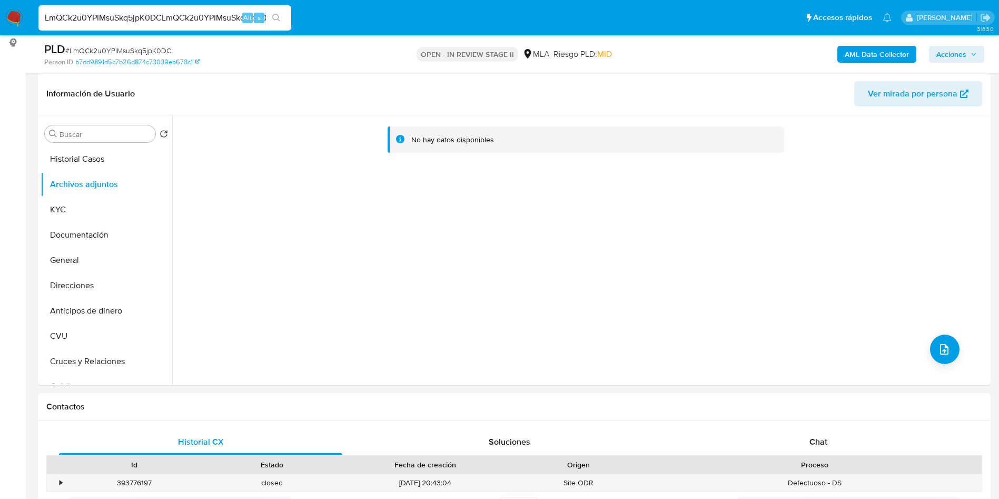
scroll to position [0, 14]
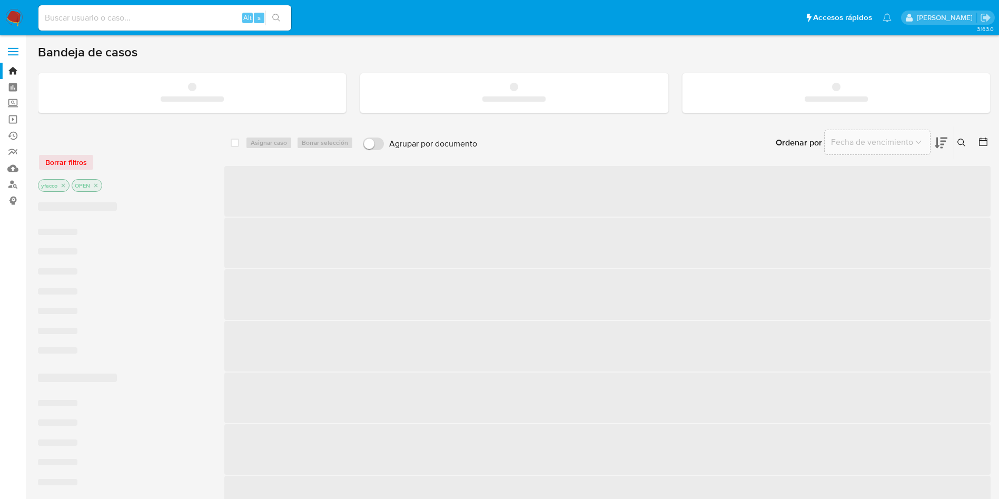
click at [145, 18] on input at bounding box center [164, 18] width 253 height 14
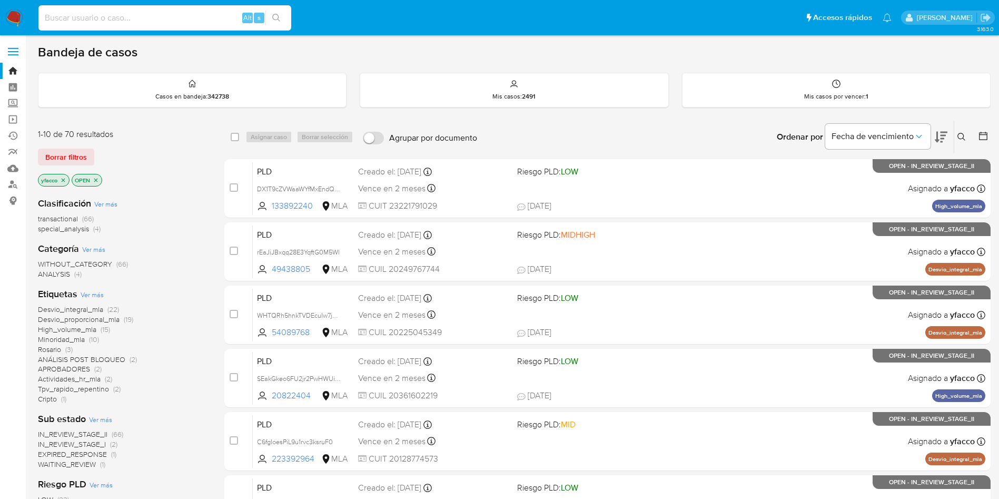
paste input "LmQCk2u0YPIMsuSkq5jpK0DC"
type input "LmQCk2u0YPIMsuSkq5jpK0DC"
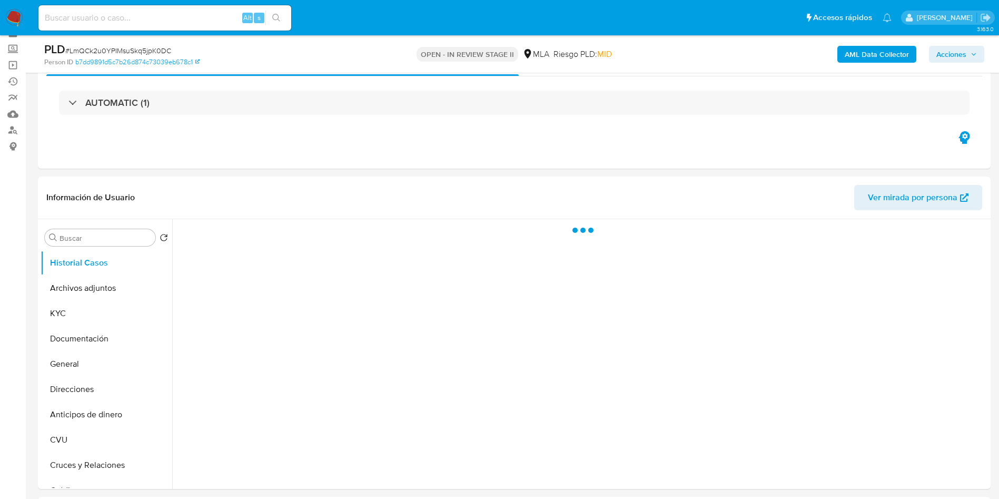
scroll to position [79, 0]
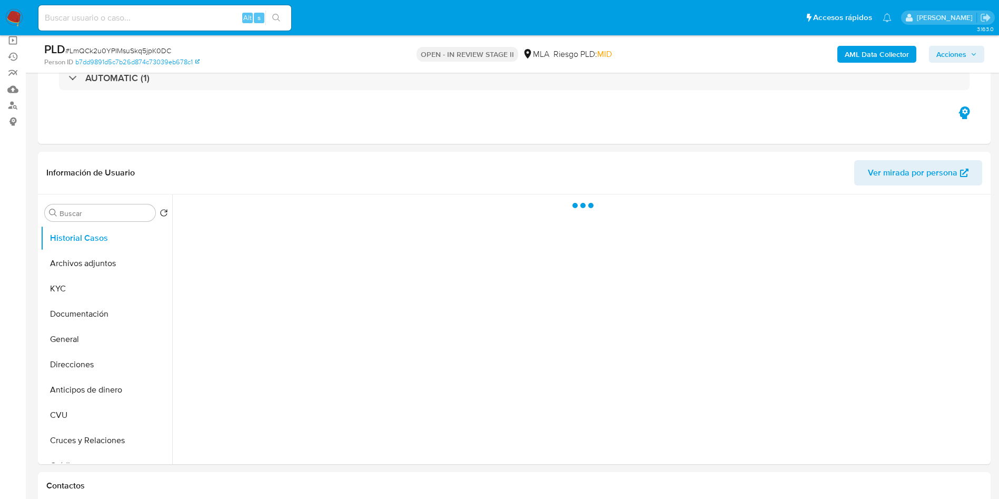
select select "10"
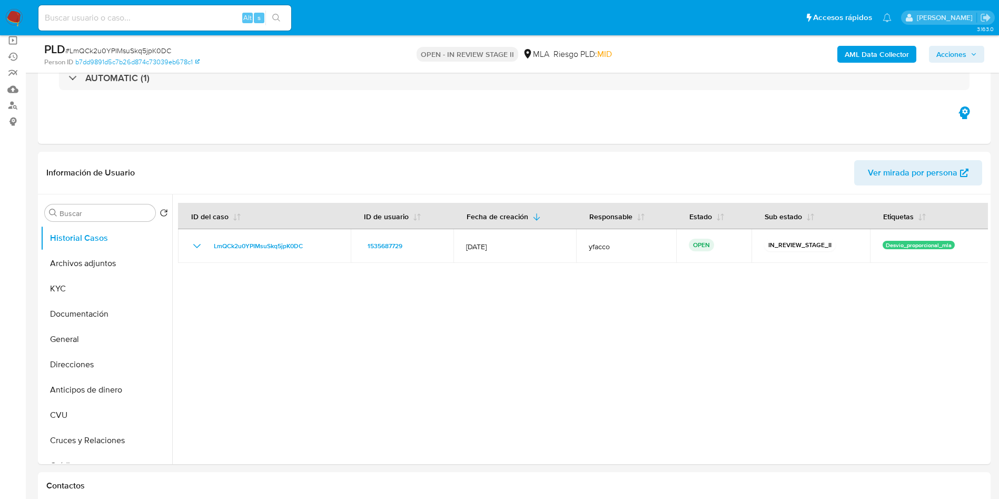
click at [190, 18] on input at bounding box center [164, 18] width 253 height 14
paste input "ux3YJ9lzRPtR0PXu4I9NJNzs"
type input "ux3YJ9lzRPtR0PXu4I9NJNzs"
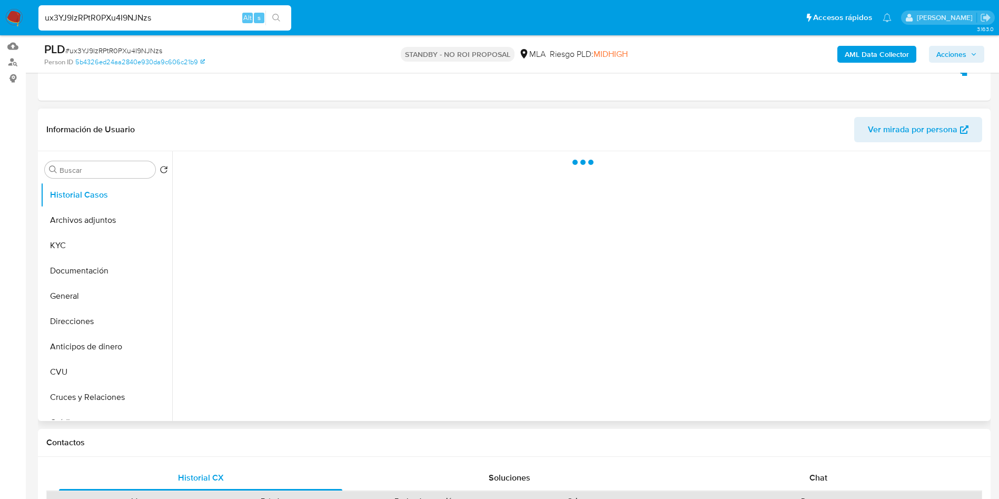
scroll to position [158, 0]
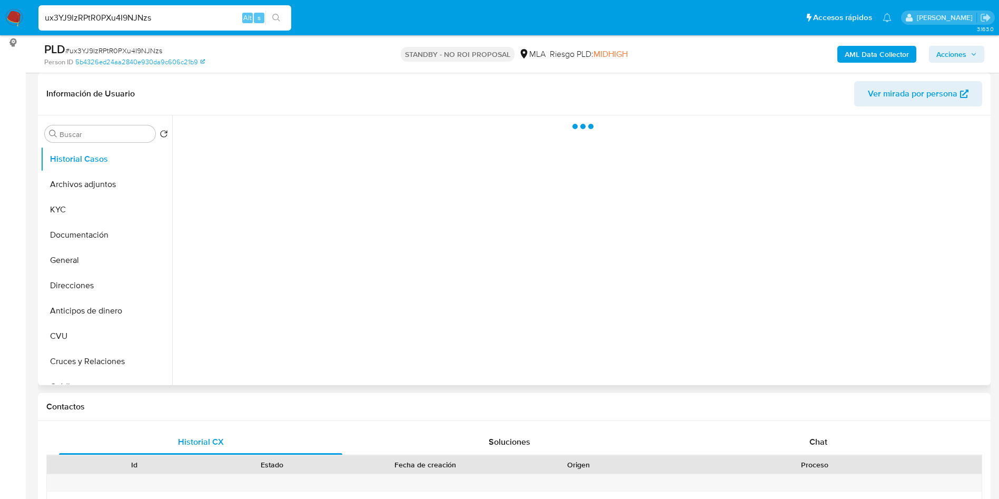
select select "10"
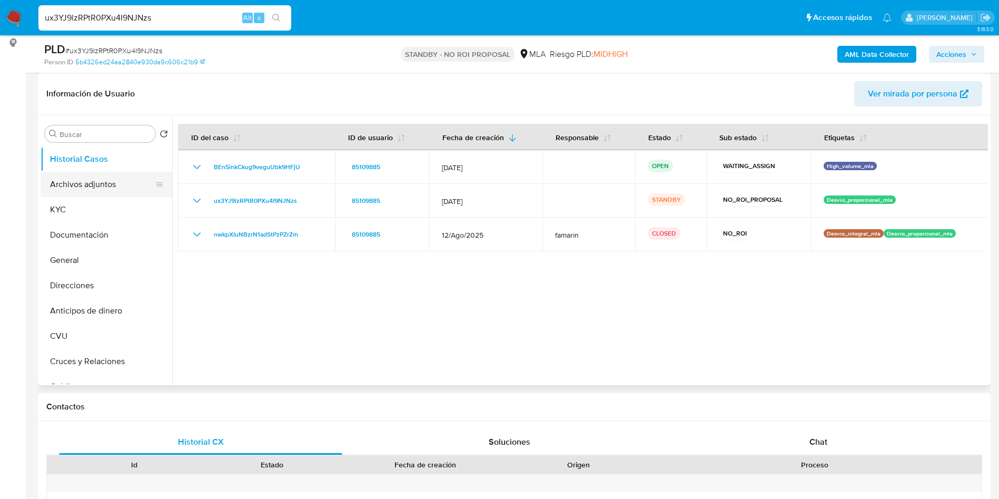
click at [101, 184] on button "Archivos adjuntos" at bounding box center [102, 184] width 123 height 25
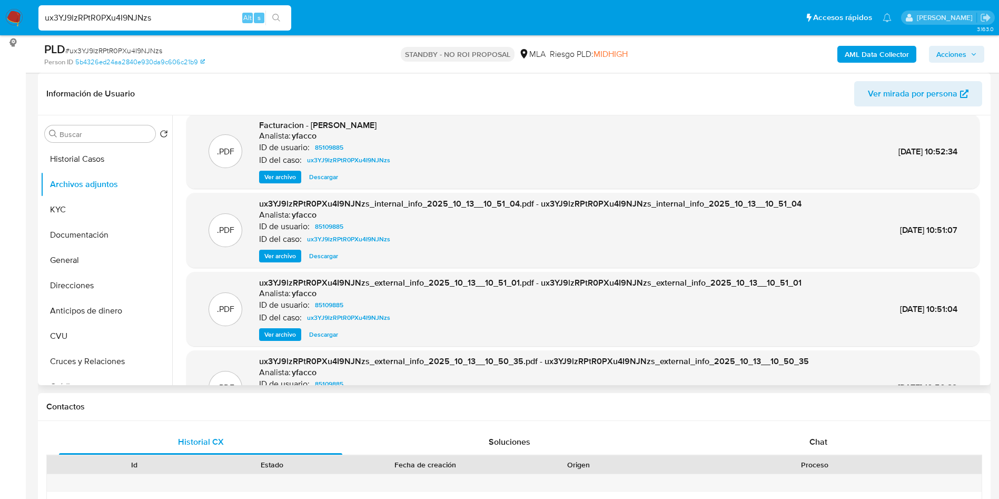
scroll to position [89, 0]
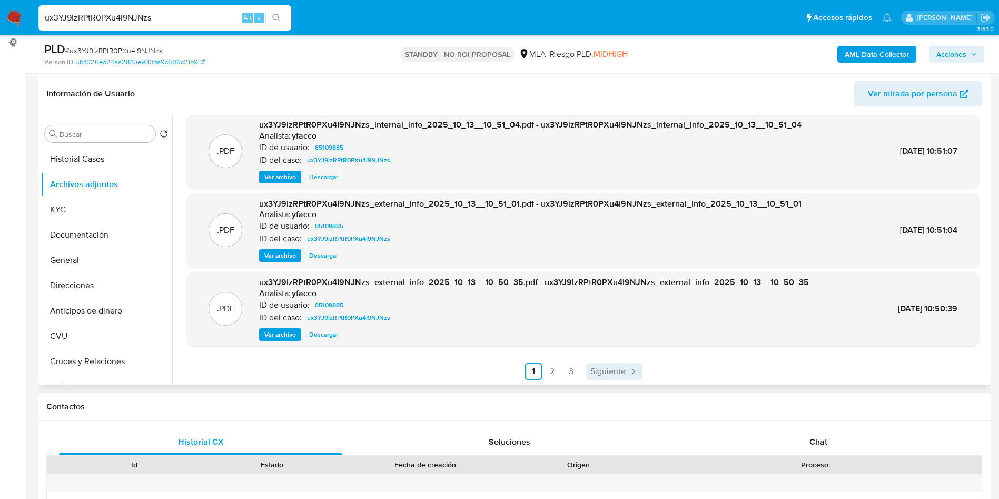
click at [605, 368] on span "Siguiente" at bounding box center [608, 371] width 35 height 8
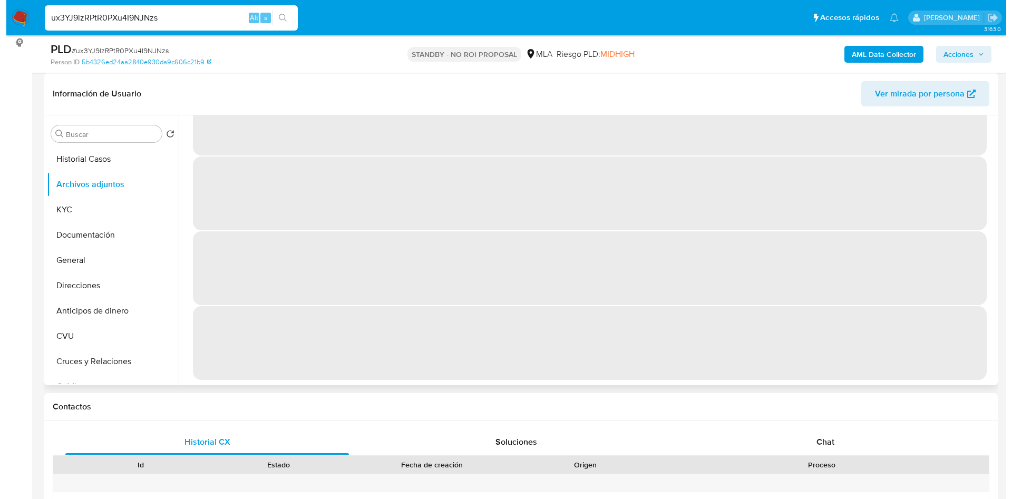
scroll to position [0, 0]
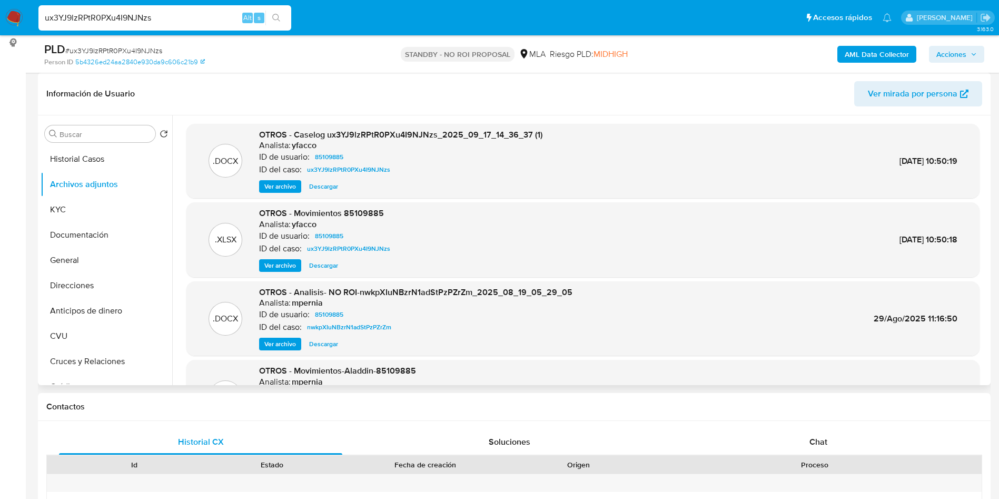
click at [277, 341] on span "Ver archivo" at bounding box center [280, 344] width 32 height 11
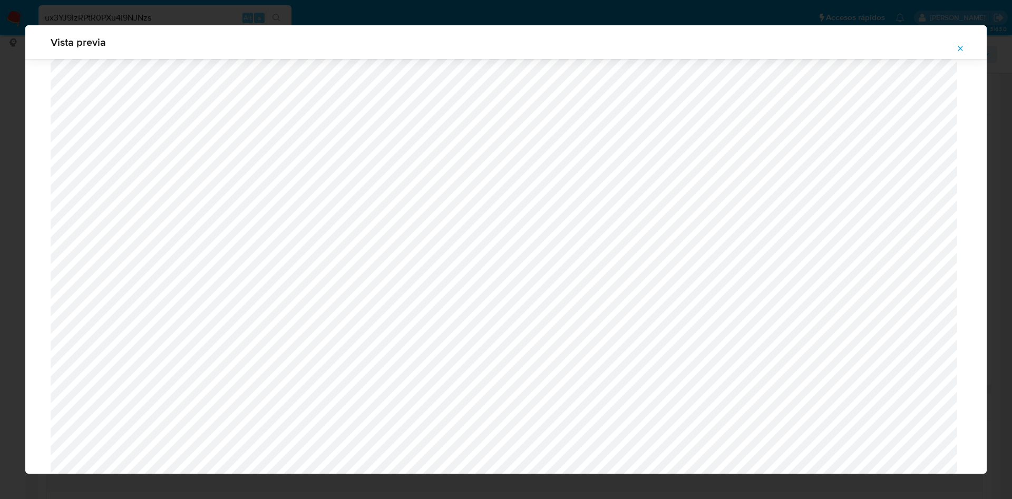
scroll to position [453, 0]
click at [960, 51] on icon "Attachment preview" at bounding box center [960, 48] width 8 height 8
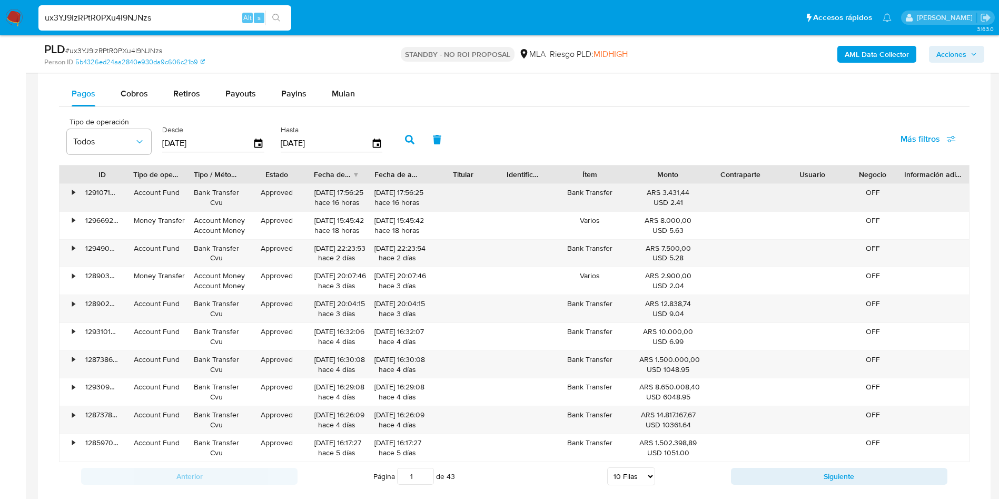
scroll to position [711, 0]
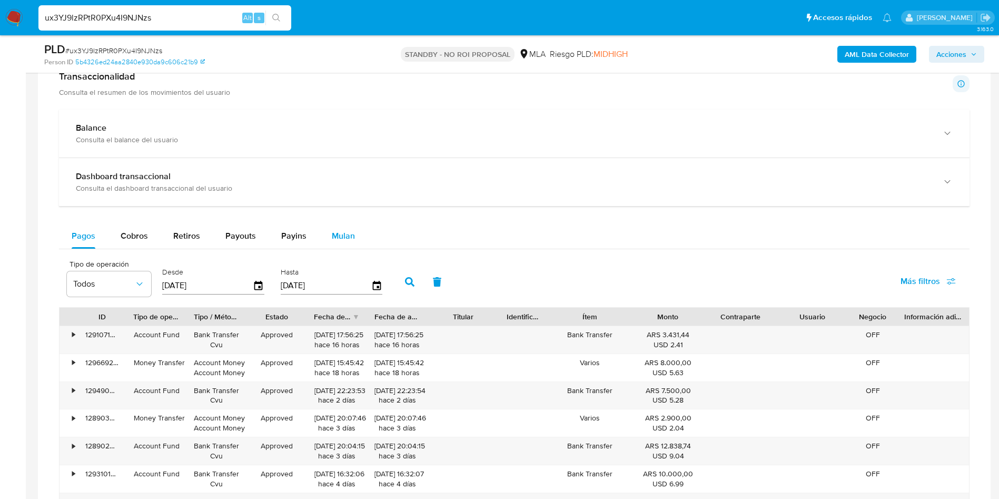
click at [341, 231] on span "Mulan" at bounding box center [343, 236] width 23 height 12
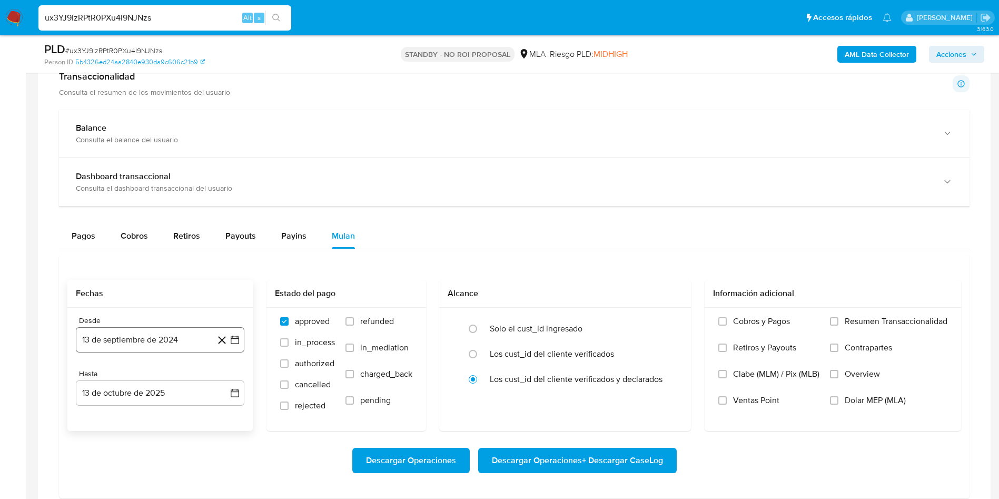
click at [158, 338] on button "13 de septiembre de 2024" at bounding box center [160, 339] width 169 height 25
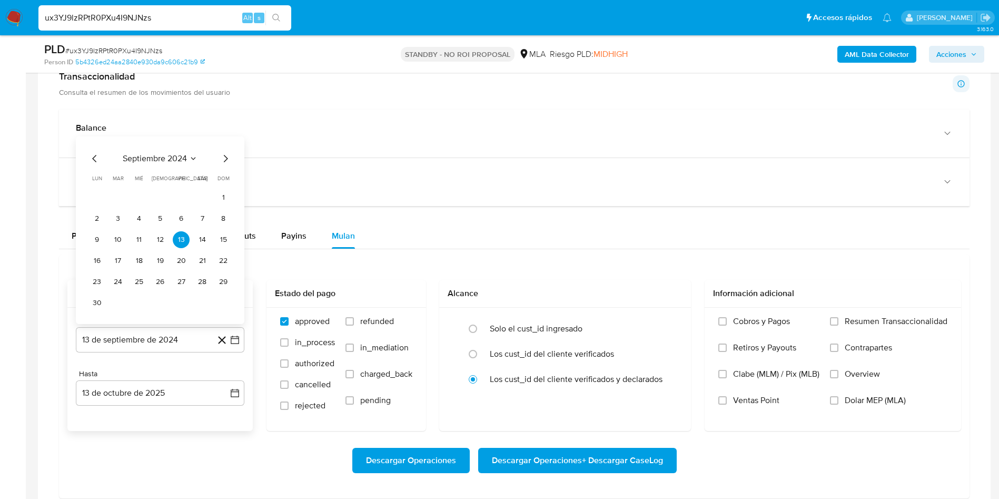
click at [168, 160] on span "septiembre 2024" at bounding box center [155, 158] width 64 height 11
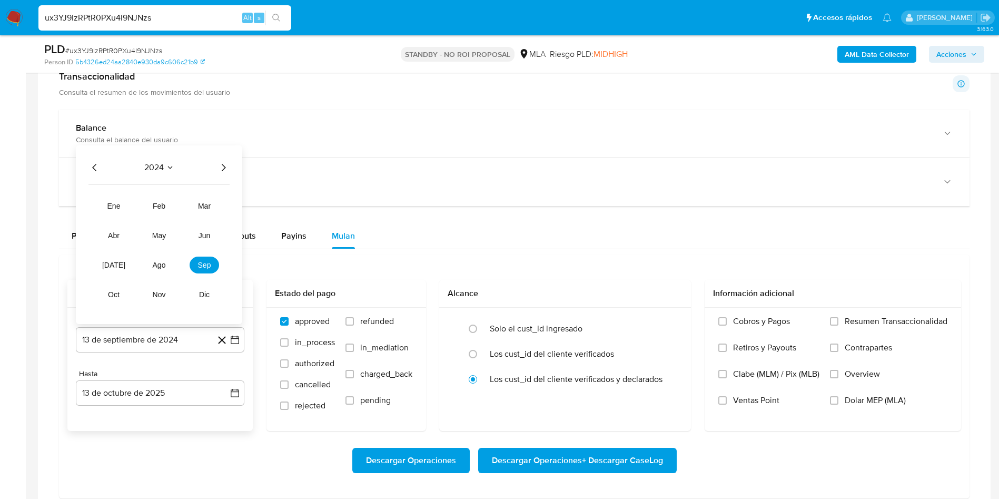
click at [233, 165] on div "2024 2024 ene feb mar abr may jun jul ago sep oct nov dic" at bounding box center [159, 234] width 166 height 179
click at [225, 167] on icon "Año siguiente" at bounding box center [224, 167] width 4 height 7
click at [158, 261] on span "ago" at bounding box center [159, 265] width 13 height 8
click at [184, 222] on button "1" at bounding box center [181, 218] width 17 height 17
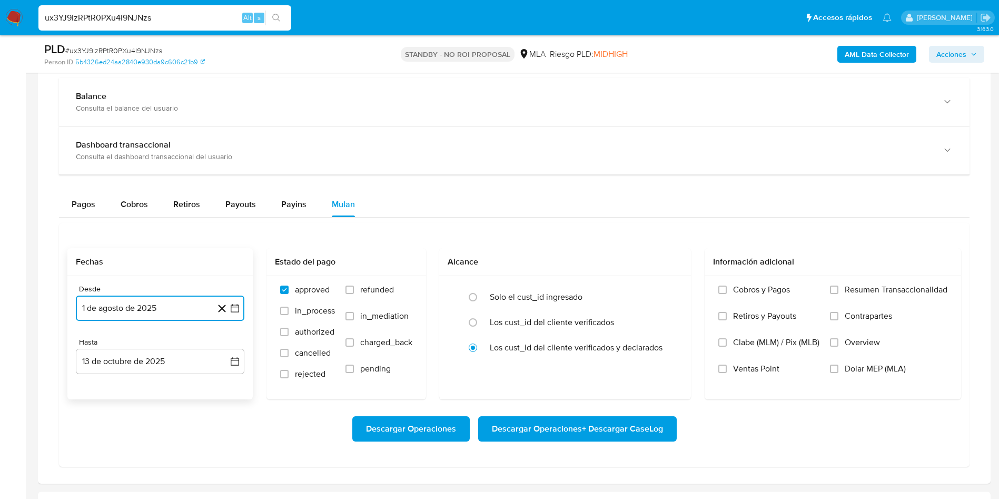
scroll to position [790, 0]
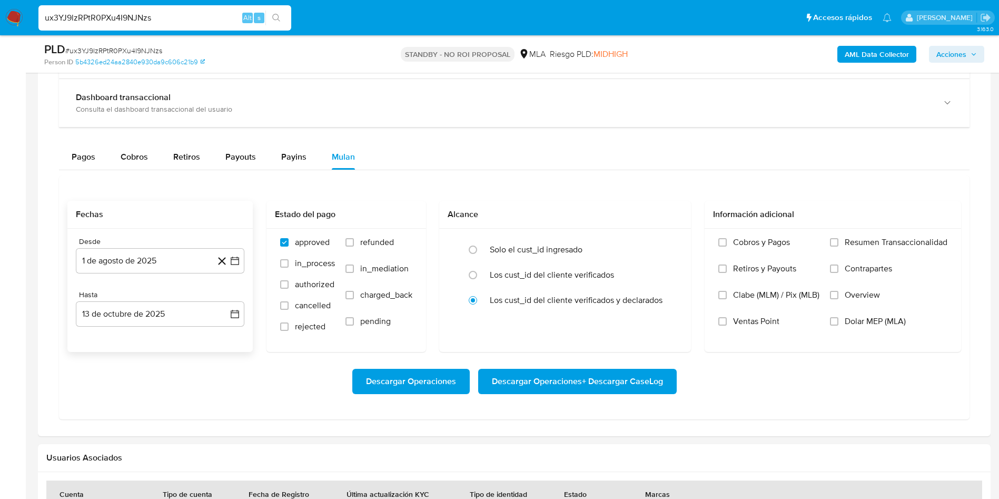
click at [139, 328] on div "Desde 1 de agosto de 2025 1-08-2025 Hasta 13 de octubre de 2025 13-10-2025" at bounding box center [159, 290] width 185 height 123
click at [139, 317] on button "13 de octubre de 2025" at bounding box center [160, 313] width 169 height 25
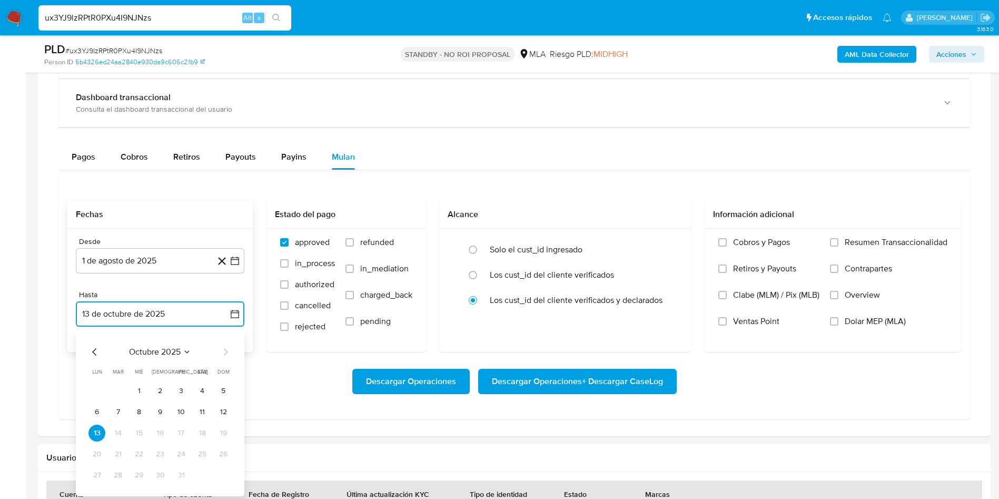
click at [101, 351] on icon "Mes anterior" at bounding box center [95, 352] width 13 height 13
click at [227, 475] on button "31" at bounding box center [223, 475] width 17 height 17
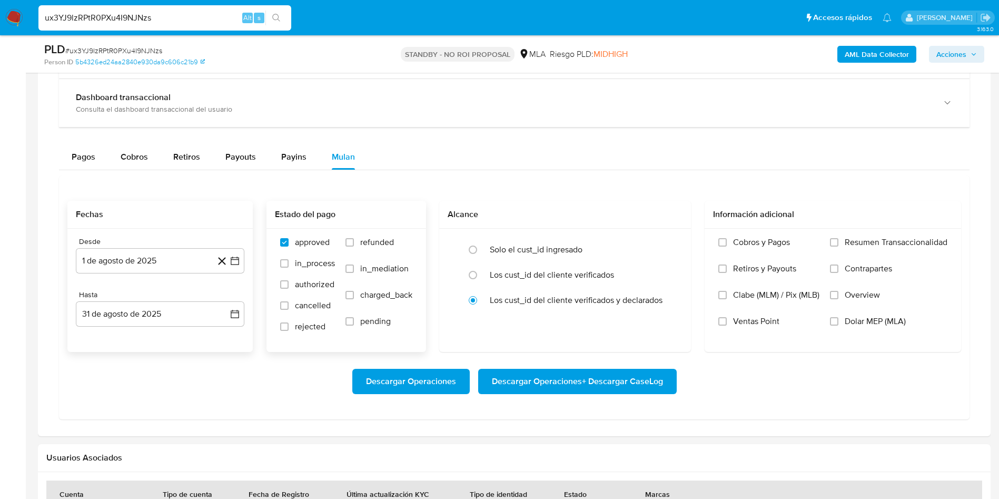
click at [348, 237] on label "refunded" at bounding box center [379, 250] width 67 height 26
click at [348, 238] on input "refunded" at bounding box center [350, 242] width 8 height 8
checkbox input "true"
click at [865, 320] on span "Dolar MEP (MLA)" at bounding box center [875, 321] width 61 height 11
click at [839, 320] on input "Dolar MEP (MLA)" at bounding box center [834, 321] width 8 height 8
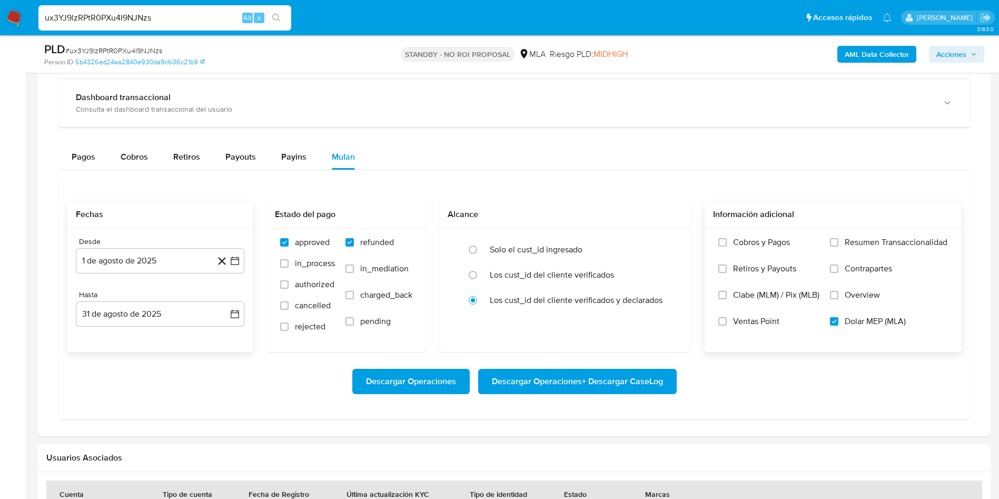
click at [555, 376] on span "Descargar Operaciones + Descargar CaseLog" at bounding box center [577, 381] width 171 height 23
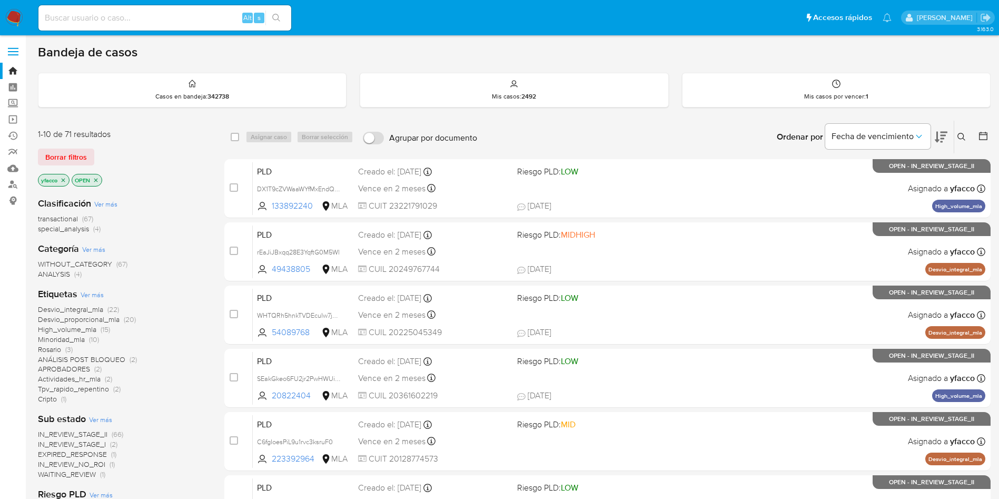
click at [182, 23] on input at bounding box center [164, 18] width 253 height 14
paste input "LmQCk2u0YPIMsuSkq5jpK0DC"
type input "LmQCk2u0YPIMsuSkq5jpK0DC"
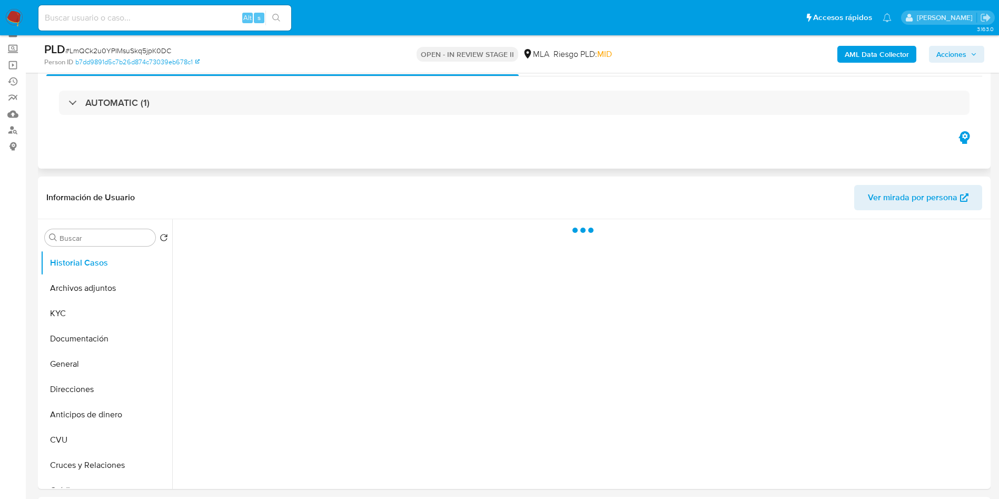
scroll to position [79, 0]
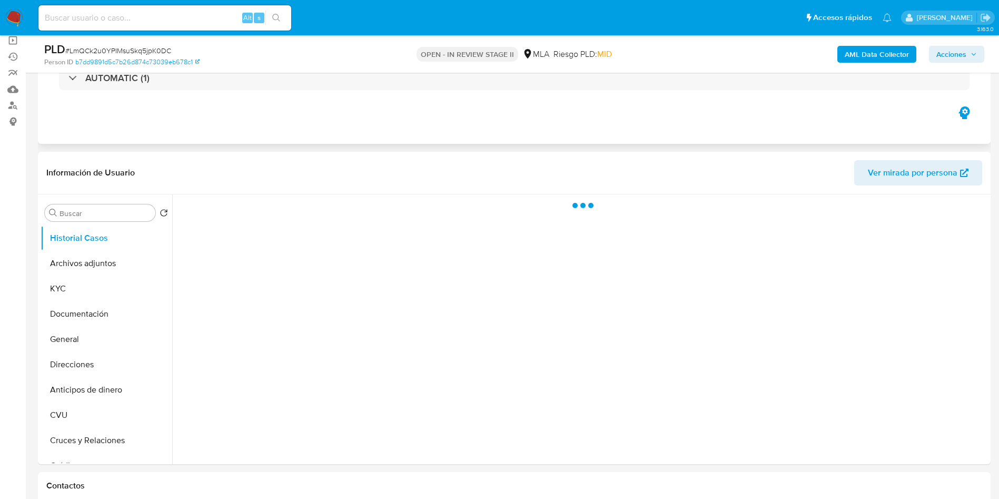
select select "10"
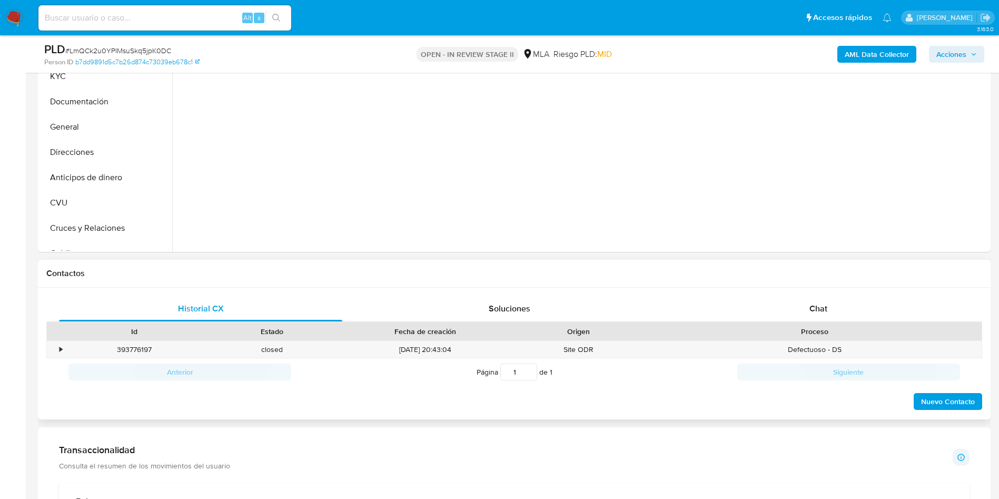
scroll to position [316, 0]
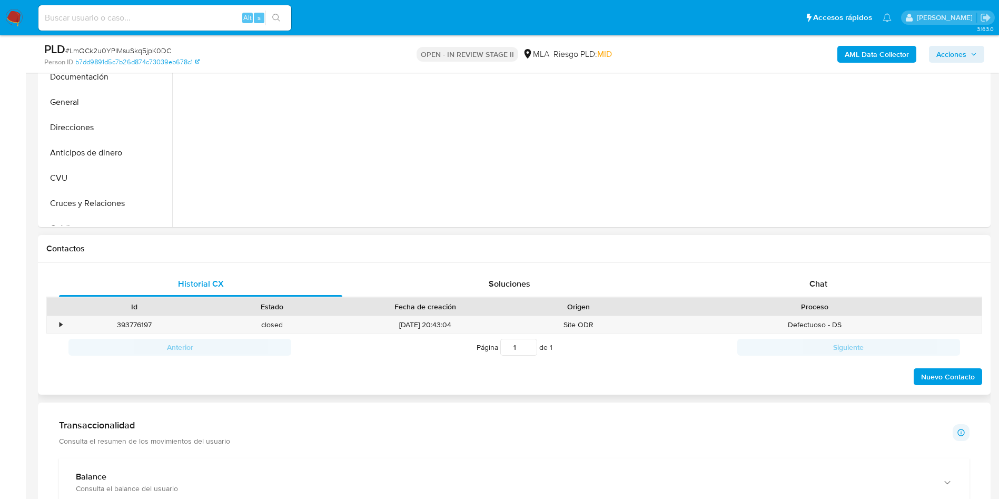
click at [788, 302] on div "Proceso" at bounding box center [814, 306] width 319 height 11
click at [787, 284] on div "Chat" at bounding box center [818, 283] width 283 height 25
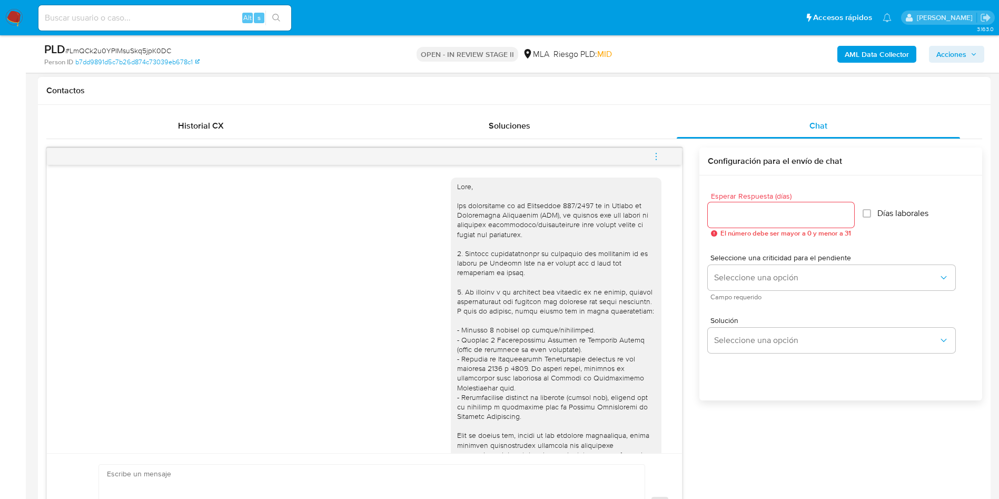
scroll to position [541, 0]
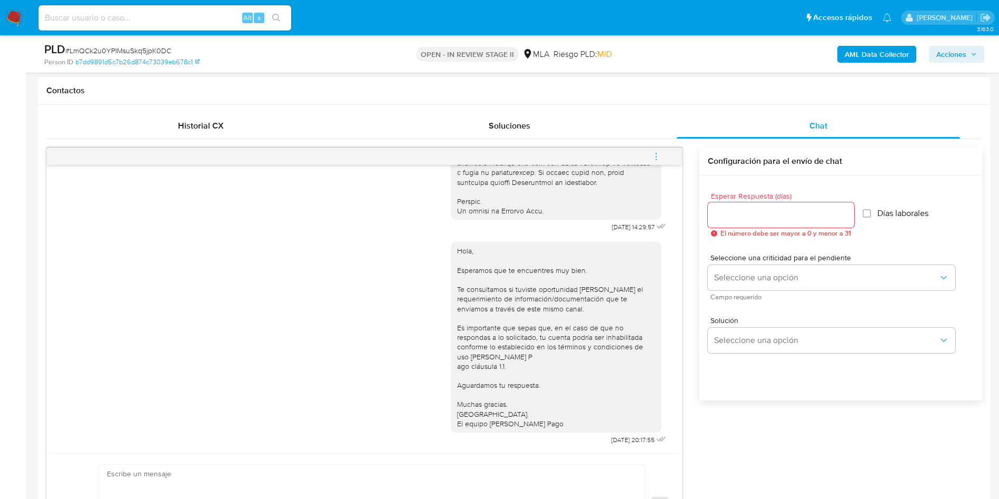
click at [657, 155] on icon "menu-action" at bounding box center [656, 156] width 9 height 9
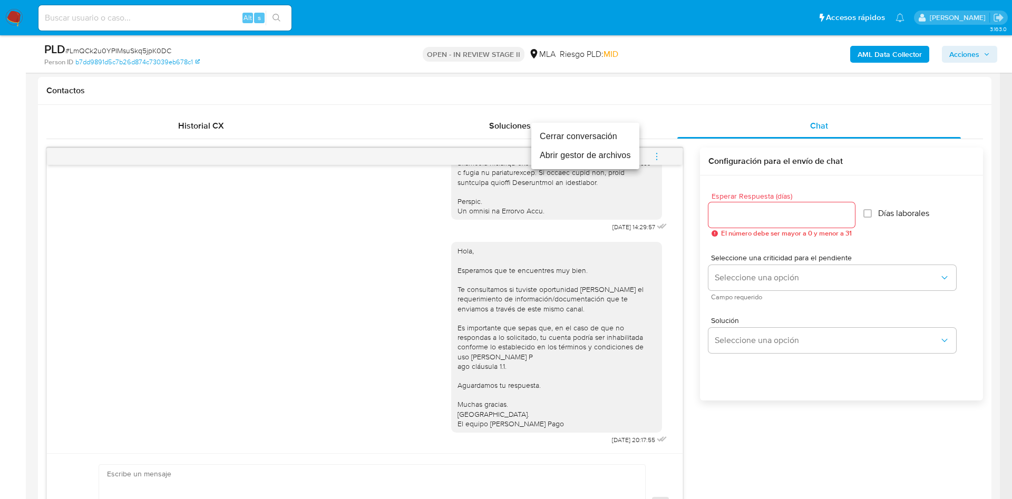
click at [576, 140] on li "Cerrar conversación" at bounding box center [585, 136] width 108 height 19
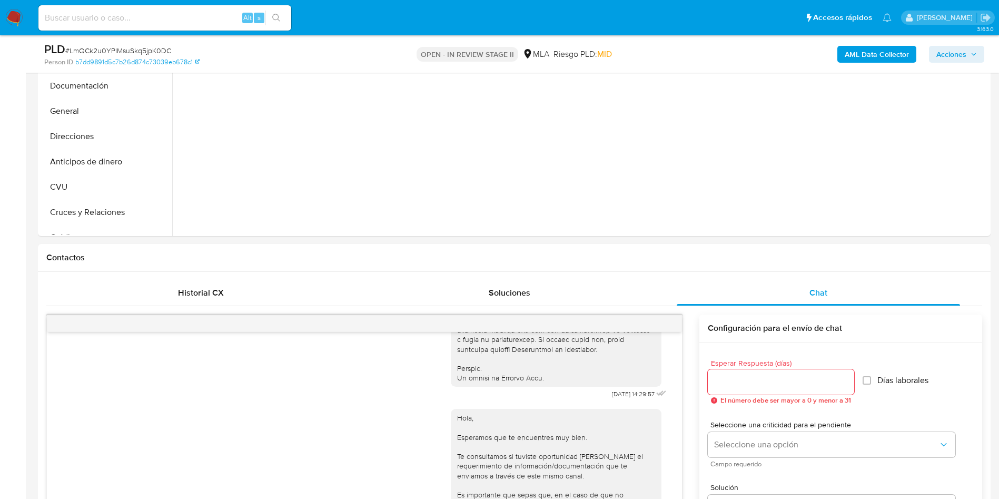
scroll to position [237, 0]
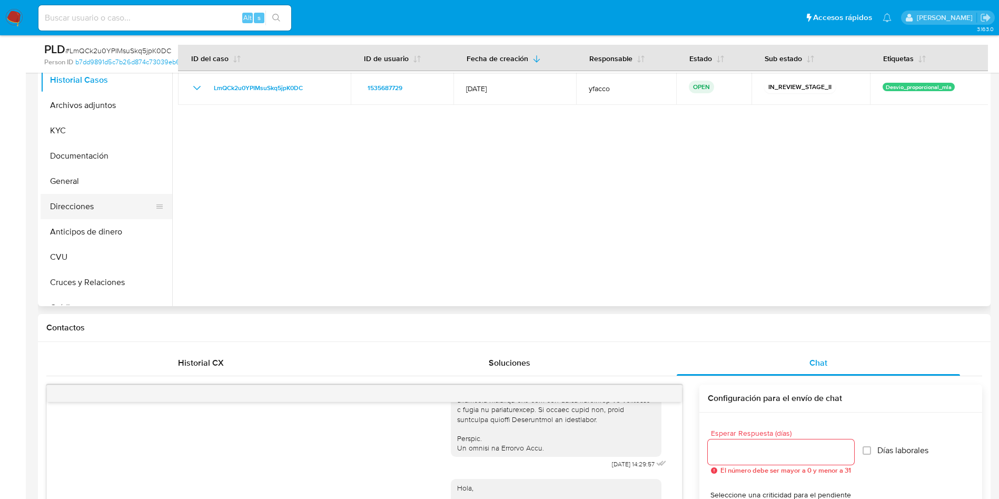
click at [81, 207] on button "Direcciones" at bounding box center [102, 206] width 123 height 25
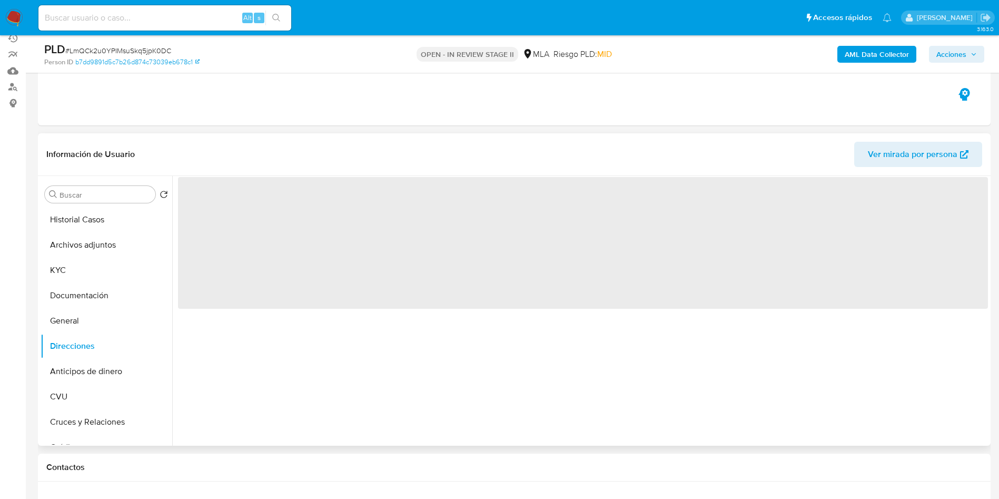
scroll to position [79, 0]
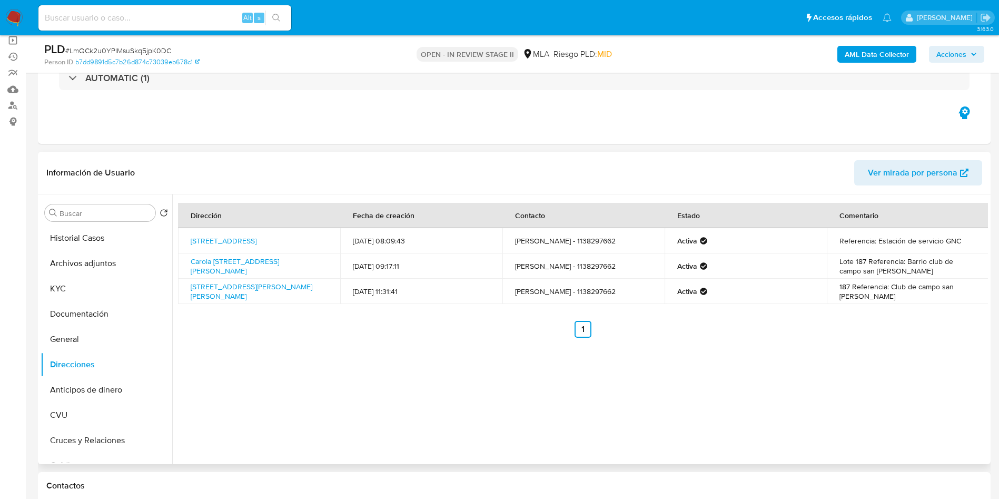
click at [330, 392] on div "Dirección Fecha de creación Contacto Estado Comentario [STREET_ADDRESS] 14912 […" at bounding box center [580, 329] width 816 height 270
click at [77, 334] on button "General" at bounding box center [102, 339] width 123 height 25
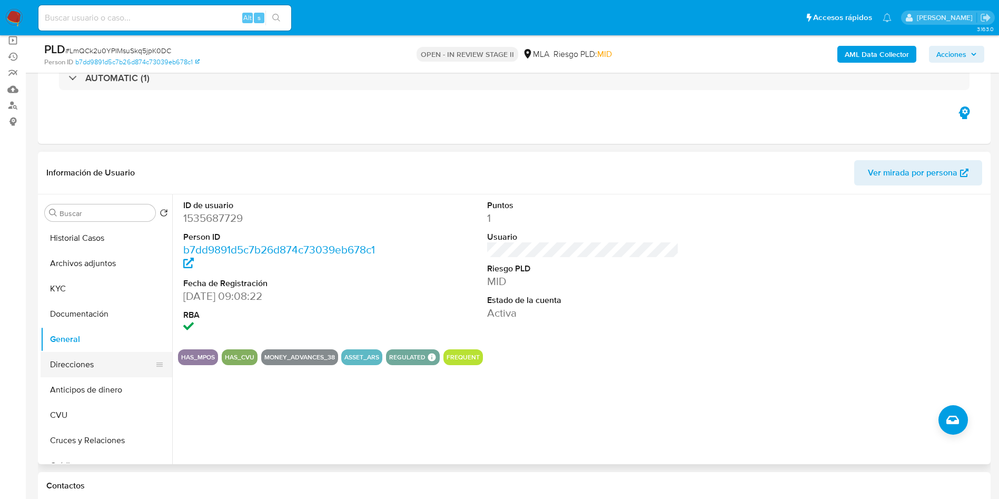
click at [86, 367] on button "Direcciones" at bounding box center [102, 364] width 123 height 25
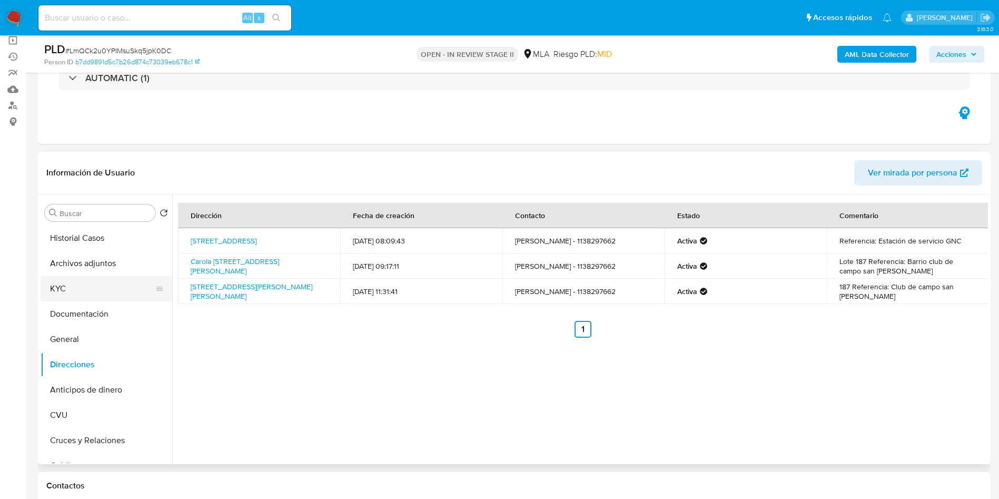
click at [42, 294] on button "KYC" at bounding box center [102, 288] width 123 height 25
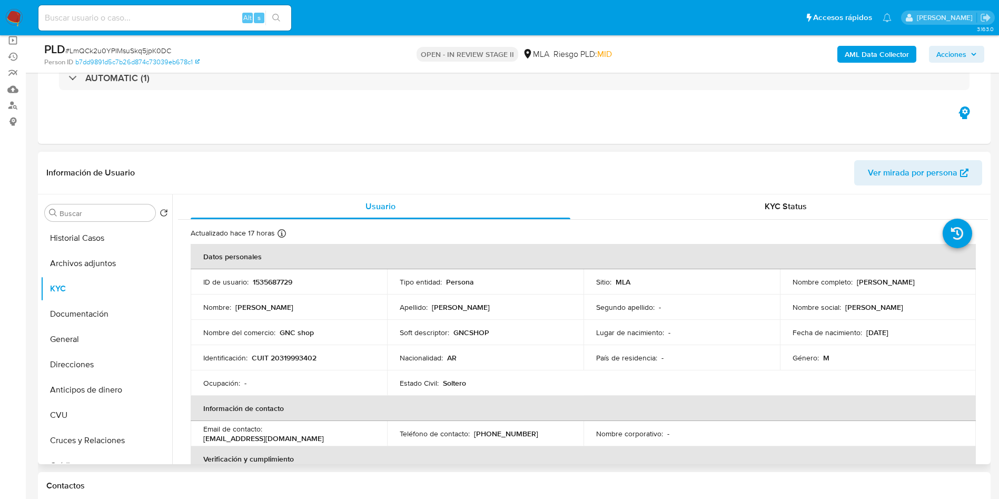
scroll to position [0, 0]
drag, startPoint x: 453, startPoint y: 335, endPoint x: 490, endPoint y: 338, distance: 37.1
click at [490, 338] on td "Soft descriptor : GNCSHOP" at bounding box center [485, 332] width 197 height 25
copy p "GNCSHOP"
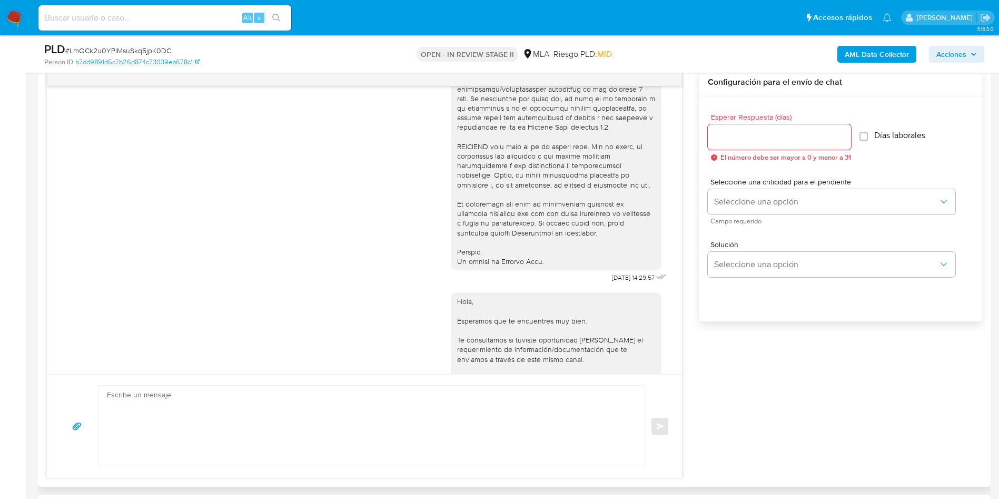
scroll to position [66, 0]
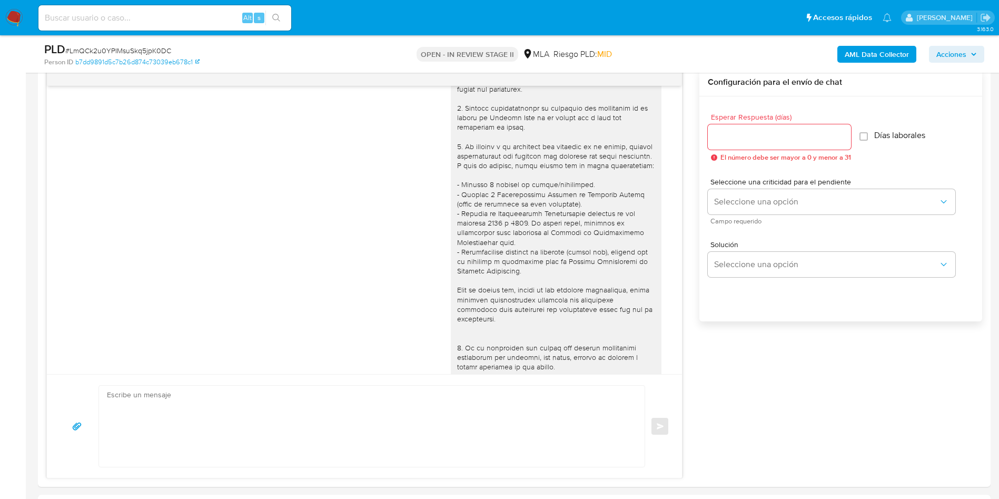
click at [870, 58] on b "AML Data Collector" at bounding box center [877, 54] width 64 height 17
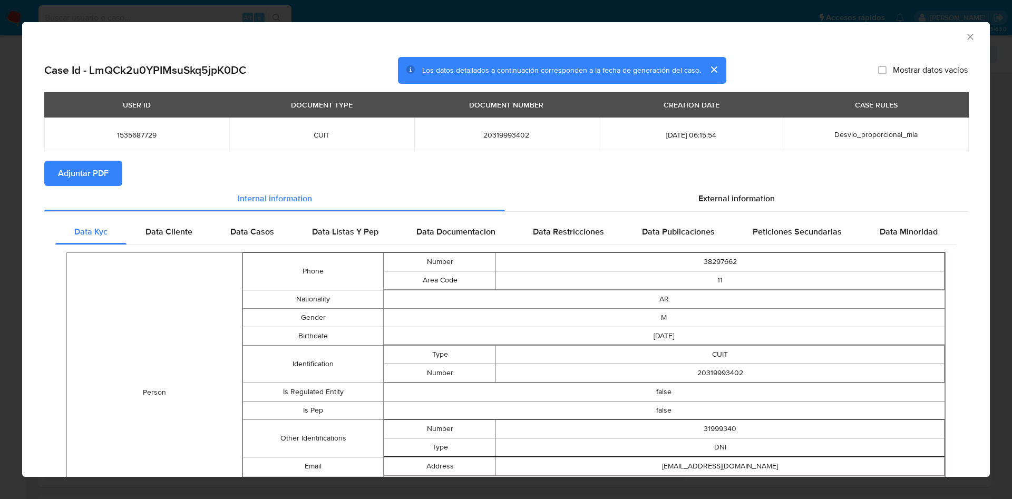
click at [91, 175] on span "Adjuntar PDF" at bounding box center [83, 173] width 51 height 23
click at [965, 35] on icon "Cerrar ventana" at bounding box center [970, 37] width 11 height 11
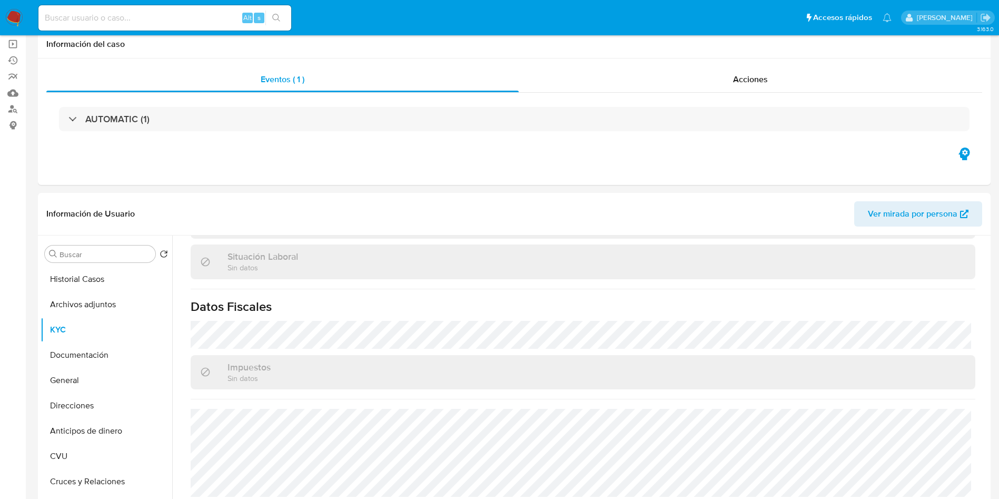
scroll to position [0, 0]
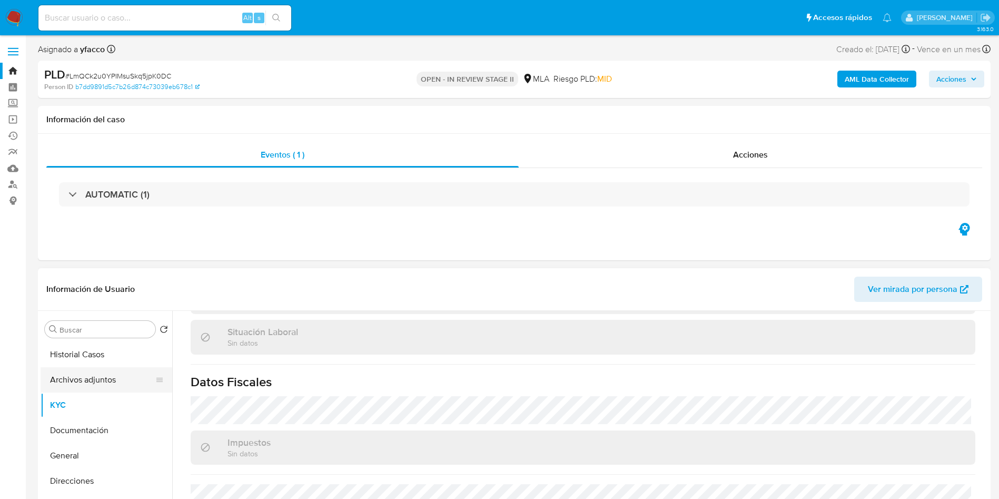
click at [92, 374] on button "Archivos adjuntos" at bounding box center [102, 379] width 123 height 25
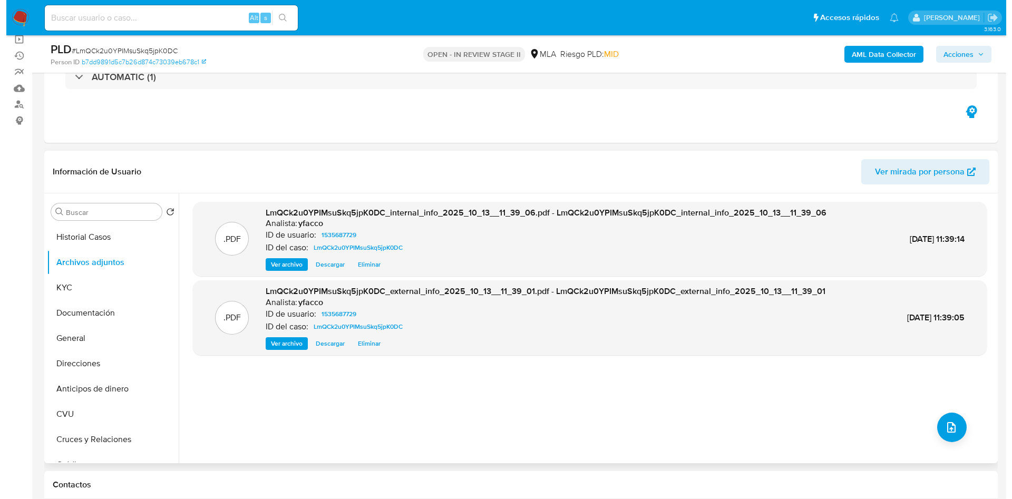
scroll to position [158, 0]
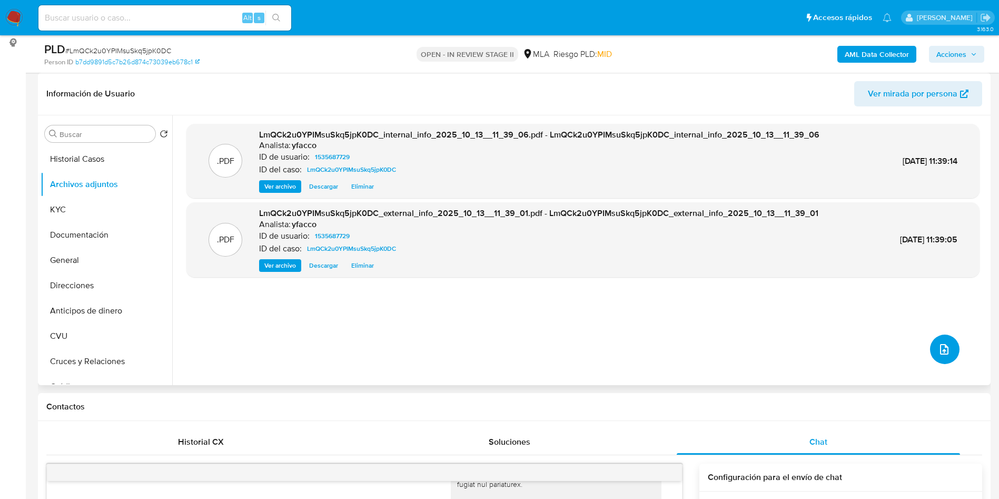
click at [941, 360] on button "upload-file" at bounding box center [945, 350] width 30 height 30
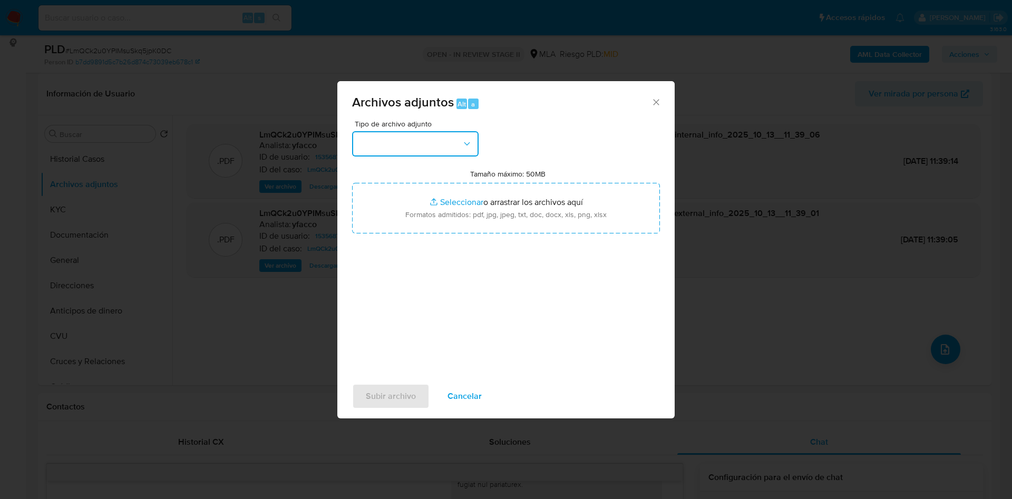
click at [424, 143] on button "button" at bounding box center [415, 143] width 126 height 25
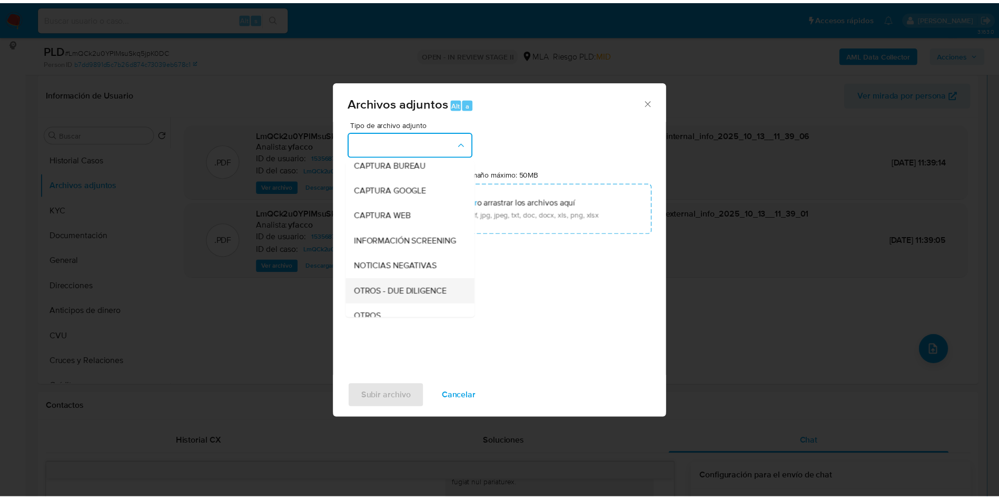
scroll to position [79, 0]
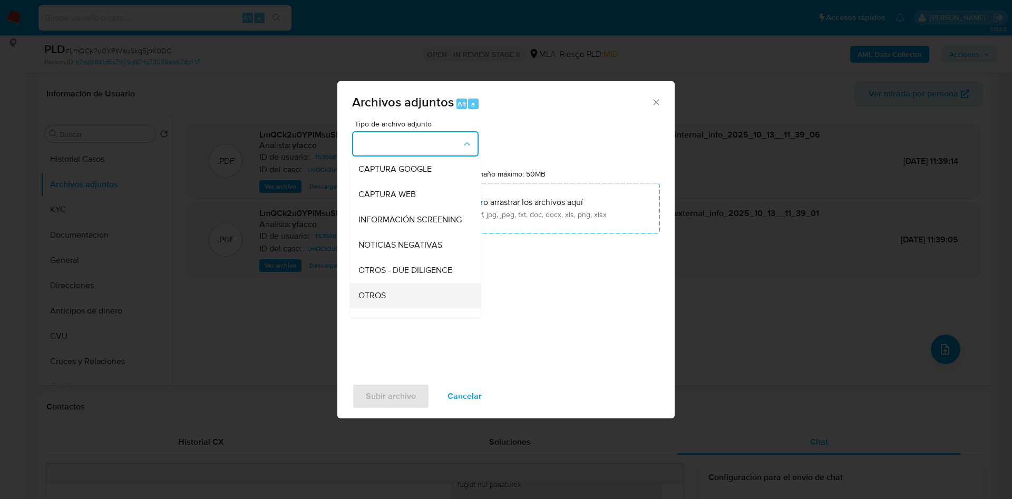
click at [394, 308] on div "OTROS" at bounding box center [411, 295] width 107 height 25
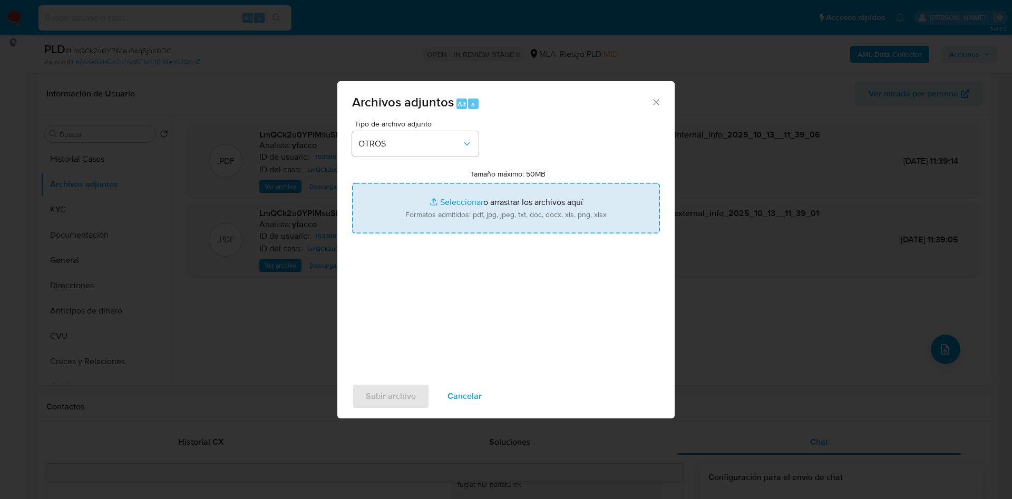
click at [456, 202] on input "Tamaño máximo: 50MB Seleccionar archivos" at bounding box center [506, 208] width 308 height 51
type input "C:\fakepath\Caselog LmQCk2u0YPIMsuSkq5jpK0DC_2025_09_17_14_31_52.docx"
click at [470, 201] on input "Tamaño máximo: 50MB Seleccionar archivos" at bounding box center [506, 208] width 308 height 51
type input "C:\fakepath\Movimientos 1535687729.xlsx"
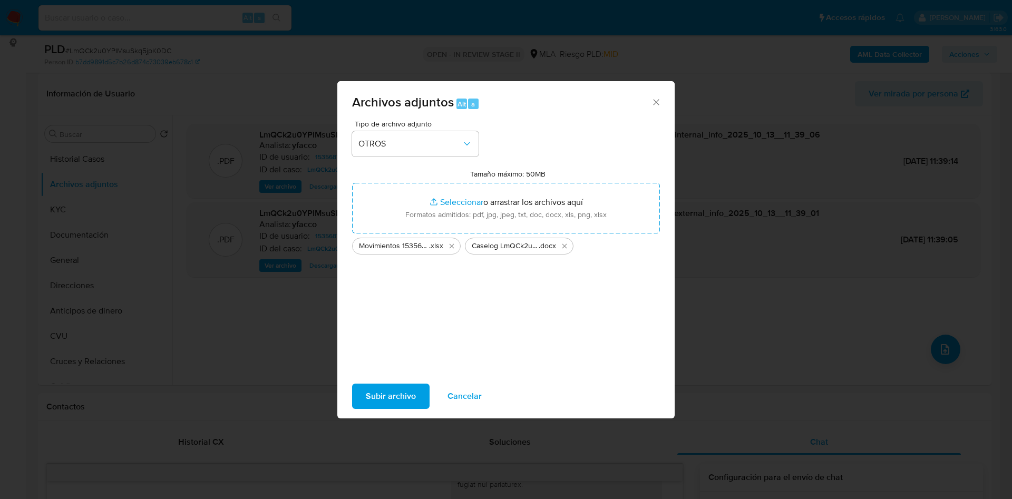
click at [380, 395] on span "Subir archivo" at bounding box center [391, 396] width 50 height 23
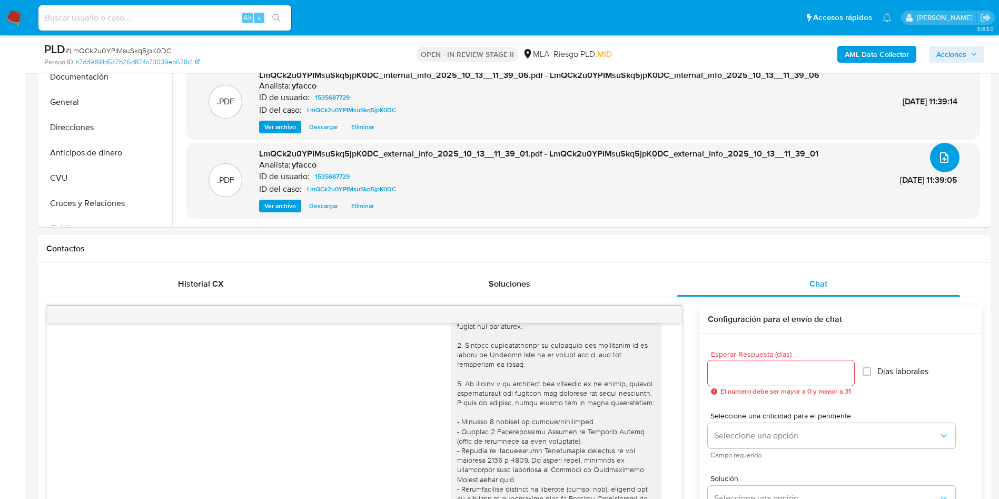
scroll to position [0, 0]
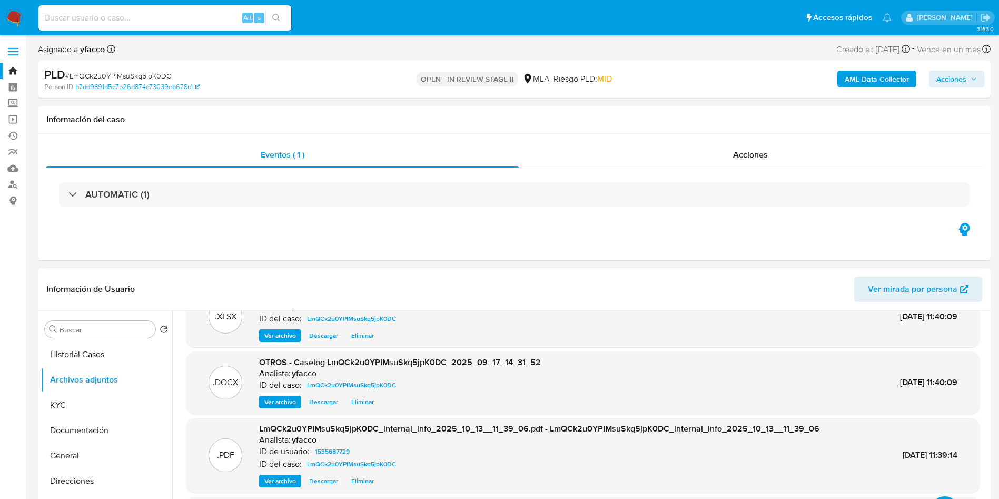
click at [93, 318] on div "Buscar Volver al orden por defecto Historial Casos Archivos adjuntos KYC Docume…" at bounding box center [107, 446] width 132 height 268
drag, startPoint x: 97, startPoint y: 325, endPoint x: 106, endPoint y: 315, distance: 13.0
click at [97, 326] on input "Buscar" at bounding box center [106, 329] width 92 height 9
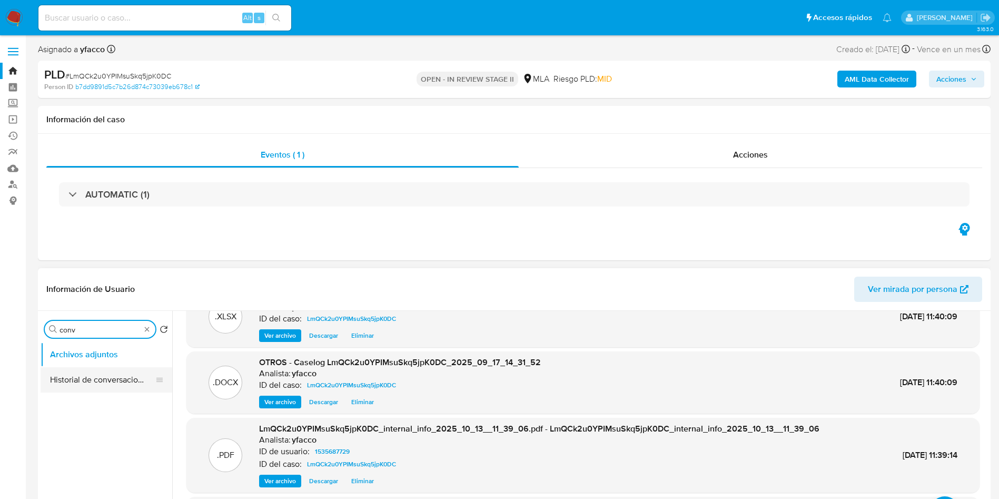
type input "conv"
click at [109, 387] on button "Historial de conversaciones" at bounding box center [102, 379] width 123 height 25
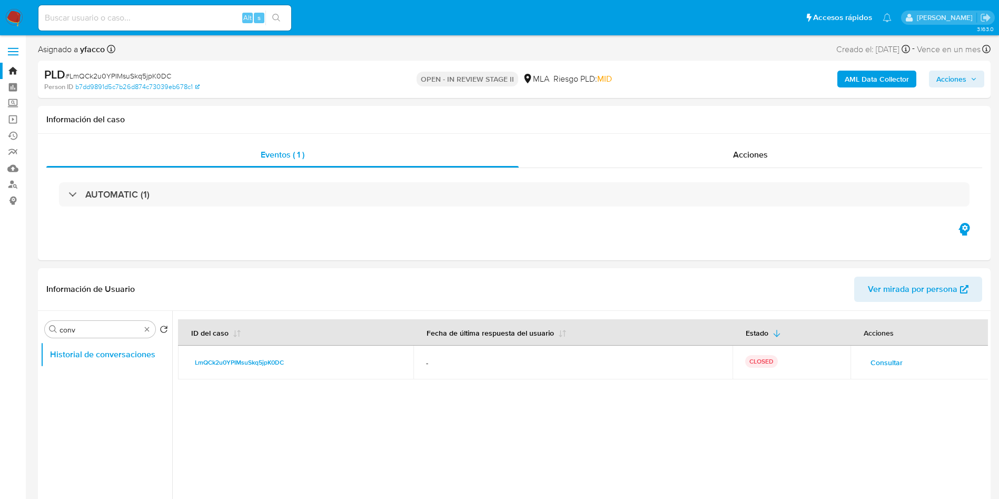
click at [962, 84] on span "Acciones" at bounding box center [952, 79] width 30 height 17
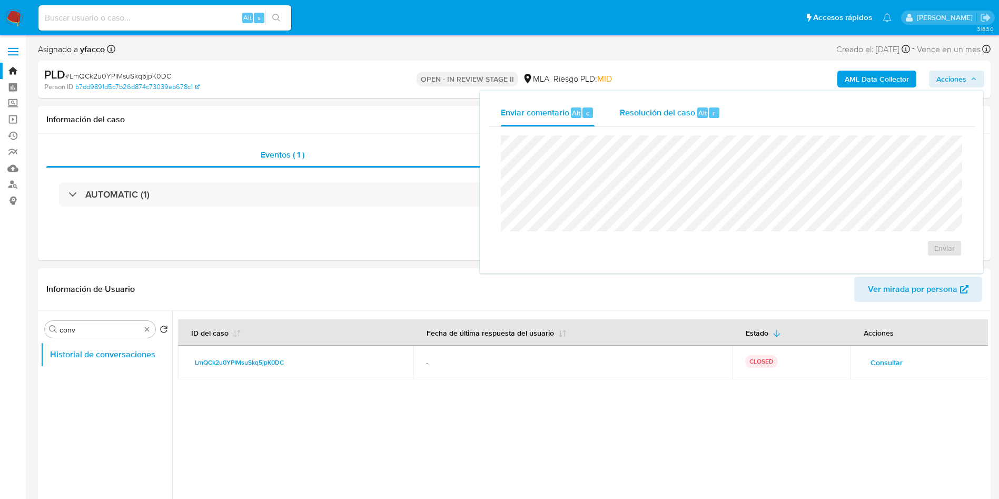
click at [691, 107] on span "Resolución del caso" at bounding box center [657, 112] width 75 height 12
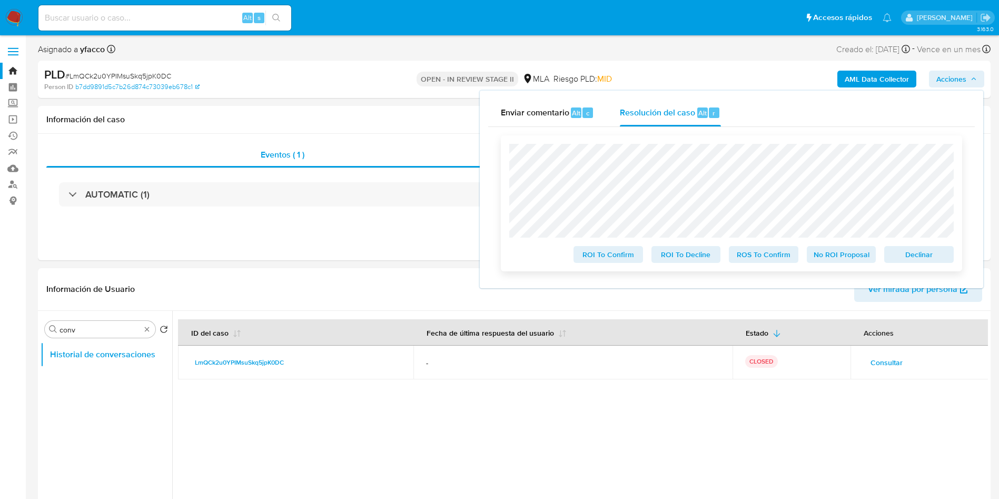
click at [834, 259] on span "No ROI Proposal" at bounding box center [841, 254] width 55 height 15
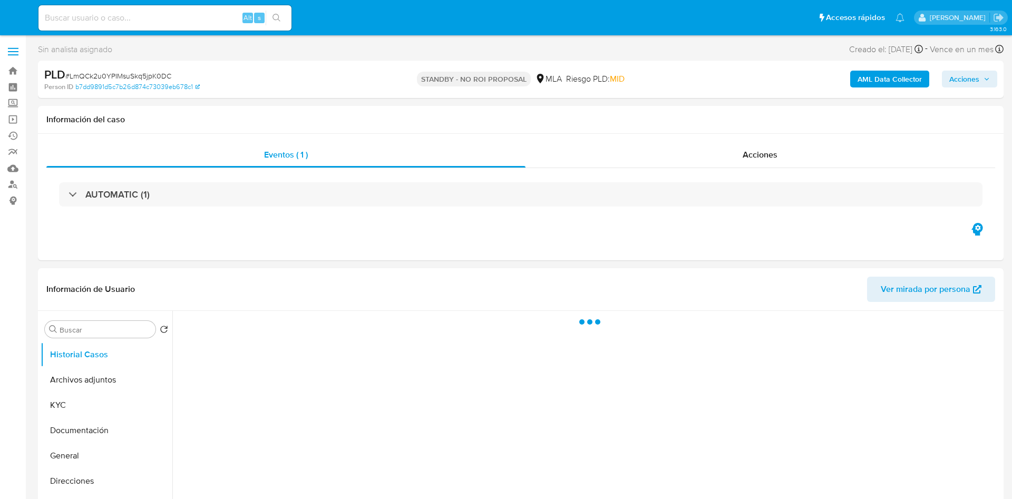
select select "10"
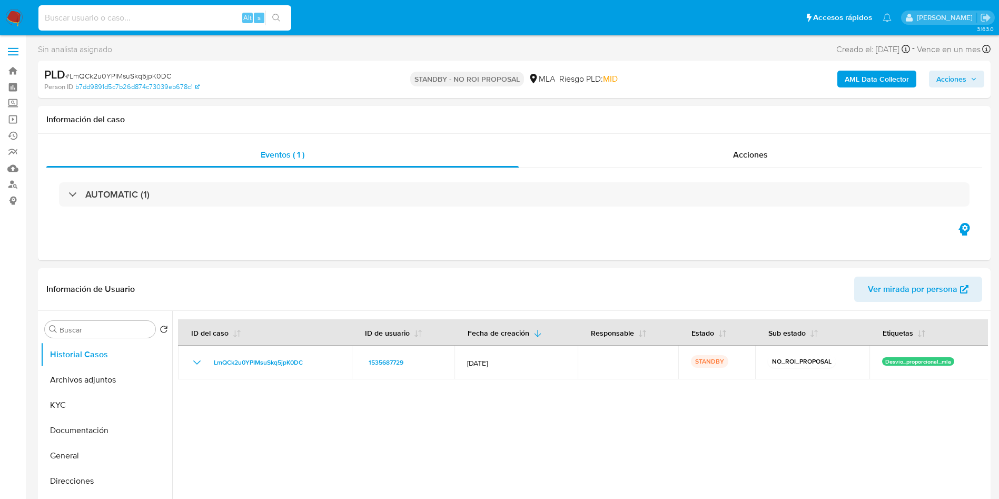
click at [165, 15] on input at bounding box center [164, 18] width 253 height 14
paste input "XUL5zSNkfx7dDT4e4vrh4POa"
type input "XUL5zSNkfx7dDT4e4vrh4POa"
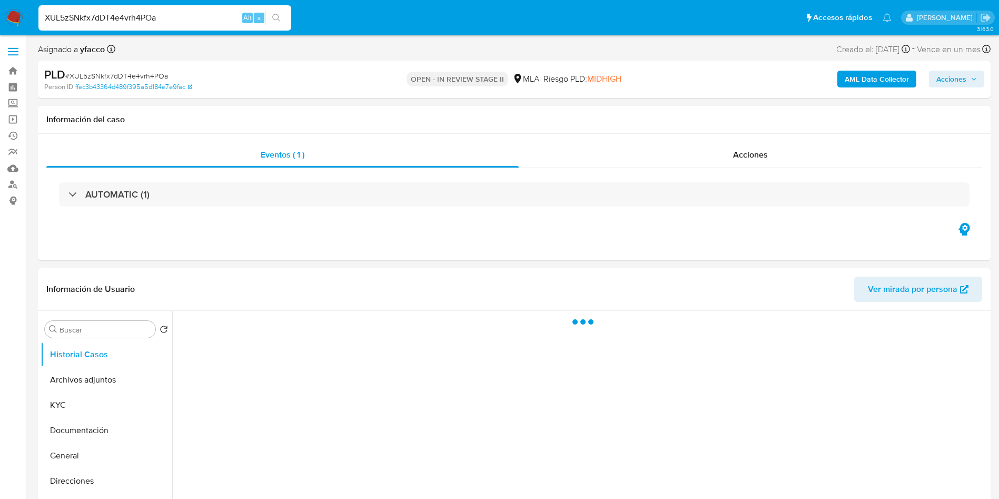
select select "10"
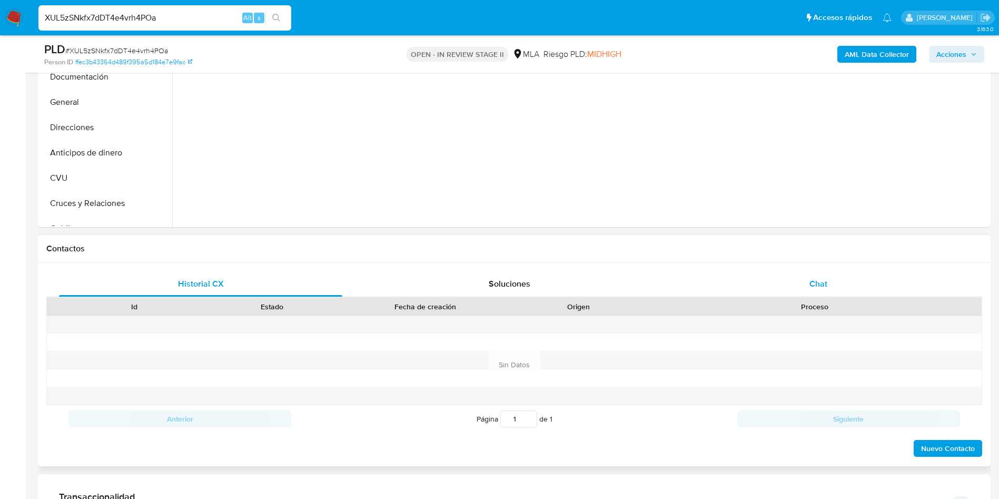
click at [810, 286] on span "Chat" at bounding box center [819, 284] width 18 height 12
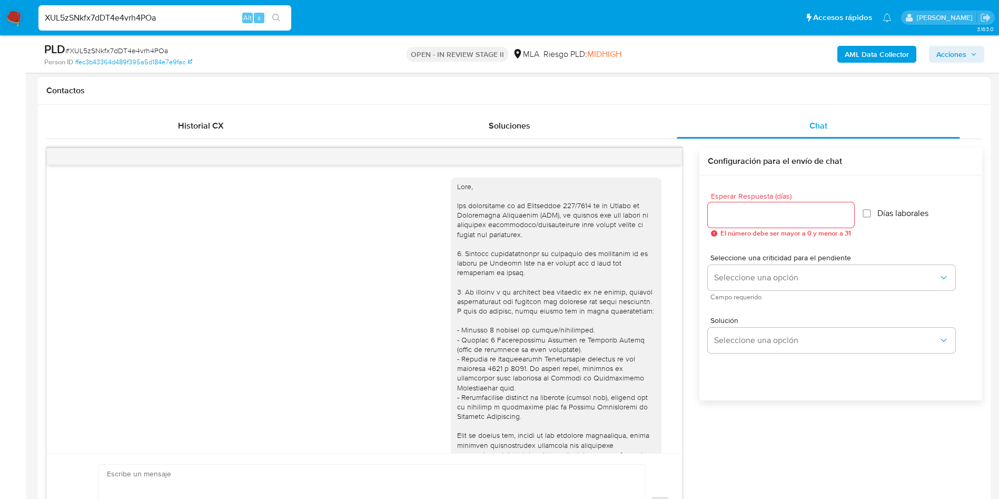
scroll to position [541, 0]
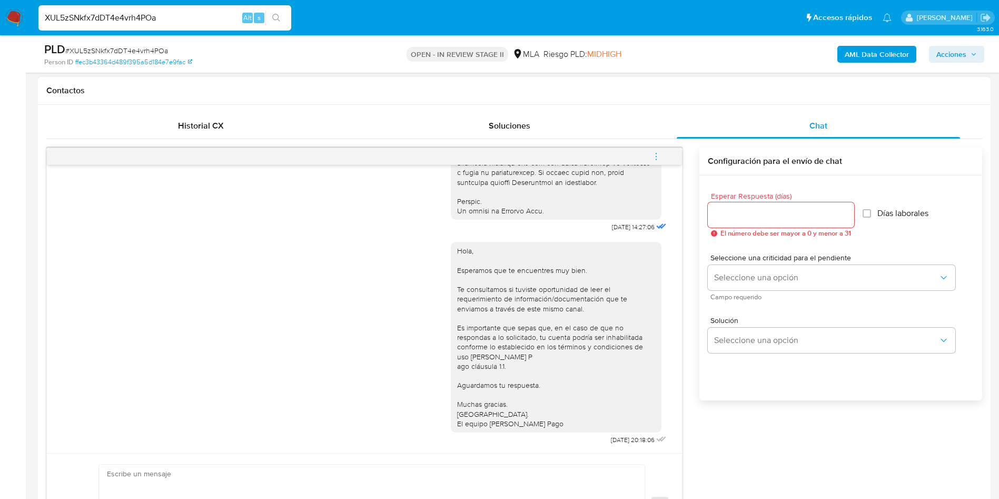
click at [657, 154] on icon "menu-action" at bounding box center [656, 156] width 9 height 9
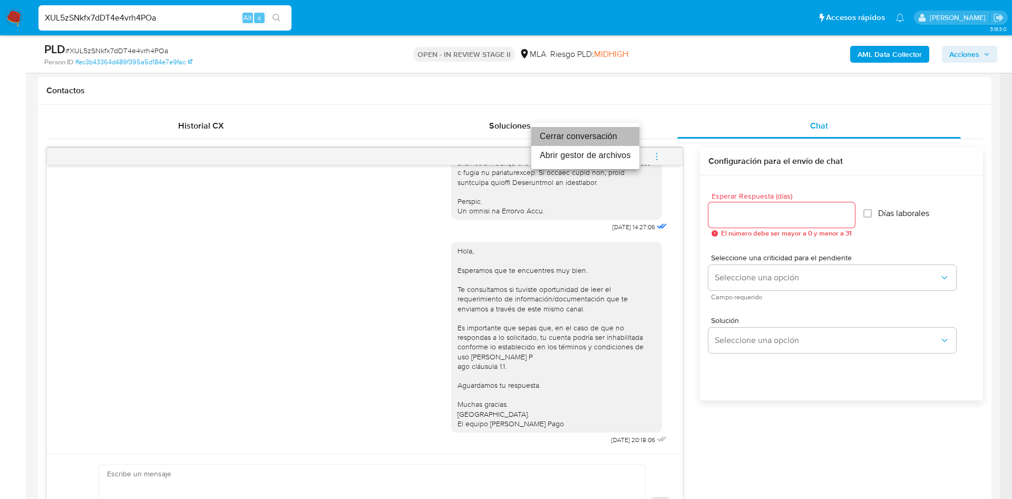
click at [566, 139] on li "Cerrar conversación" at bounding box center [585, 136] width 108 height 19
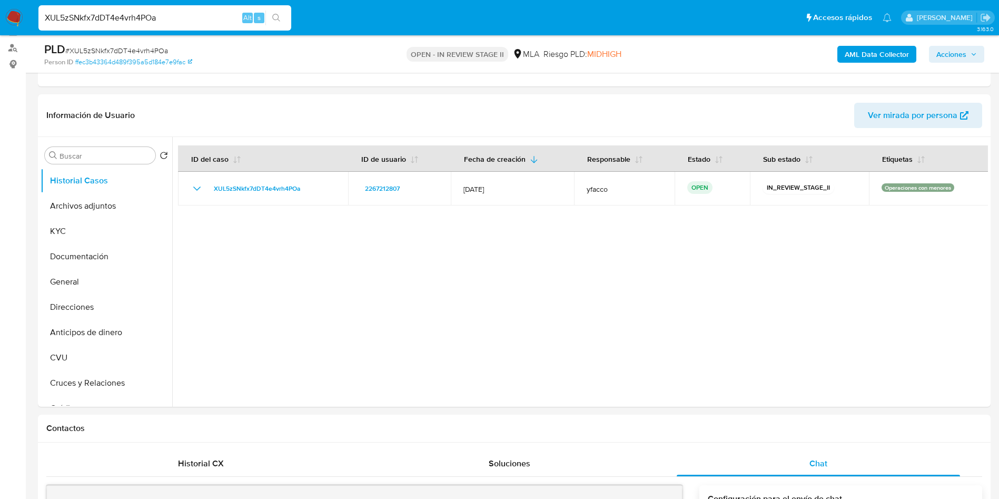
scroll to position [0, 0]
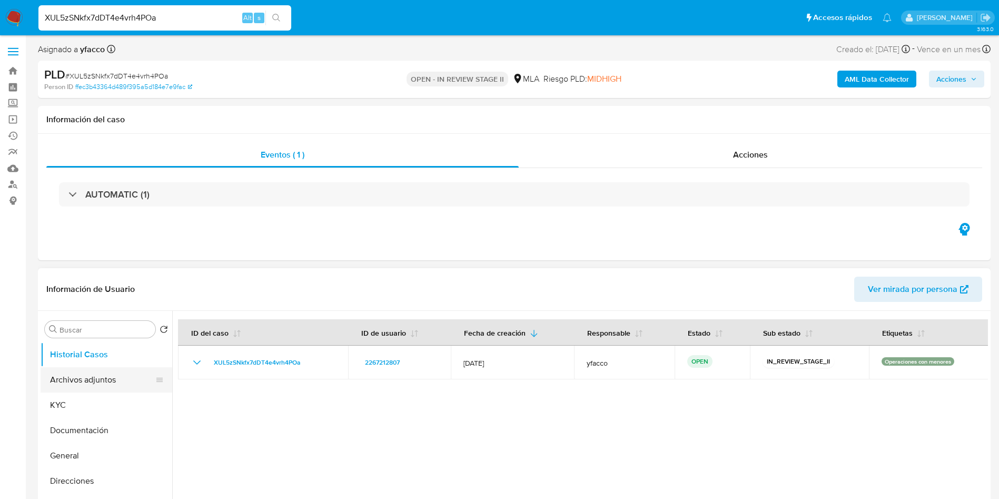
click at [101, 376] on button "Archivos adjuntos" at bounding box center [102, 379] width 123 height 25
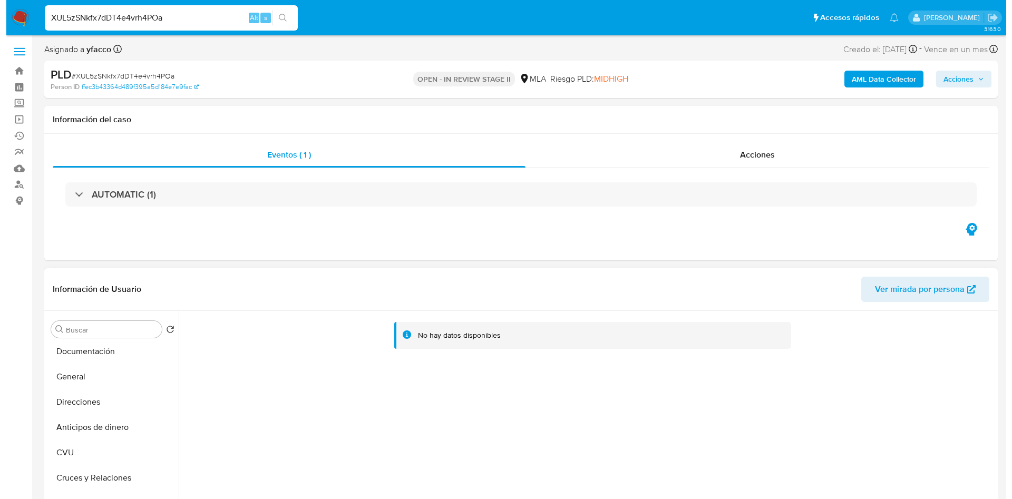
scroll to position [79, 0]
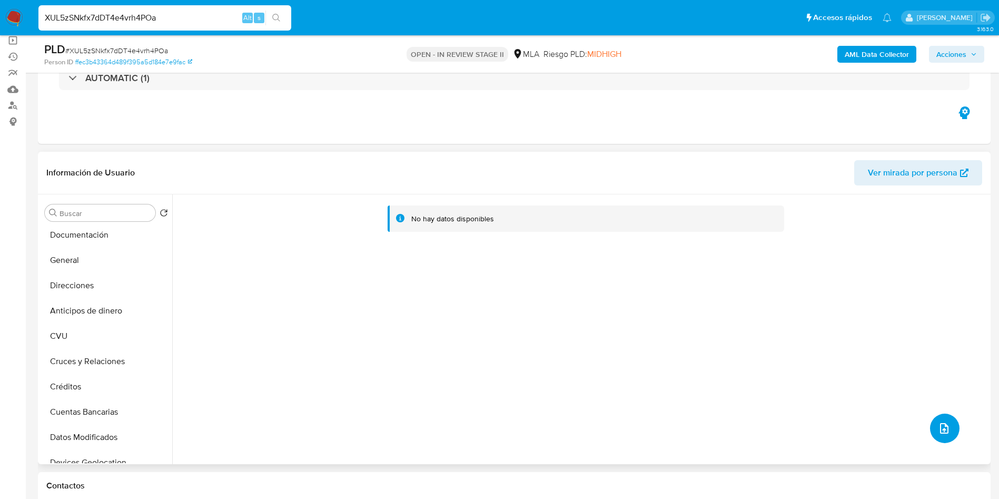
click at [930, 424] on button "upload-file" at bounding box center [945, 429] width 30 height 30
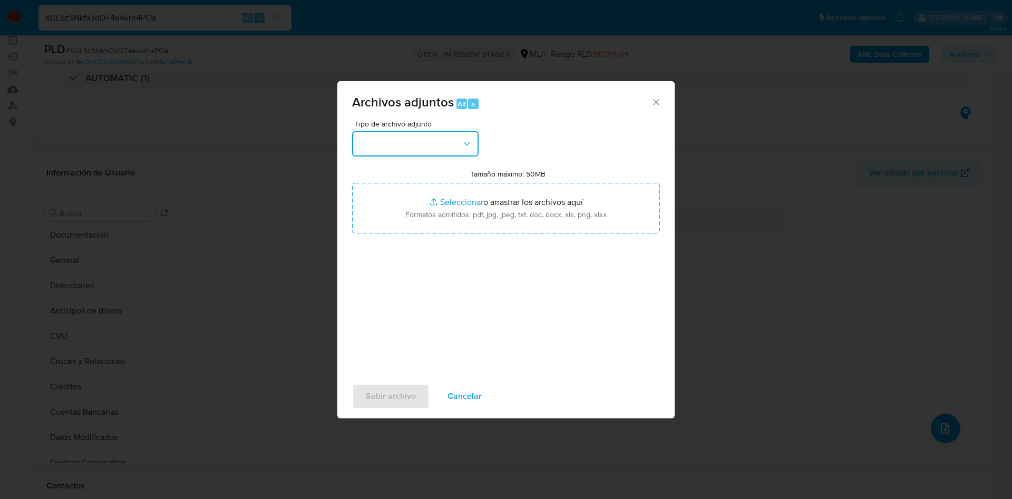
click at [448, 141] on button "button" at bounding box center [415, 143] width 126 height 25
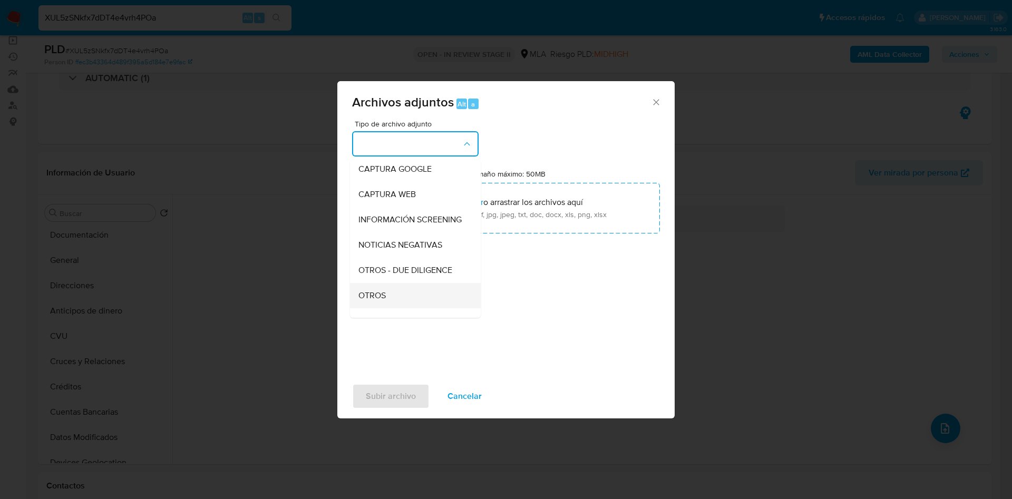
click at [392, 300] on div "OTROS" at bounding box center [411, 295] width 107 height 25
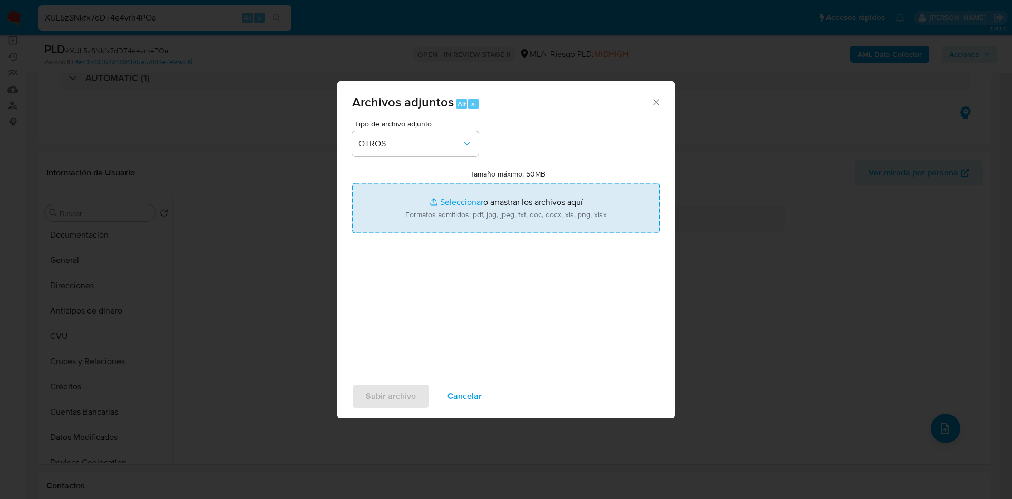
click at [432, 193] on input "Tamaño máximo: 50MB Seleccionar archivos" at bounding box center [506, 208] width 308 height 51
type input "C:\fakepath\Movimientos 2267212807.xlsx"
click at [440, 202] on input "Tamaño máximo: 50MB Seleccionar archivos" at bounding box center [506, 208] width 308 height 51
type input "C:\fakepath\Caselog XUL5zSNkfx7dDT4e4vrh4POa_2025_09_17_13_40_06.docx"
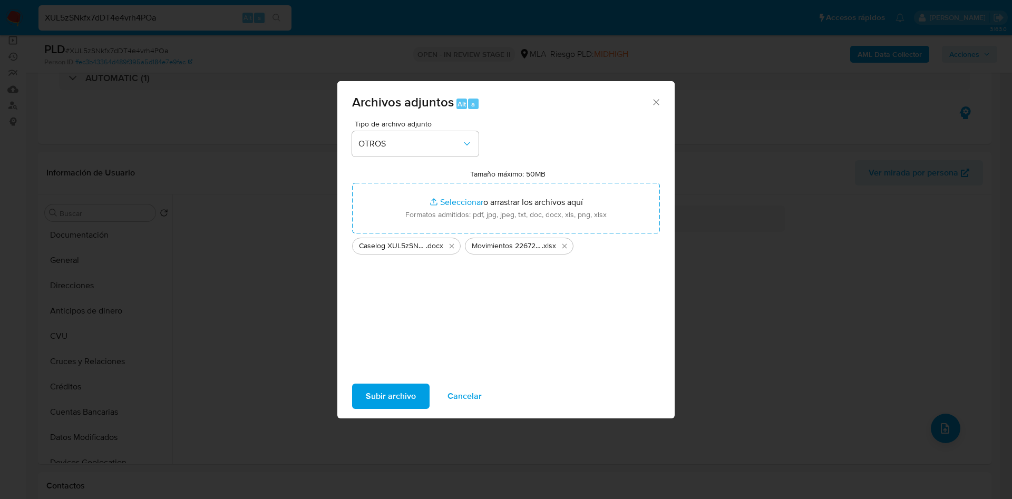
click at [381, 399] on span "Subir archivo" at bounding box center [391, 396] width 50 height 23
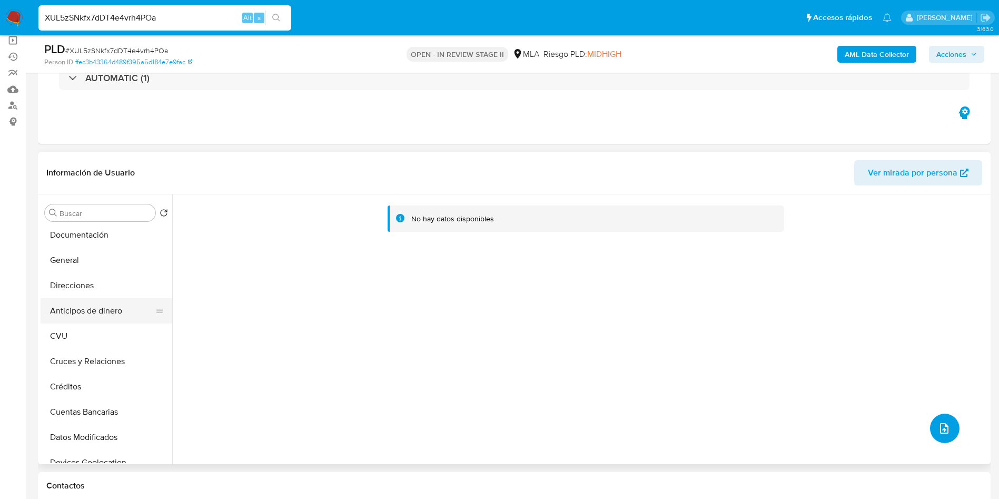
scroll to position [0, 0]
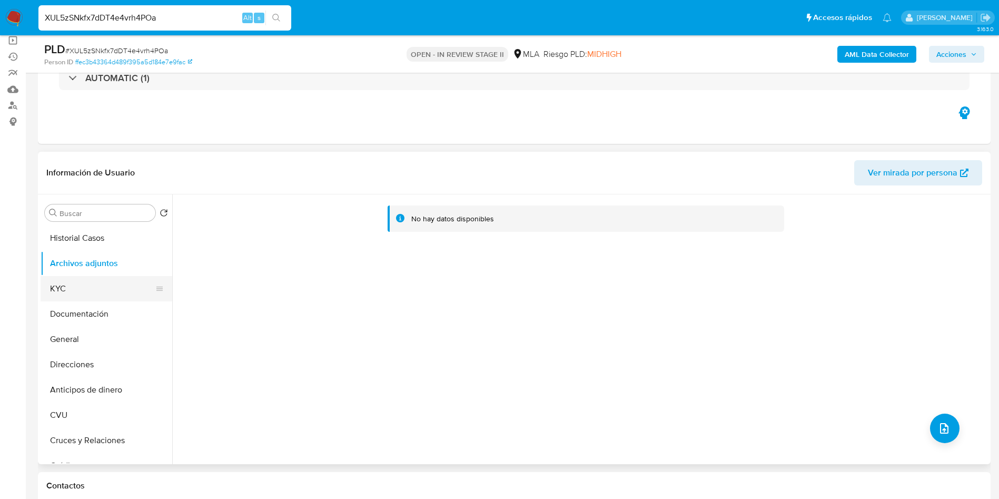
click at [114, 288] on button "KYC" at bounding box center [102, 288] width 123 height 25
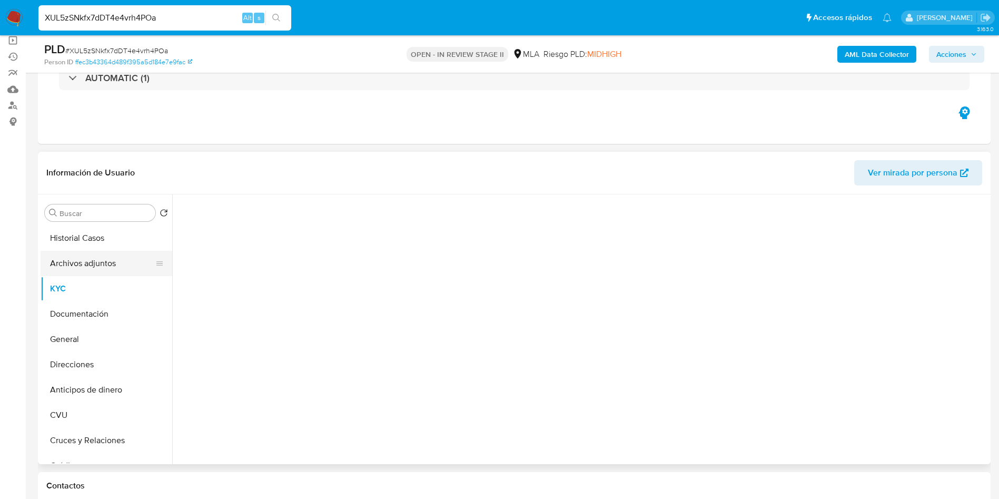
click at [111, 264] on button "Archivos adjuntos" at bounding box center [102, 263] width 123 height 25
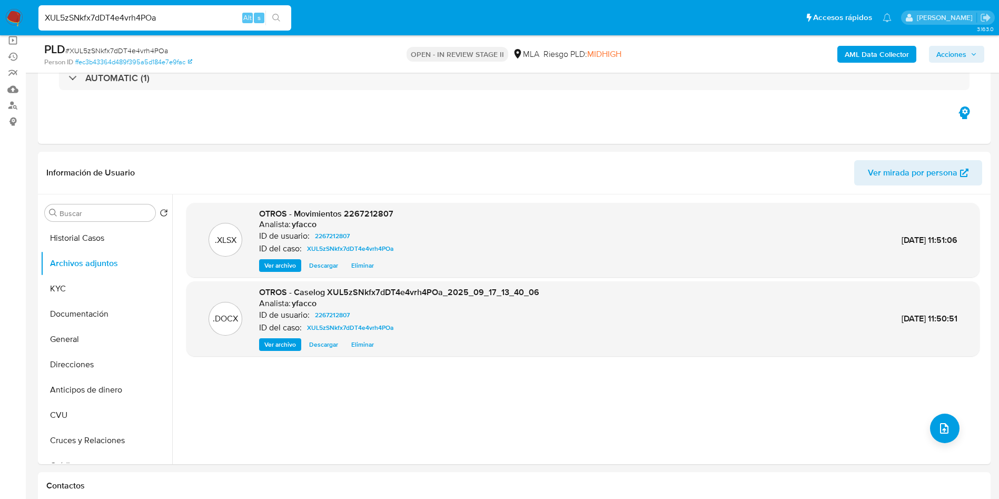
click at [868, 51] on b "AML Data Collector" at bounding box center [877, 54] width 64 height 17
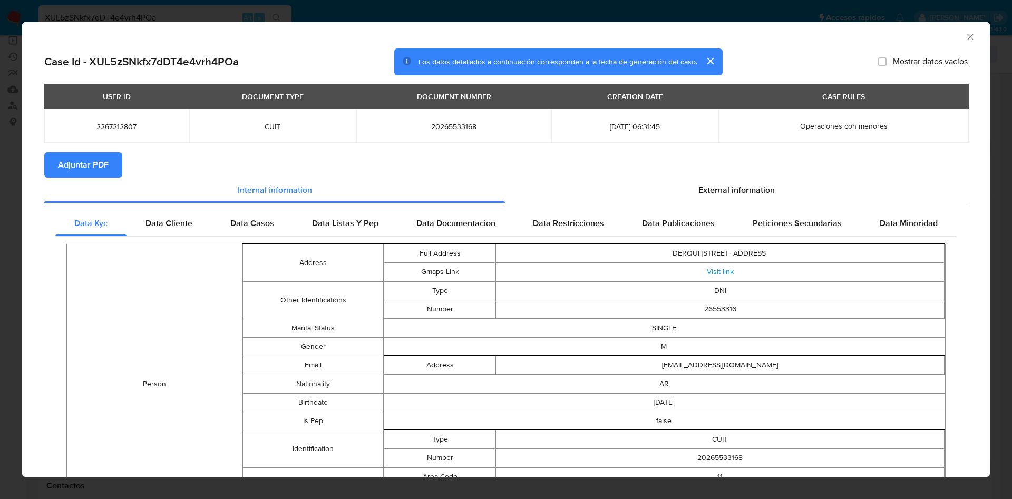
click at [97, 165] on span "Adjuntar PDF" at bounding box center [83, 164] width 51 height 23
click at [965, 42] on icon "Cerrar ventana" at bounding box center [970, 37] width 11 height 11
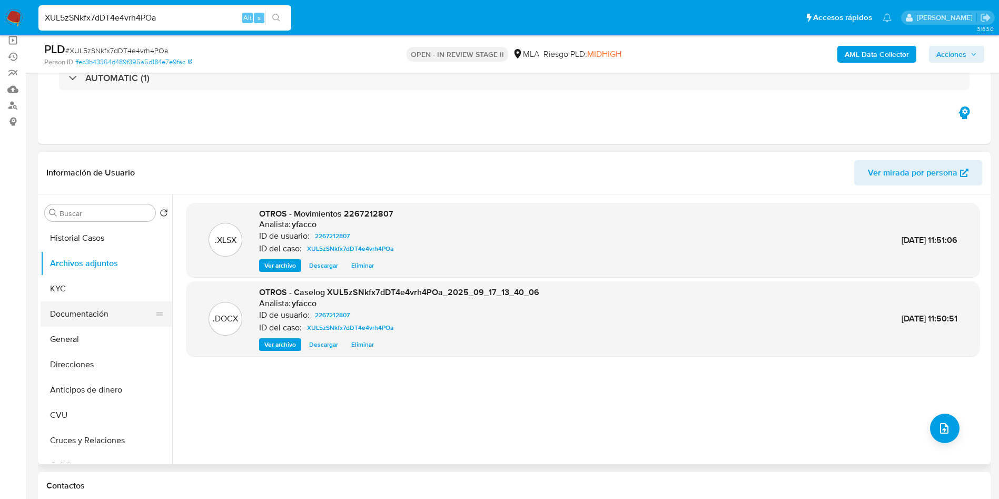
click at [59, 309] on button "Documentación" at bounding box center [102, 313] width 123 height 25
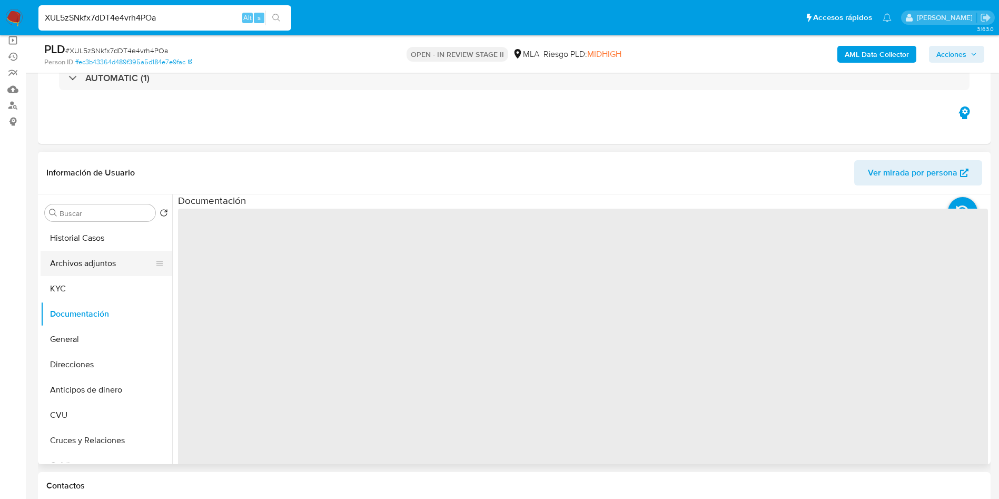
click at [71, 265] on button "Archivos adjuntos" at bounding box center [102, 263] width 123 height 25
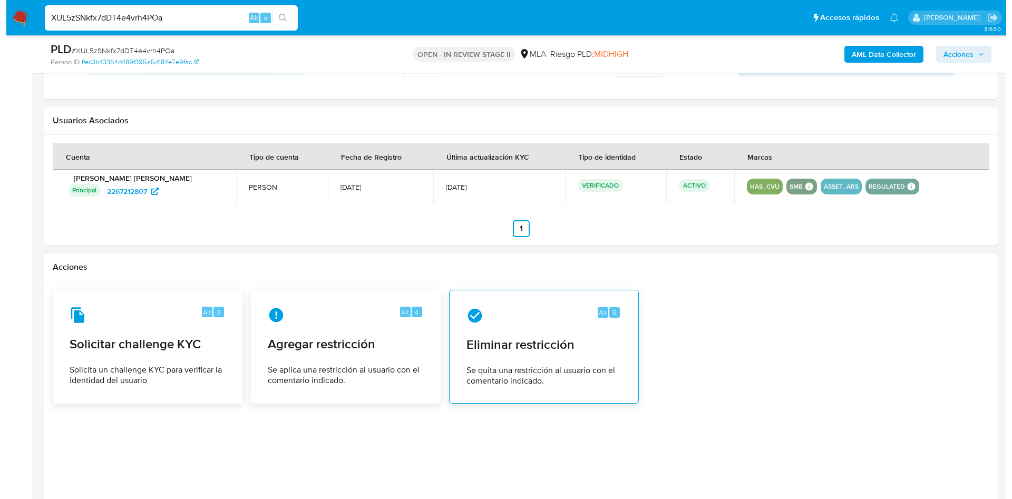
scroll to position [1612, 0]
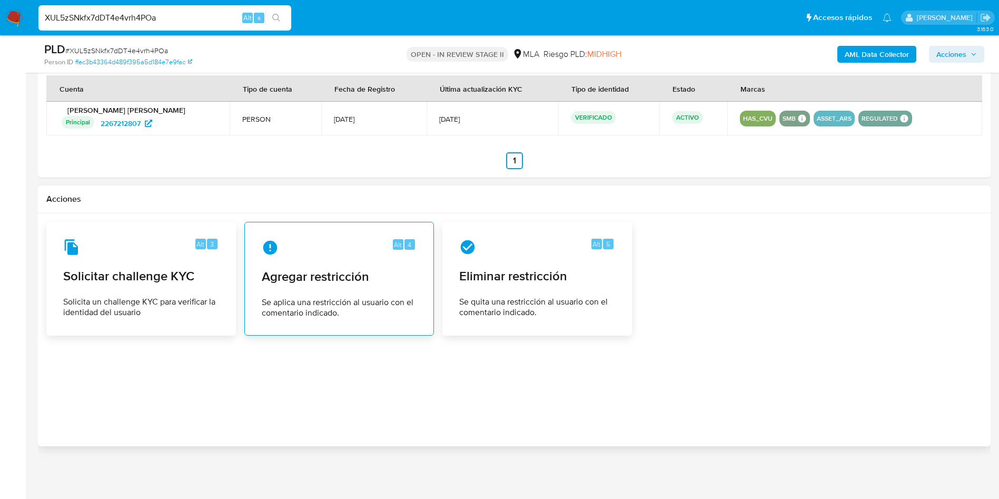
click at [290, 294] on div "Alt 4 Agregar restricción Se aplica una restricción al usuario con el comentari…" at bounding box center [339, 279] width 172 height 96
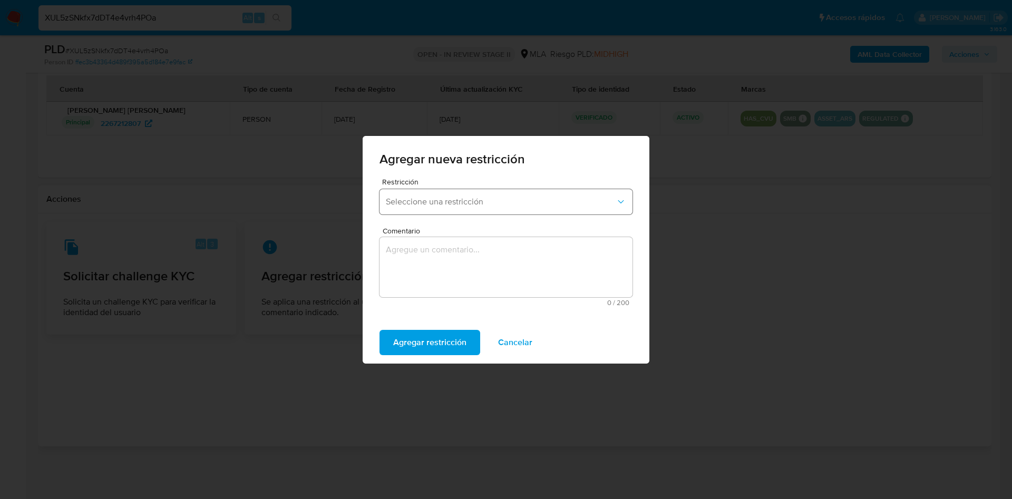
click at [479, 206] on span "Seleccione una restricción" at bounding box center [501, 202] width 230 height 11
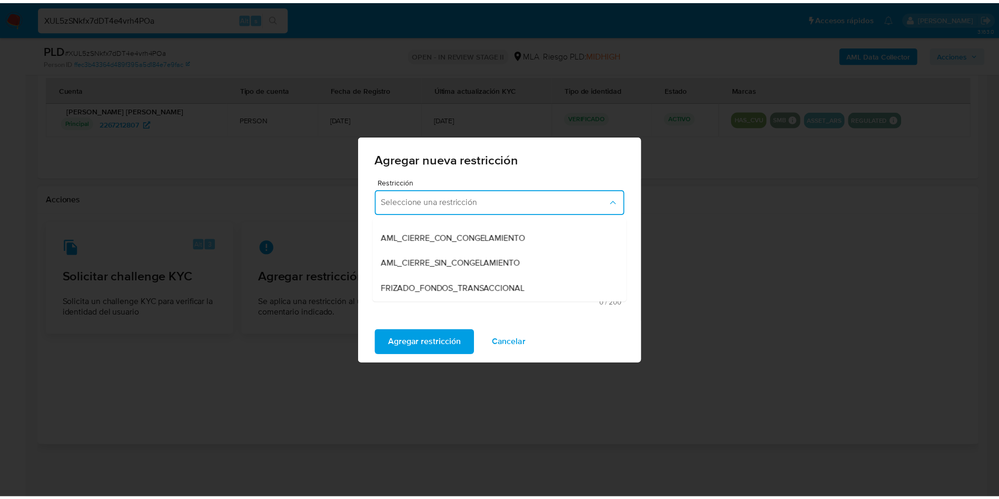
scroll to position [158, 0]
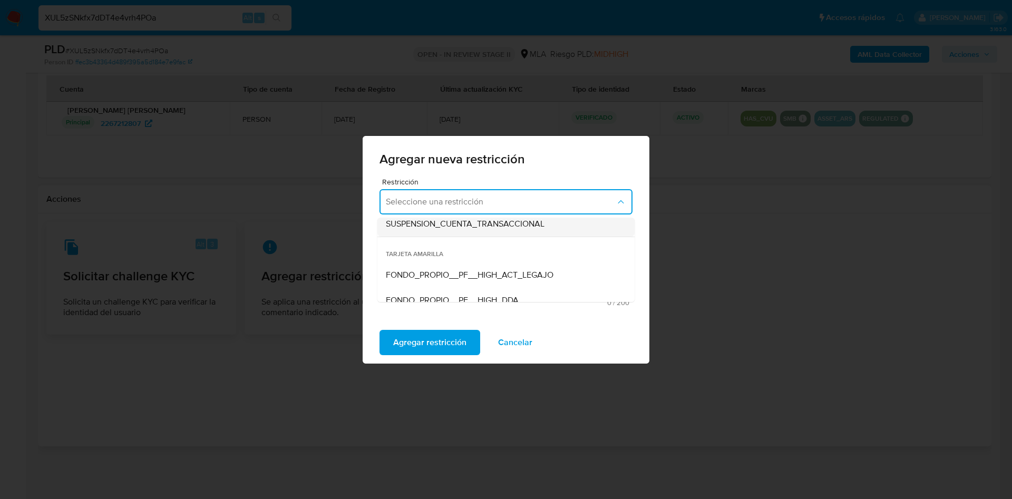
click at [458, 219] on span "SUSPENSION_CUENTA_TRANSACCIONAL" at bounding box center [465, 224] width 159 height 11
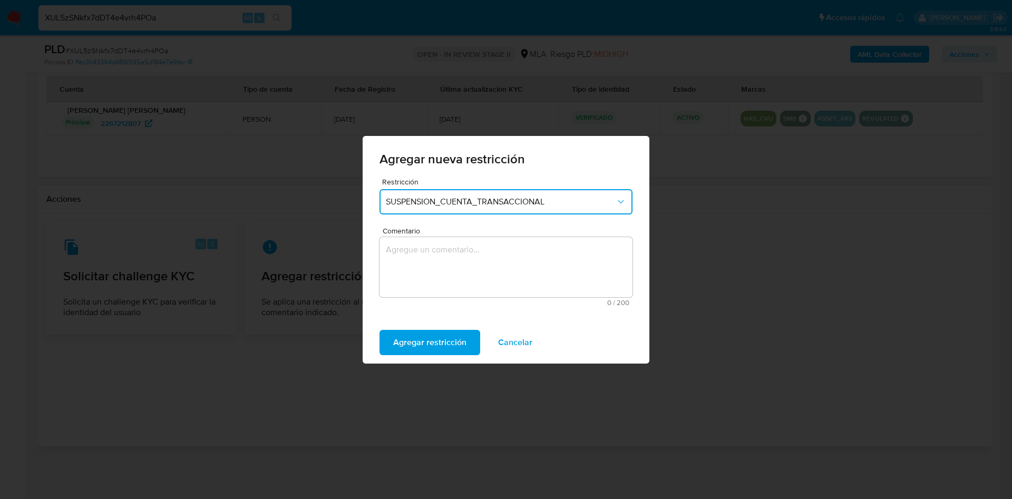
click at [450, 255] on textarea "Comentario" at bounding box center [505, 267] width 253 height 60
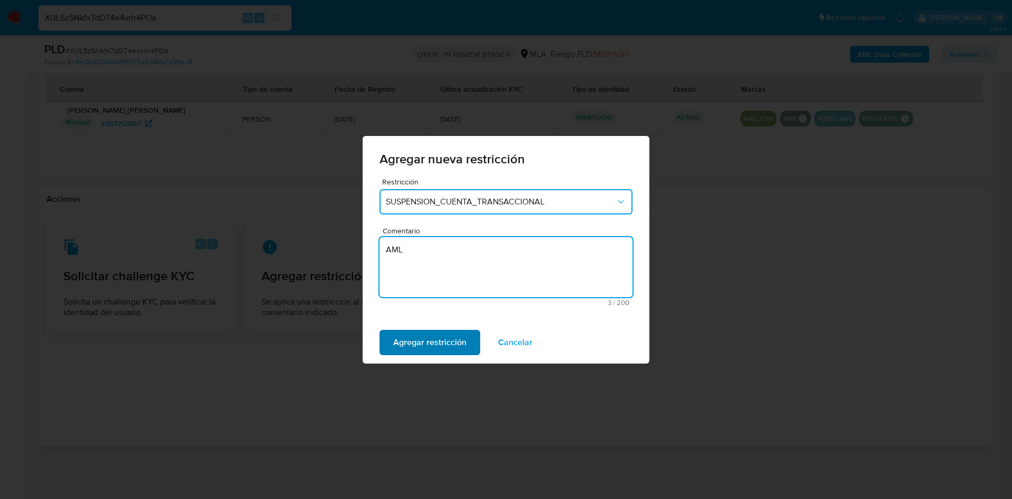
type textarea "AML"
click at [432, 341] on span "Agregar restricción" at bounding box center [429, 342] width 73 height 23
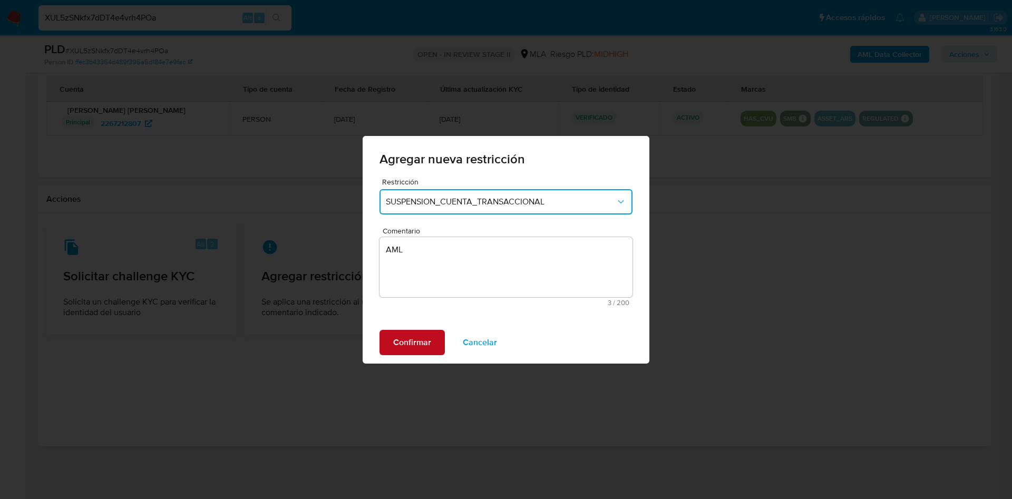
click at [408, 344] on span "Confirmar" at bounding box center [412, 342] width 38 height 23
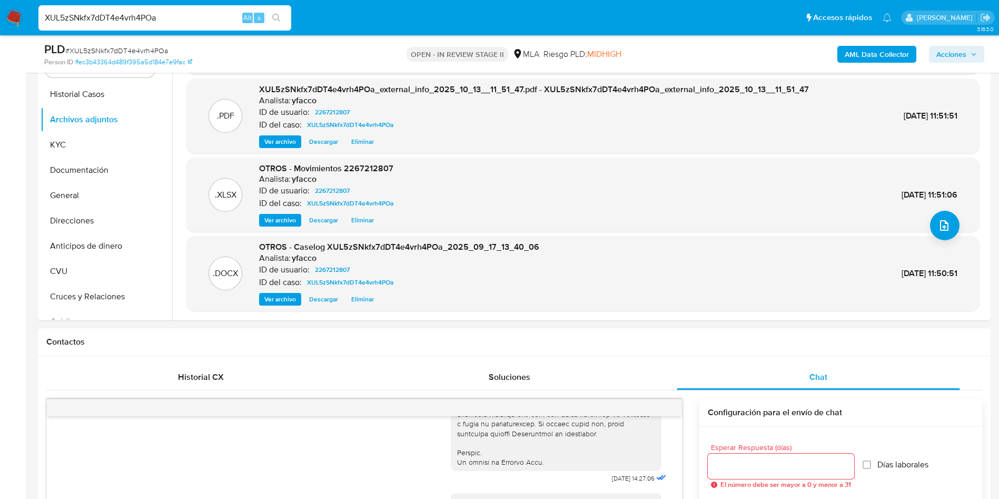
scroll to position [111, 0]
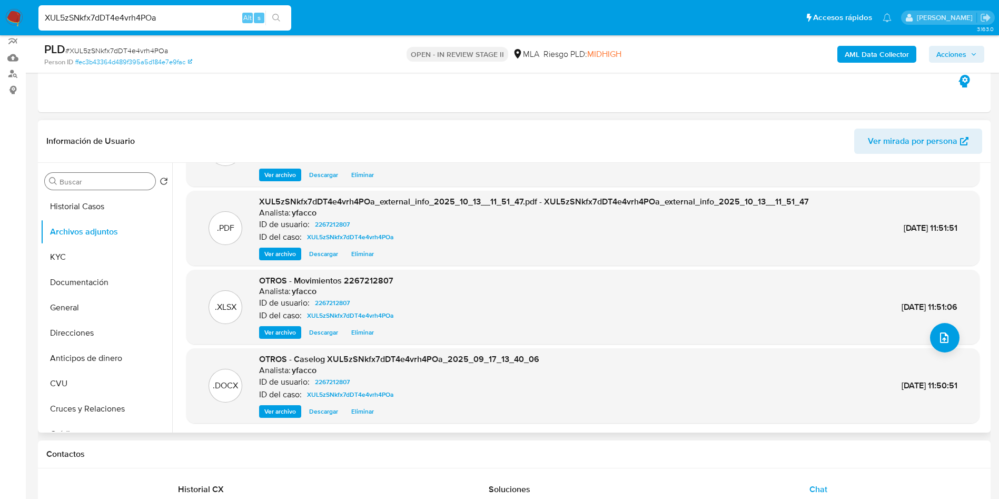
click at [77, 186] on div "Buscar" at bounding box center [100, 181] width 111 height 17
click at [79, 181] on input "Buscar" at bounding box center [106, 181] width 92 height 9
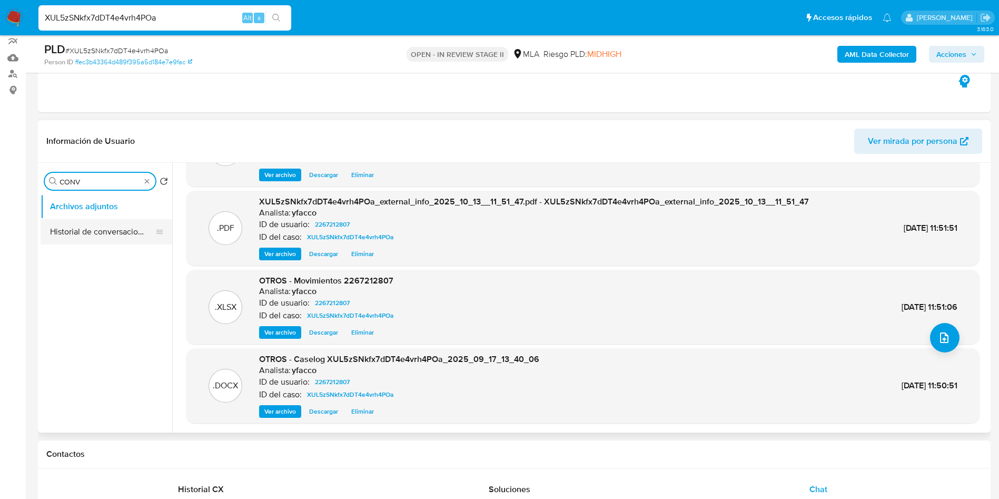
type input "CONV"
click at [87, 235] on button "Historial de conversaciones" at bounding box center [102, 231] width 123 height 25
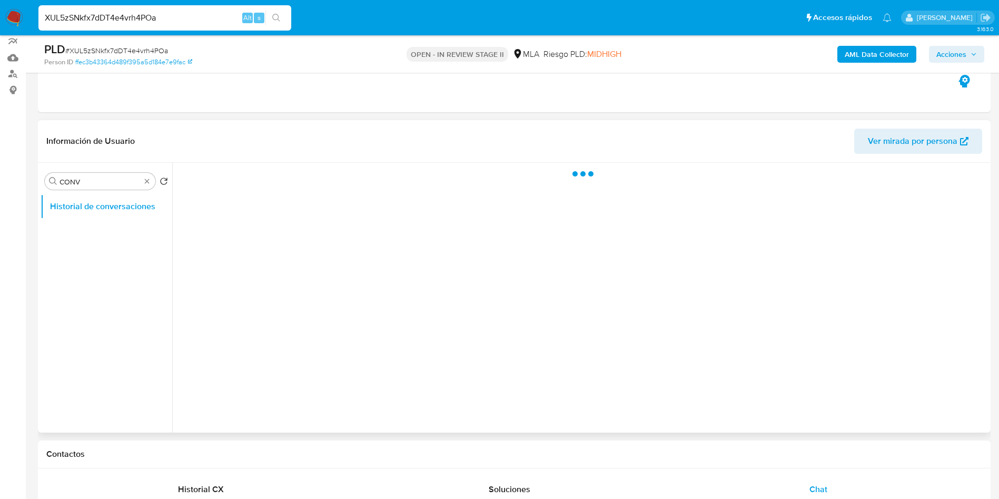
scroll to position [0, 0]
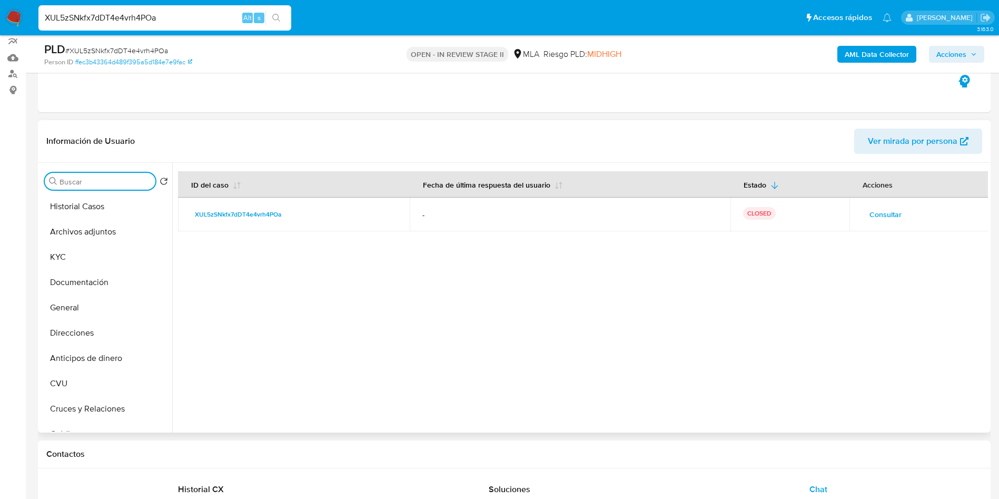
click at [93, 184] on input "Buscar" at bounding box center [106, 181] width 92 height 9
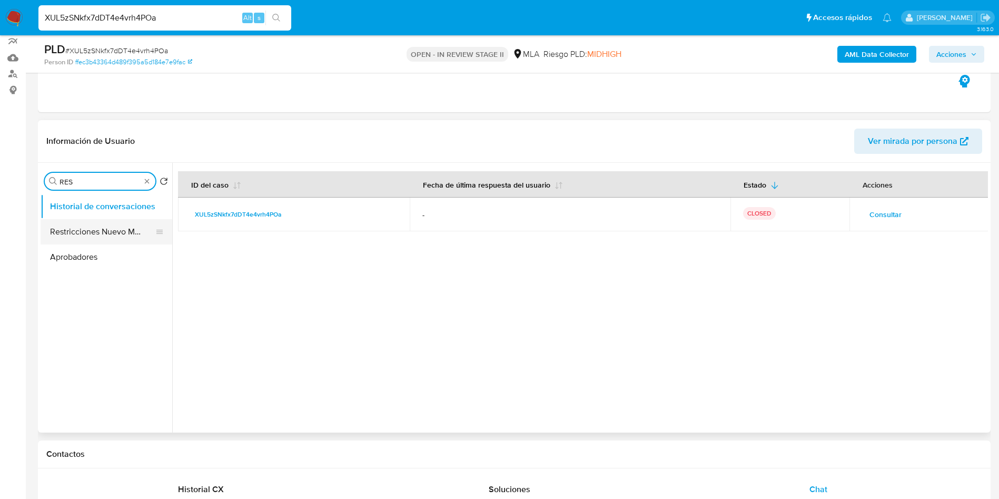
type input "RES"
click at [87, 226] on button "Restricciones Nuevo Mundo" at bounding box center [102, 231] width 123 height 25
click at [121, 235] on button "Restricciones Nuevo Mundo" at bounding box center [102, 231] width 123 height 25
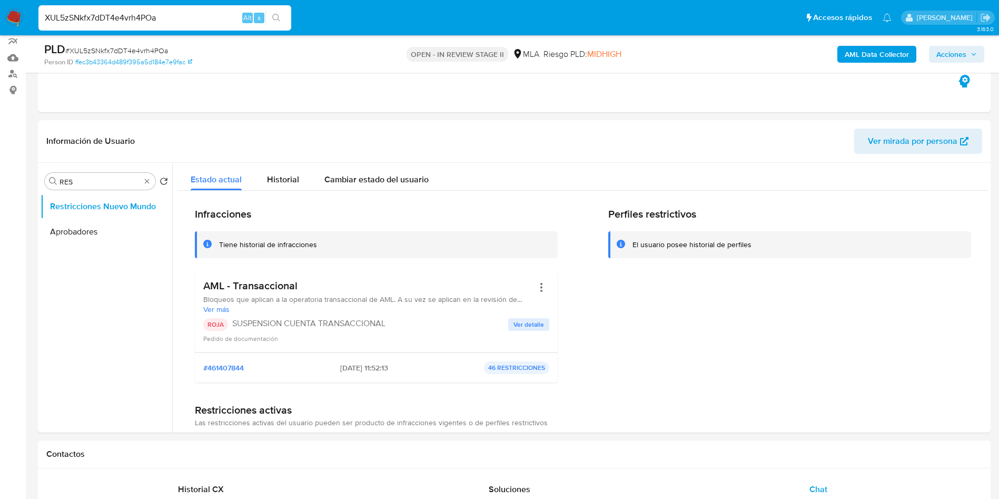
click at [958, 51] on span "Acciones" at bounding box center [952, 54] width 30 height 17
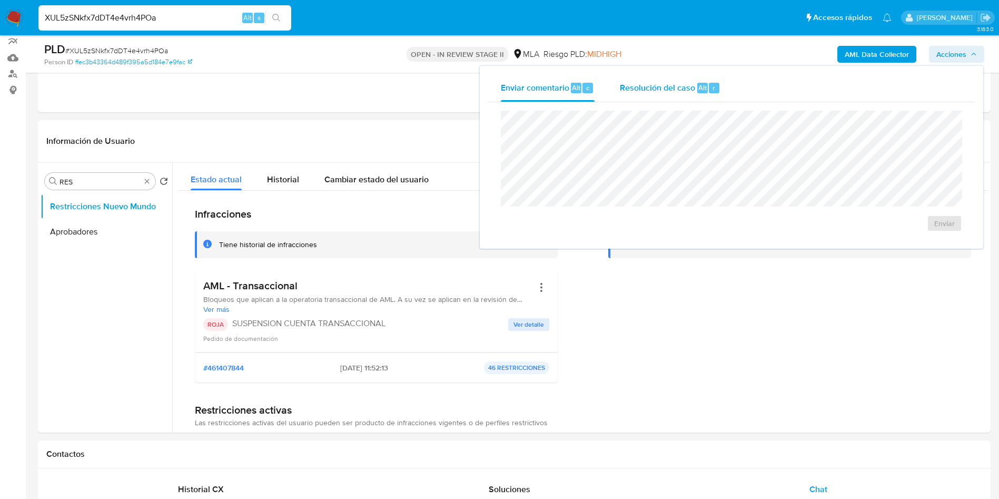
click at [654, 83] on span "Resolución del caso" at bounding box center [657, 87] width 75 height 12
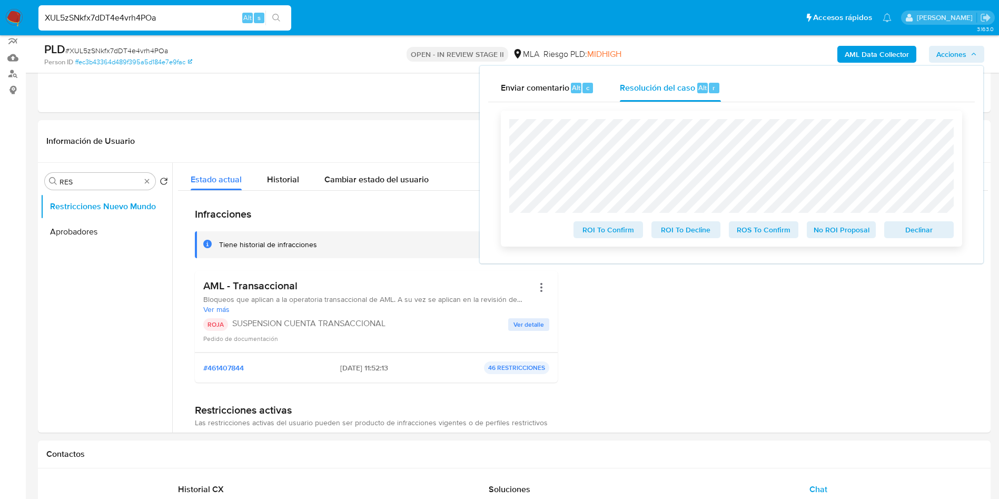
click at [755, 231] on span "ROS To Confirm" at bounding box center [764, 229] width 55 height 15
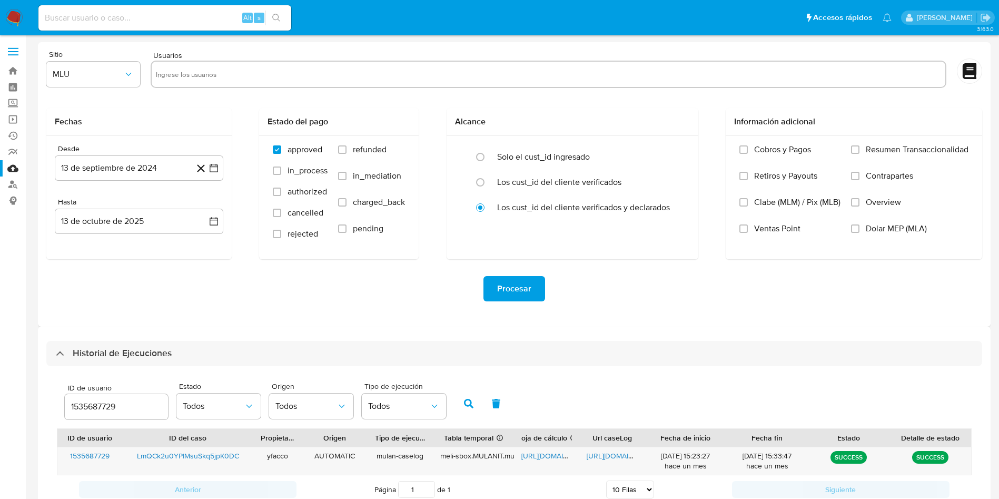
select select "10"
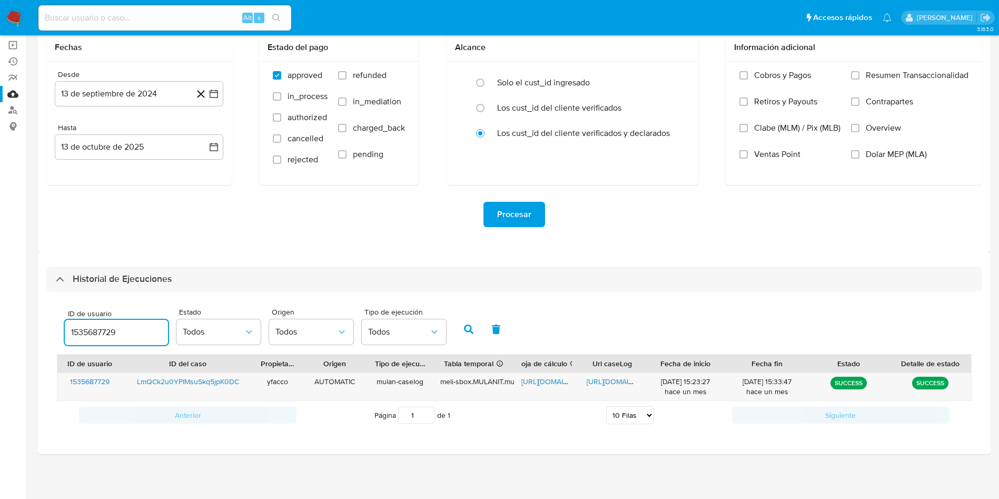
drag, startPoint x: 127, startPoint y: 332, endPoint x: 0, endPoint y: 252, distance: 150.6
click at [0, 302] on section "Bandeja Tablero Screening Búsqueda en Listas Watchlist Herramientas Operaciones…" at bounding box center [499, 212] width 999 height 573
type input "2267212807"
click at [466, 332] on icon "button" at bounding box center [468, 329] width 9 height 9
click at [555, 376] on span "https://docs.google.com/spreadsheets/d/1Q3AkpeSEKAkkiJFJtlAFhWbVL4-8csaDHFZPBpq…" at bounding box center [558, 381] width 73 height 11
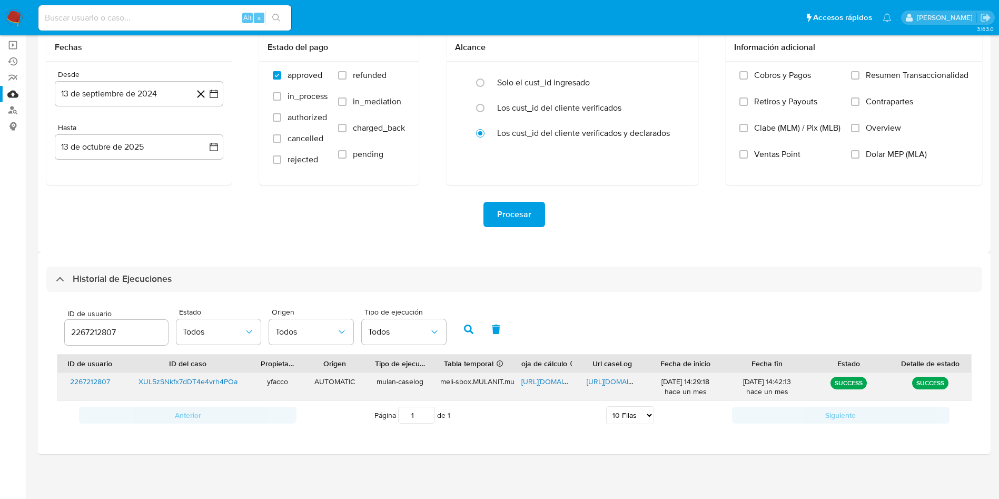
click at [608, 385] on span "https://docs.google.com/document/d/1Ob-H1CpdTbd9EbcOd6XhqYxPkJQ2u2Cy00NqLxAy59U…" at bounding box center [623, 381] width 73 height 11
drag, startPoint x: 138, startPoint y: 329, endPoint x: 0, endPoint y: 302, distance: 140.1
click at [0, 302] on section "Bandeja Tablero Screening Búsqueda en Listas Watchlist Herramientas Operaciones…" at bounding box center [499, 212] width 999 height 573
type input "2389134477"
click at [480, 331] on button "button" at bounding box center [468, 329] width 27 height 25
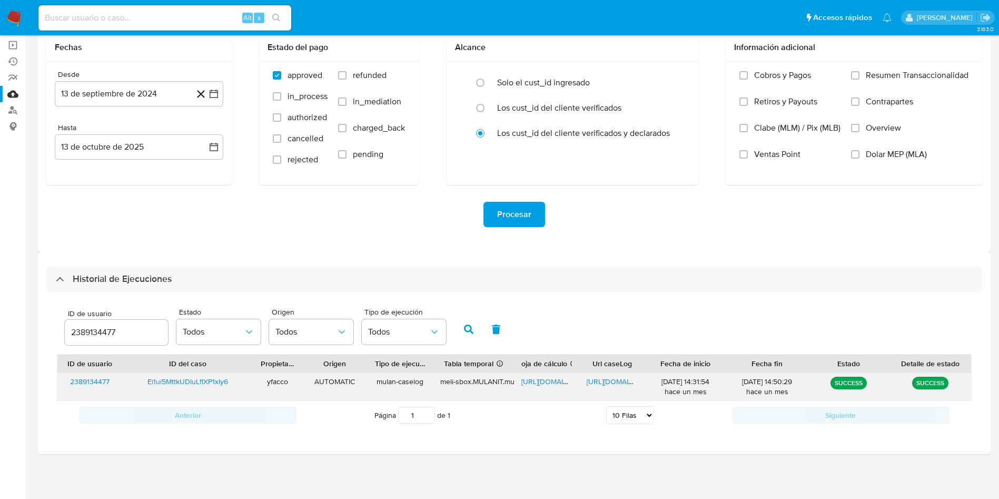
click at [552, 380] on span "https://docs.google.com/spreadsheets/d/1cQRsNz9ea_qkJ08Im6ztpBPs9XVYfzdOyGzJUWa…" at bounding box center [558, 381] width 73 height 11
click at [604, 381] on span "https://docs.google.com/document/d/10O2FB7O73xCbe78XL2RqMXc02cSHz8Y-1rhLhXYCKKE…" at bounding box center [623, 381] width 73 height 11
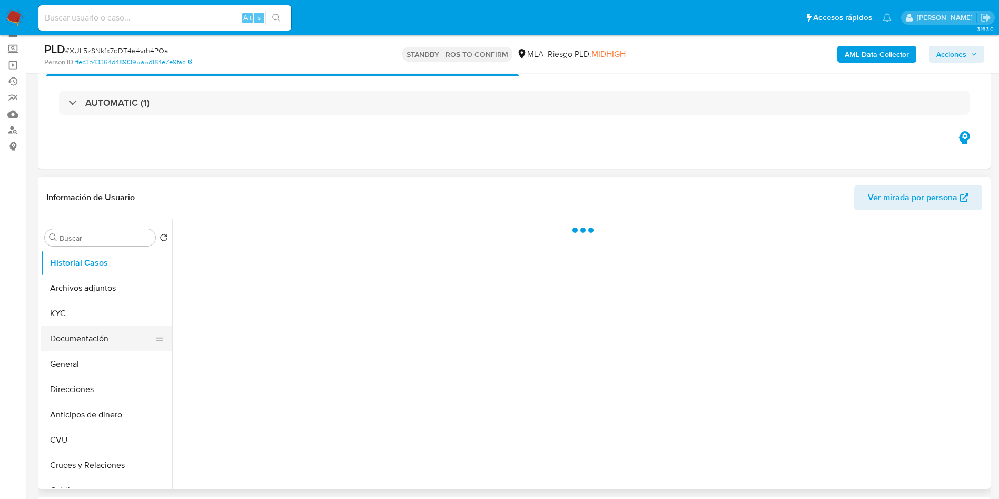
scroll to position [79, 0]
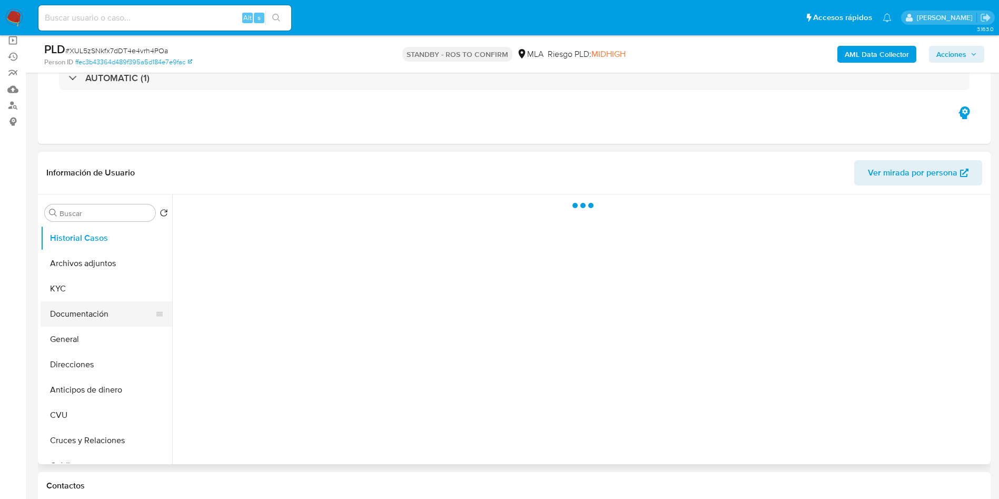
select select "10"
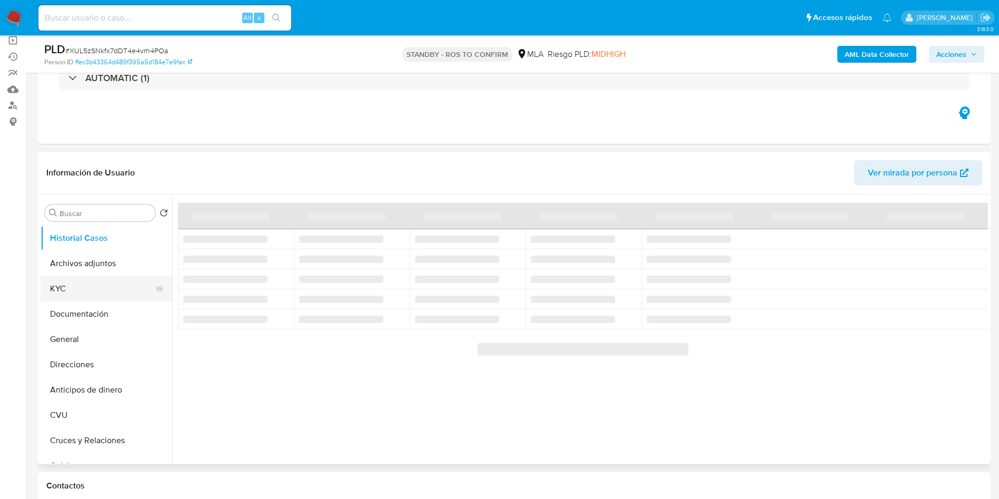
click at [89, 285] on button "KYC" at bounding box center [102, 288] width 123 height 25
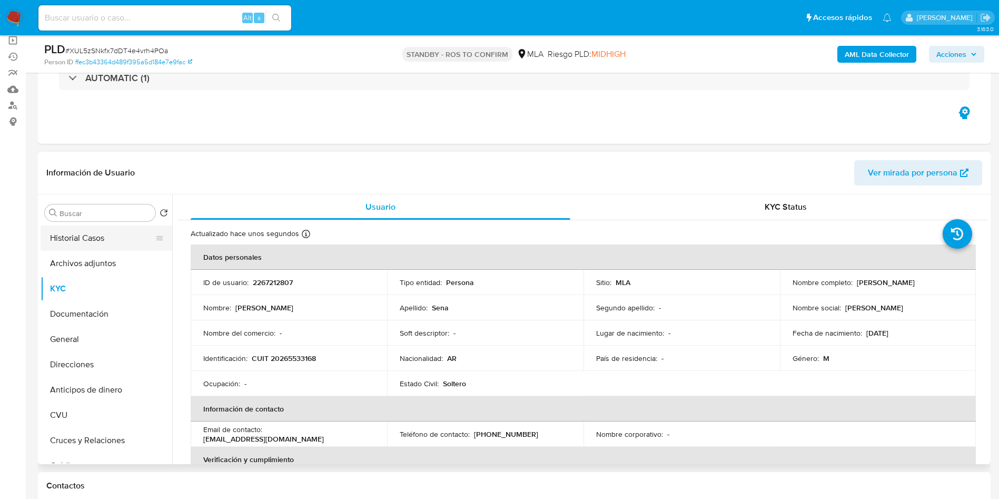
click at [106, 229] on button "Historial Casos" at bounding box center [102, 237] width 123 height 25
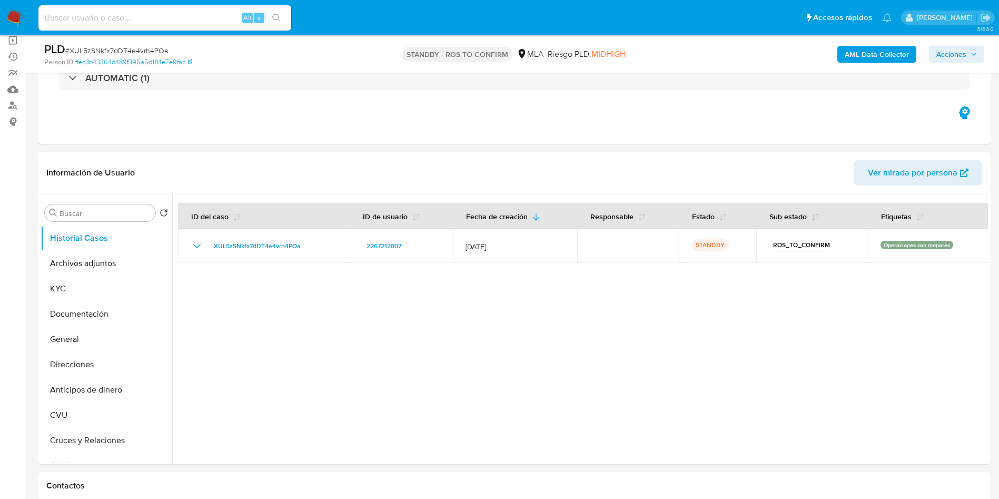
click at [145, 16] on input at bounding box center [164, 18] width 253 height 14
paste input "Ei1ui5MttkUDluLflXP1xly6"
type input "Ei1ui5MttkUDluLflXP1xly6"
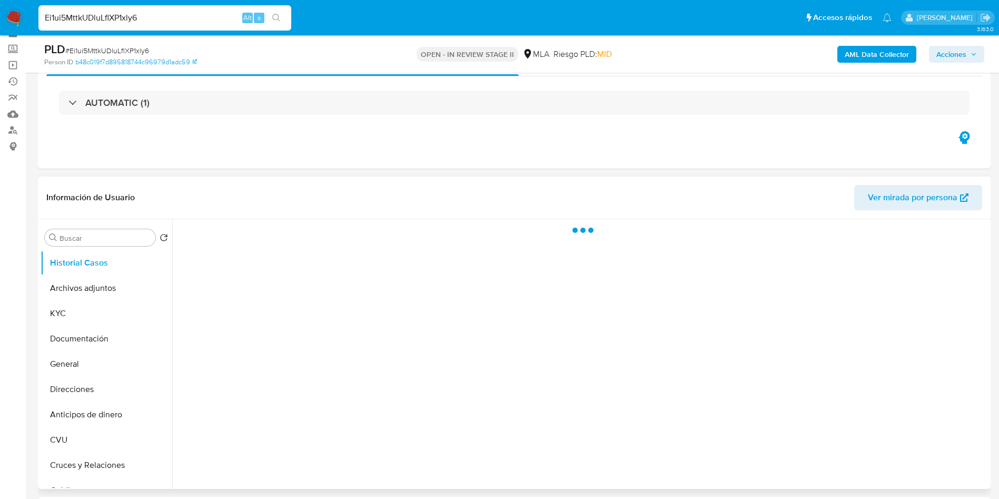
scroll to position [79, 0]
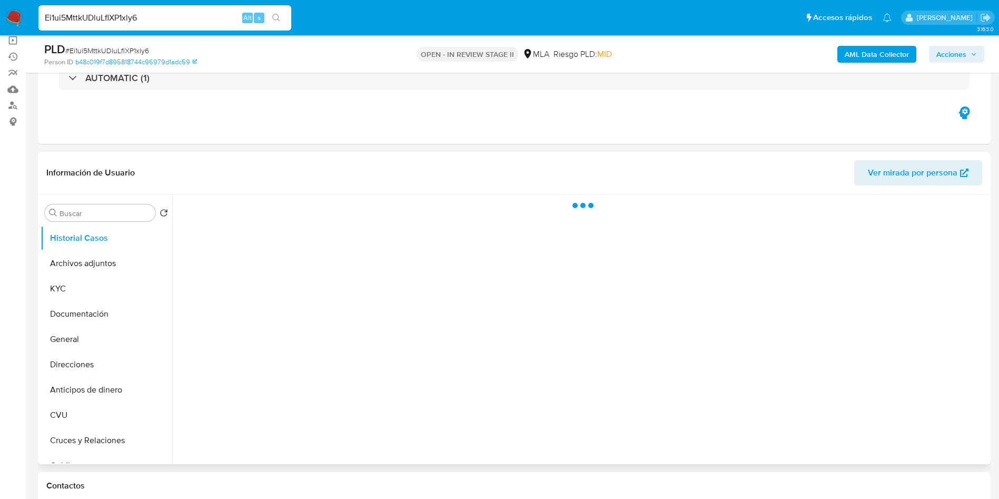
select select "10"
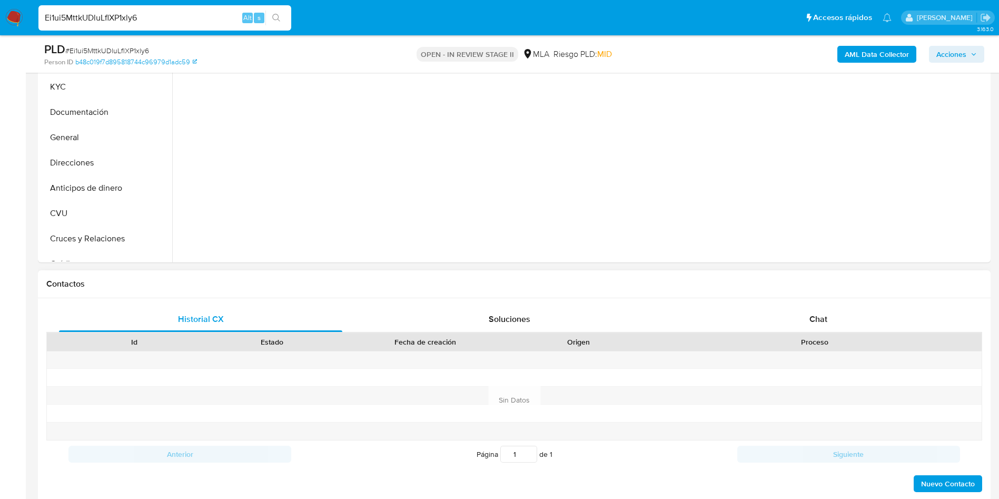
scroll to position [316, 0]
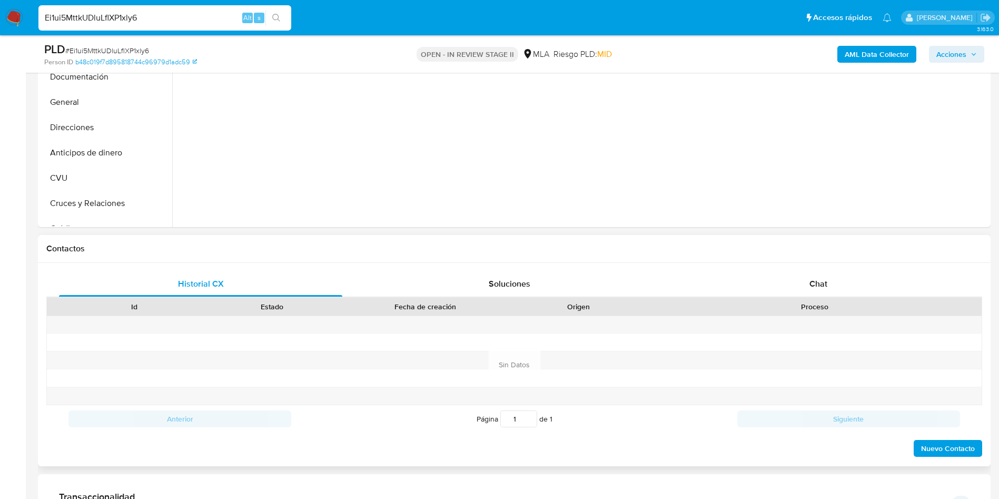
click at [800, 262] on div "Contactos" at bounding box center [514, 249] width 953 height 28
click at [789, 287] on div "Chat" at bounding box center [818, 283] width 283 height 25
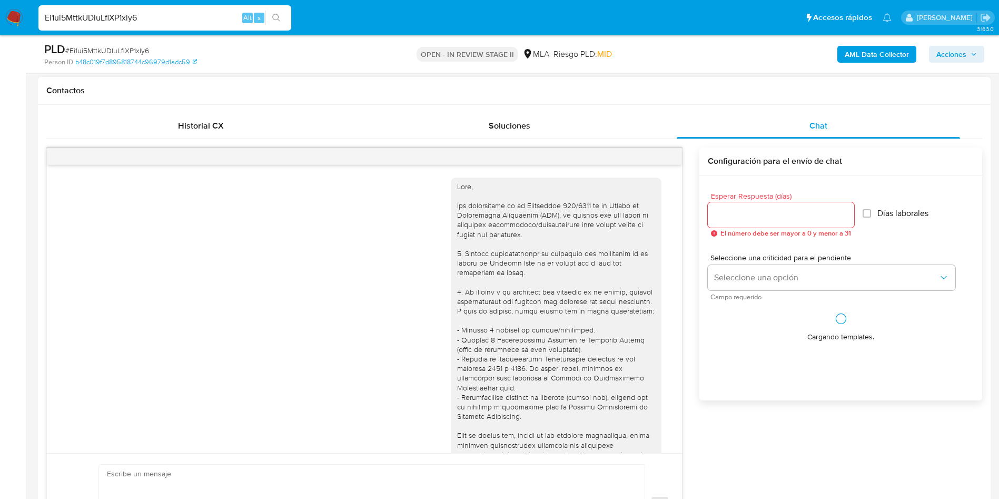
scroll to position [541, 0]
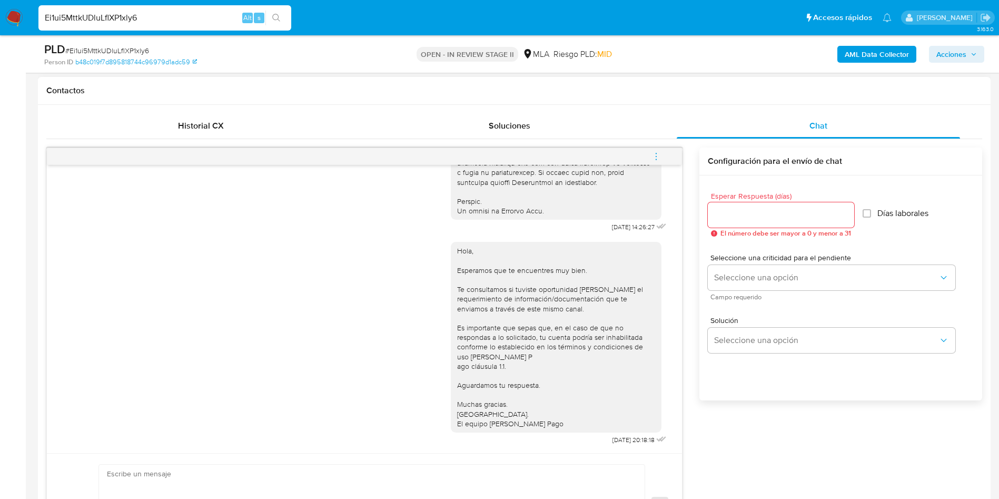
click at [651, 155] on button "menu-action" at bounding box center [656, 156] width 35 height 25
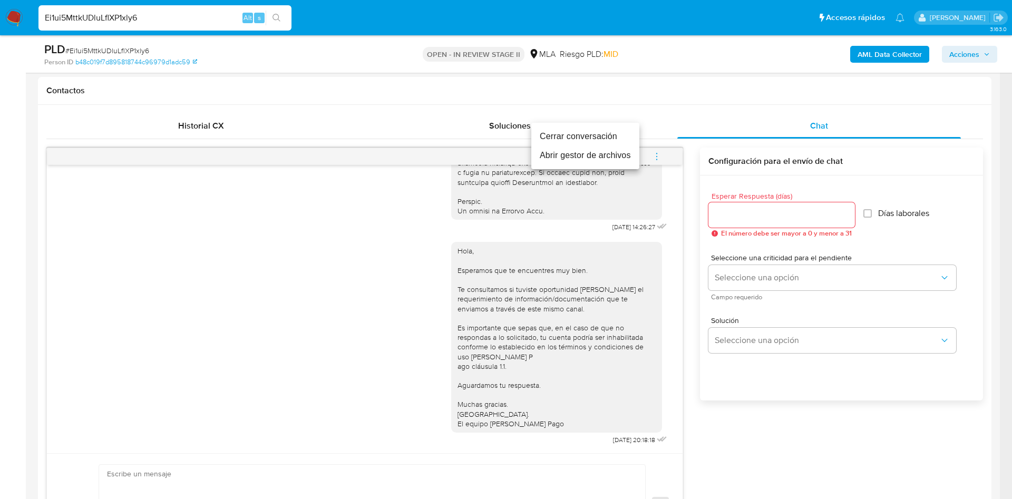
click at [601, 130] on li "Cerrar conversación" at bounding box center [585, 136] width 108 height 19
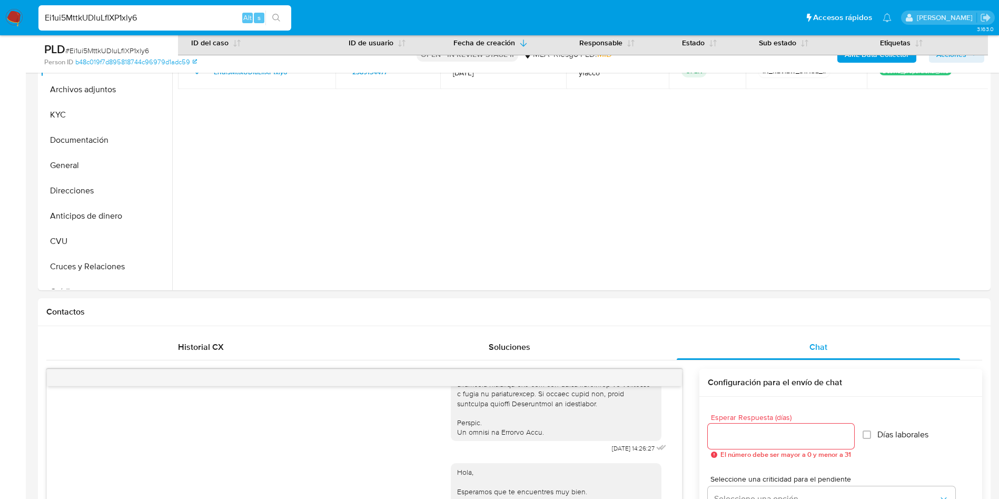
scroll to position [158, 0]
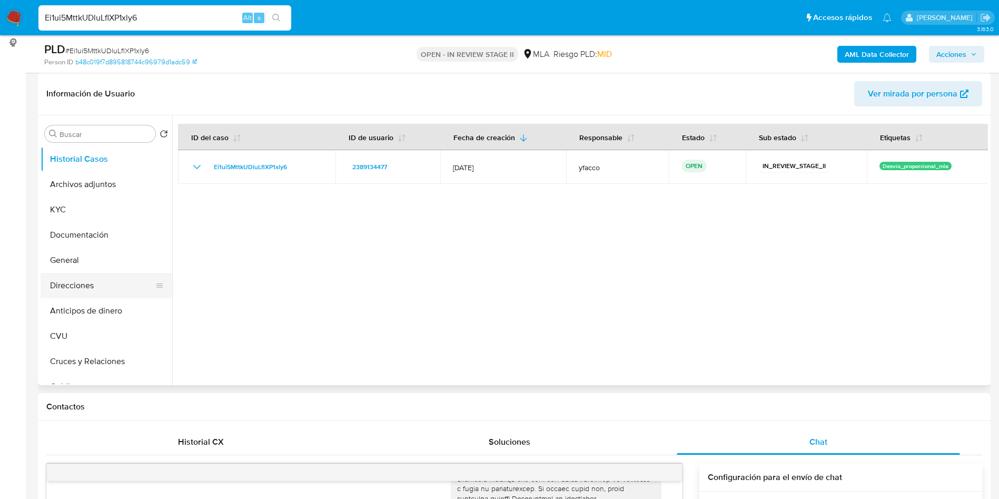
click at [85, 279] on button "Direcciones" at bounding box center [102, 285] width 123 height 25
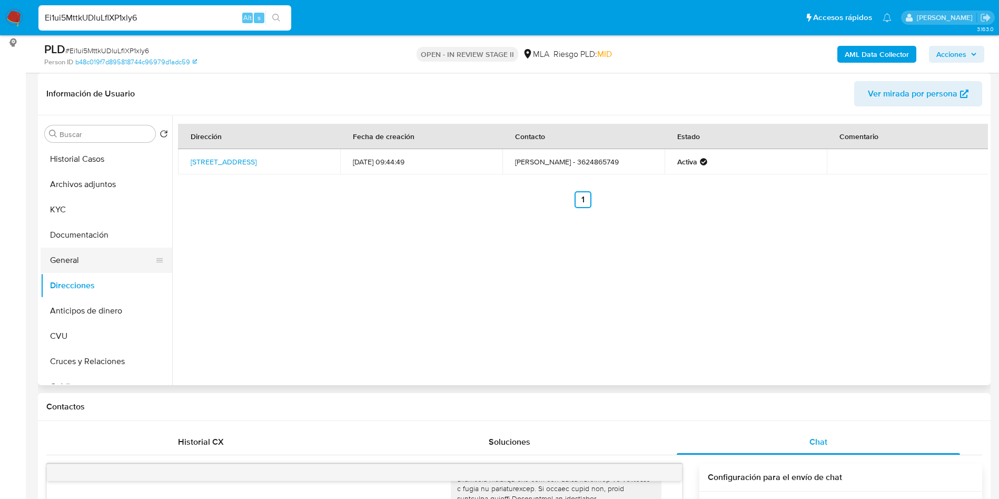
click at [89, 248] on button "General" at bounding box center [102, 260] width 123 height 25
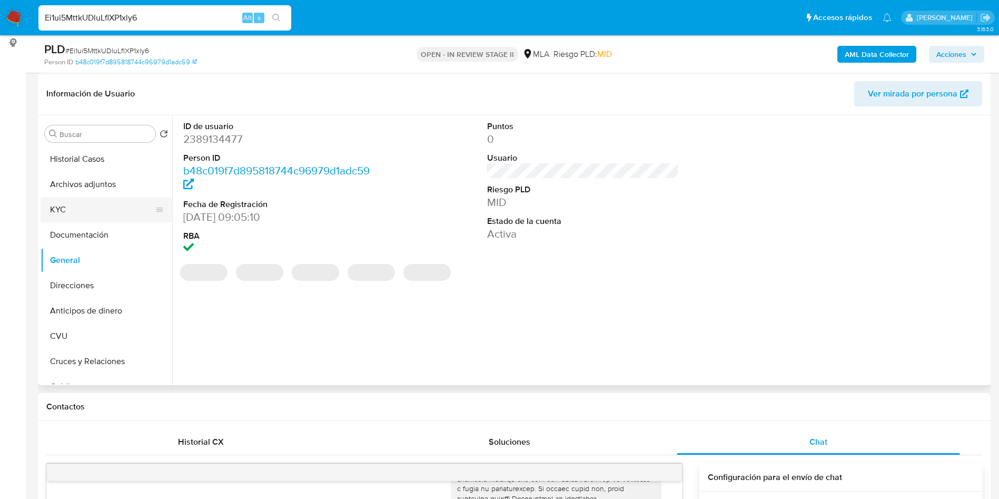
click at [111, 212] on button "KYC" at bounding box center [102, 209] width 123 height 25
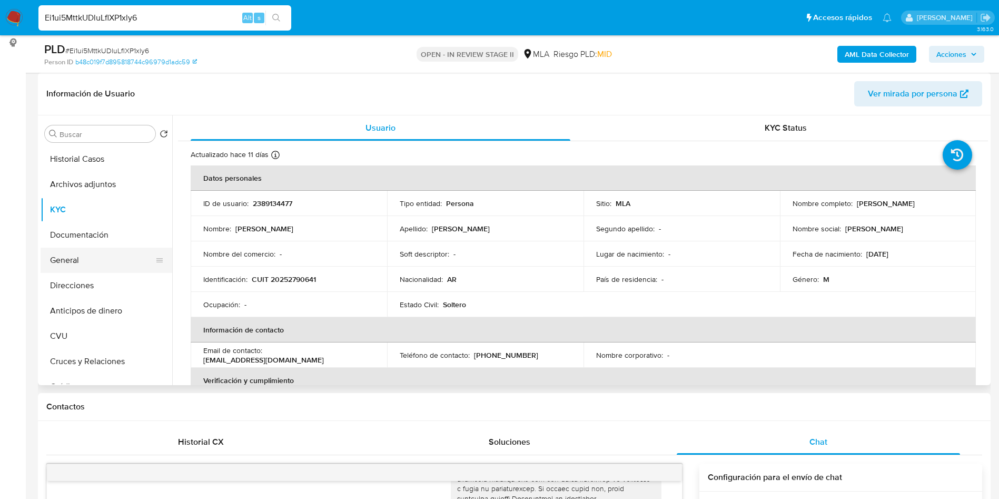
click at [66, 266] on button "General" at bounding box center [102, 260] width 123 height 25
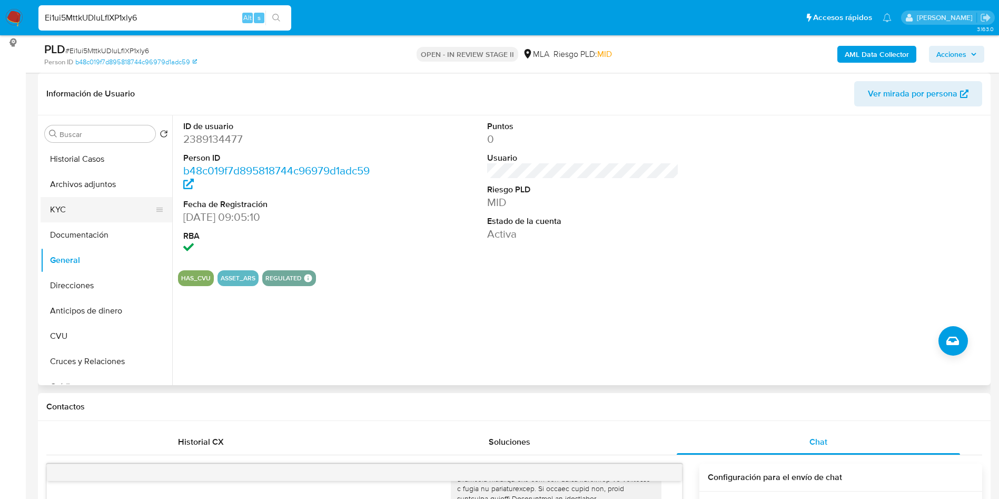
click at [75, 199] on button "KYC" at bounding box center [102, 209] width 123 height 25
